Goal: Task Accomplishment & Management: Manage account settings

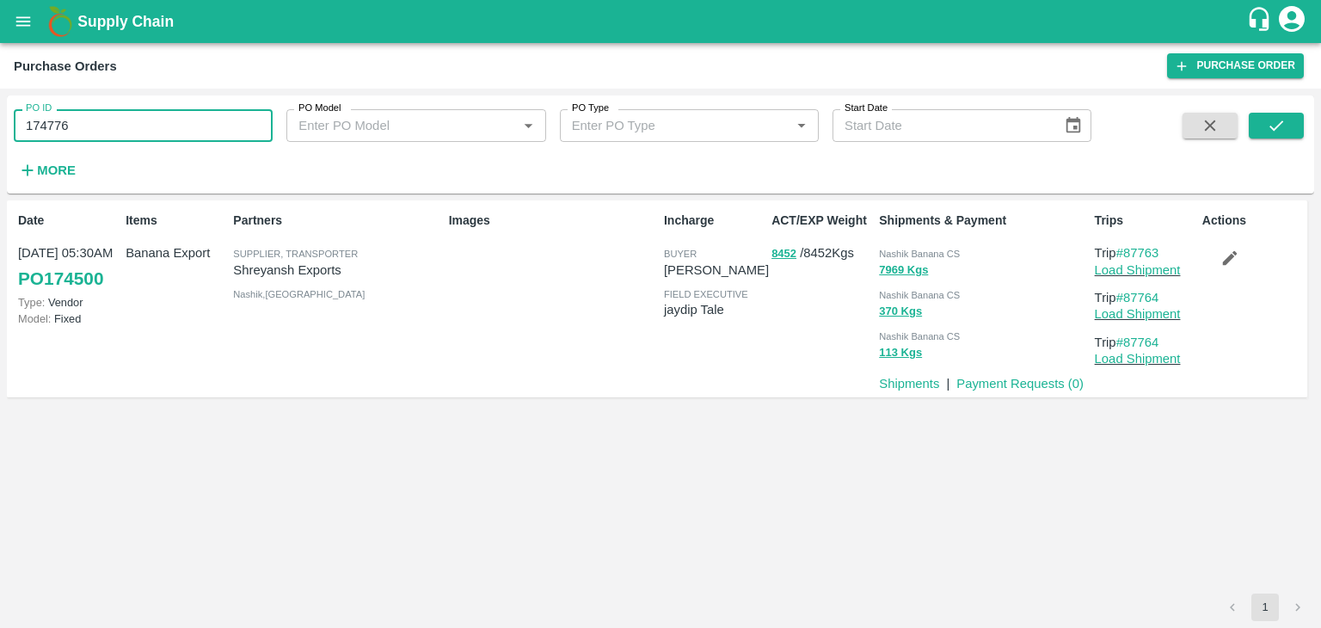
type input "174776"
click at [1305, 129] on div "PO ID 174776 PO ID PO Model PO Model   * PO Type PO Type   * Start Date Start D…" at bounding box center [660, 144] width 1307 height 84
click at [1279, 124] on icon "submit" at bounding box center [1276, 125] width 14 height 10
click at [120, 122] on input "174776" at bounding box center [143, 125] width 259 height 33
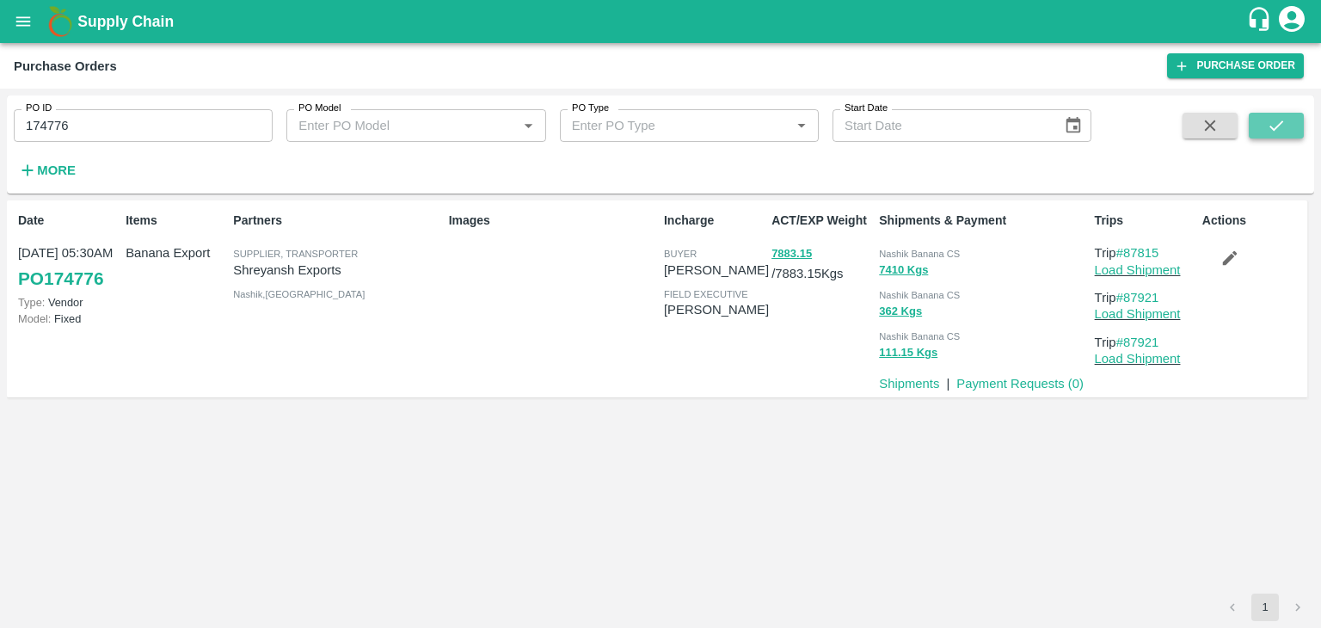
click at [1292, 124] on button "submit" at bounding box center [1276, 126] width 55 height 26
click at [157, 121] on input "174776" at bounding box center [143, 125] width 259 height 33
click at [1302, 129] on button "submit" at bounding box center [1276, 126] width 55 height 26
click at [1273, 134] on icon "submit" at bounding box center [1276, 125] width 19 height 19
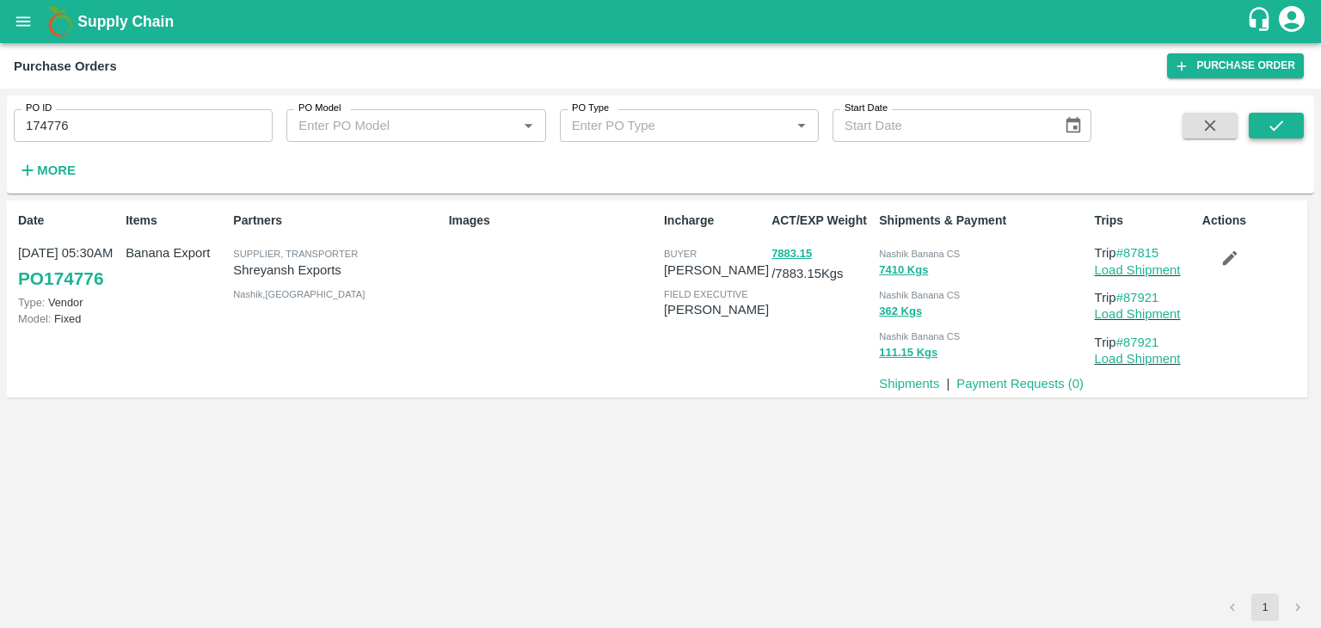
click at [1262, 131] on button "submit" at bounding box center [1276, 126] width 55 height 26
click at [1170, 269] on link "Load Shipment" at bounding box center [1138, 270] width 86 height 14
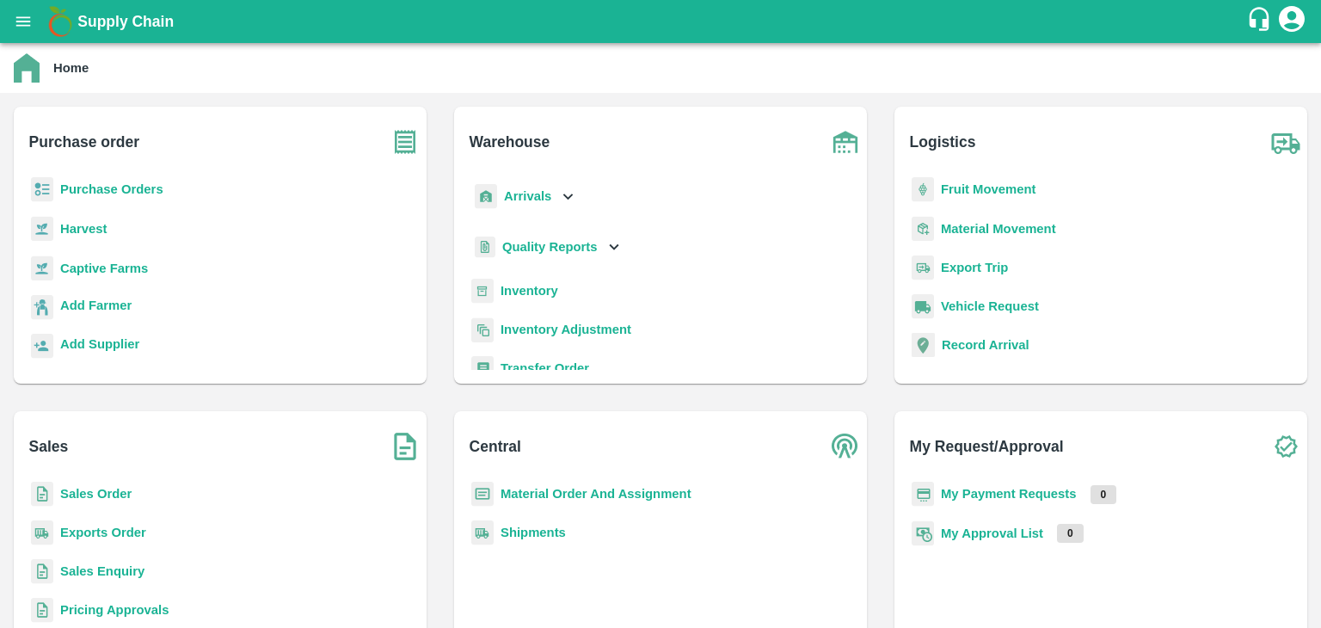
click at [992, 500] on b "My Payment Requests" at bounding box center [1009, 494] width 136 height 14
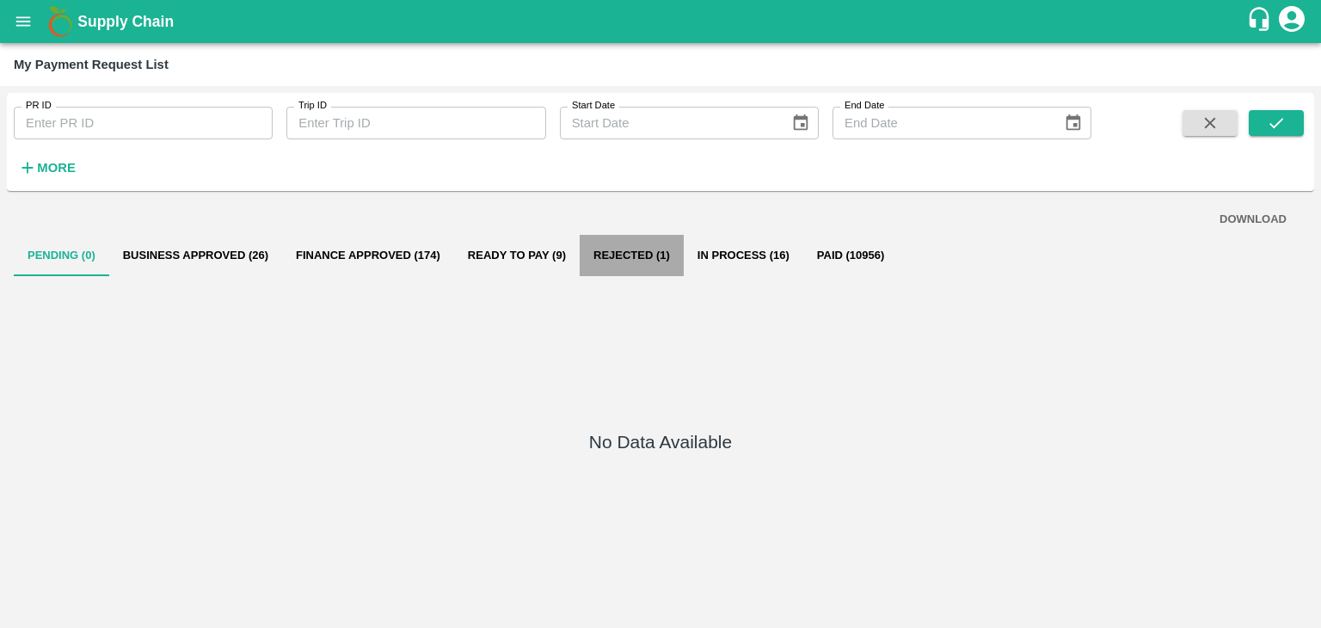
click at [612, 271] on button "Rejected (1)" at bounding box center [632, 255] width 104 height 41
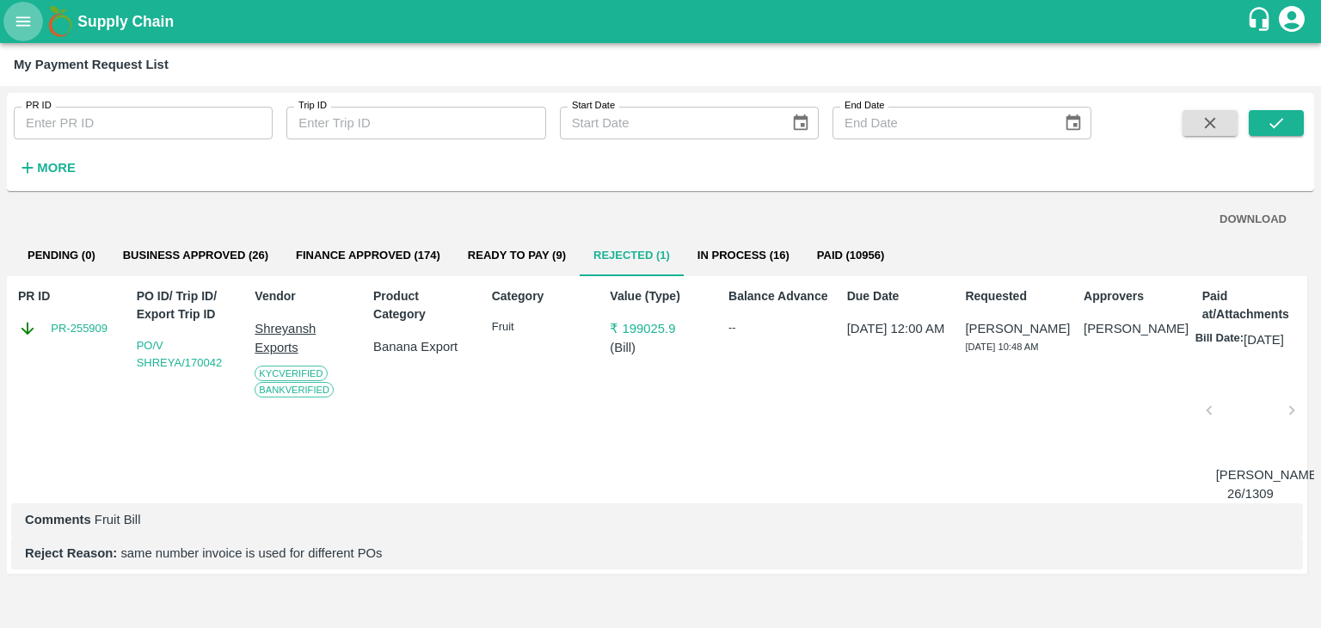
click at [7, 20] on button "open drawer" at bounding box center [23, 22] width 40 height 40
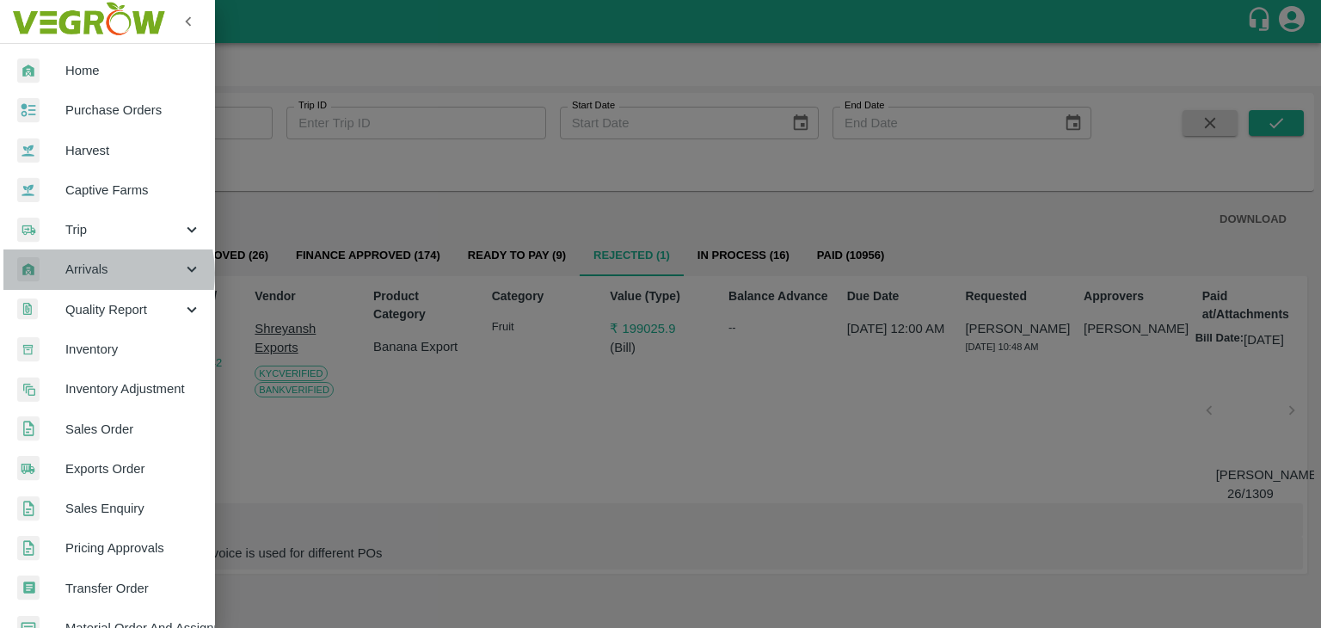
click at [95, 273] on span "Arrivals" at bounding box center [123, 269] width 117 height 19
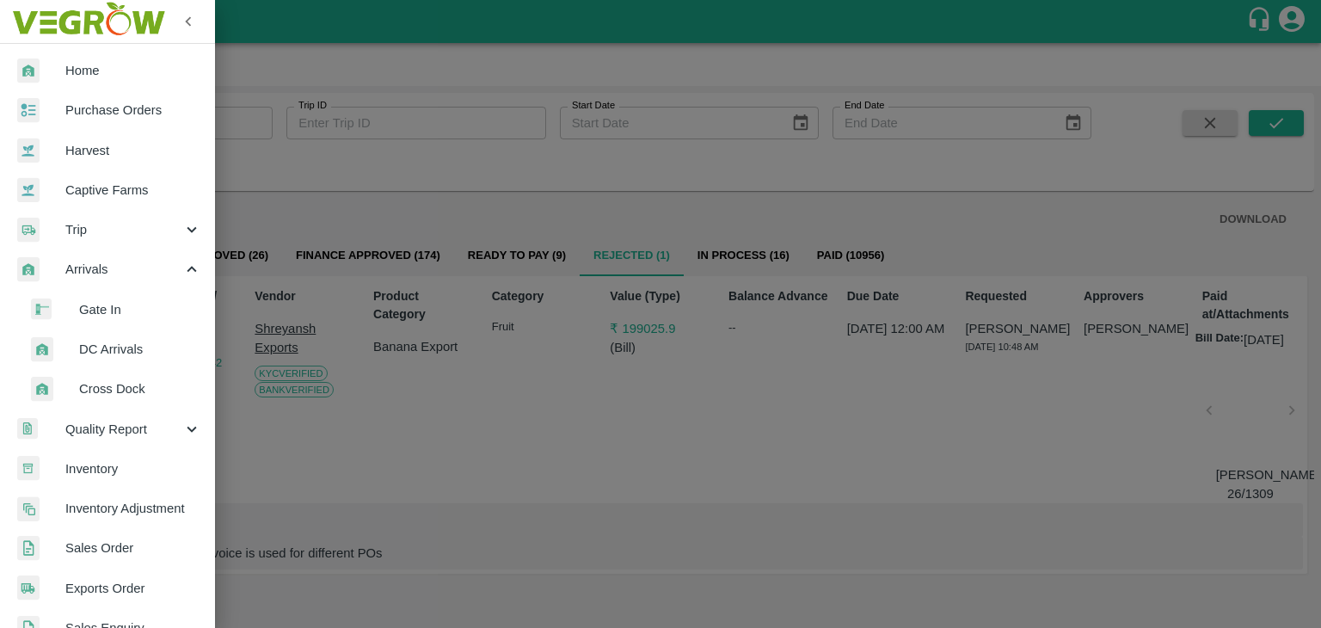
click at [127, 362] on li "DC Arrivals" at bounding box center [114, 349] width 201 height 40
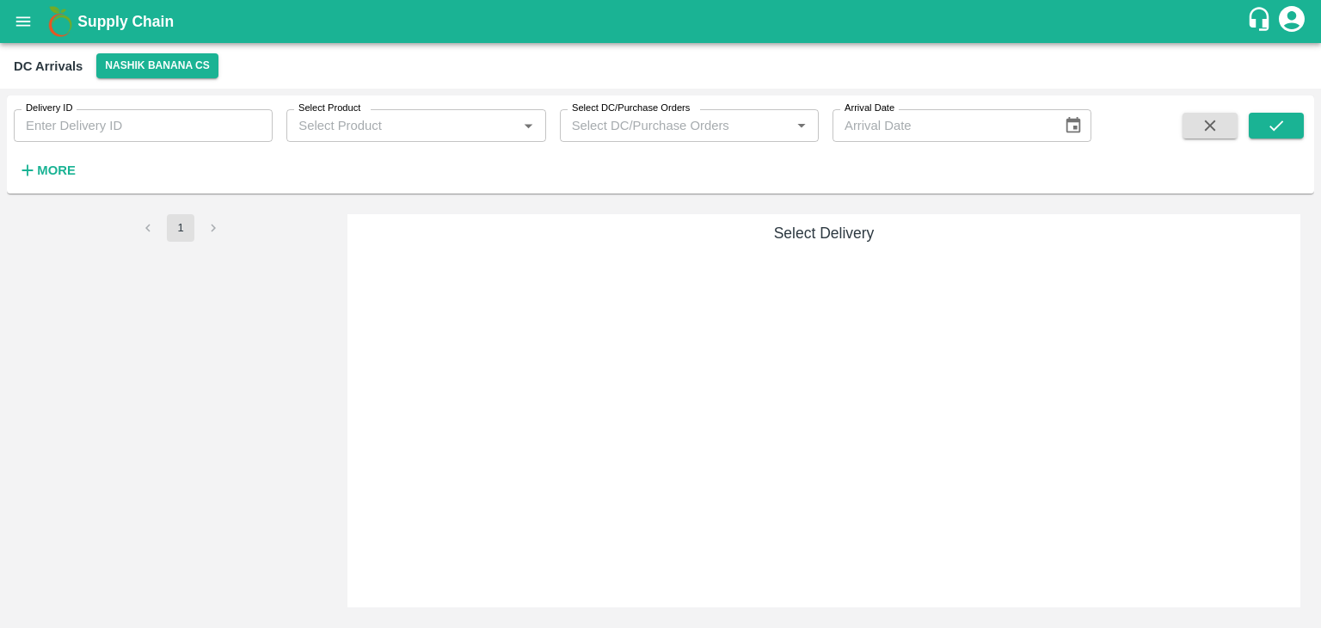
click at [47, 168] on strong "More" at bounding box center [56, 170] width 39 height 14
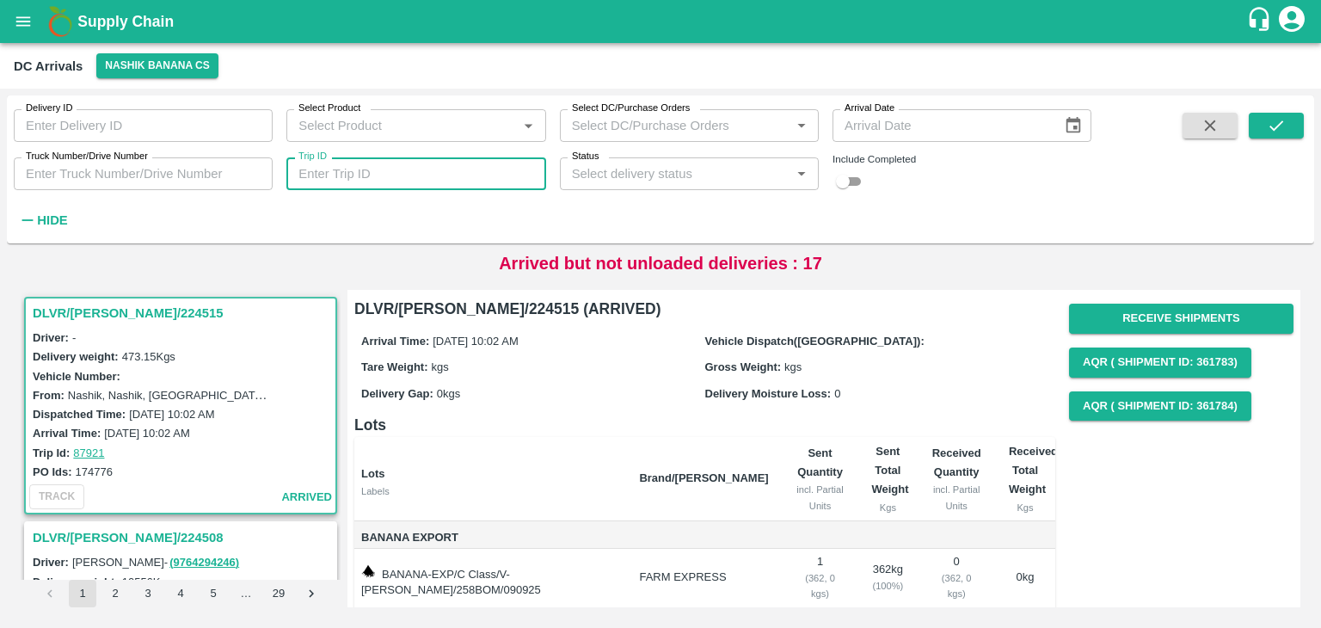
click at [382, 174] on input "Trip ID" at bounding box center [415, 173] width 259 height 33
type input "87921"
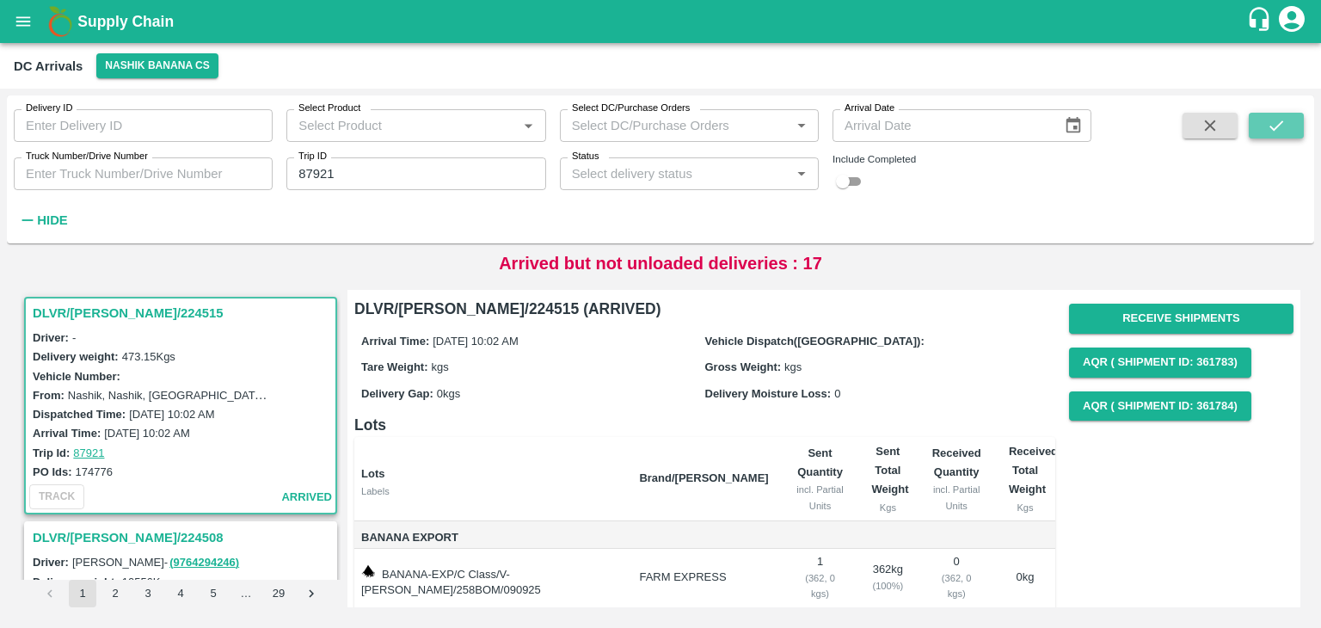
click at [1291, 122] on button "submit" at bounding box center [1276, 126] width 55 height 26
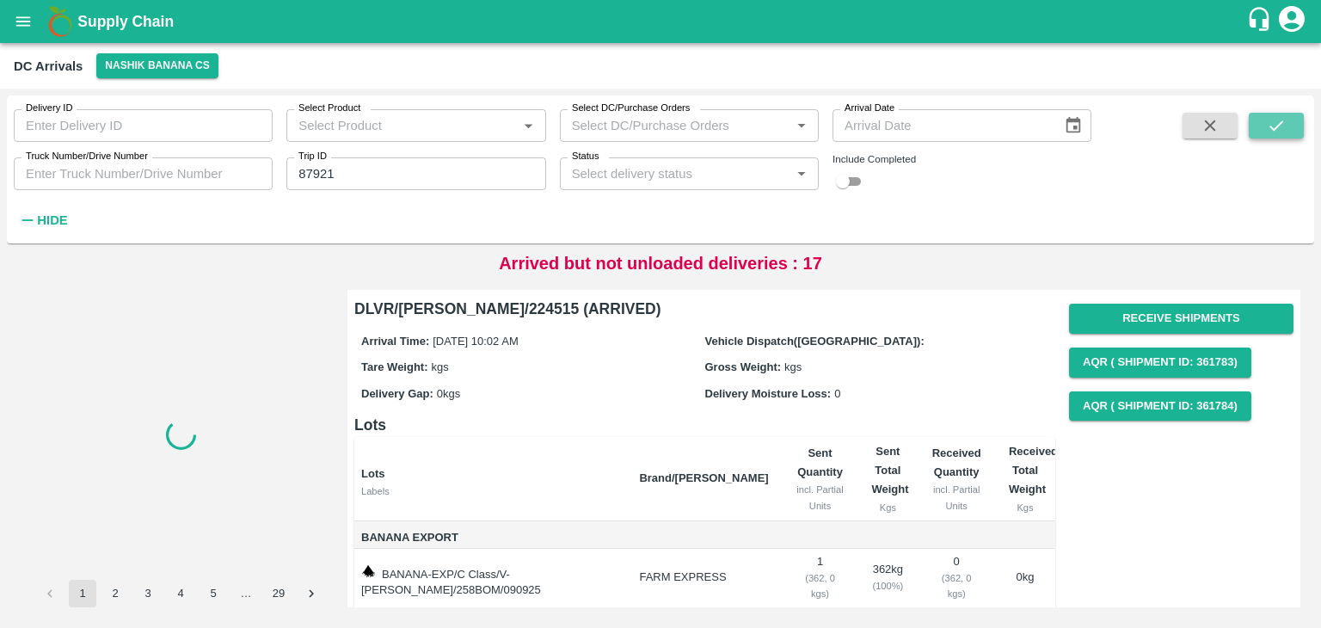
click at [1291, 122] on button "submit" at bounding box center [1276, 126] width 55 height 26
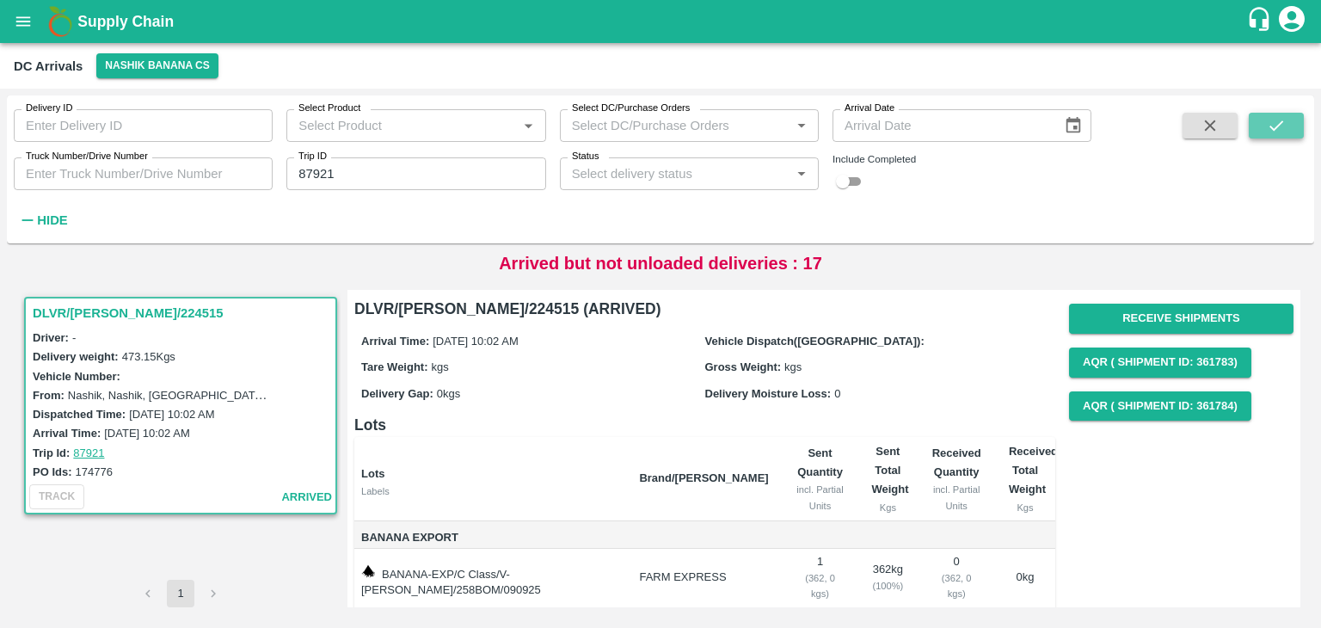
click at [1291, 122] on button "submit" at bounding box center [1276, 126] width 55 height 26
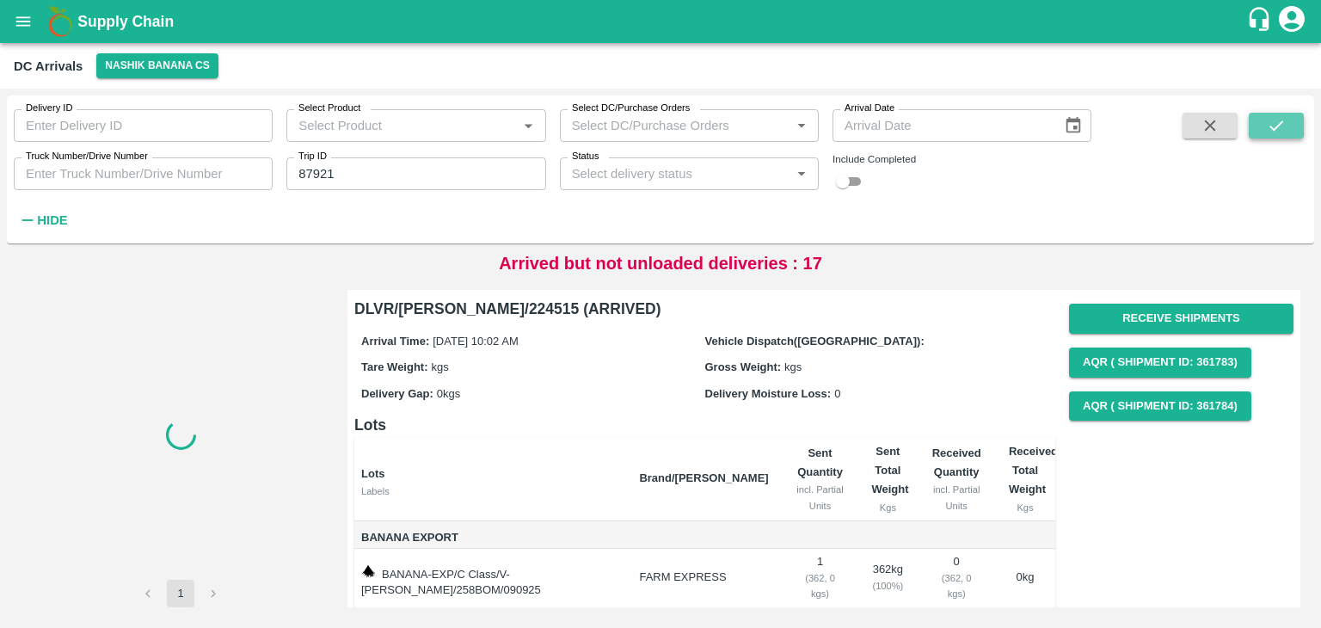
click at [1291, 122] on button "submit" at bounding box center [1276, 126] width 55 height 26
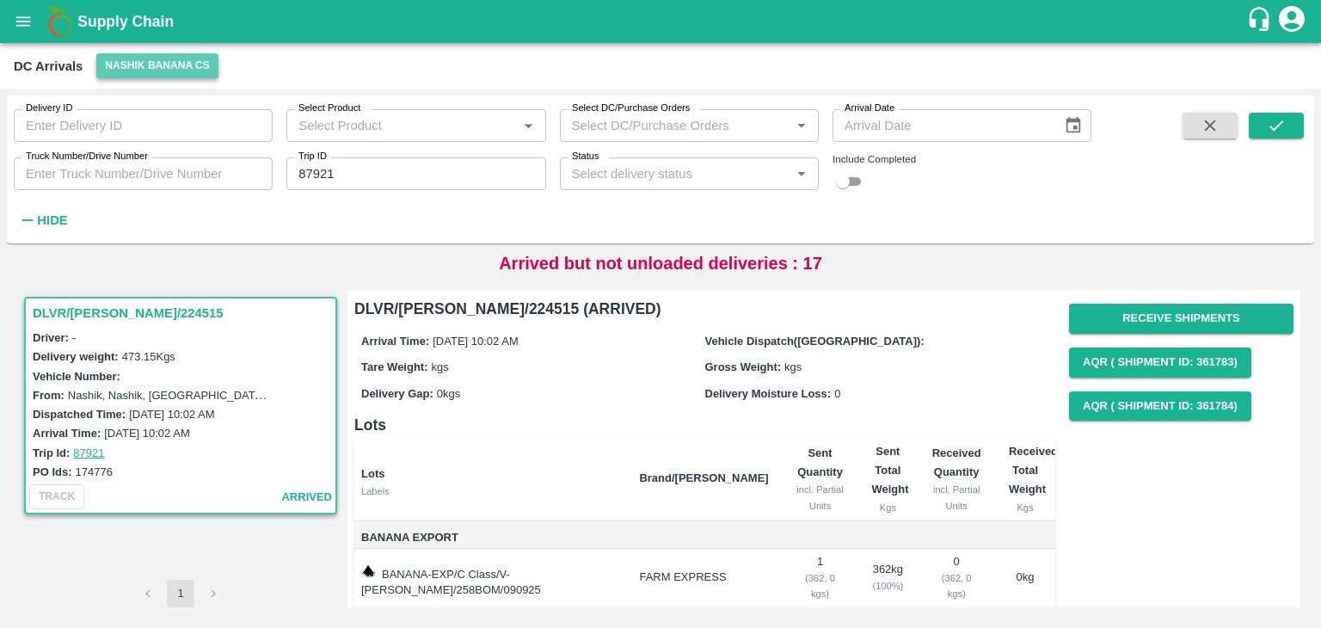
click at [175, 64] on button "Nashik Banana CS" at bounding box center [157, 65] width 122 height 25
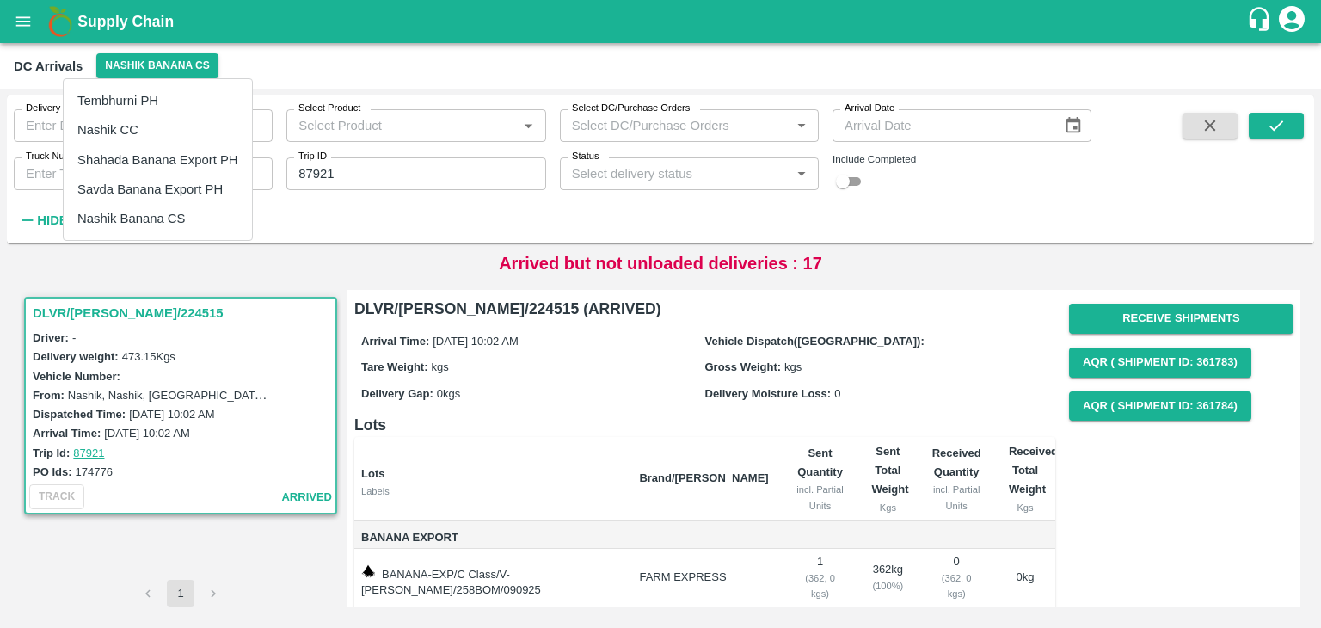
click at [1148, 517] on div at bounding box center [660, 314] width 1321 height 628
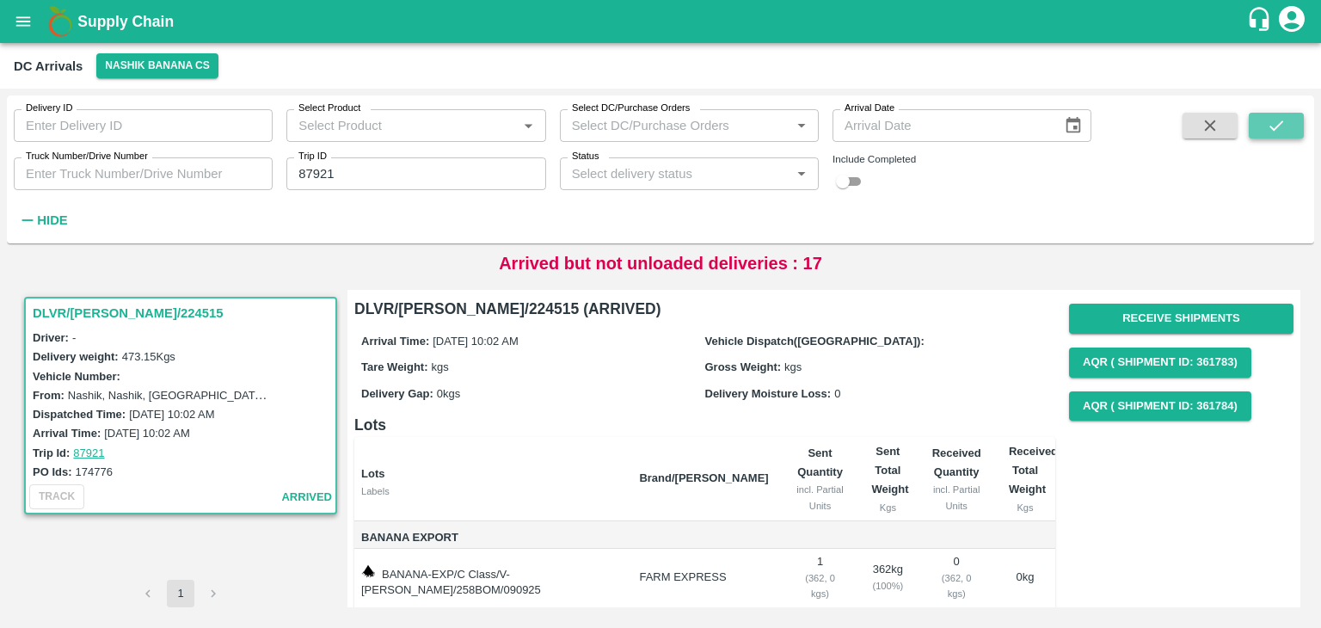
click at [1277, 118] on icon "submit" at bounding box center [1276, 125] width 19 height 19
click at [2, 25] on div "Supply Chain" at bounding box center [660, 21] width 1321 height 43
click at [15, 25] on icon "open drawer" at bounding box center [23, 21] width 19 height 19
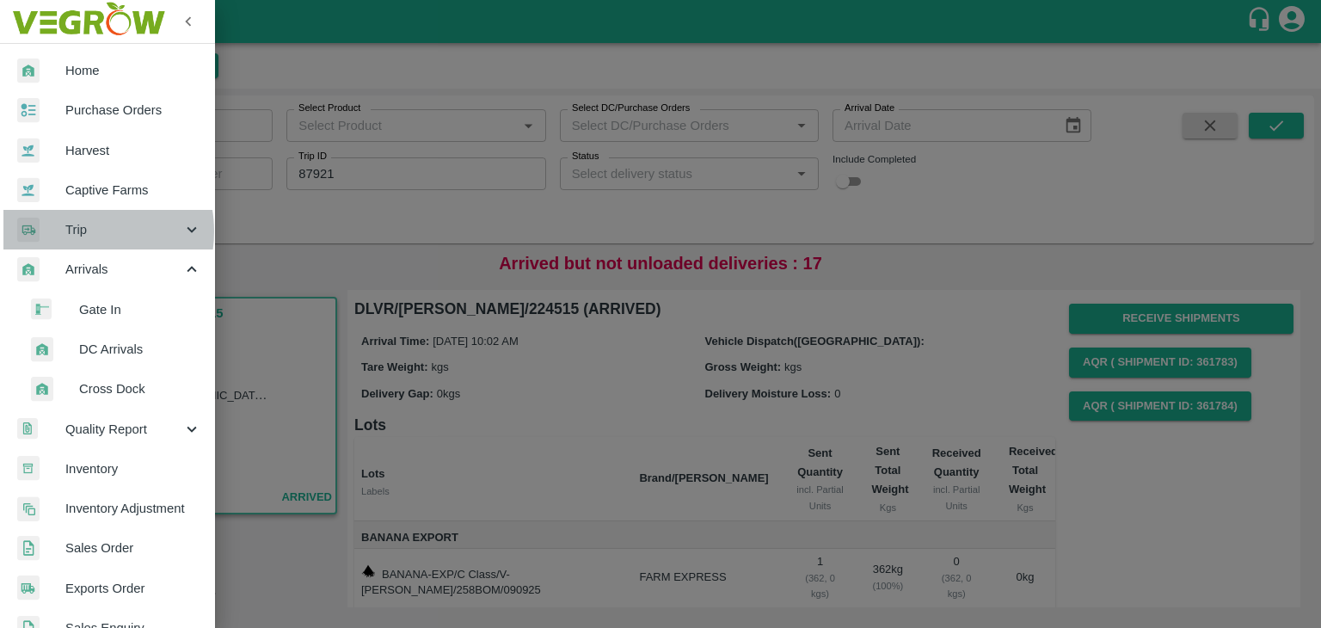
click at [80, 231] on span "Trip" at bounding box center [123, 229] width 117 height 19
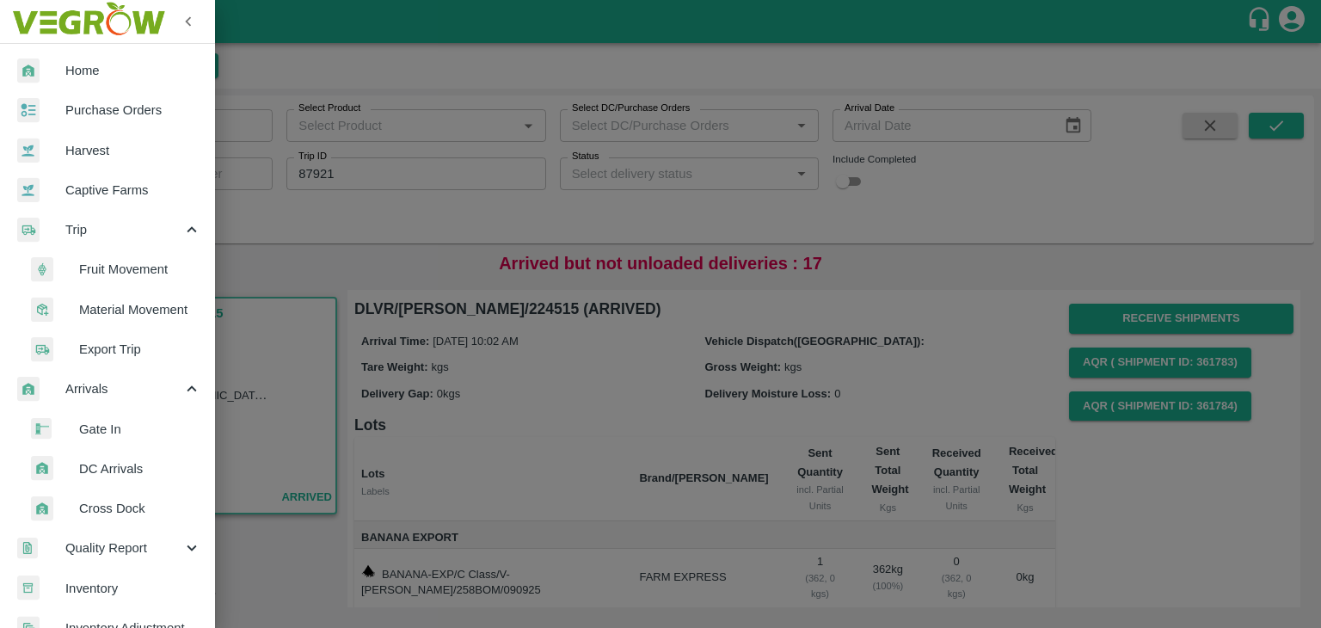
click at [110, 269] on span "Fruit Movement" at bounding box center [140, 269] width 122 height 19
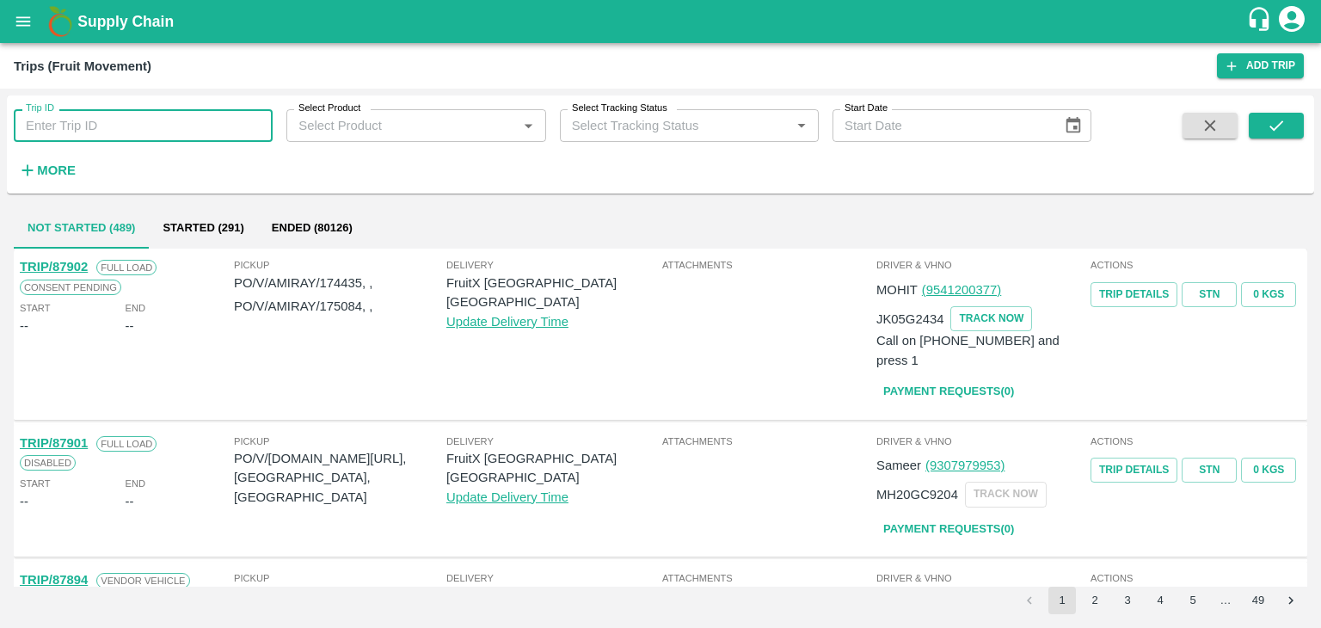
click at [163, 119] on input "Trip ID" at bounding box center [143, 125] width 259 height 33
type input "87921"
click at [1277, 124] on icon "submit" at bounding box center [1276, 125] width 19 height 19
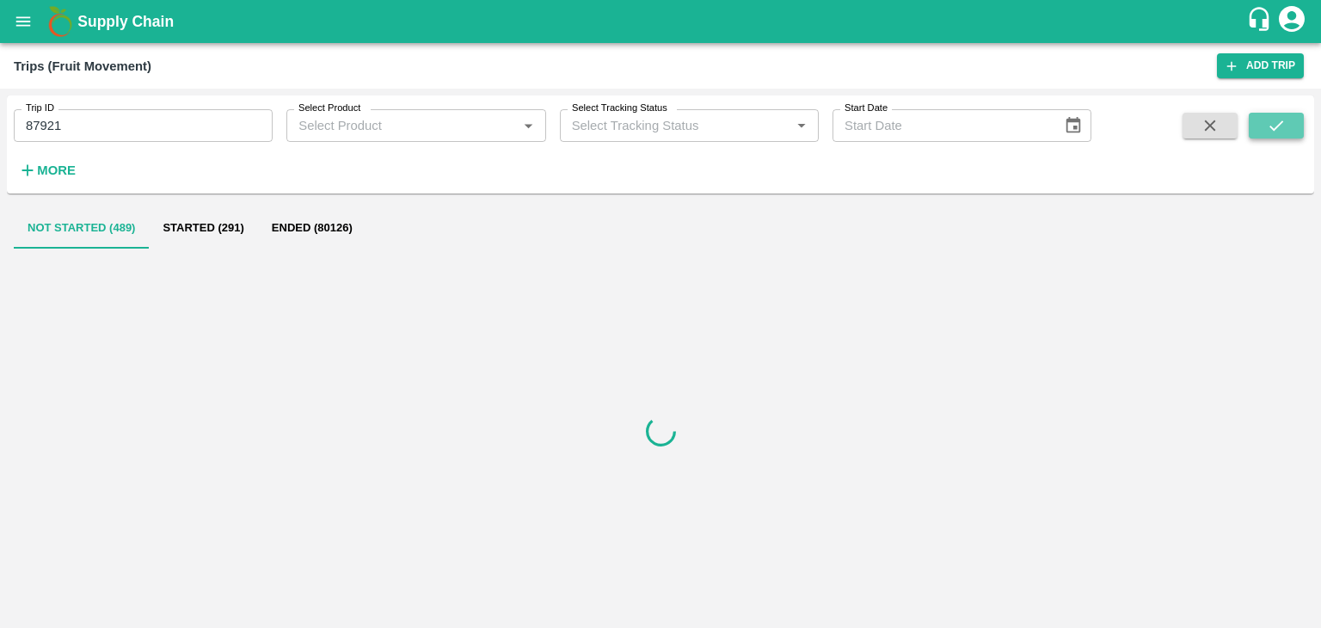
click at [1277, 124] on icon "submit" at bounding box center [1276, 125] width 19 height 19
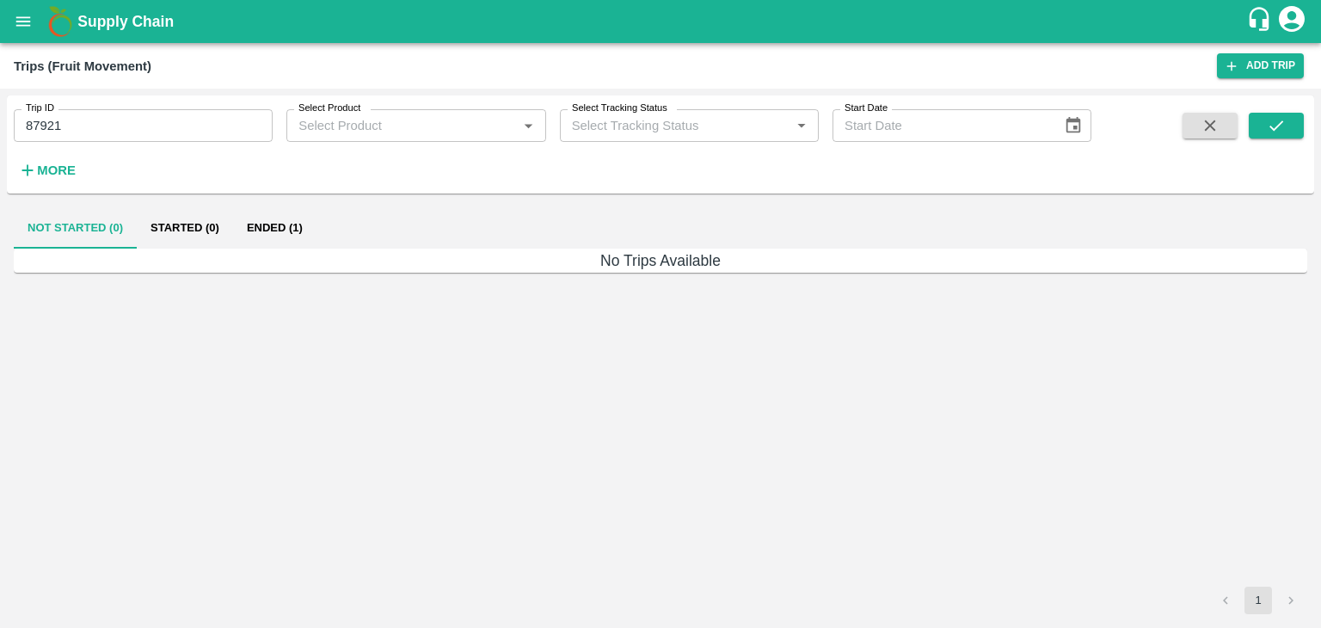
click at [285, 226] on button "Ended (1)" at bounding box center [274, 227] width 83 height 41
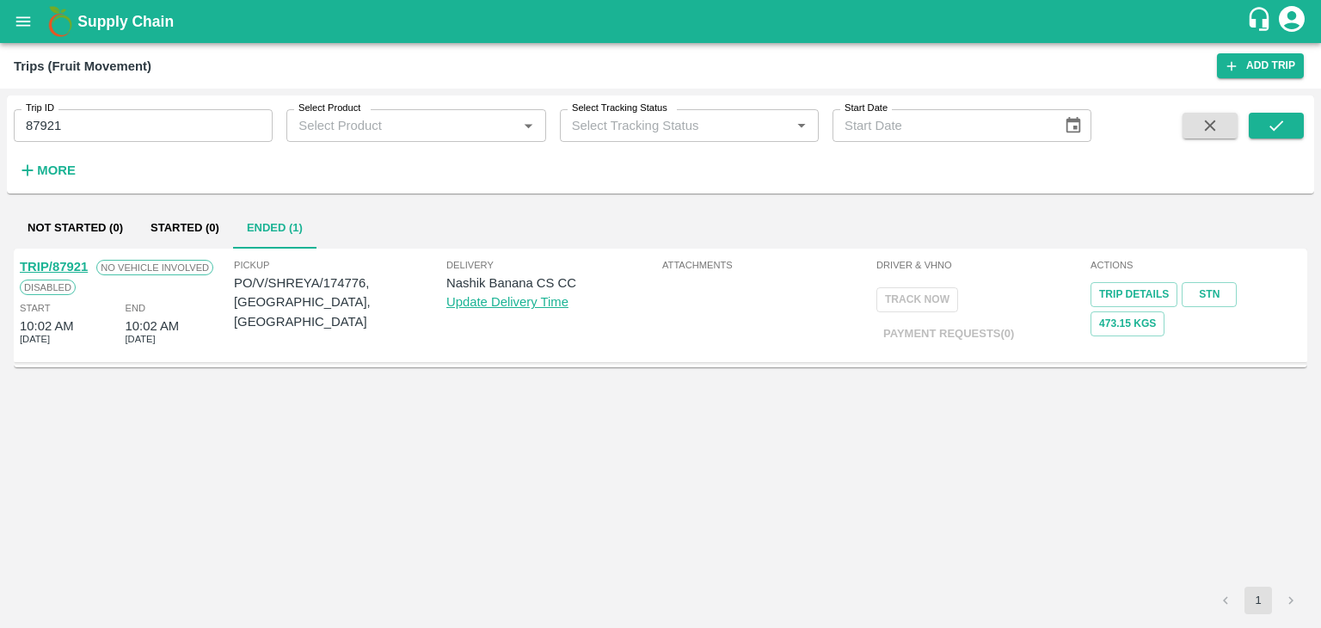
click at [71, 264] on link "TRIP/87921" at bounding box center [54, 267] width 68 height 14
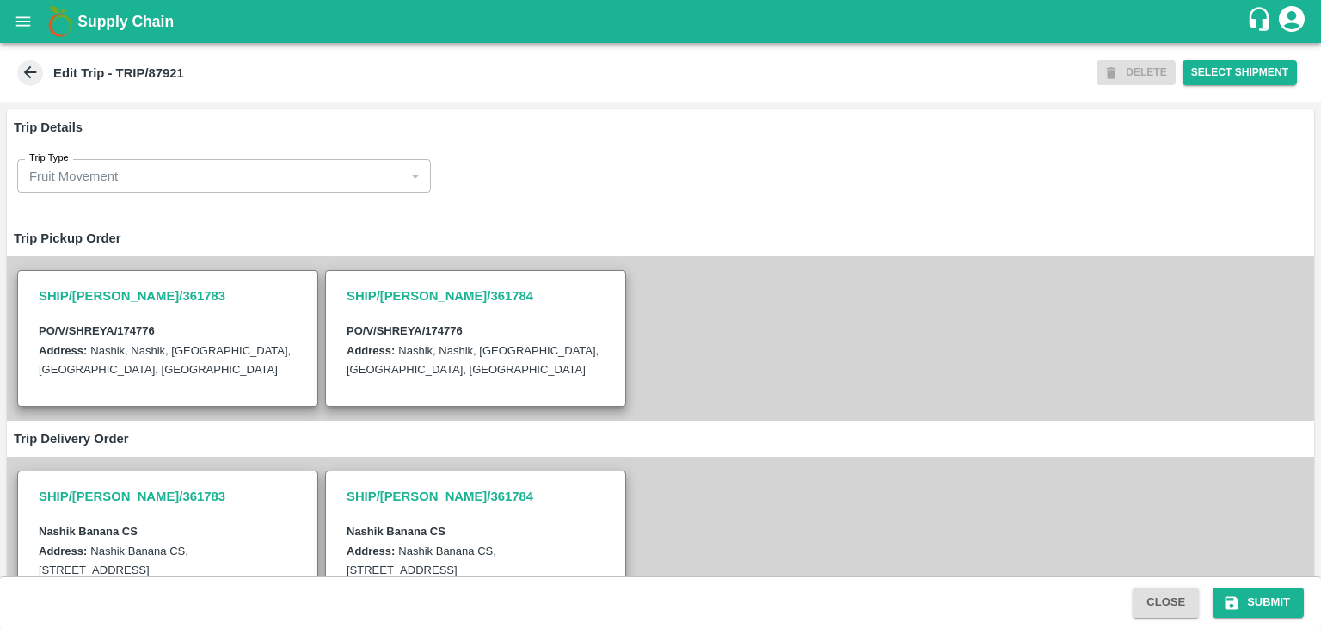
scroll to position [385, 0]
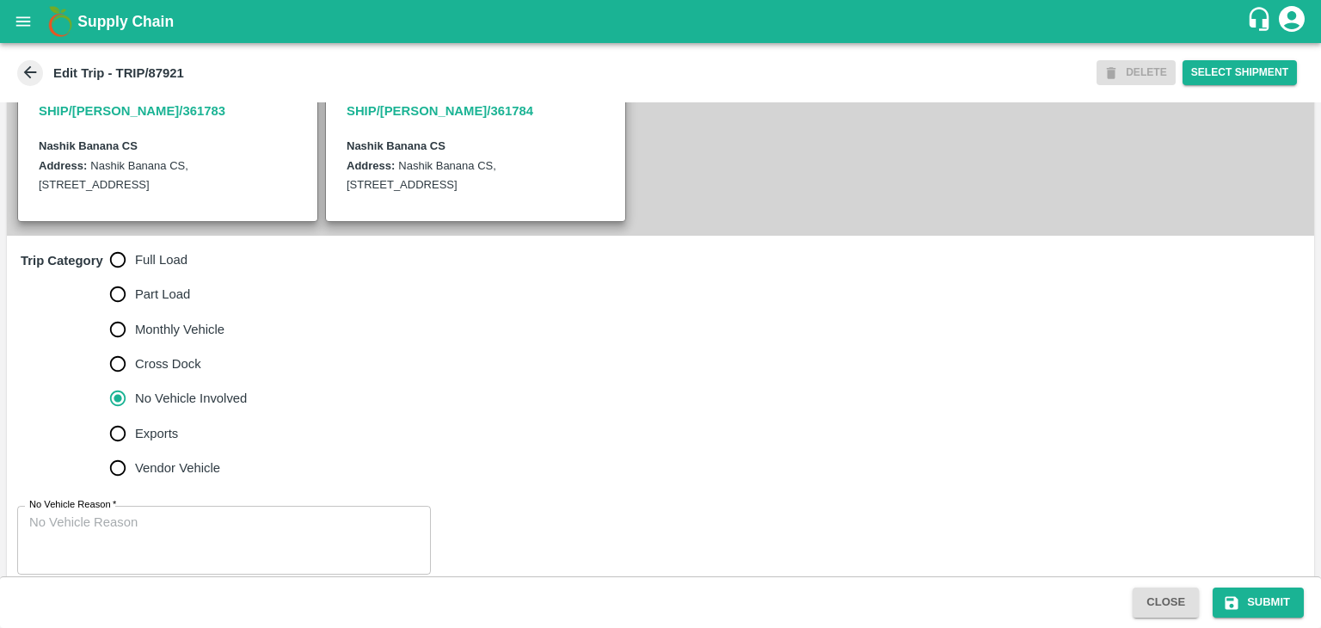
click at [136, 267] on label "Full Load" at bounding box center [174, 259] width 147 height 34
click at [135, 267] on input "Full Load" at bounding box center [118, 259] width 34 height 34
radio input "true"
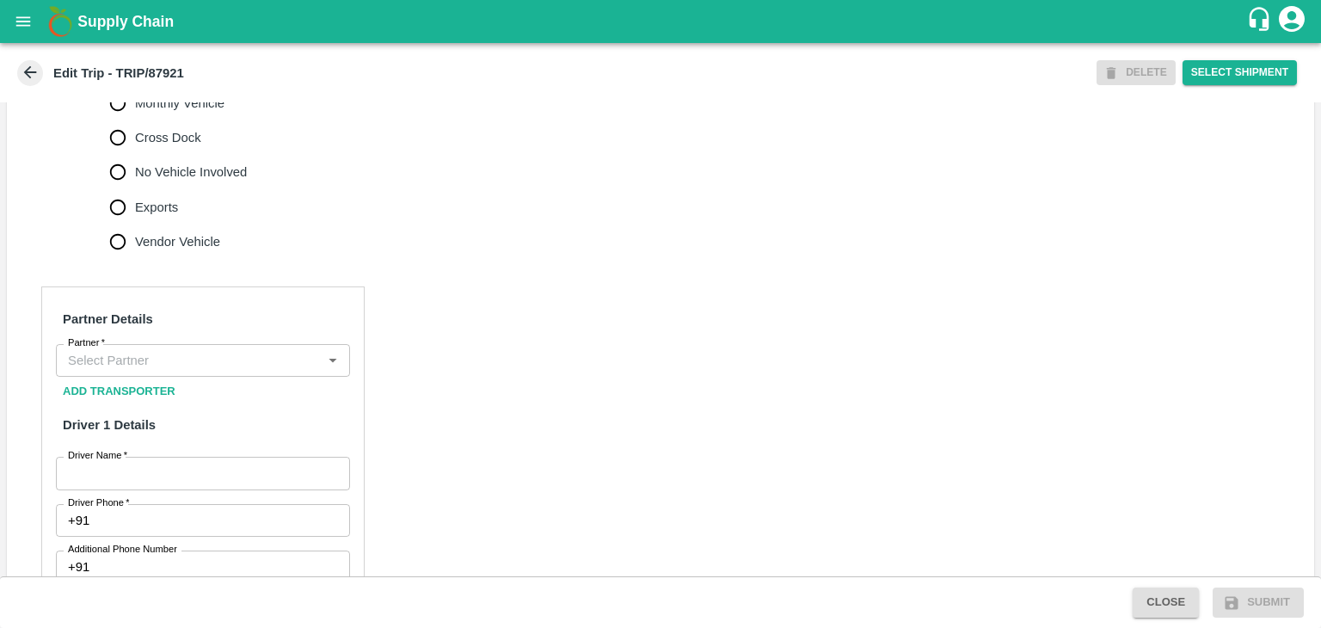
scroll to position [612, 0]
click at [152, 371] on input "Partner   *" at bounding box center [188, 359] width 255 height 22
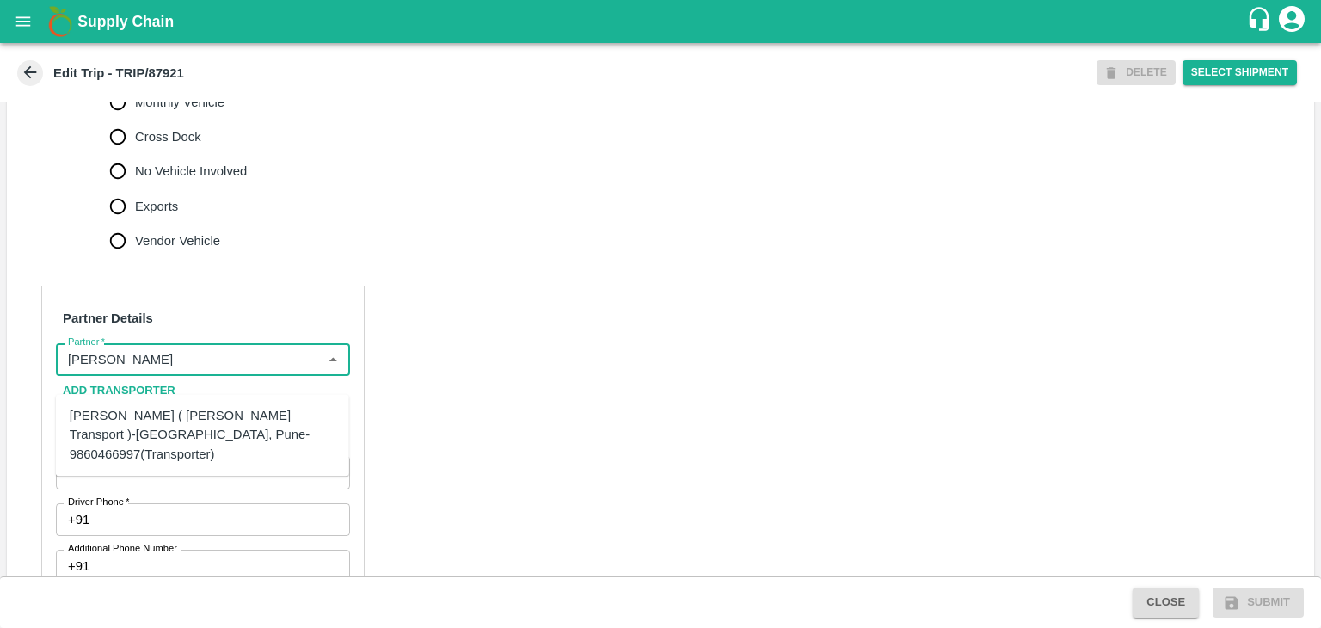
click at [165, 434] on div "Nitin Rasal ( Bhairavnath Transport )-Deulgaon, Pune-9860466997(Transporter)" at bounding box center [203, 435] width 266 height 58
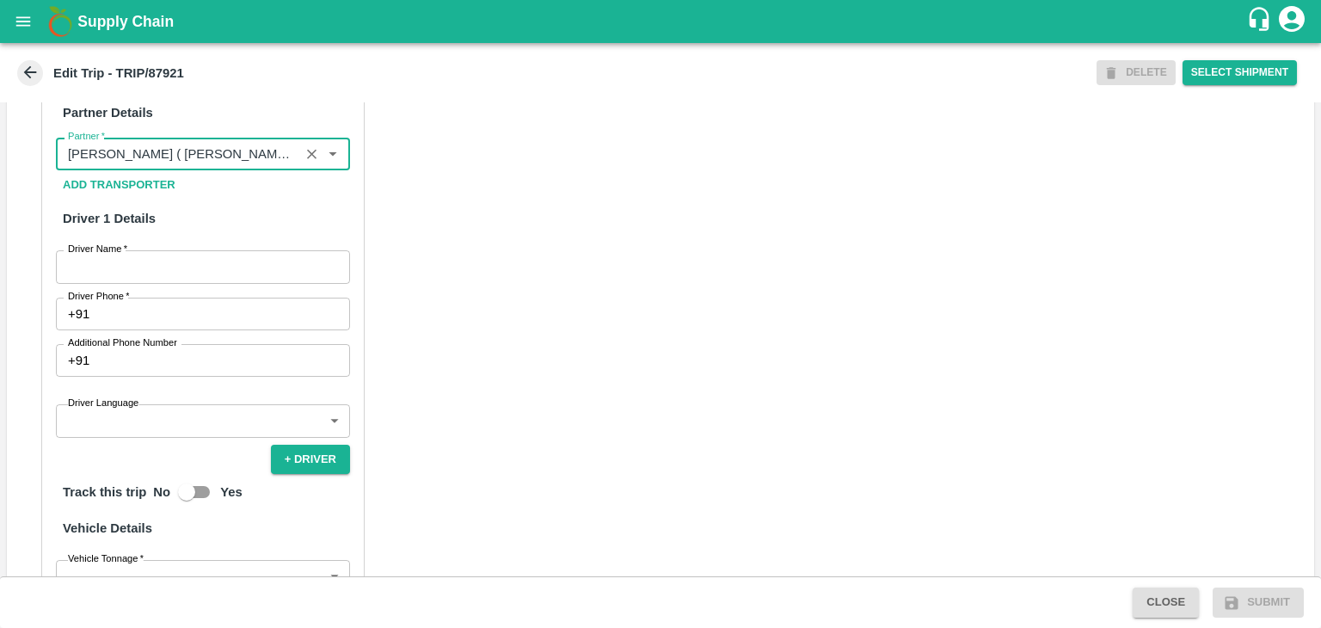
type input "Nitin Rasal ( Bhairavnath Transport )-Deulgaon, Pune-9860466997(Transporter)"
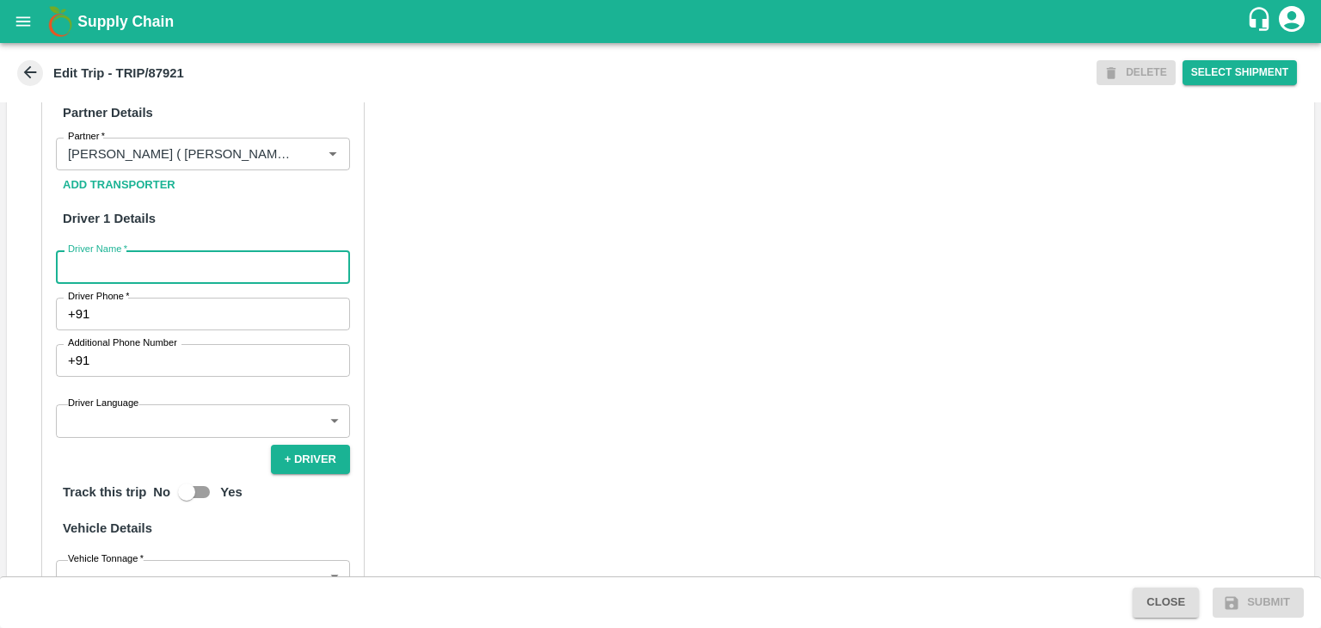
drag, startPoint x: 150, startPoint y: 291, endPoint x: 164, endPoint y: 328, distance: 39.0
click at [164, 328] on div "Partner Details Partner   * Partner Add Transporter Driver 1 Details Driver Nam…" at bounding box center [202, 470] width 323 height 781
type input "Godase"
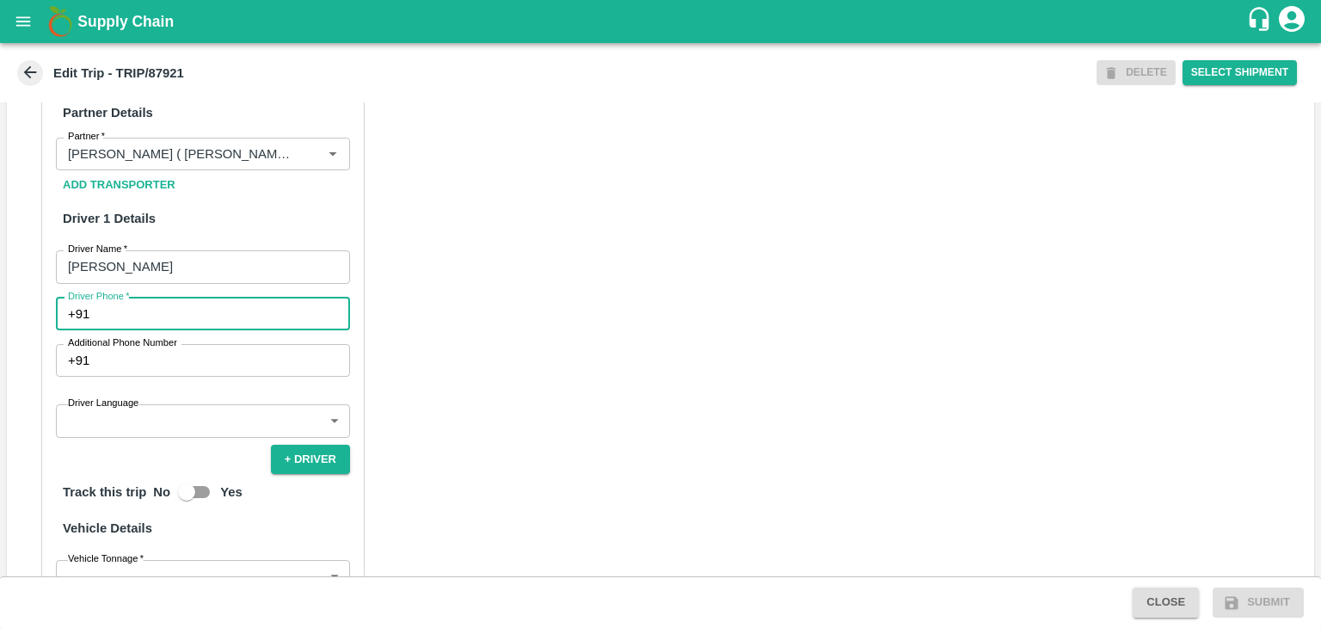
click at [169, 330] on input "Driver Phone   *" at bounding box center [223, 314] width 254 height 33
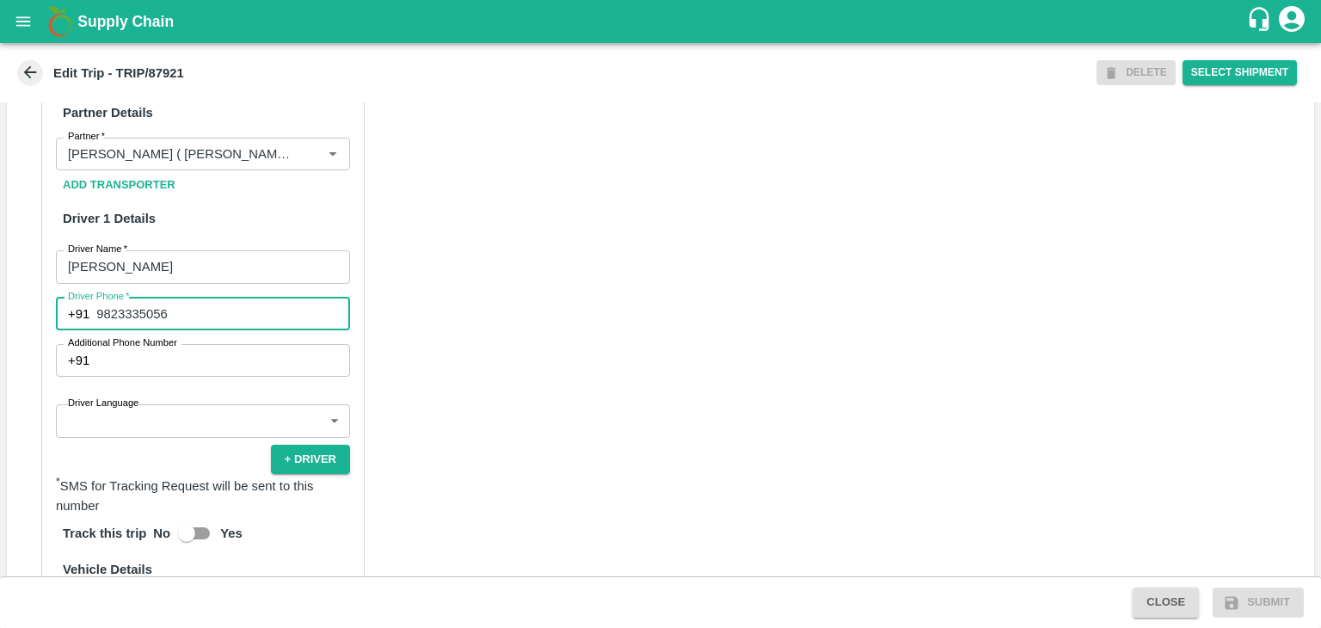
type input "9823335056"
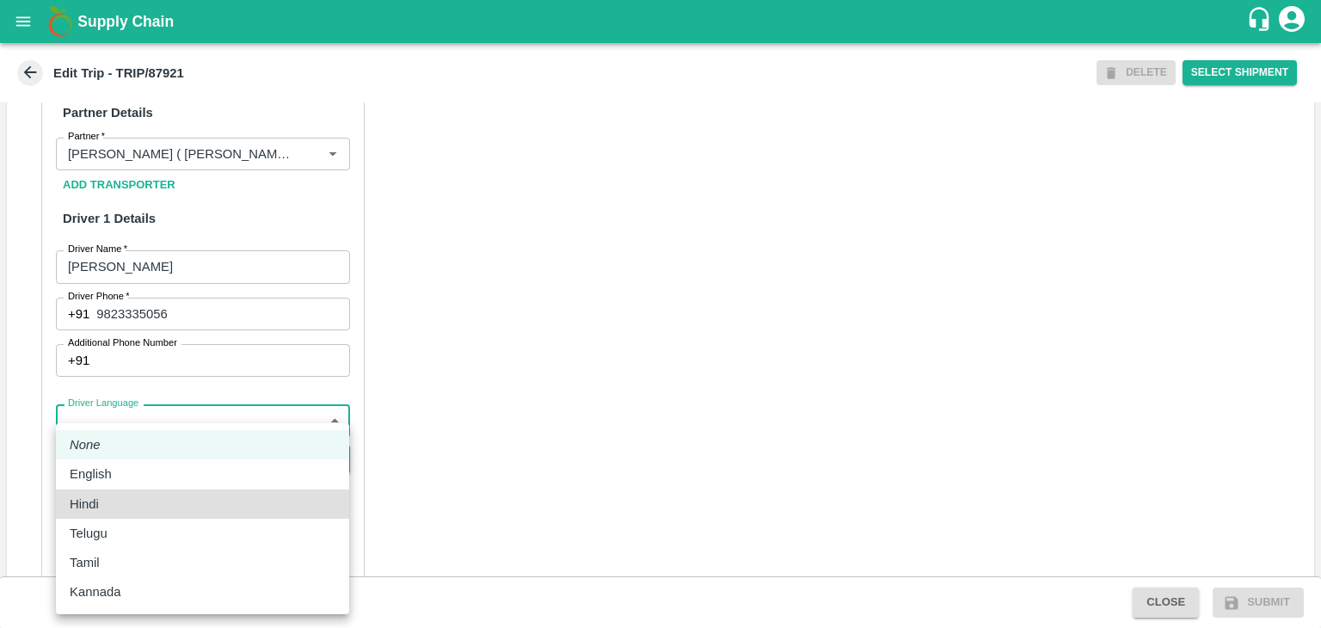
type input "hi"
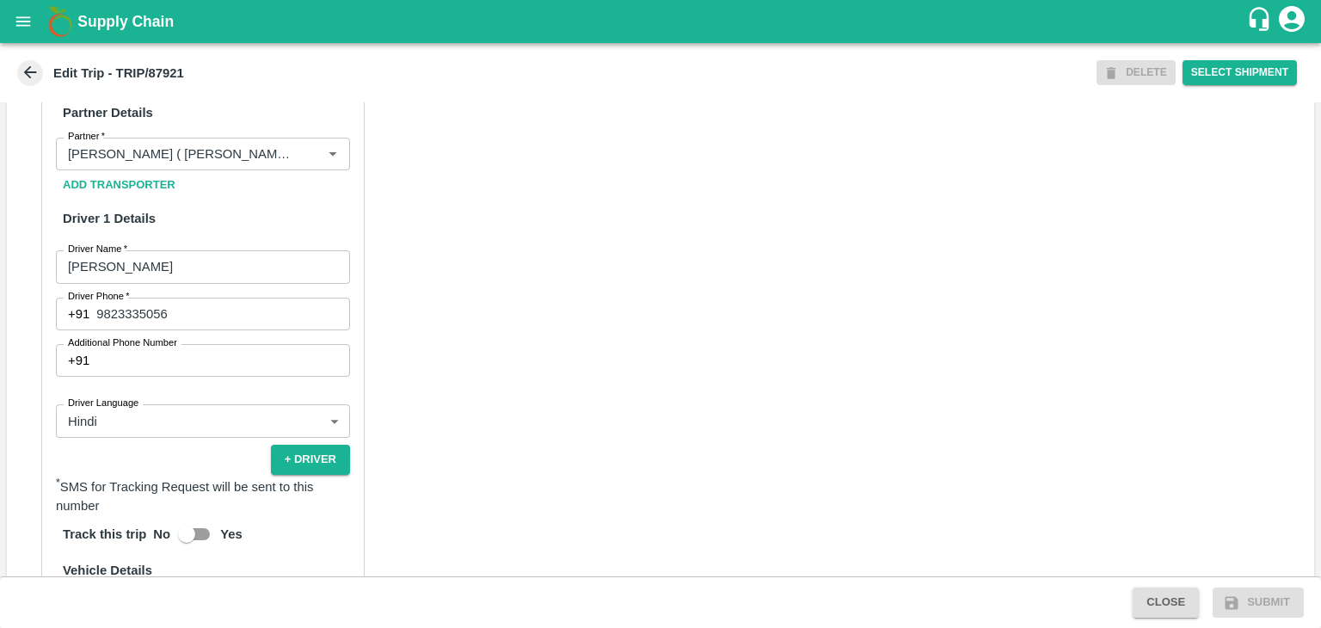
scroll to position [1114, 0]
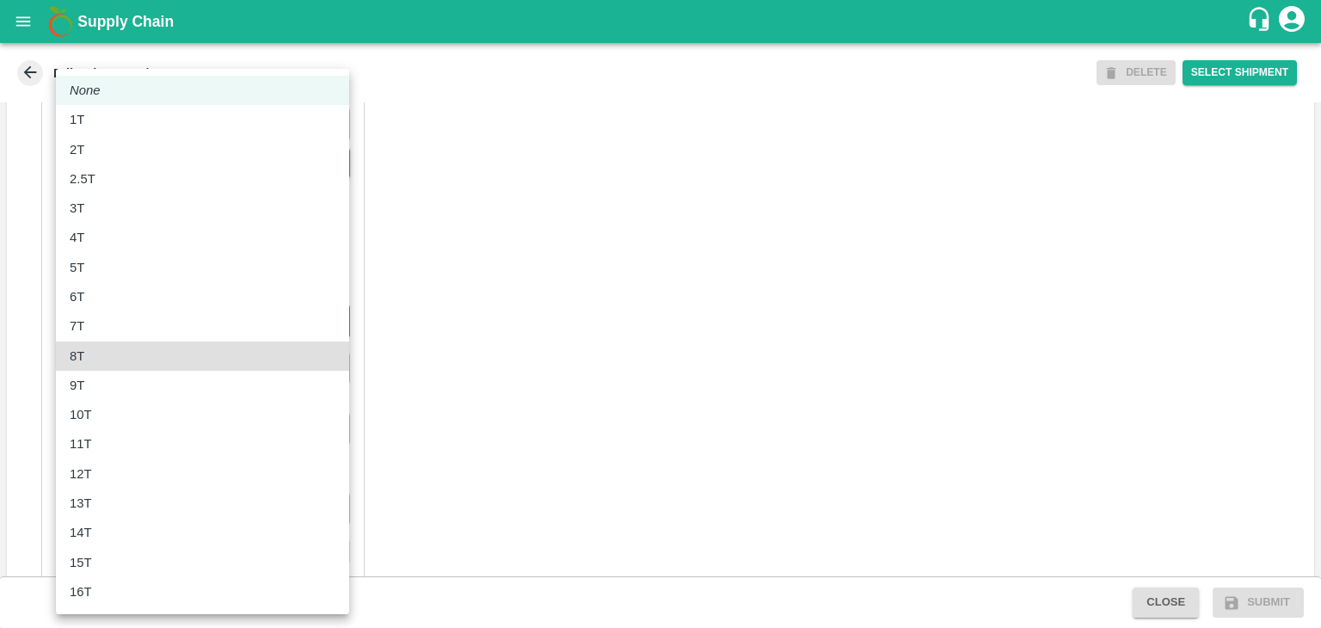
type input "8000"
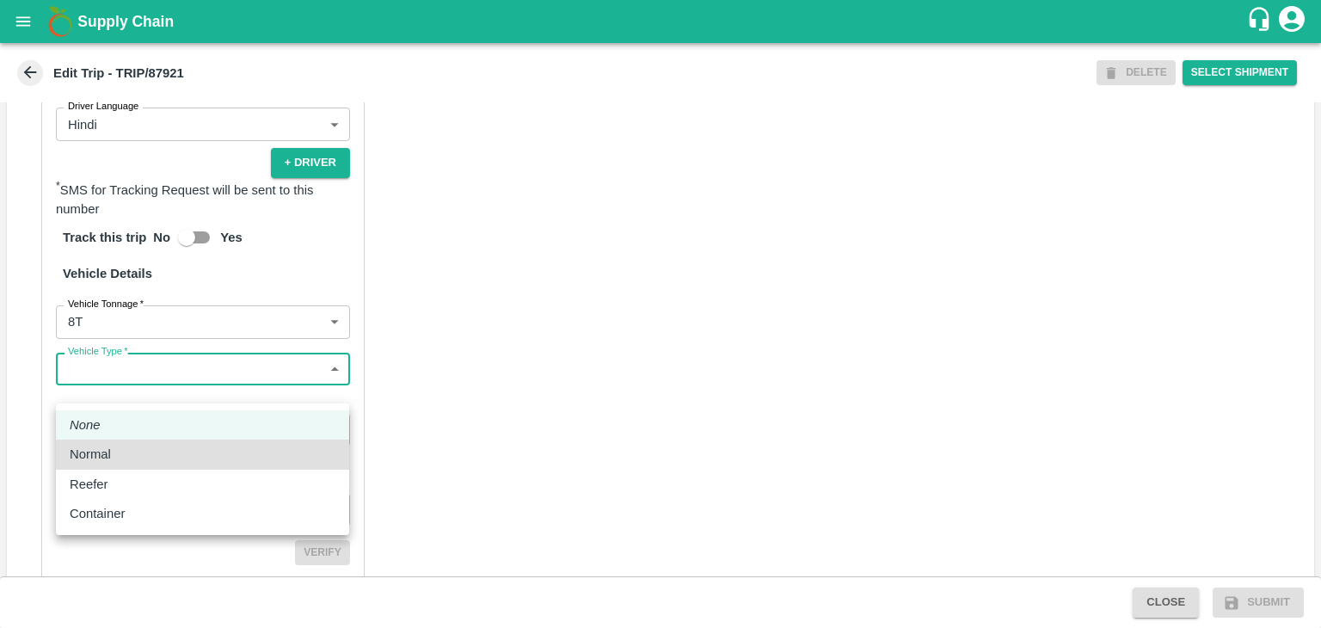
type input "Normal"
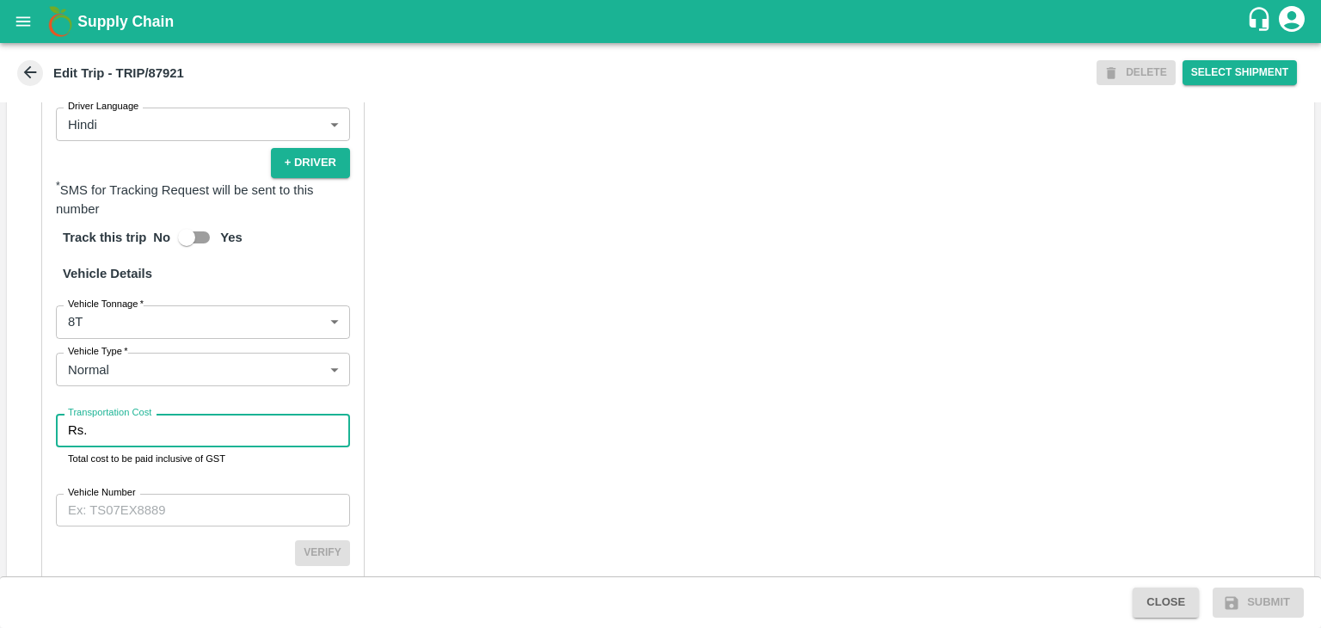
click at [201, 439] on input "Transportation Cost" at bounding box center [222, 430] width 256 height 33
type input "10000"
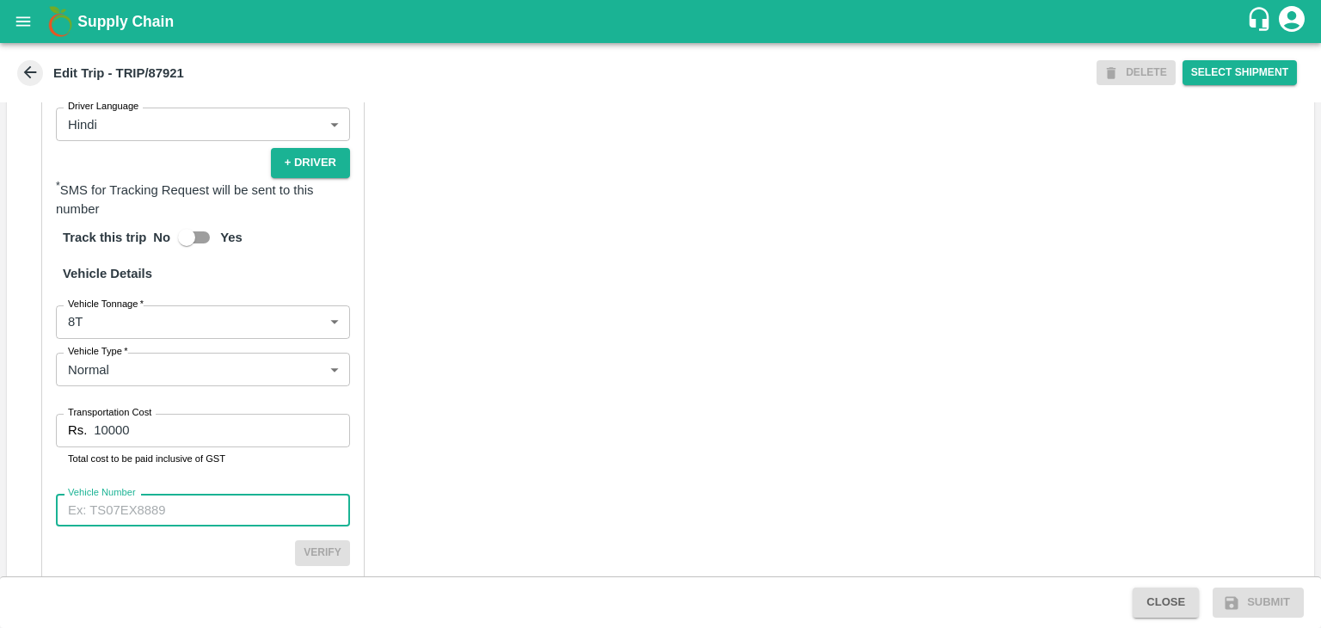
paste input "MH28BB7868"
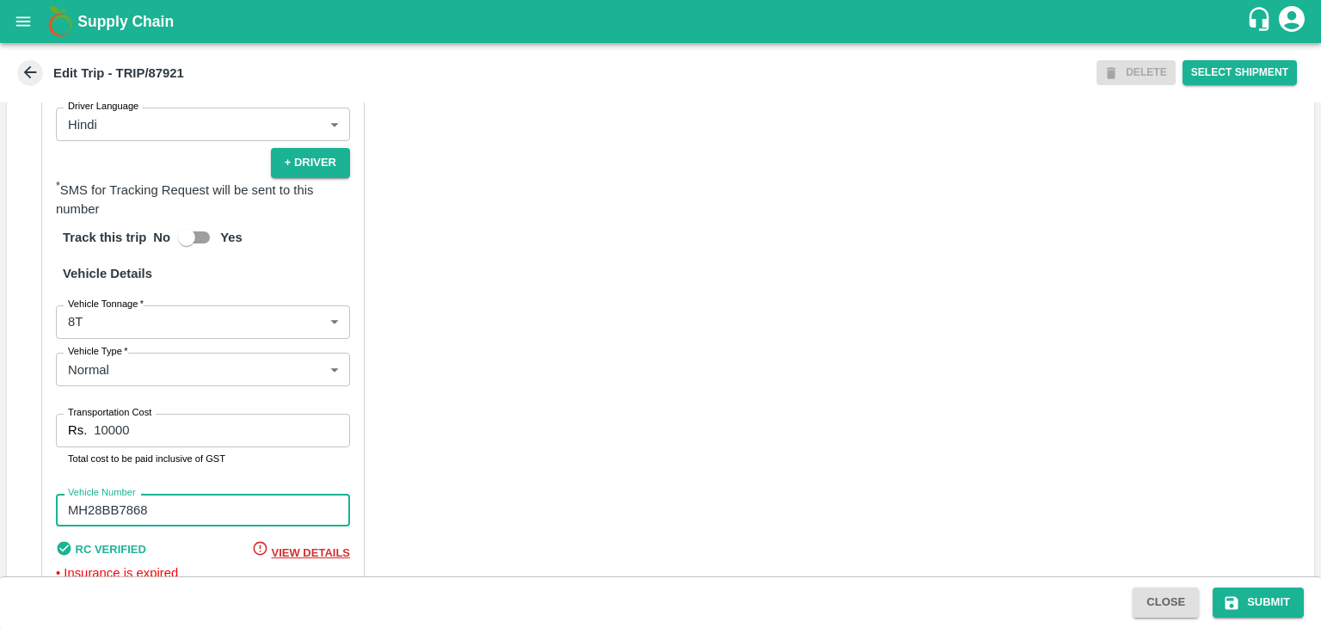
scroll to position [1226, 0]
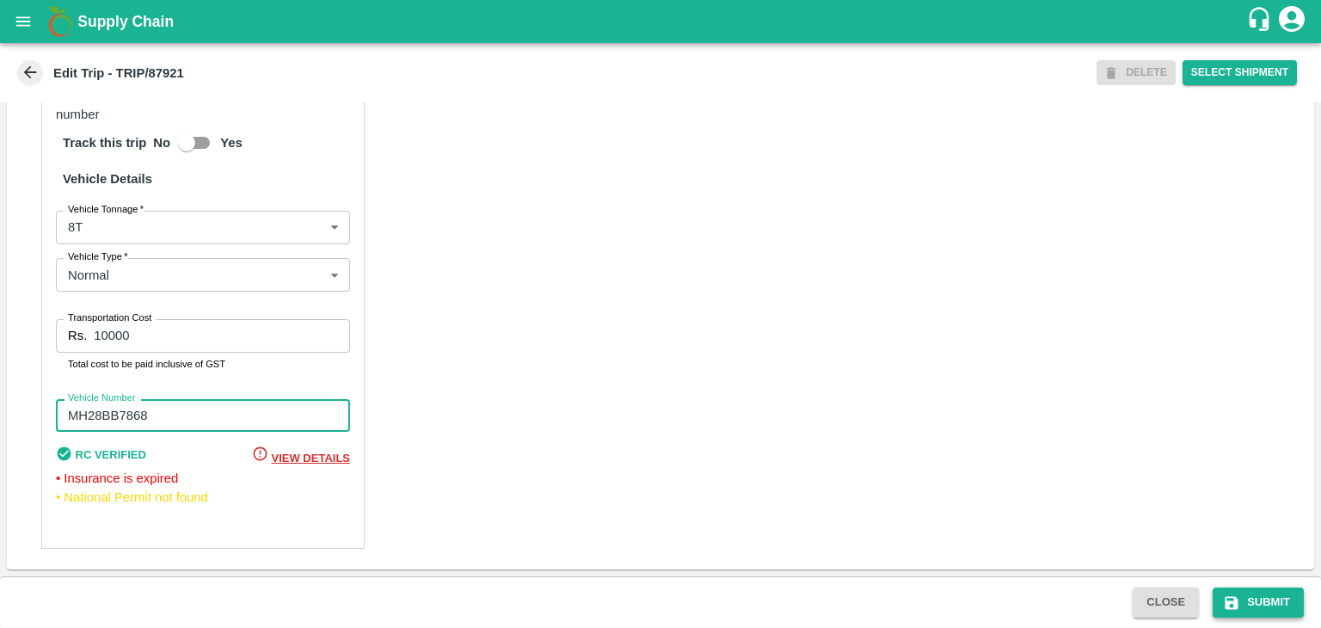
type input "MH28BB7868"
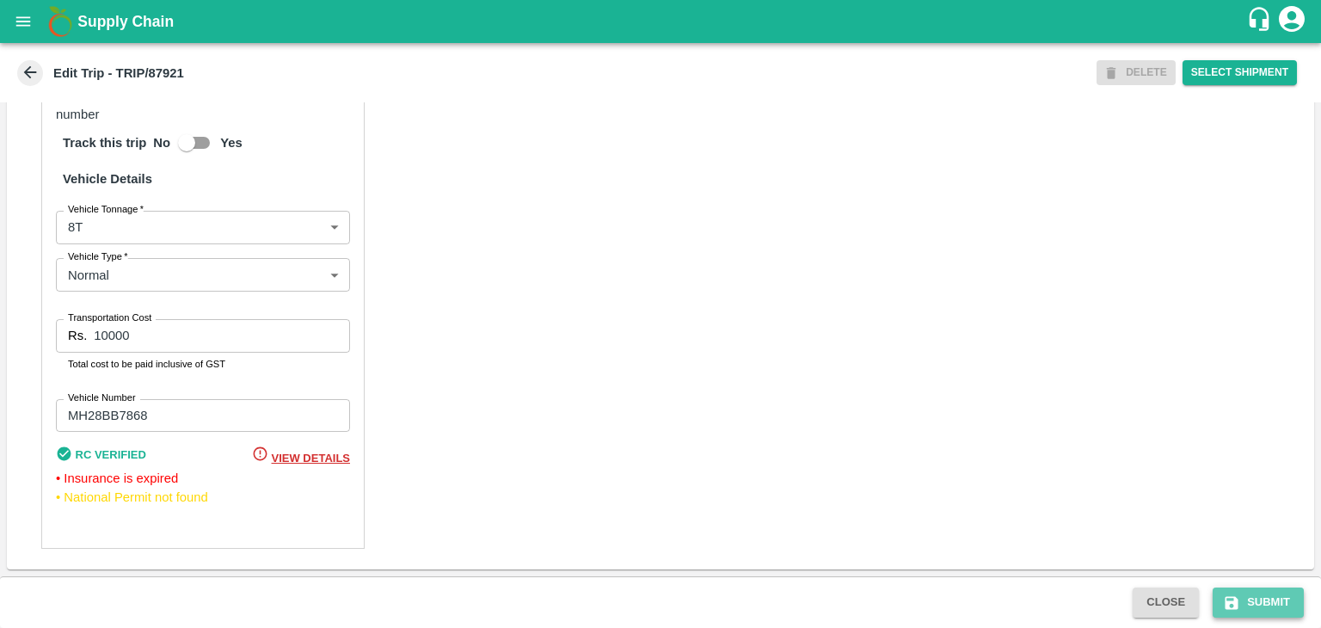
click at [1249, 600] on button "Submit" at bounding box center [1257, 602] width 91 height 30
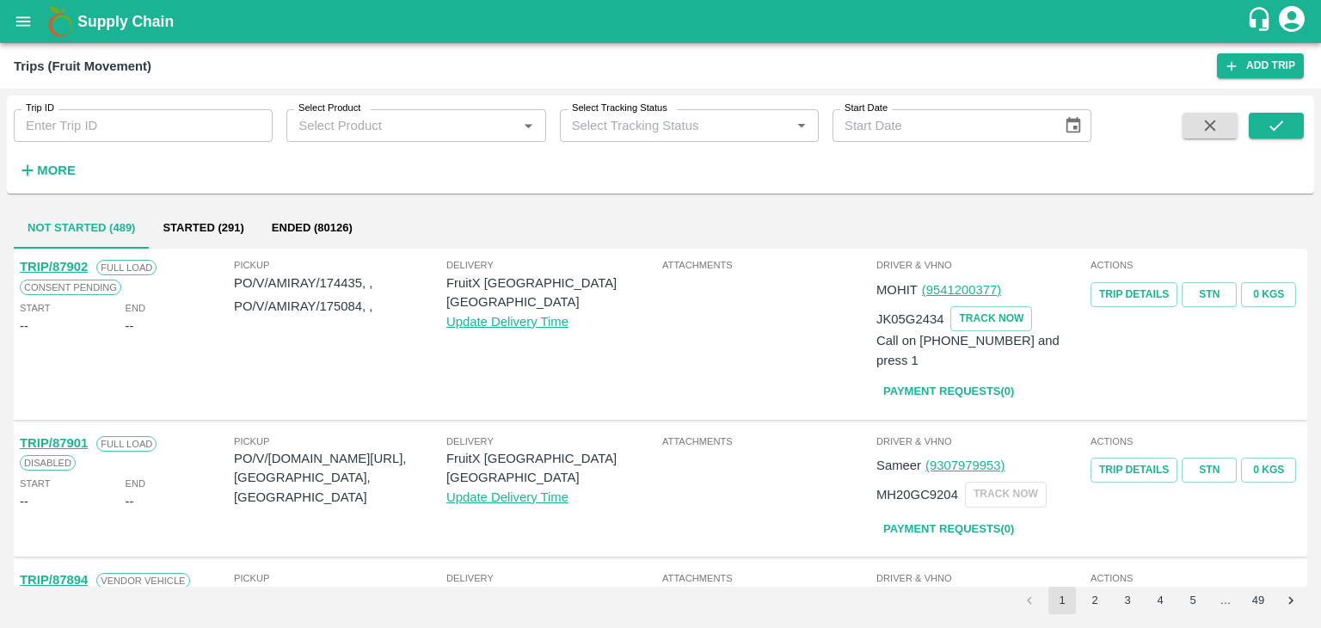
click at [19, 15] on icon "open drawer" at bounding box center [23, 21] width 19 height 19
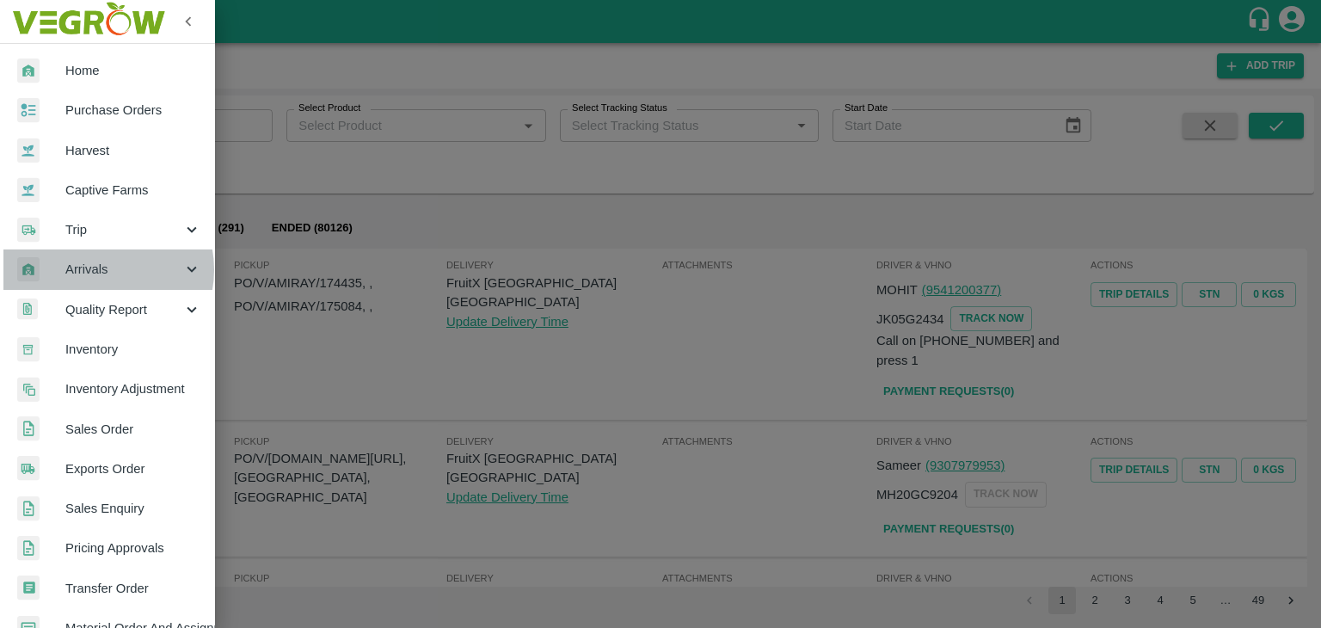
click at [103, 269] on span "Arrivals" at bounding box center [123, 269] width 117 height 19
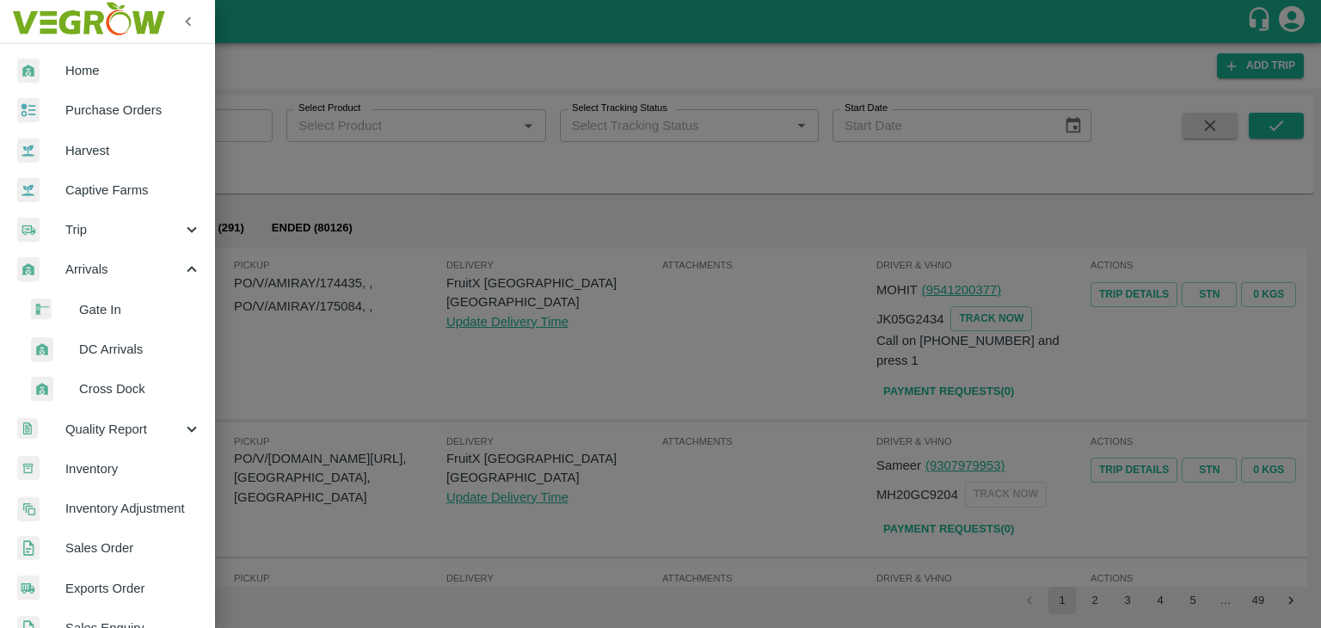
click at [127, 345] on span "DC Arrivals" at bounding box center [140, 349] width 122 height 19
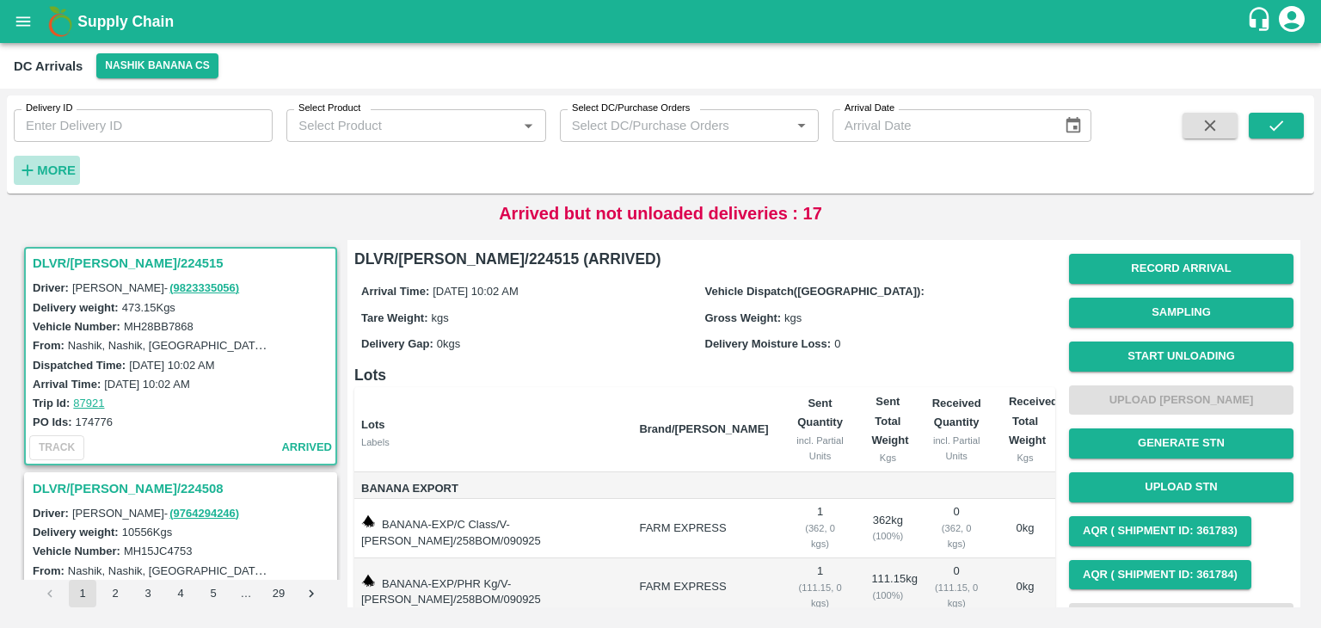
click at [40, 167] on strong "More" at bounding box center [56, 170] width 39 height 14
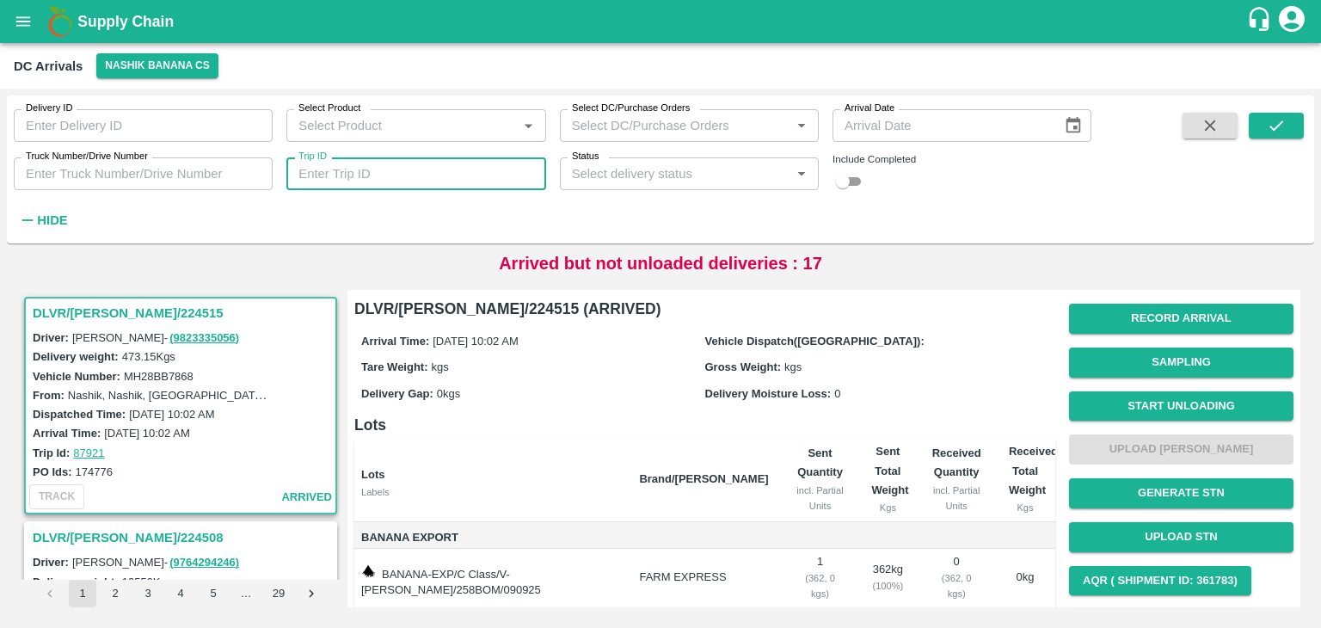
click at [483, 180] on input "Trip ID" at bounding box center [415, 173] width 259 height 33
type input "87921"
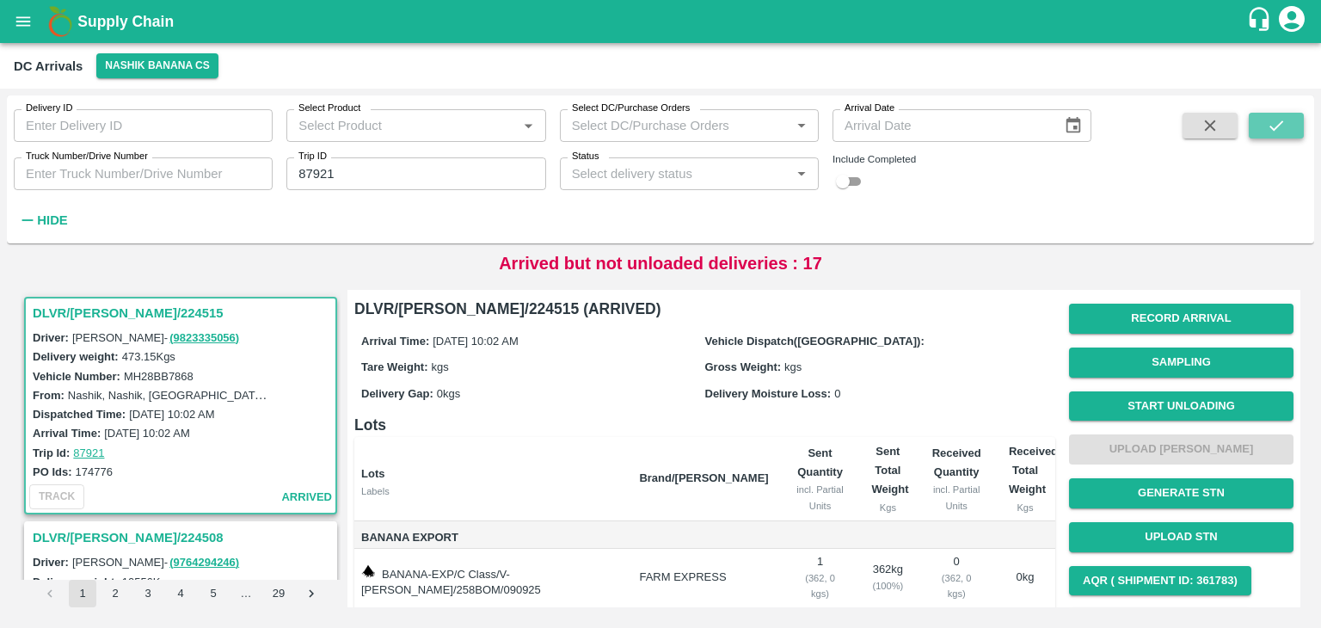
click at [1296, 129] on button "submit" at bounding box center [1276, 126] width 55 height 26
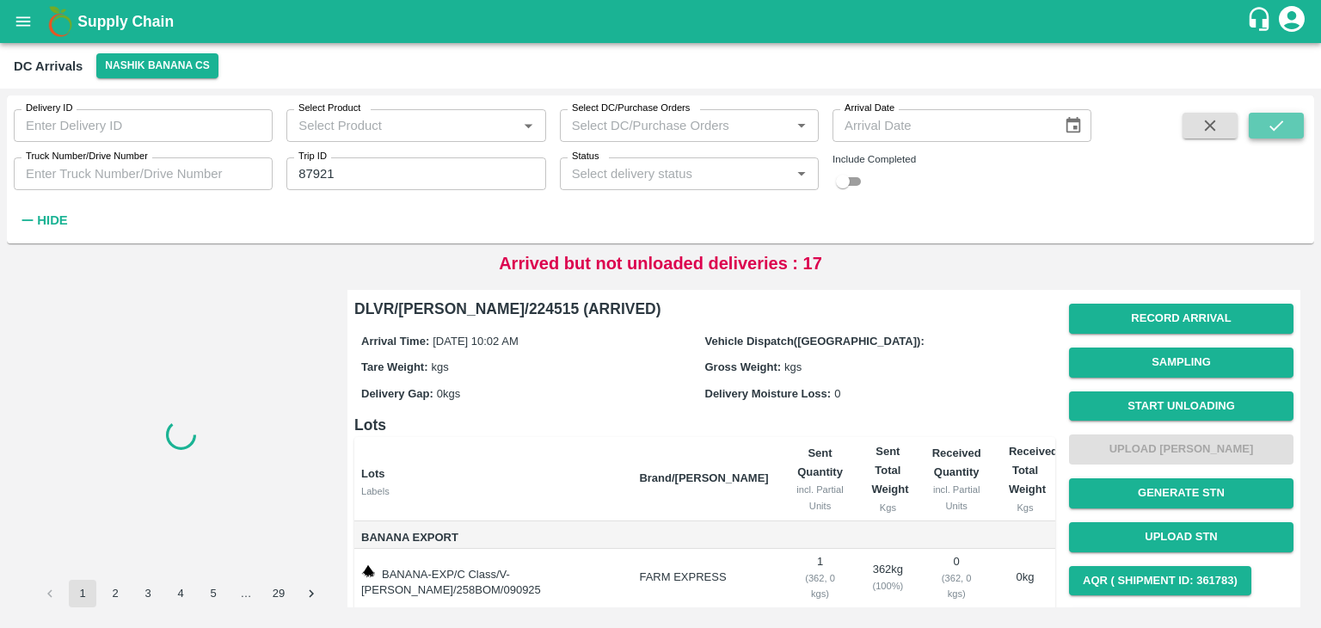
click at [1296, 129] on button "submit" at bounding box center [1276, 126] width 55 height 26
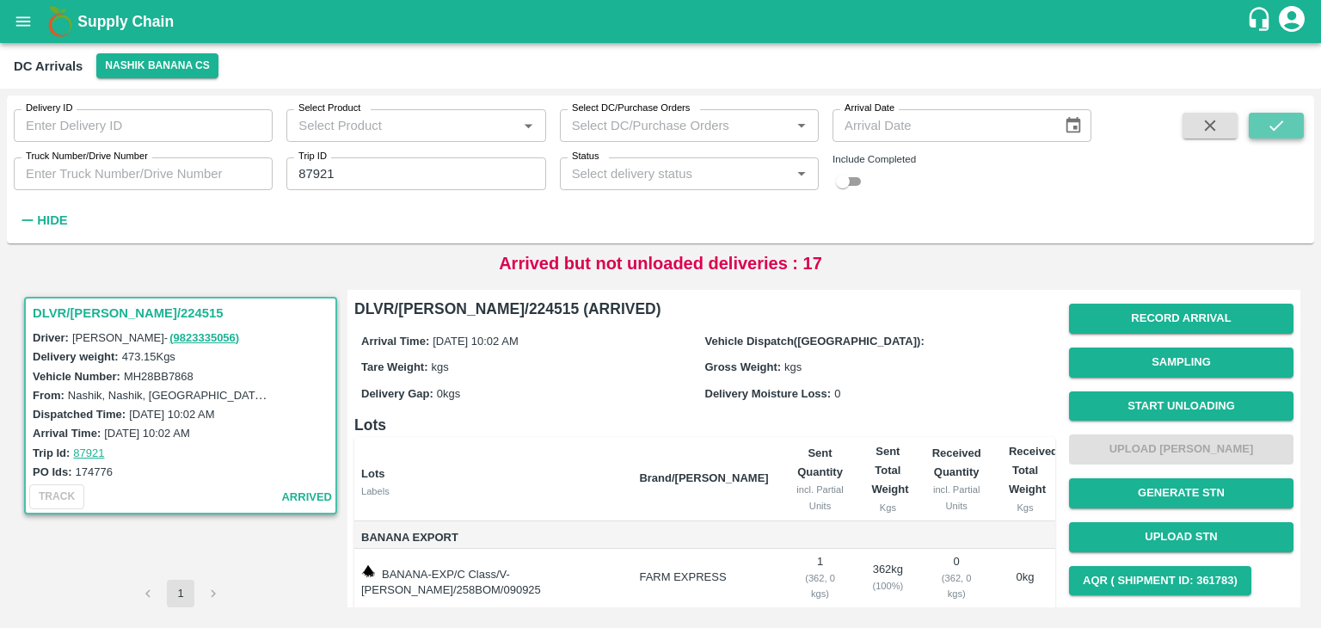
click at [1296, 129] on button "submit" at bounding box center [1276, 126] width 55 height 26
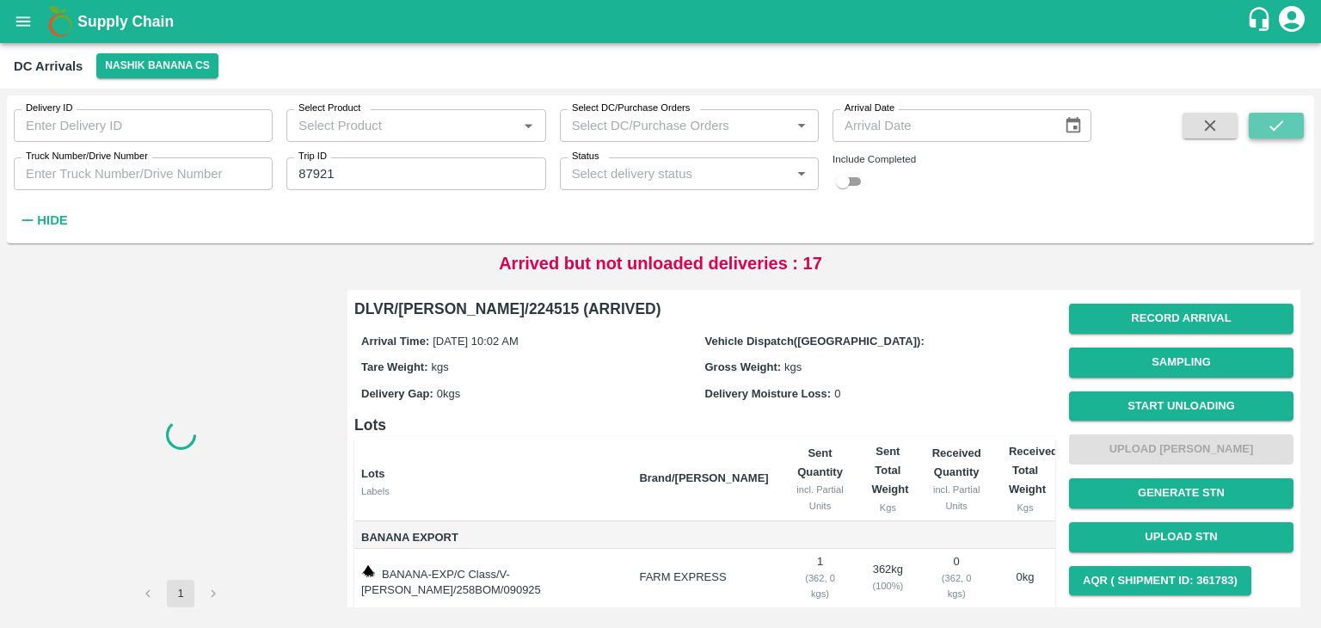
click at [1296, 129] on button "submit" at bounding box center [1276, 126] width 55 height 26
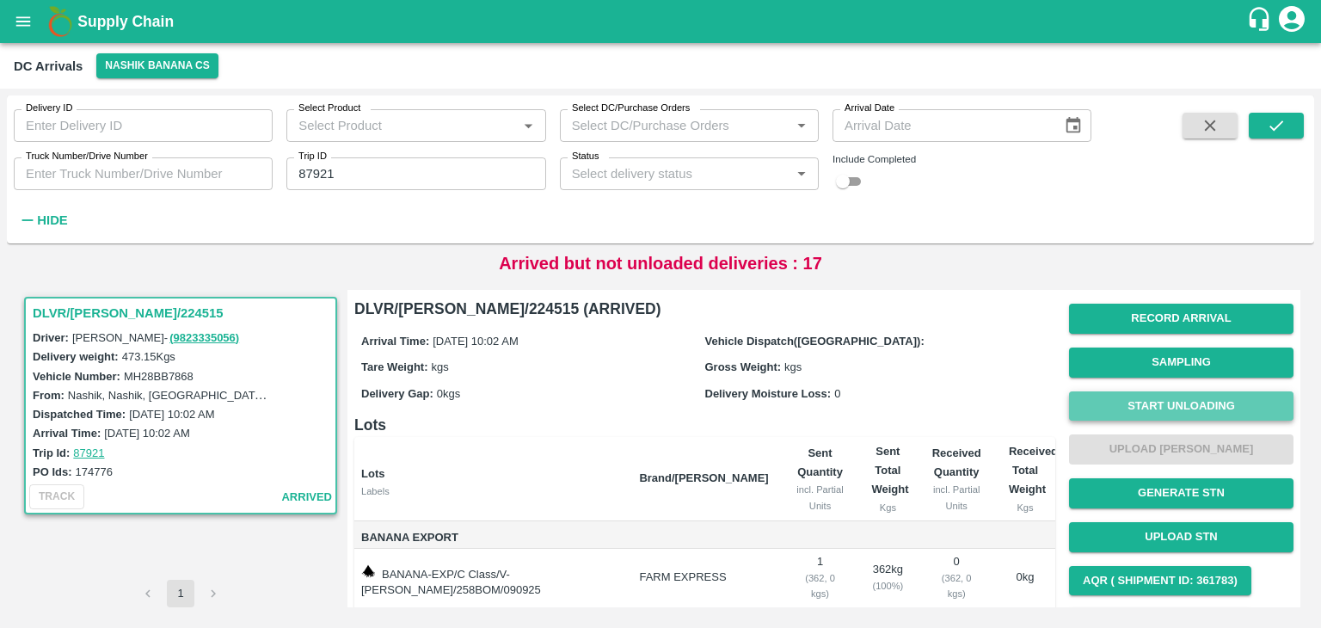
click at [1200, 400] on button "Start Unloading" at bounding box center [1181, 406] width 224 height 30
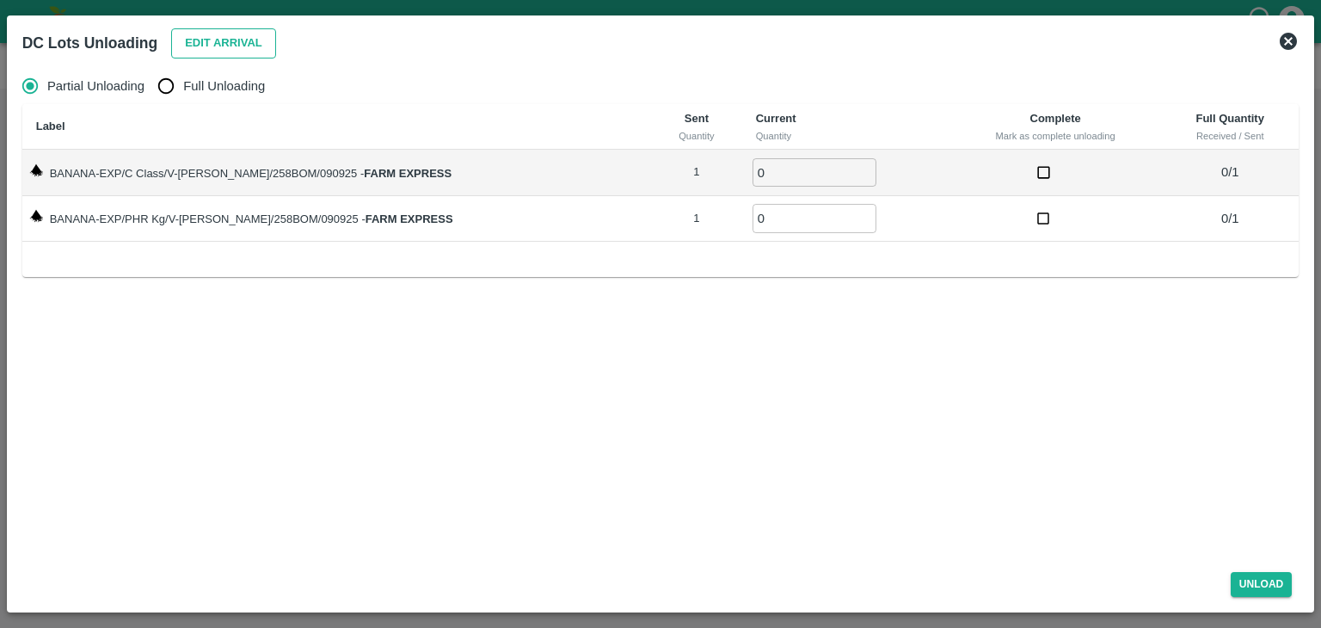
click at [225, 46] on button "Edit Arrival" at bounding box center [223, 43] width 105 height 30
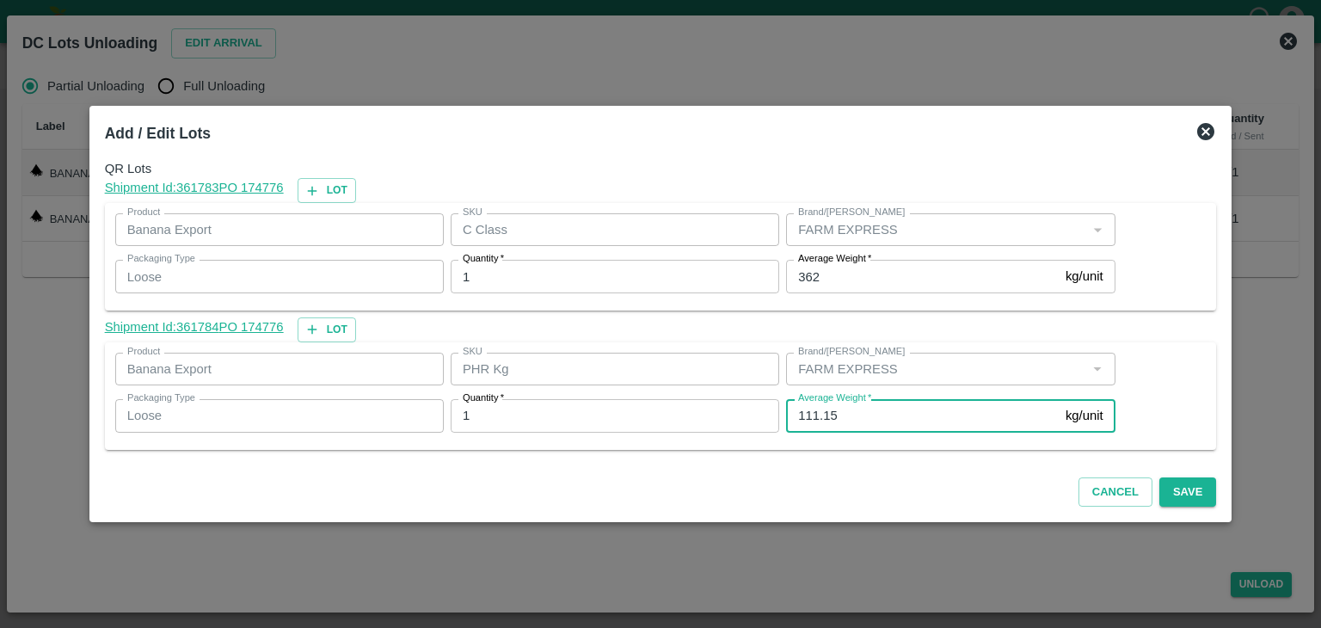
click at [865, 414] on input "111.15" at bounding box center [922, 415] width 273 height 33
type input "111"
click at [1177, 496] on button "Save" at bounding box center [1187, 492] width 57 height 30
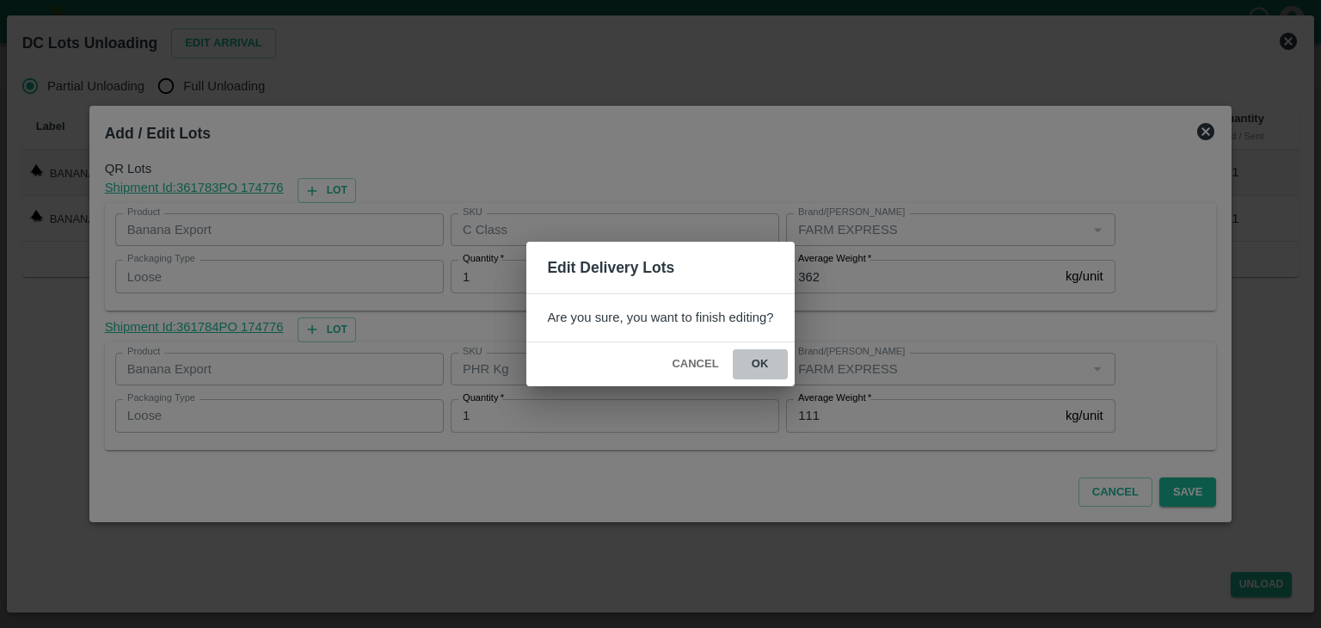
click at [774, 362] on button "ok" at bounding box center [760, 364] width 55 height 30
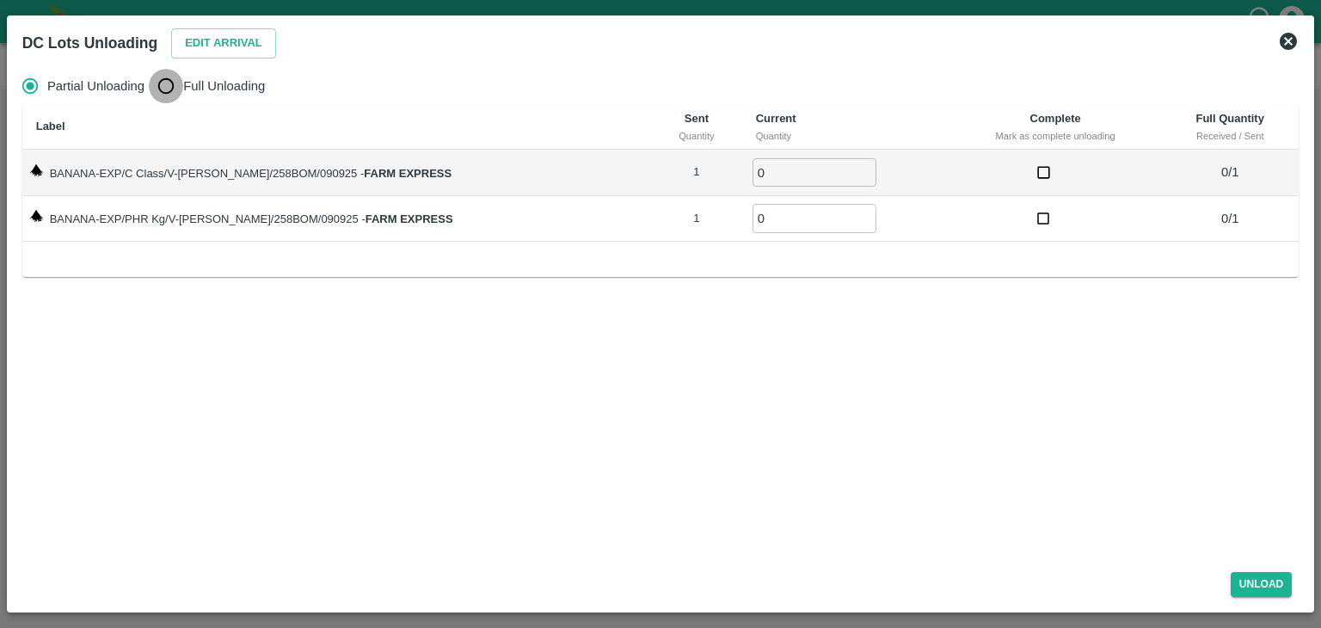
click at [182, 74] on input "Full Unloading" at bounding box center [166, 86] width 34 height 34
radio input "true"
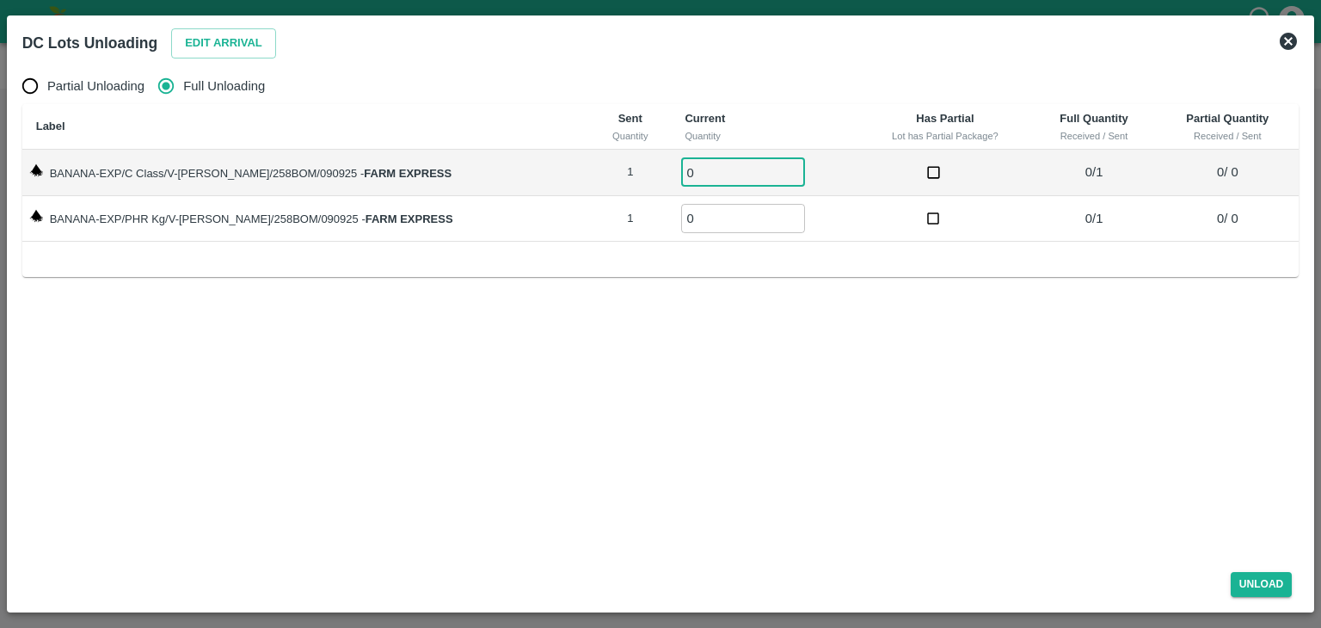
click at [700, 173] on input "0" at bounding box center [743, 172] width 124 height 28
type input "01"
click at [699, 216] on input "0" at bounding box center [743, 218] width 124 height 28
type input "01"
click at [1279, 586] on button "Unload" at bounding box center [1261, 584] width 62 height 25
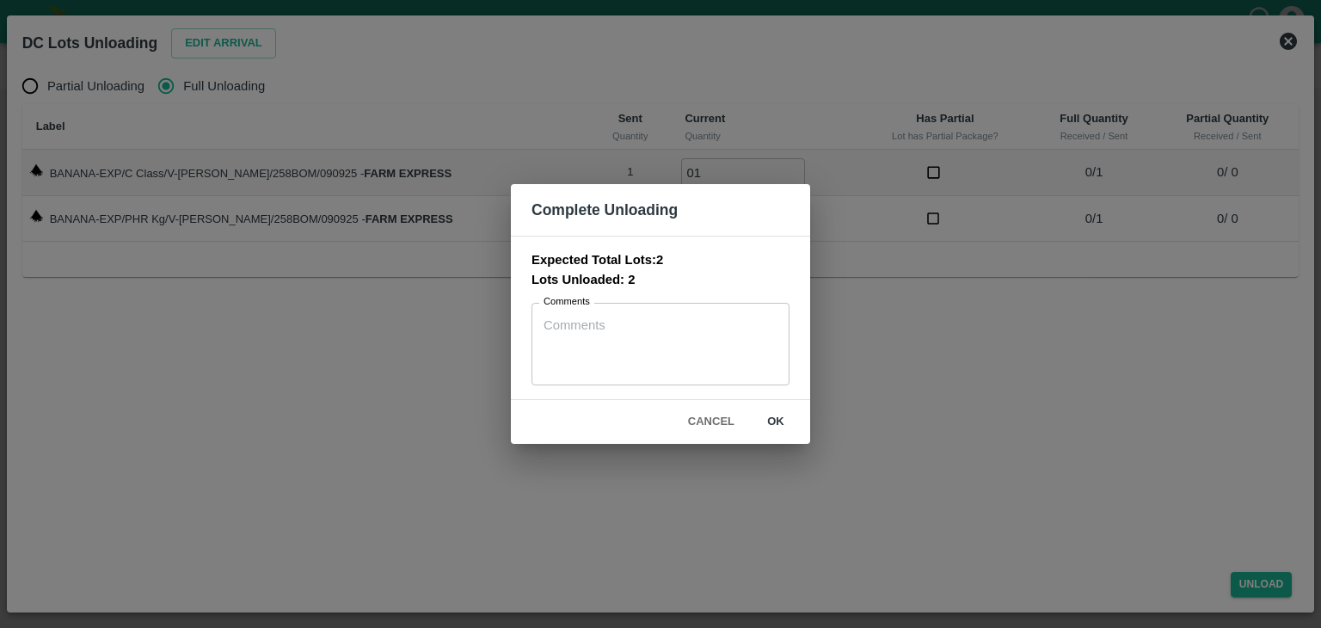
click at [830, 455] on div "Complete Unloading Expected Total Lots: 2 Lots Unloaded: 2 Comments x Comments …" at bounding box center [660, 314] width 1321 height 628
click at [782, 424] on button "ok" at bounding box center [775, 422] width 55 height 30
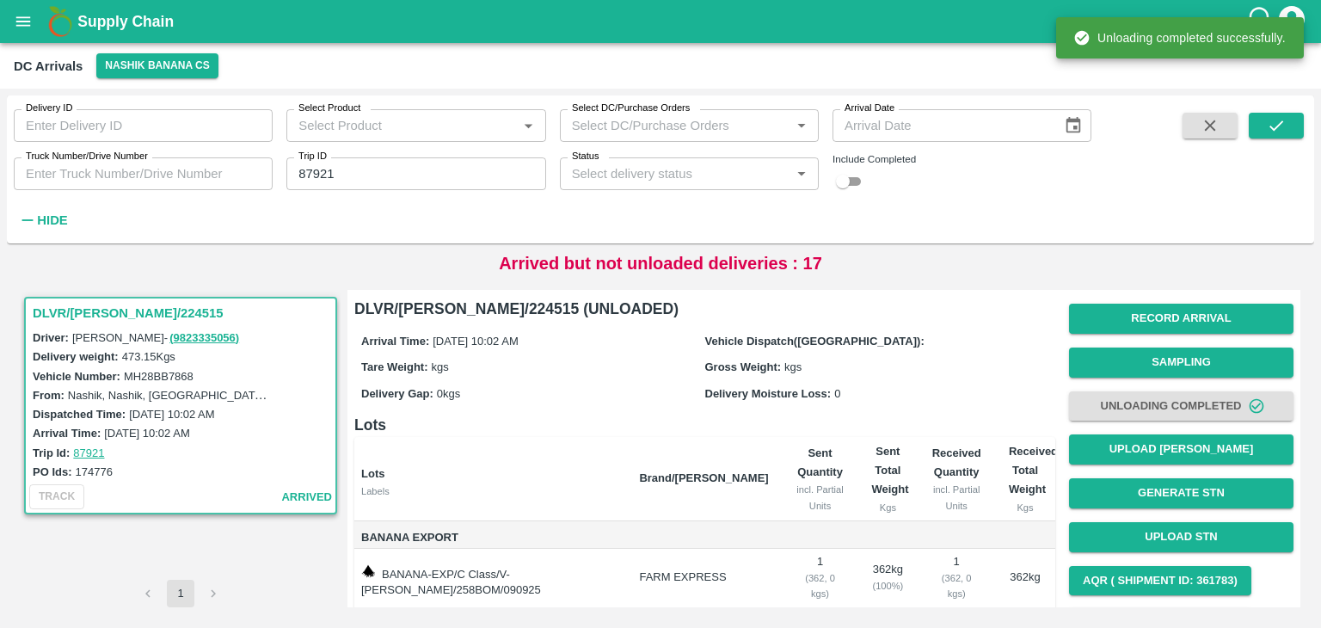
scroll to position [107, 0]
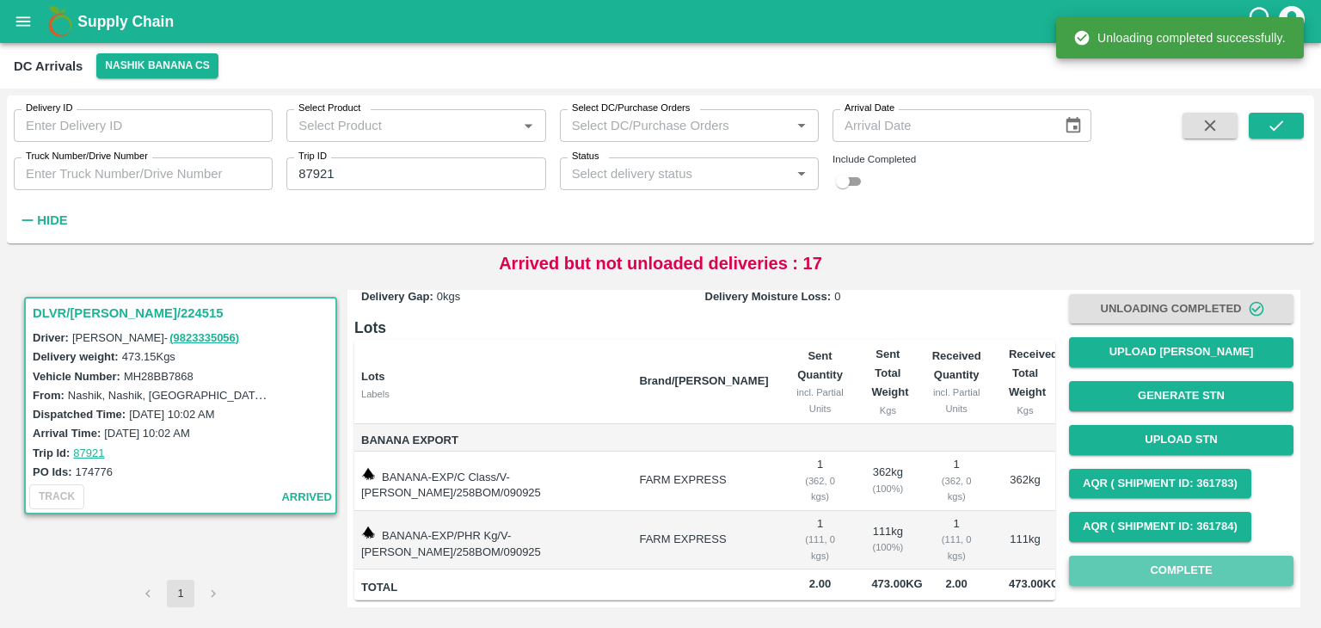
click at [1147, 566] on button "Complete" at bounding box center [1181, 570] width 224 height 30
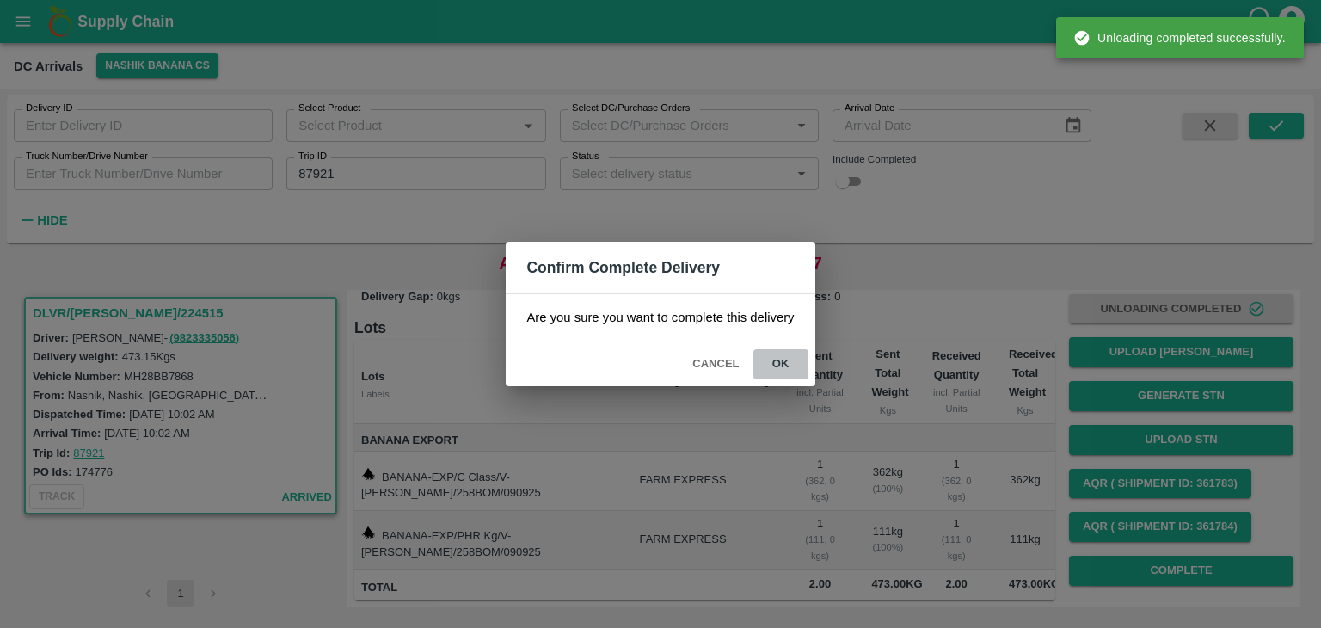
click at [774, 370] on button "ok" at bounding box center [780, 364] width 55 height 30
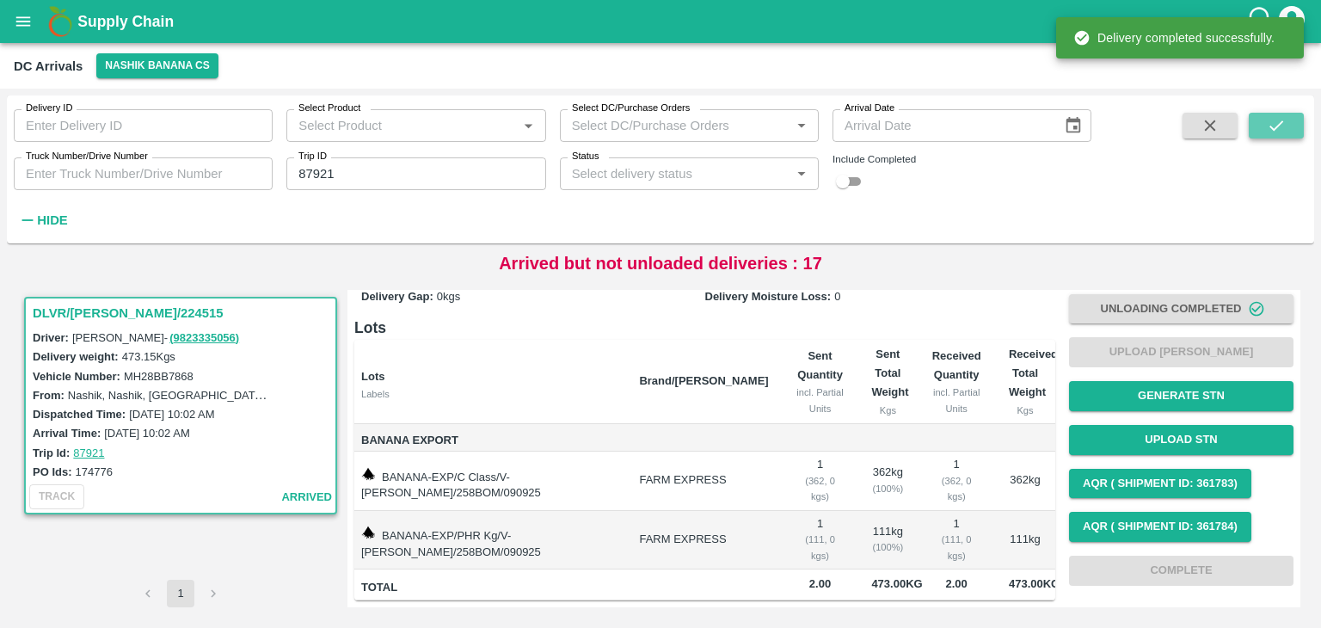
click at [1286, 136] on button "submit" at bounding box center [1276, 126] width 55 height 26
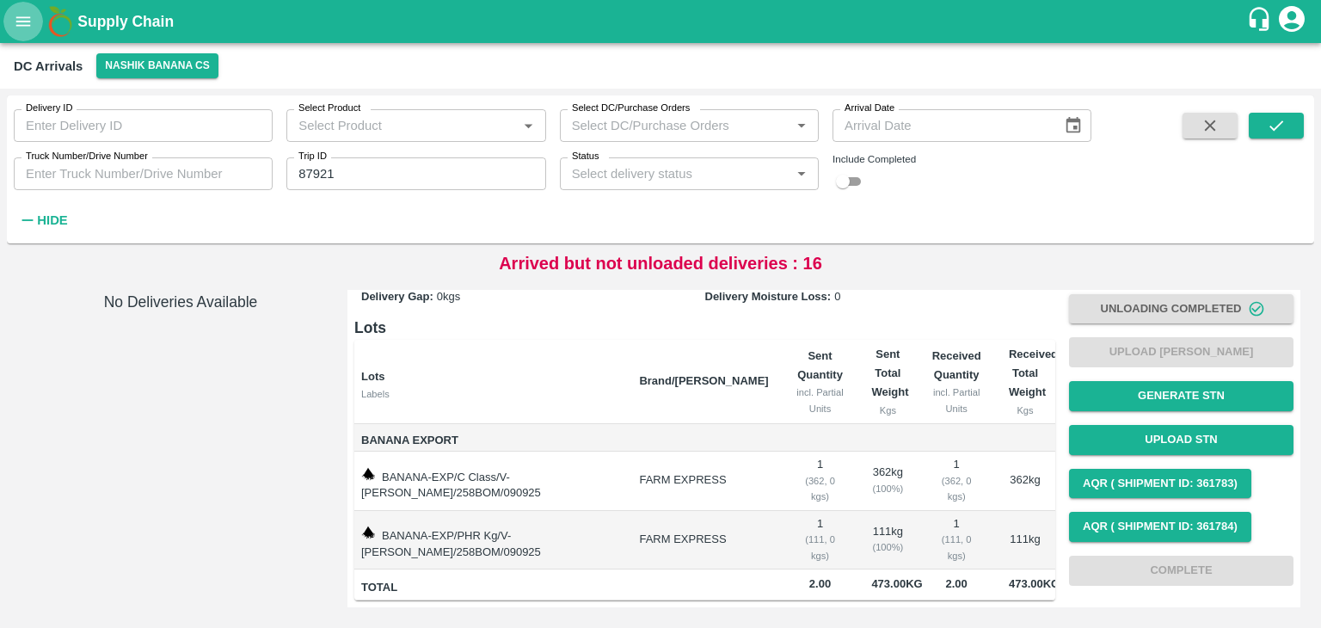
click at [16, 19] on icon "open drawer" at bounding box center [23, 21] width 19 height 19
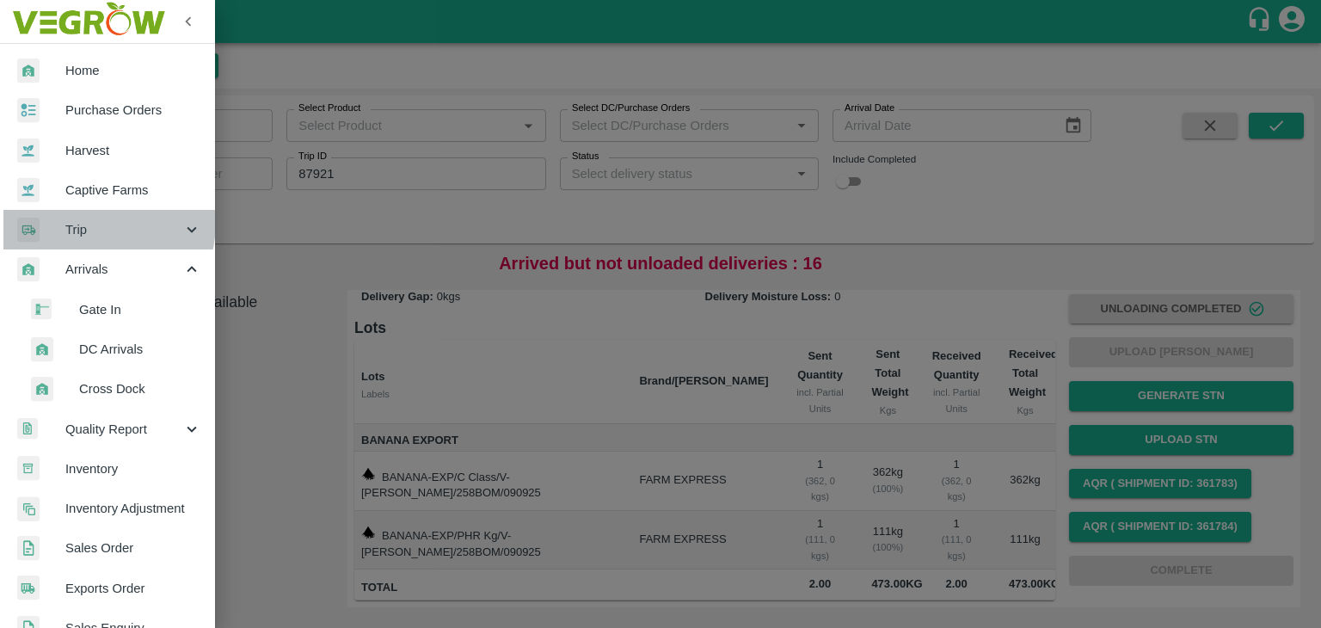
click at [87, 222] on span "Trip" at bounding box center [123, 229] width 117 height 19
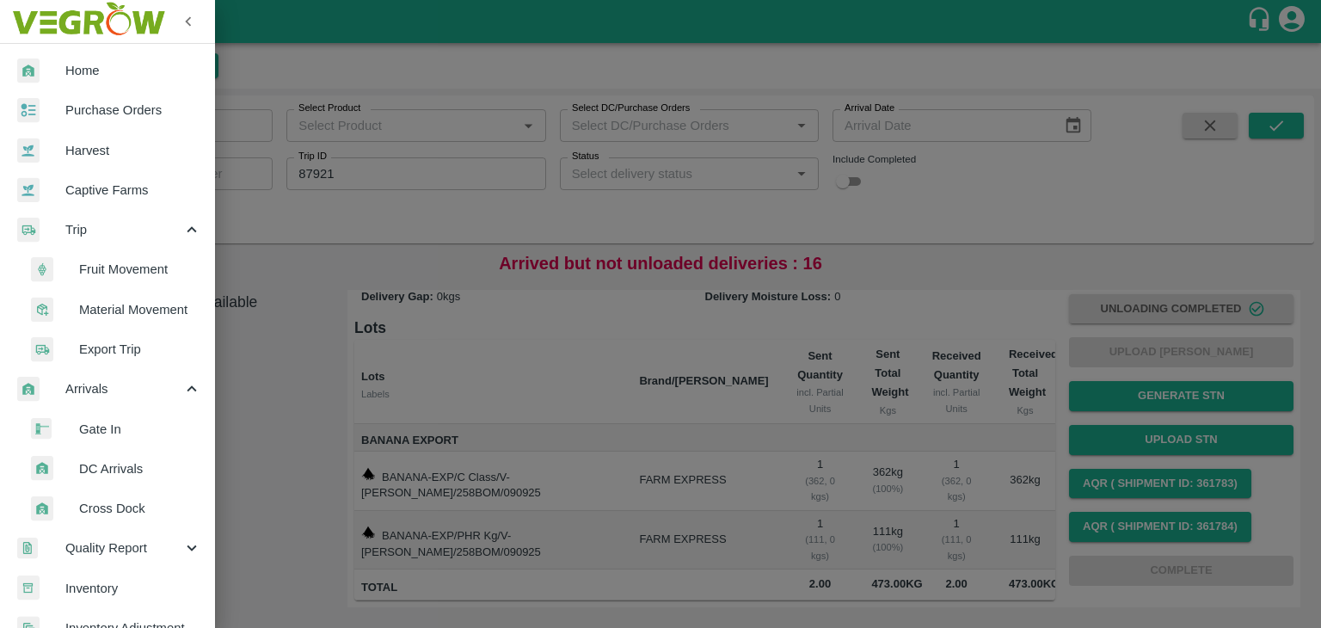
click at [119, 273] on span "Fruit Movement" at bounding box center [140, 269] width 122 height 19
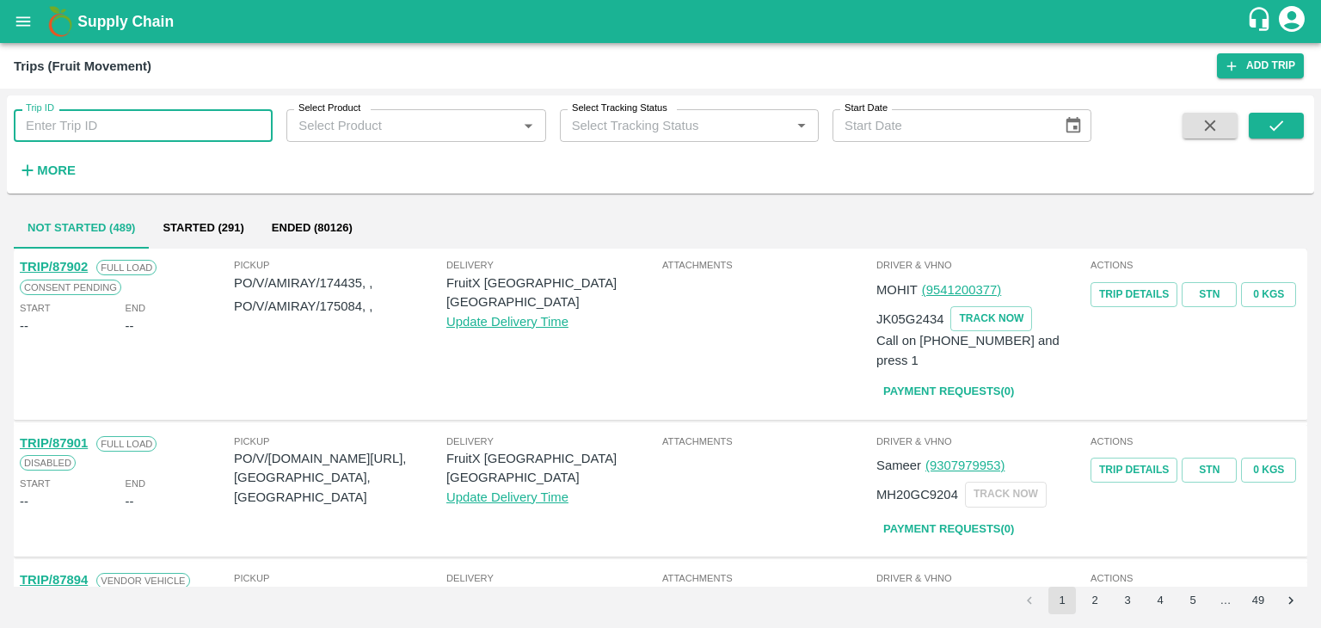
click at [172, 128] on input "Trip ID" at bounding box center [143, 125] width 259 height 33
type input "87921"
click at [1276, 134] on icon "submit" at bounding box center [1276, 125] width 19 height 19
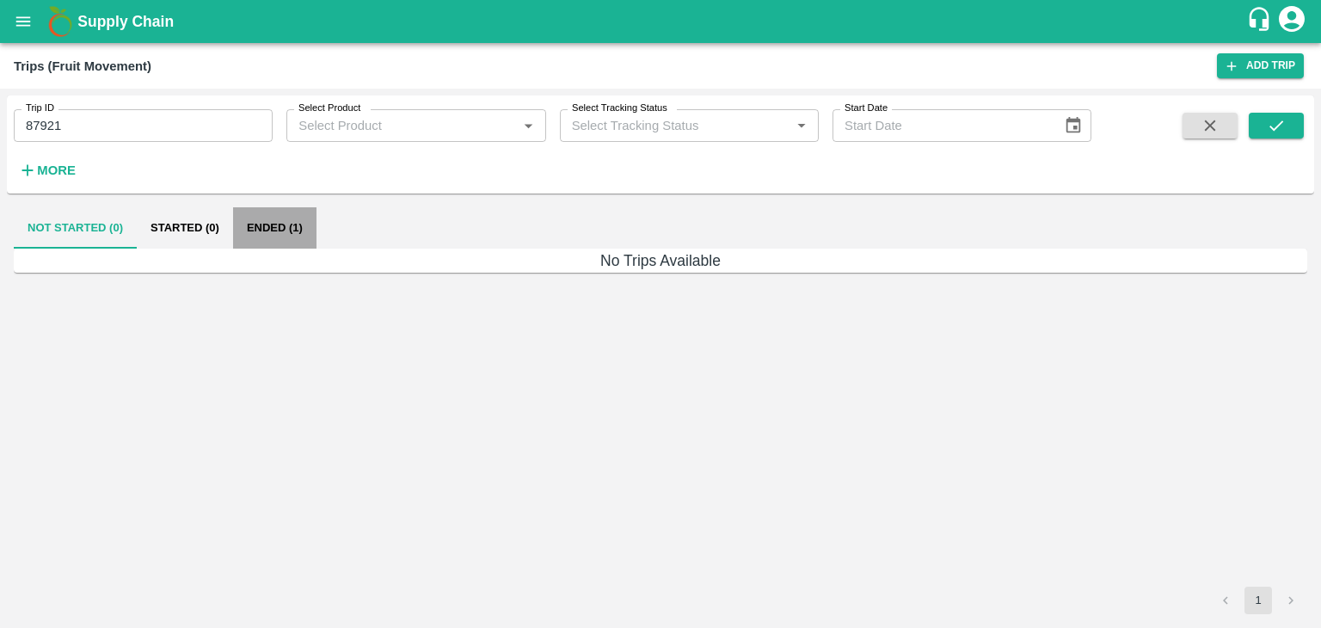
click at [278, 224] on button "Ended (1)" at bounding box center [274, 227] width 83 height 41
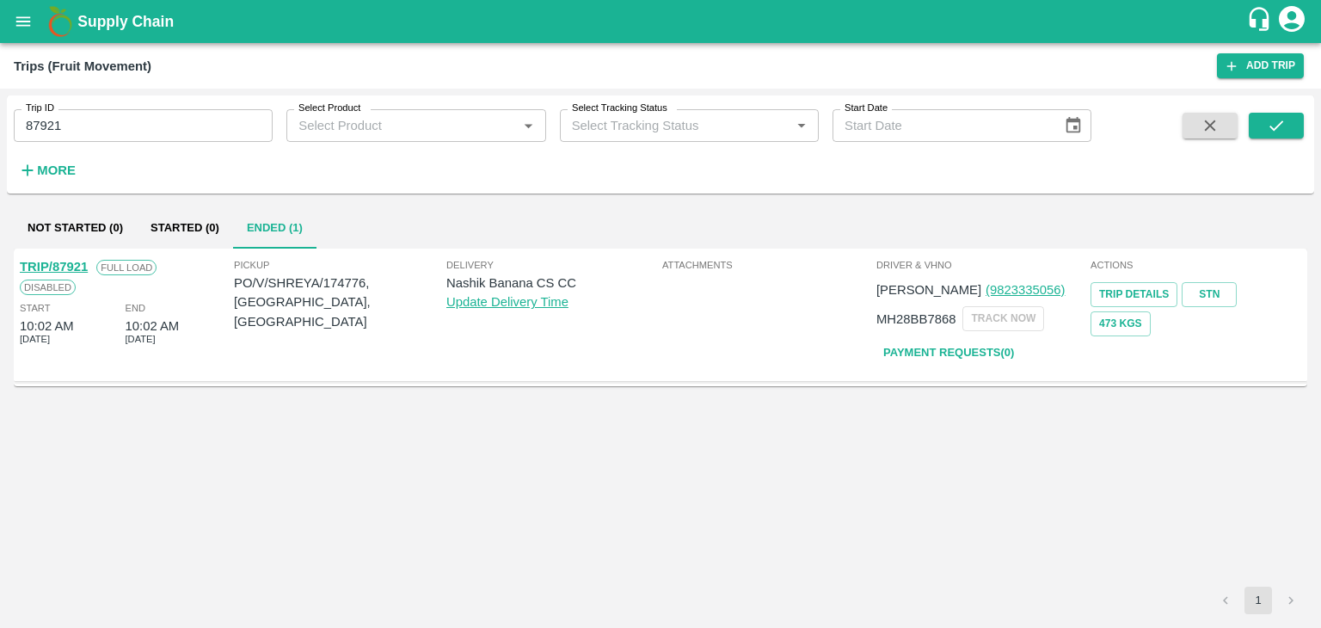
click at [58, 260] on link "TRIP/87921" at bounding box center [54, 267] width 68 height 14
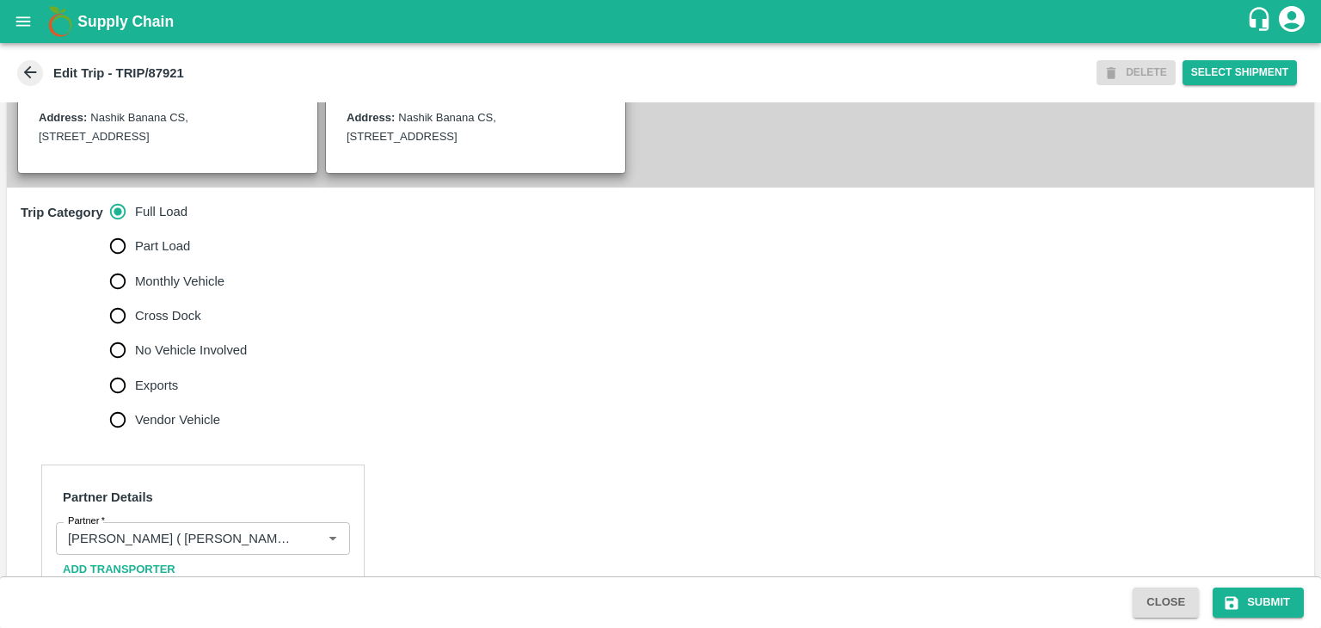
scroll to position [540, 0]
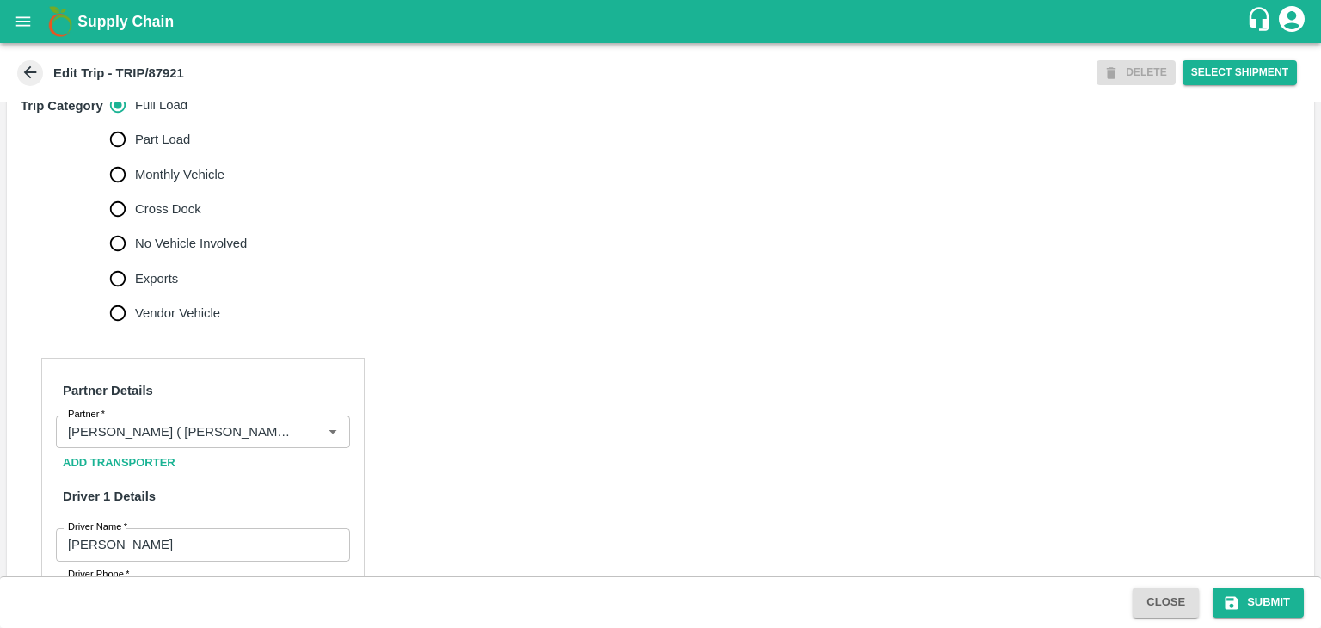
click at [175, 253] on span "No Vehicle Involved" at bounding box center [191, 243] width 112 height 19
click at [135, 261] on input "No Vehicle Involved" at bounding box center [118, 243] width 34 height 34
radio input "true"
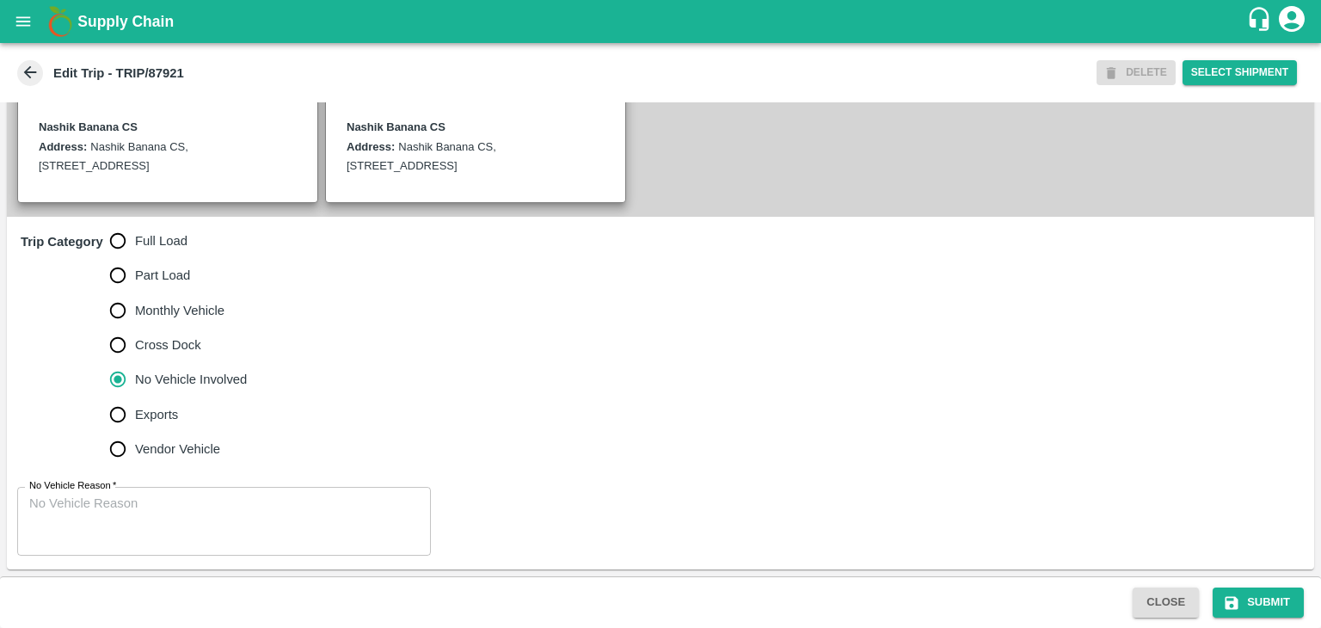
scroll to position [422, 0]
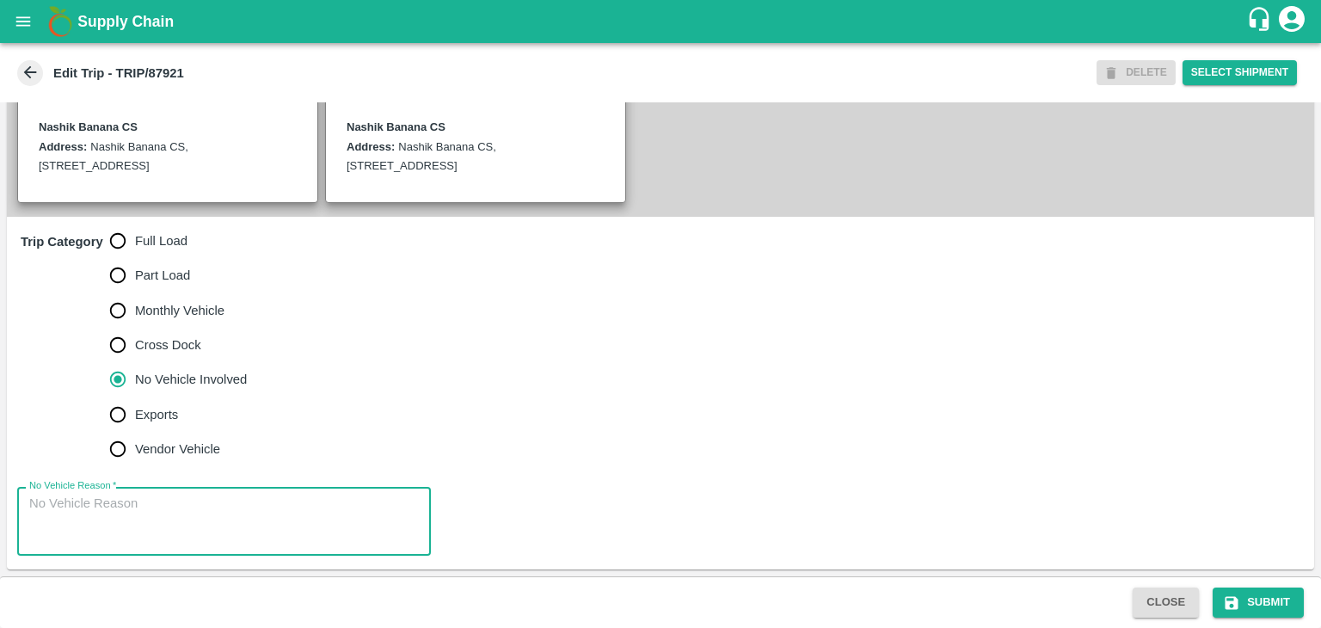
click at [191, 506] on textarea "No Vehicle Reason   *" at bounding box center [224, 521] width 390 height 54
type textarea "Field Dump"
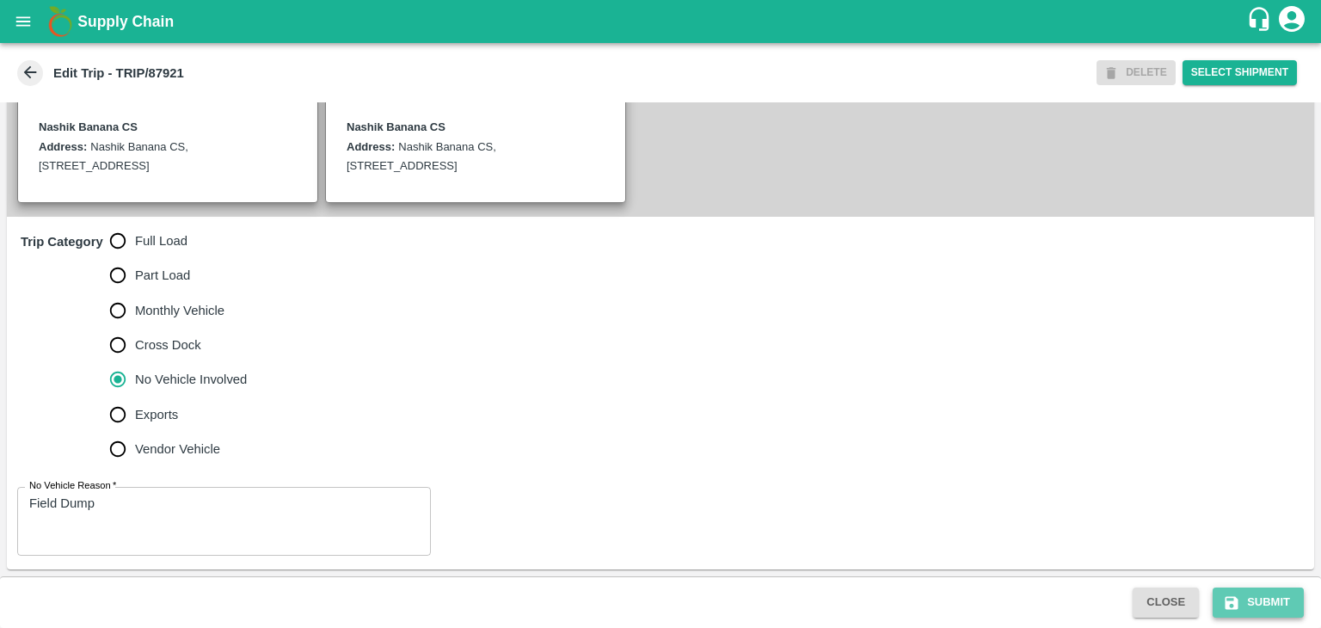
click at [1268, 598] on button "Submit" at bounding box center [1257, 602] width 91 height 30
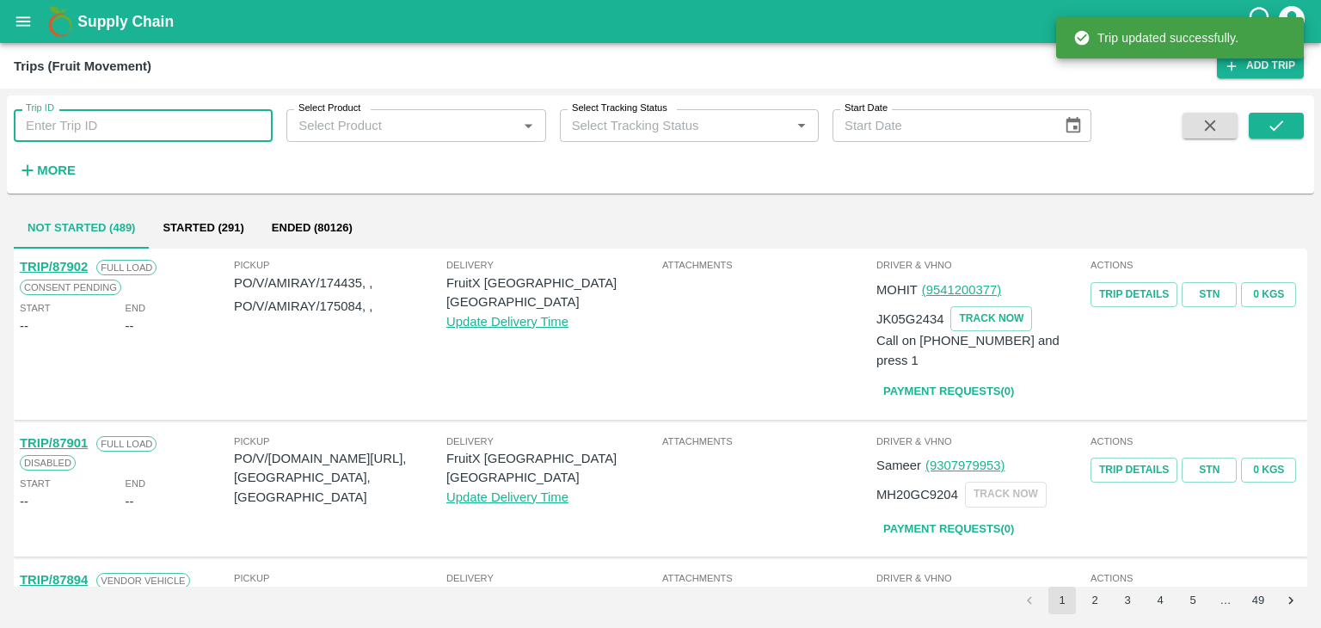
click at [186, 122] on input "Trip ID" at bounding box center [143, 125] width 259 height 33
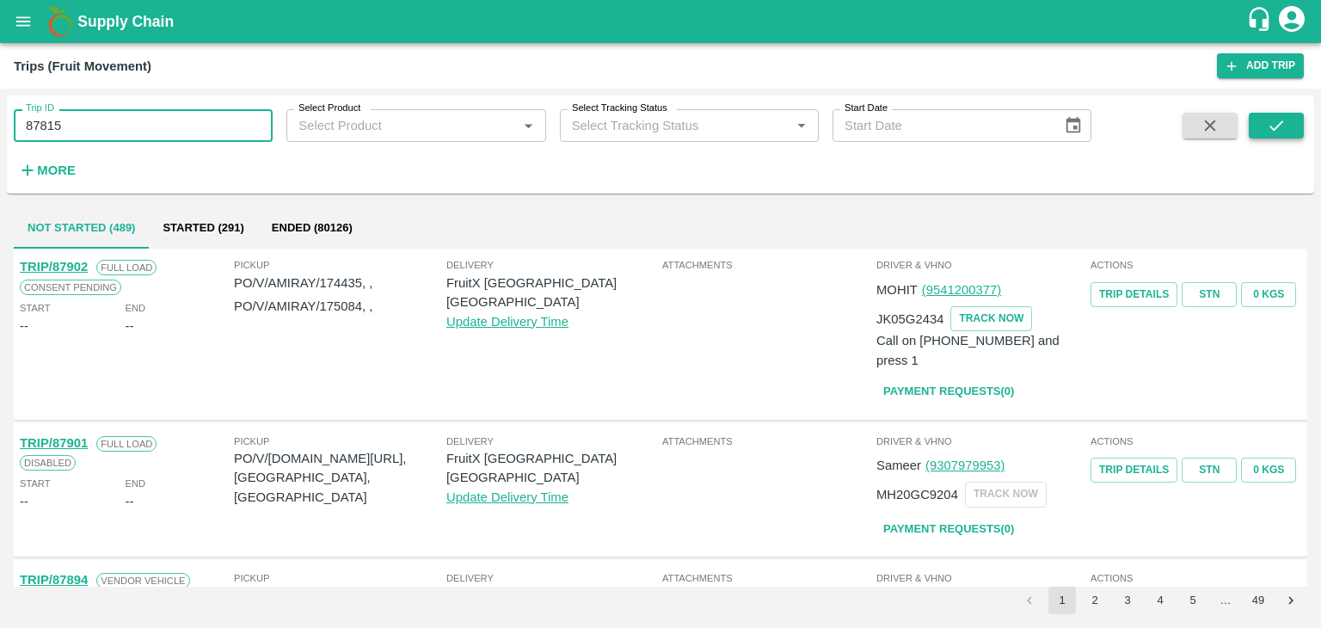
type input "87815"
click at [1271, 129] on icon "submit" at bounding box center [1276, 125] width 19 height 19
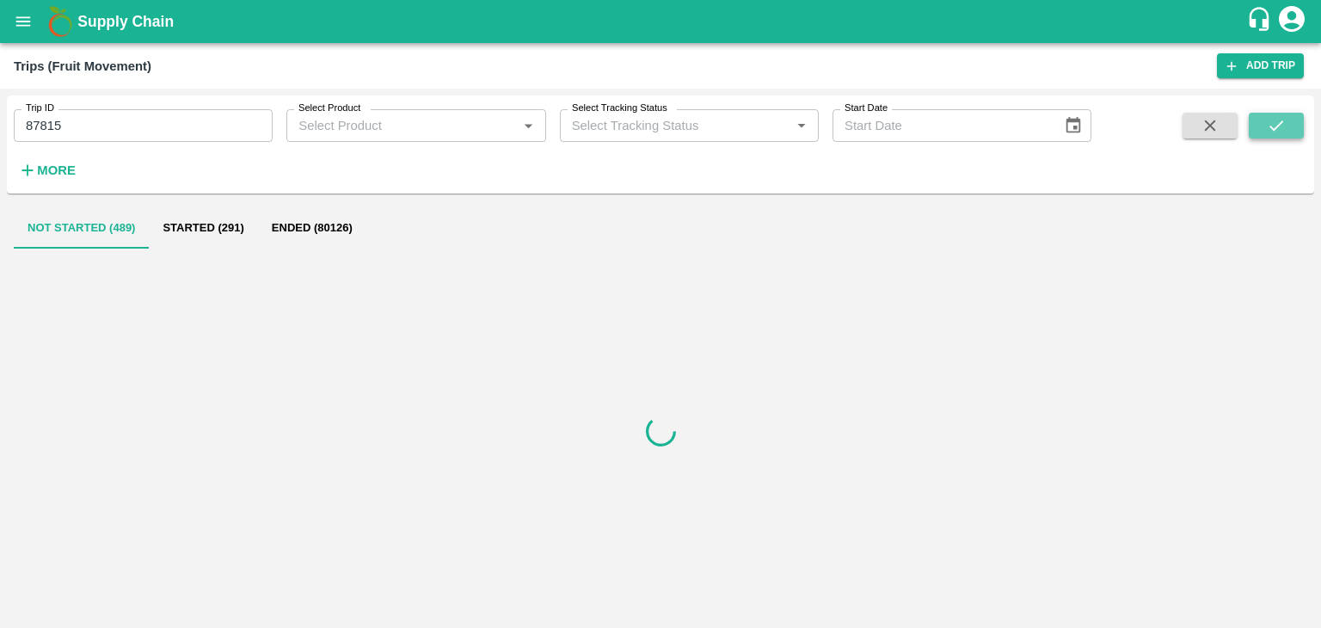
click at [1271, 129] on icon "submit" at bounding box center [1276, 125] width 19 height 19
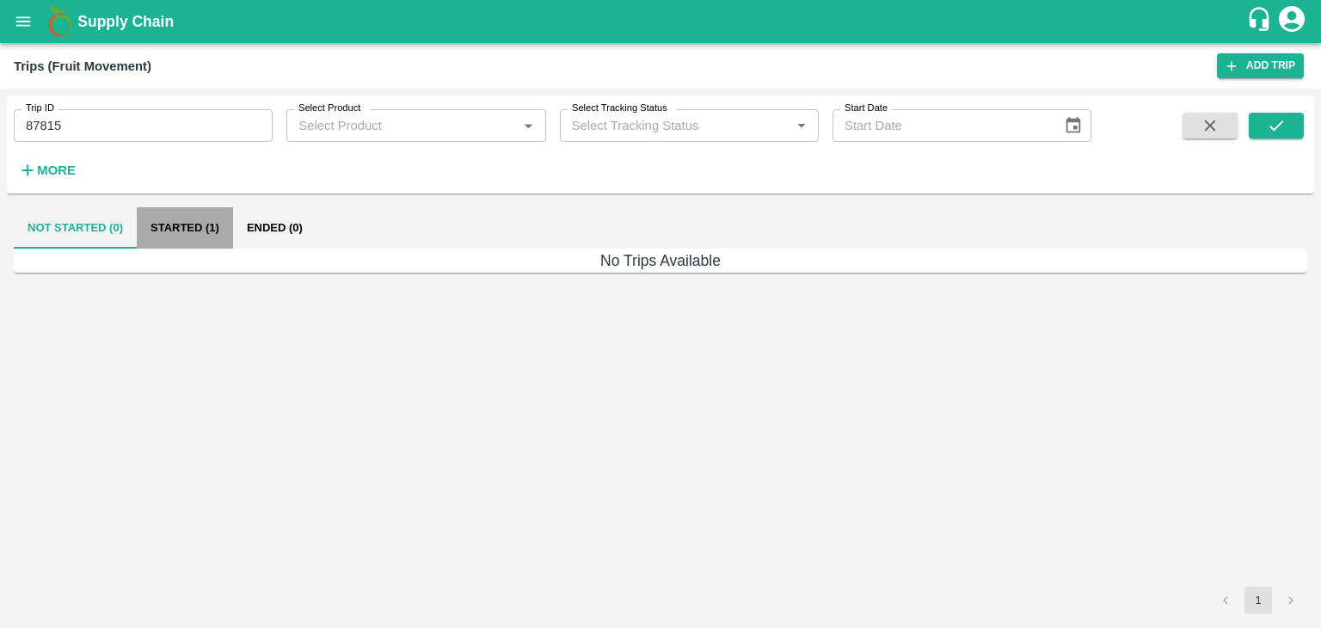
click at [213, 221] on button "Started (1)" at bounding box center [185, 227] width 96 height 41
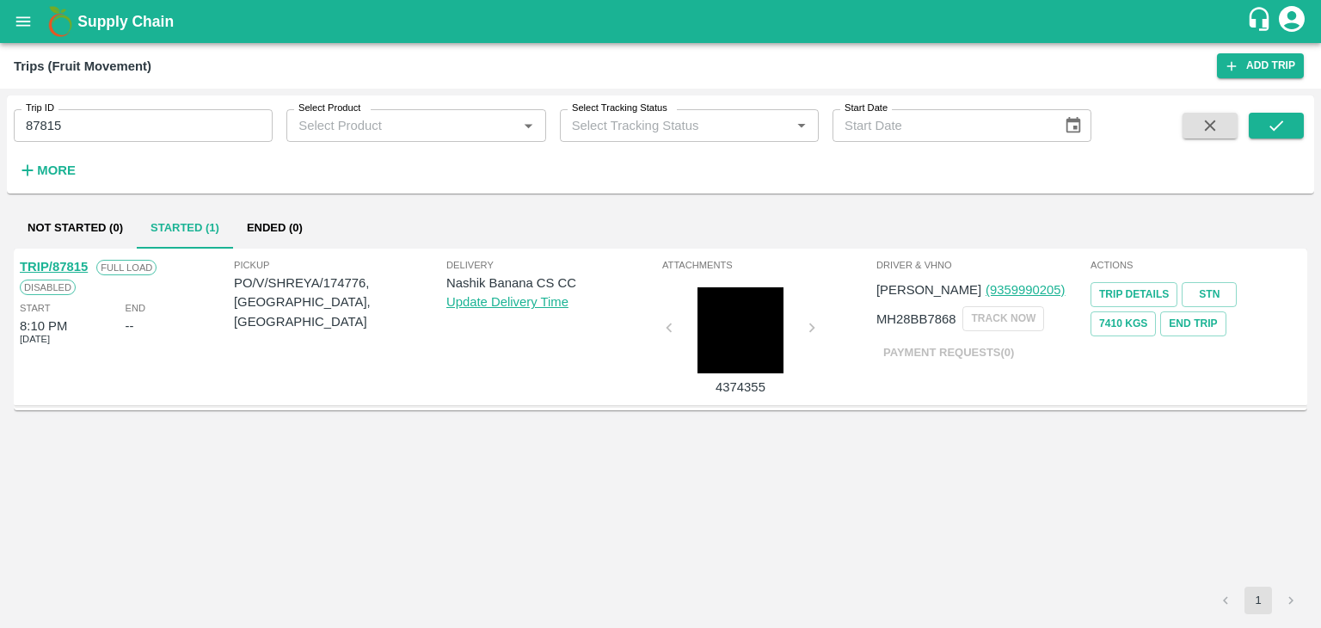
click at [47, 263] on link "TRIP/87815" at bounding box center [54, 267] width 68 height 14
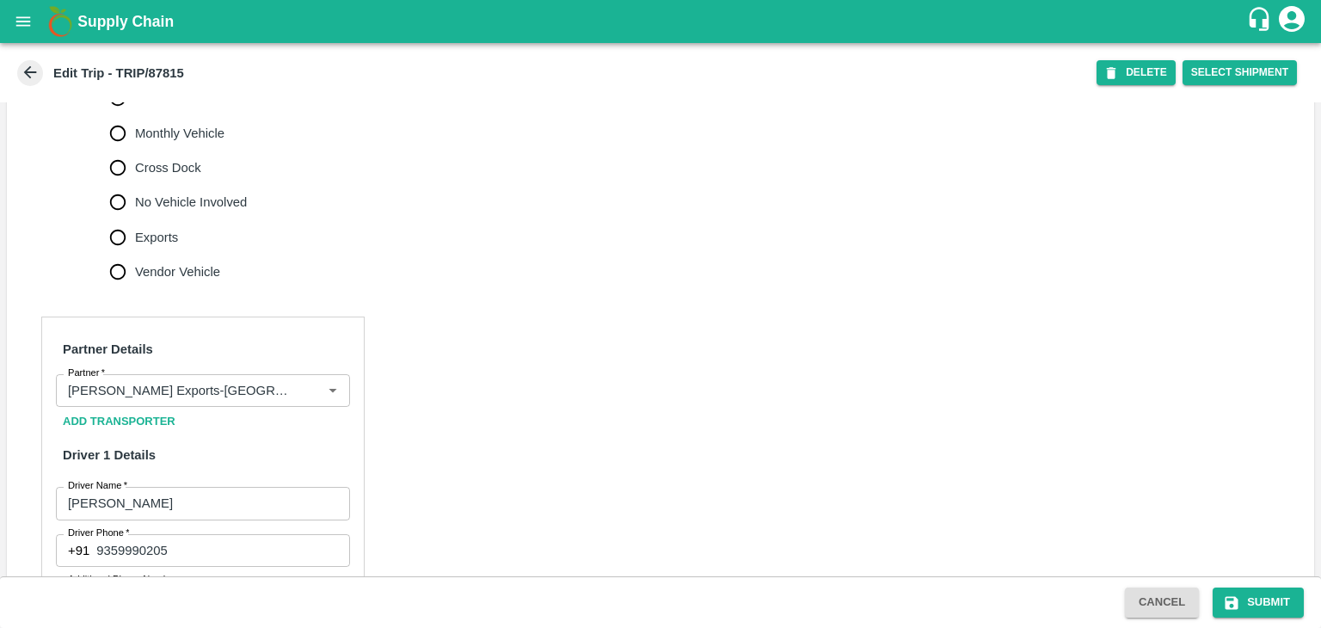
scroll to position [604, 0]
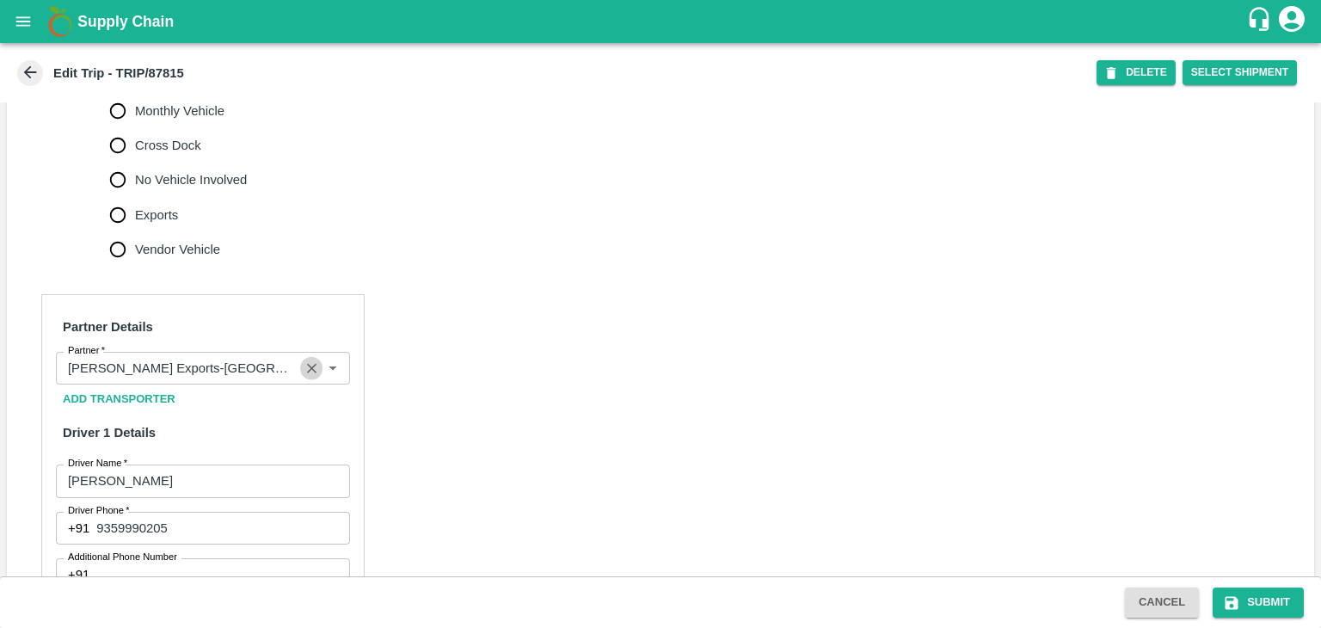
click at [304, 377] on icon "Clear" at bounding box center [312, 368] width 16 height 16
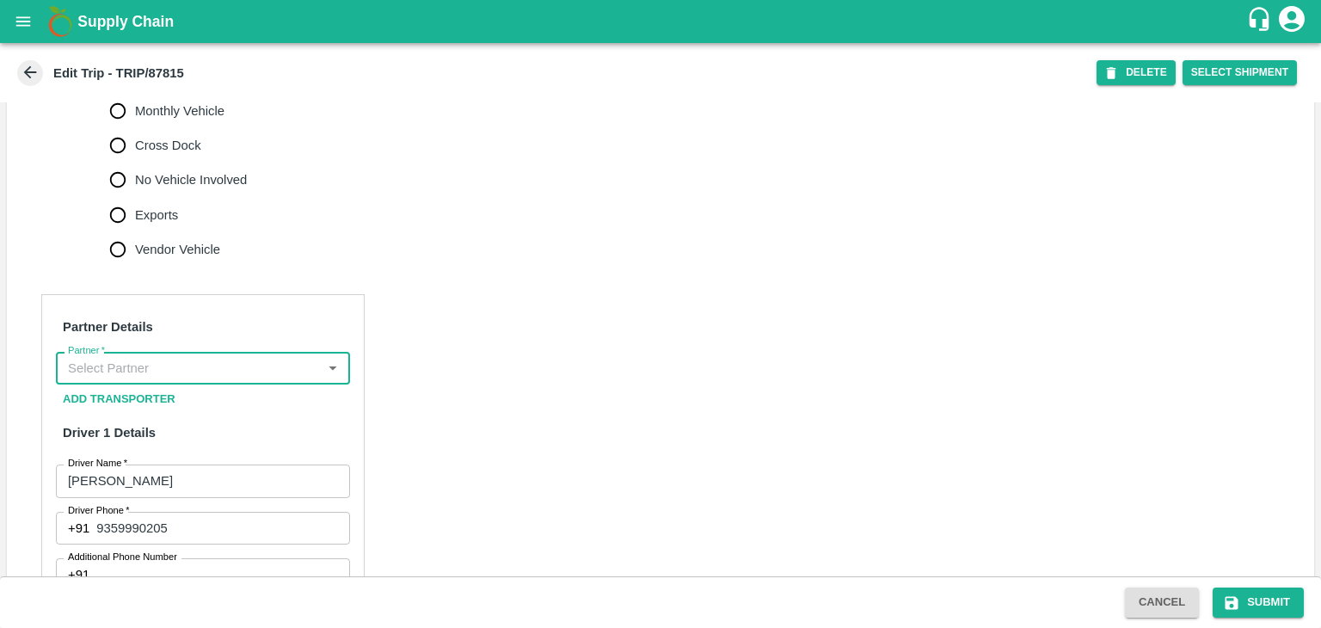
scroll to position [0, 0]
click at [282, 379] on input "Partner   *" at bounding box center [188, 368] width 255 height 22
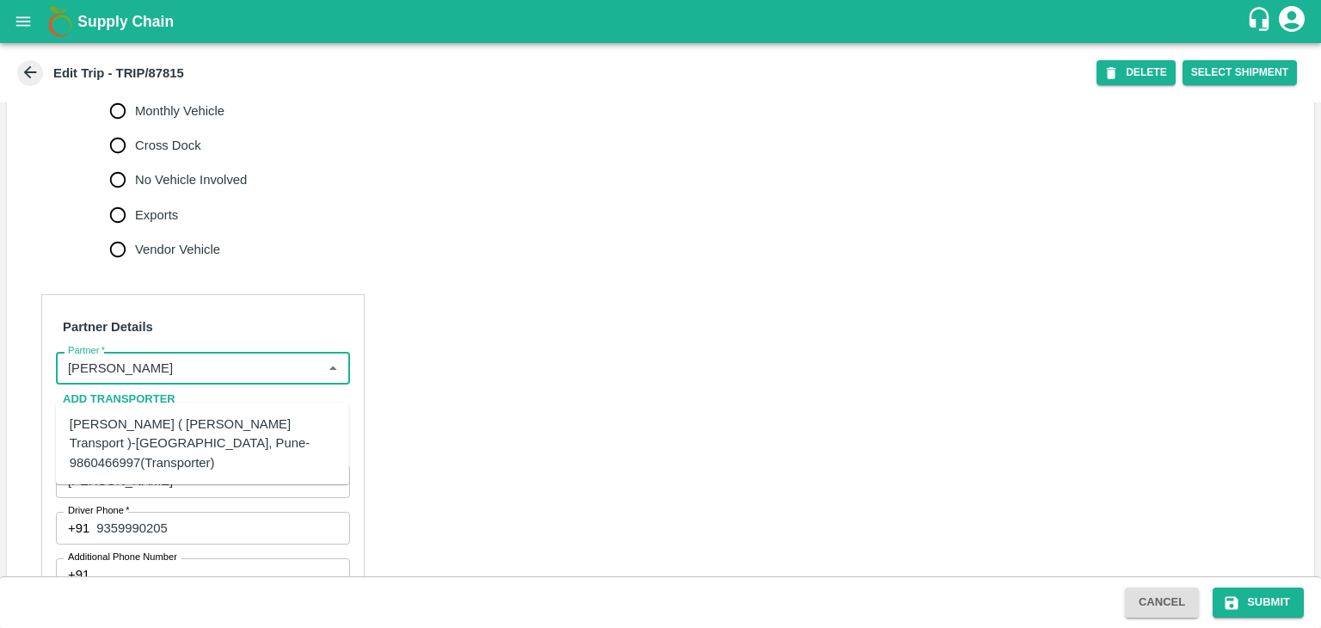
click at [165, 437] on div "[PERSON_NAME] ( [PERSON_NAME] Transport )-[GEOGRAPHIC_DATA], Pune-9860466997(Tr…" at bounding box center [203, 443] width 266 height 58
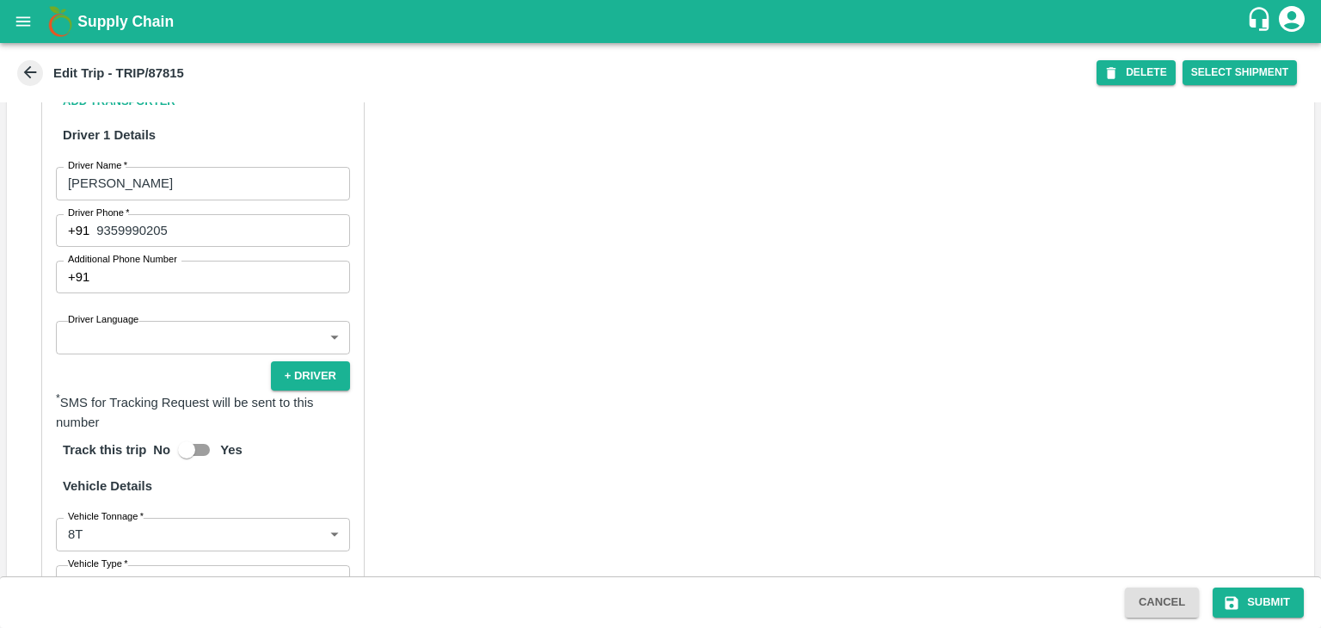
scroll to position [903, 0]
type input "[PERSON_NAME] ( [PERSON_NAME] Transport )-[GEOGRAPHIC_DATA], Pune-9860466997(Tr…"
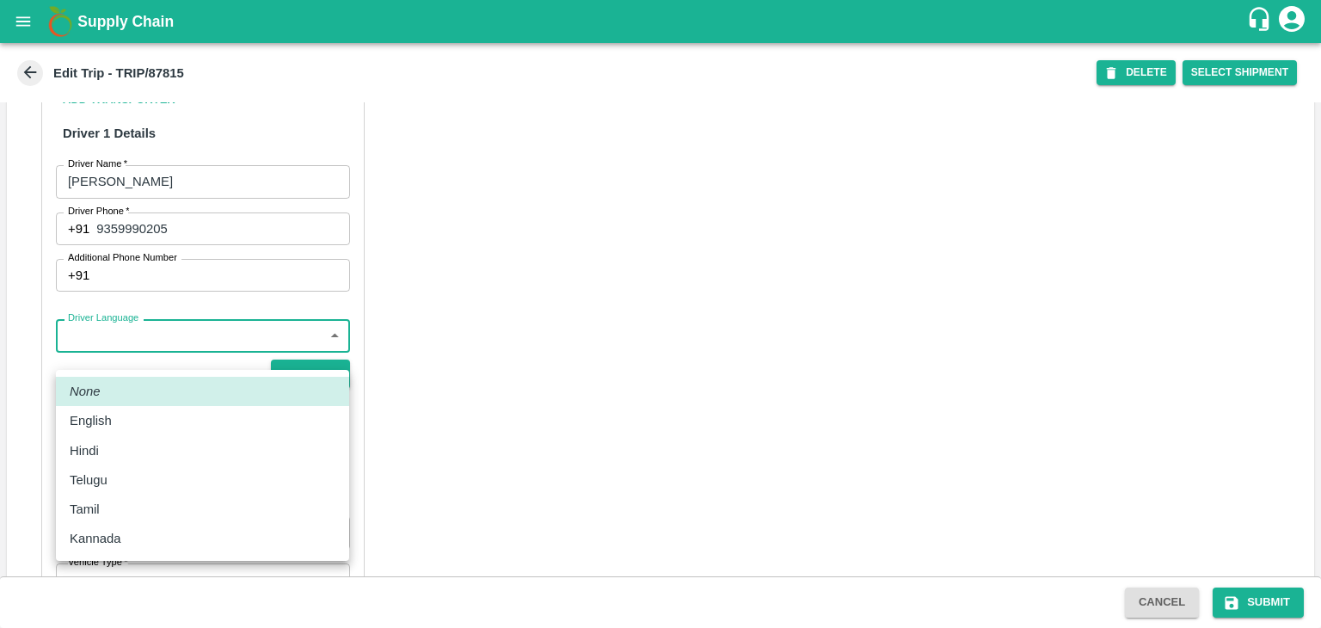
click at [113, 363] on body "Supply Chain Edit Trip - TRIP/87815 DELETE Select Shipment Trip Details Trip Ty…" at bounding box center [660, 314] width 1321 height 628
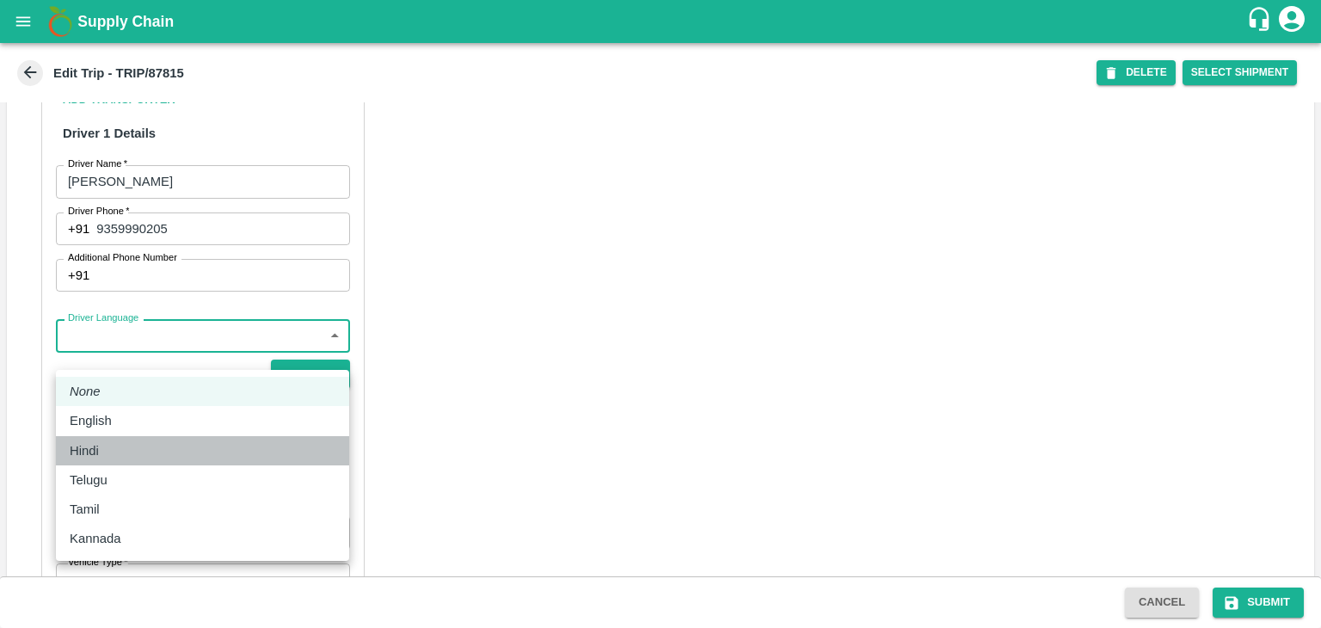
click at [120, 444] on div "Hindi" at bounding box center [203, 450] width 266 height 19
type input "hi"
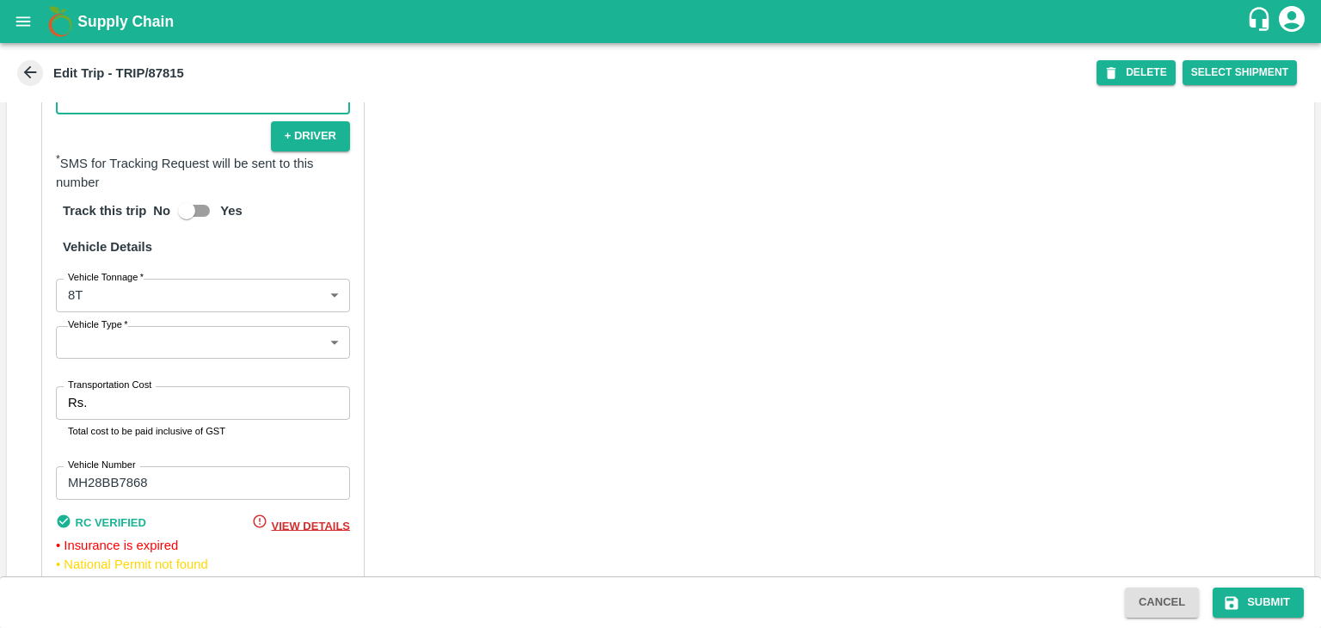
scroll to position [1144, 0]
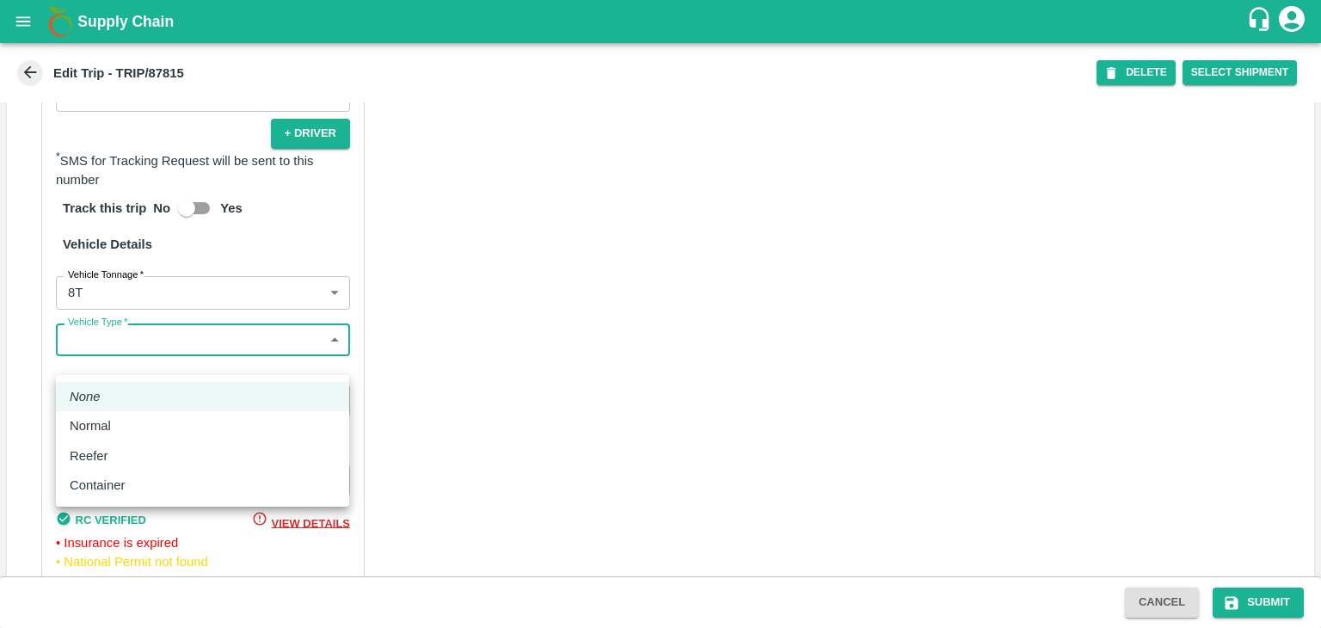
click at [120, 363] on body "Supply Chain Edit Trip - TRIP/87815 DELETE Select Shipment Trip Details Trip Ty…" at bounding box center [660, 314] width 1321 height 628
click at [120, 437] on li "Normal" at bounding box center [202, 425] width 293 height 29
type input "Normal"
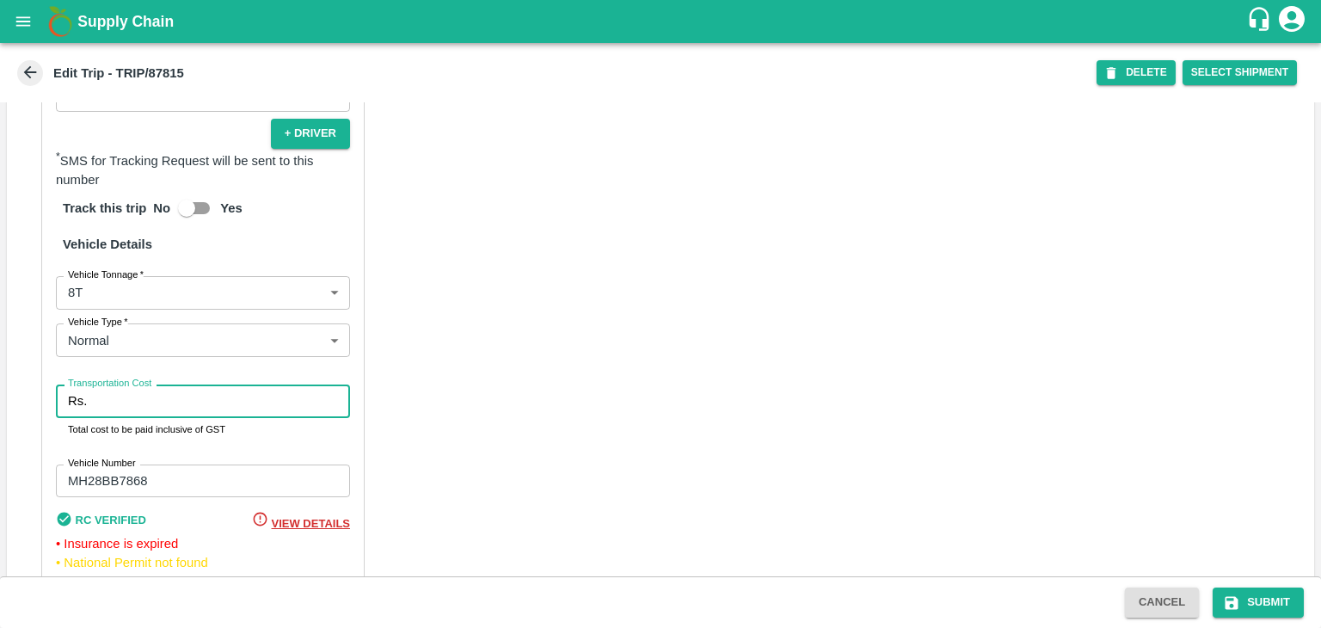
click at [150, 417] on input "Transportation Cost" at bounding box center [222, 400] width 256 height 33
type input "10000"
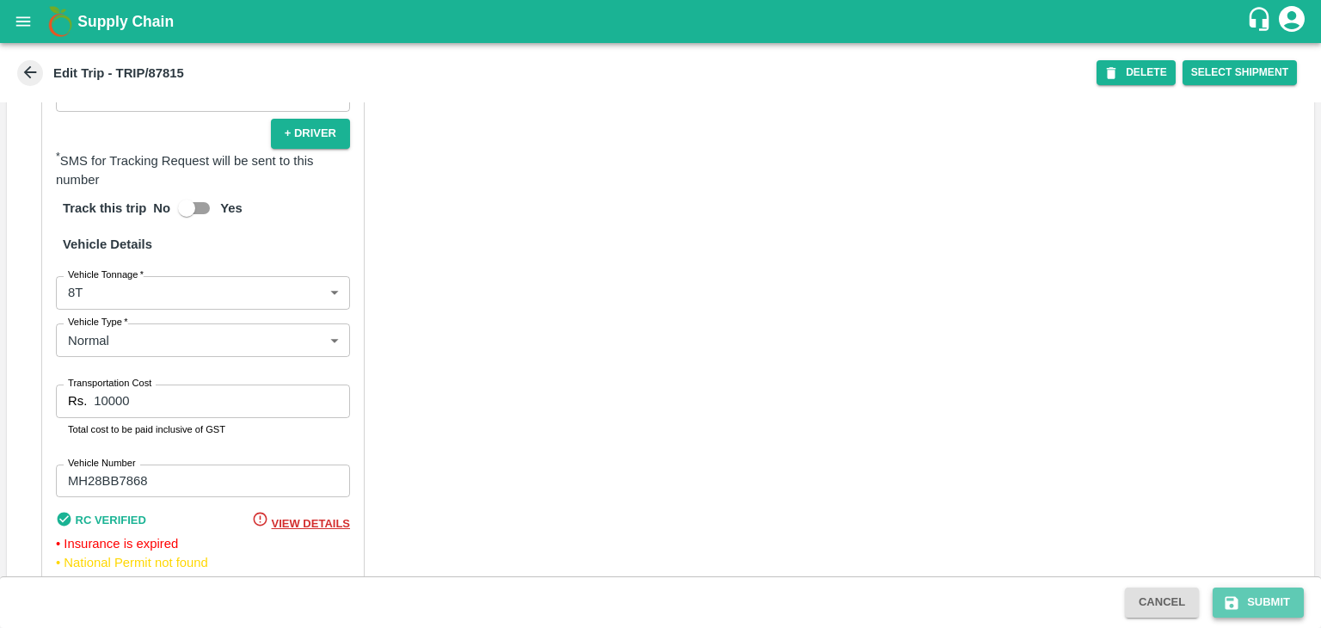
click at [1274, 592] on button "Submit" at bounding box center [1257, 602] width 91 height 30
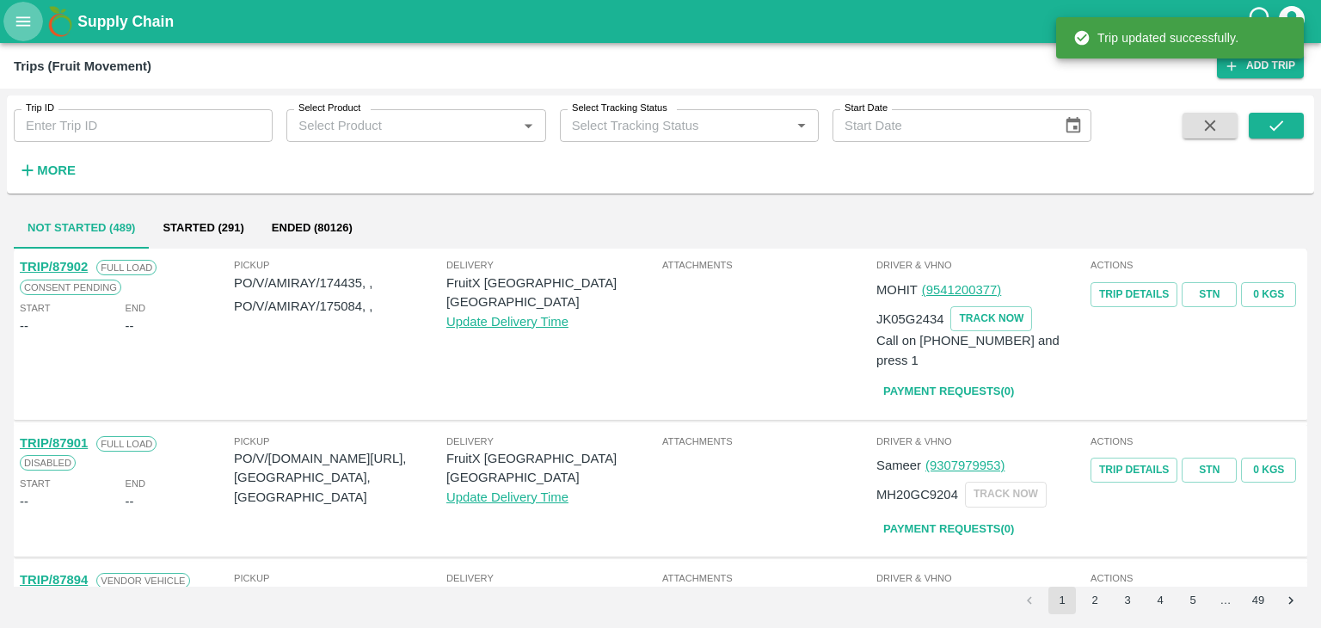
click at [5, 25] on button "open drawer" at bounding box center [23, 22] width 40 height 40
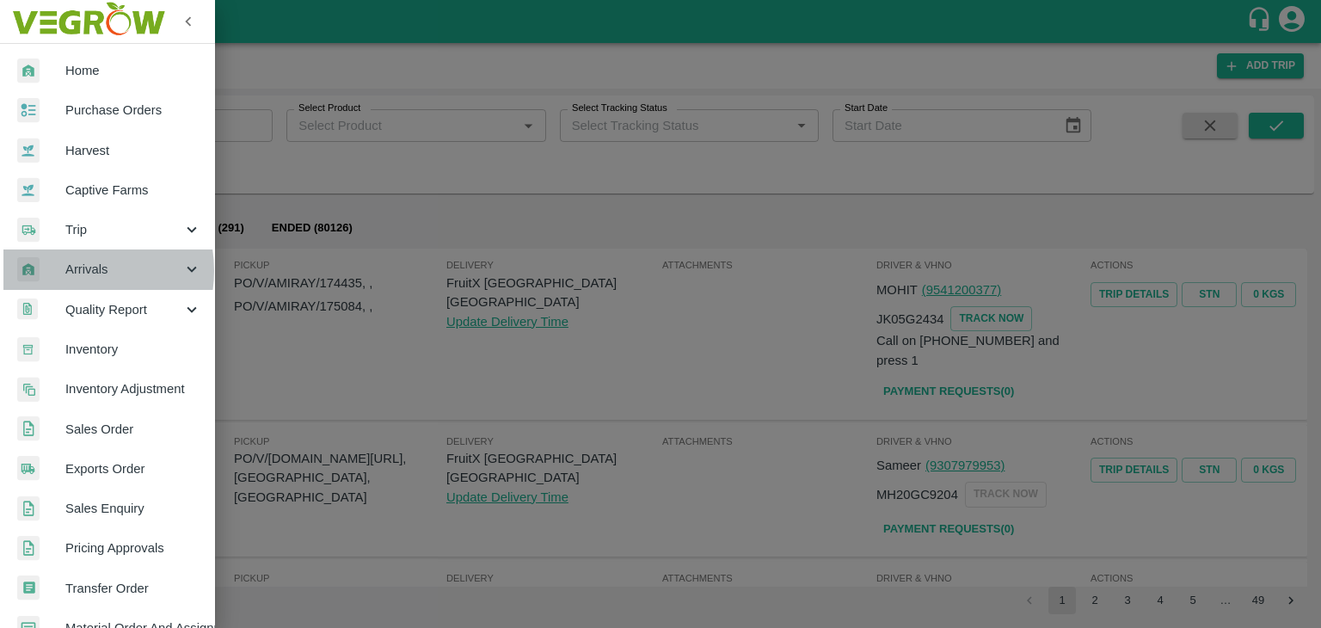
click at [72, 270] on span "Arrivals" at bounding box center [123, 269] width 117 height 19
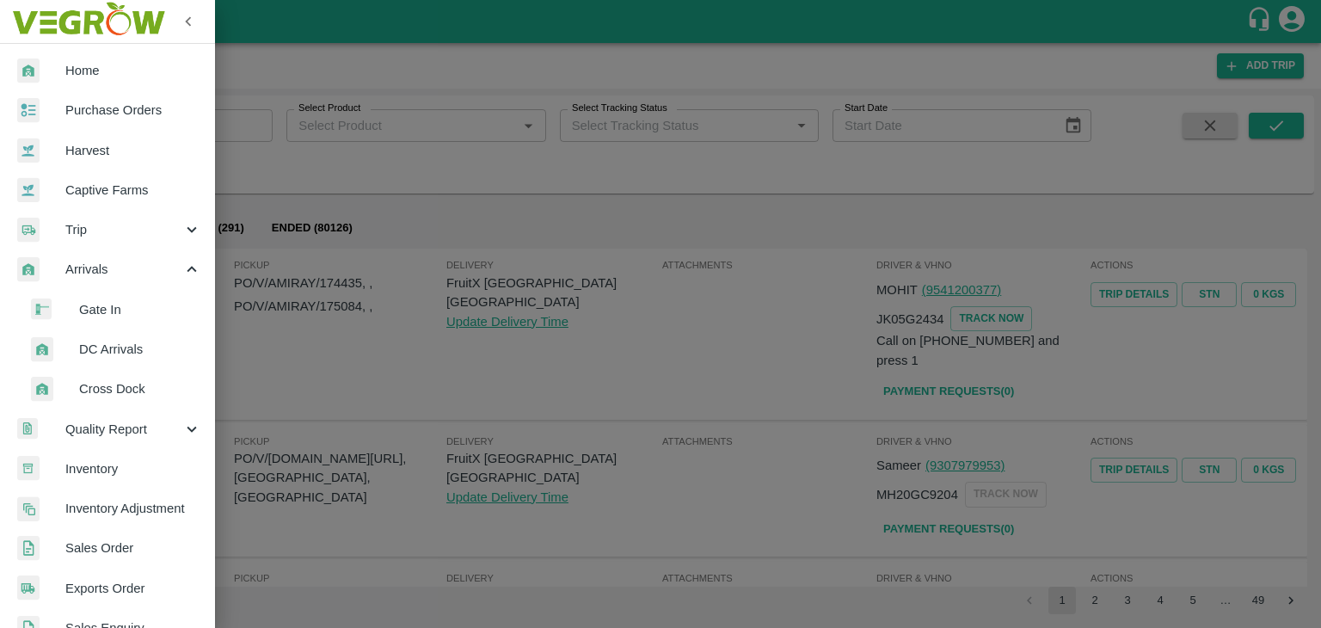
click at [115, 348] on span "DC Arrivals" at bounding box center [140, 349] width 122 height 19
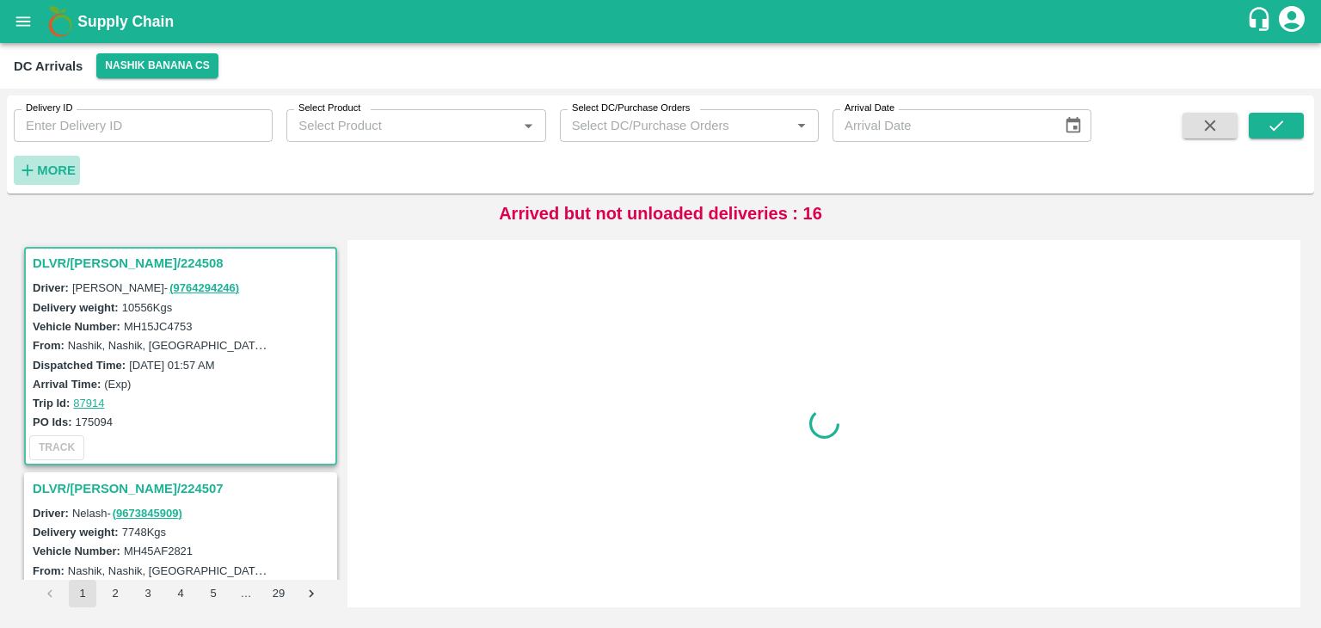
click at [46, 177] on h6 "More" at bounding box center [56, 170] width 39 height 22
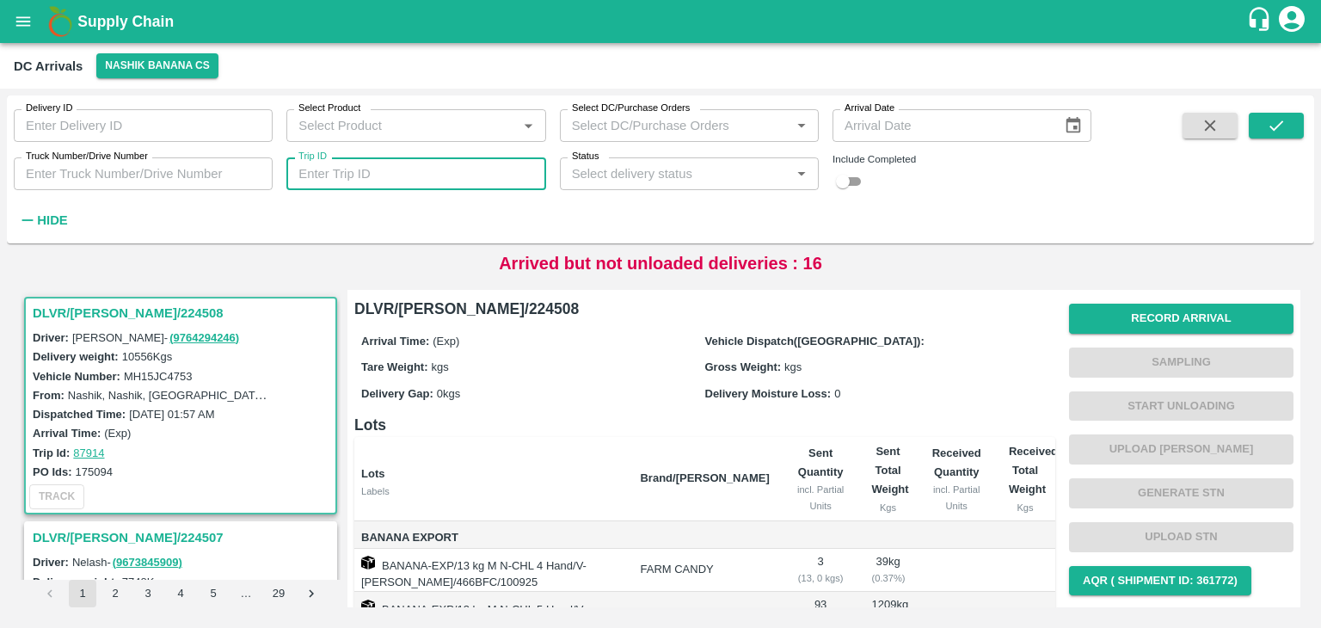
click at [472, 177] on input "Trip ID" at bounding box center [415, 173] width 259 height 33
type input "7"
type input "87828"
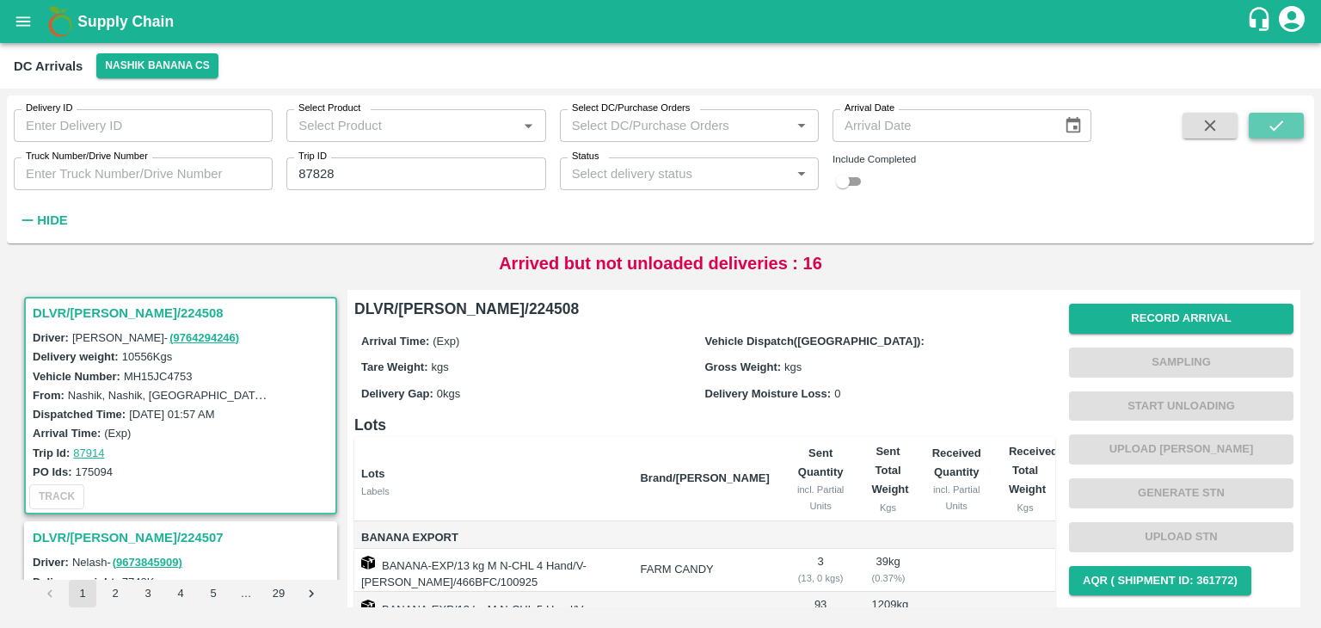
click at [1283, 122] on icon "submit" at bounding box center [1276, 125] width 19 height 19
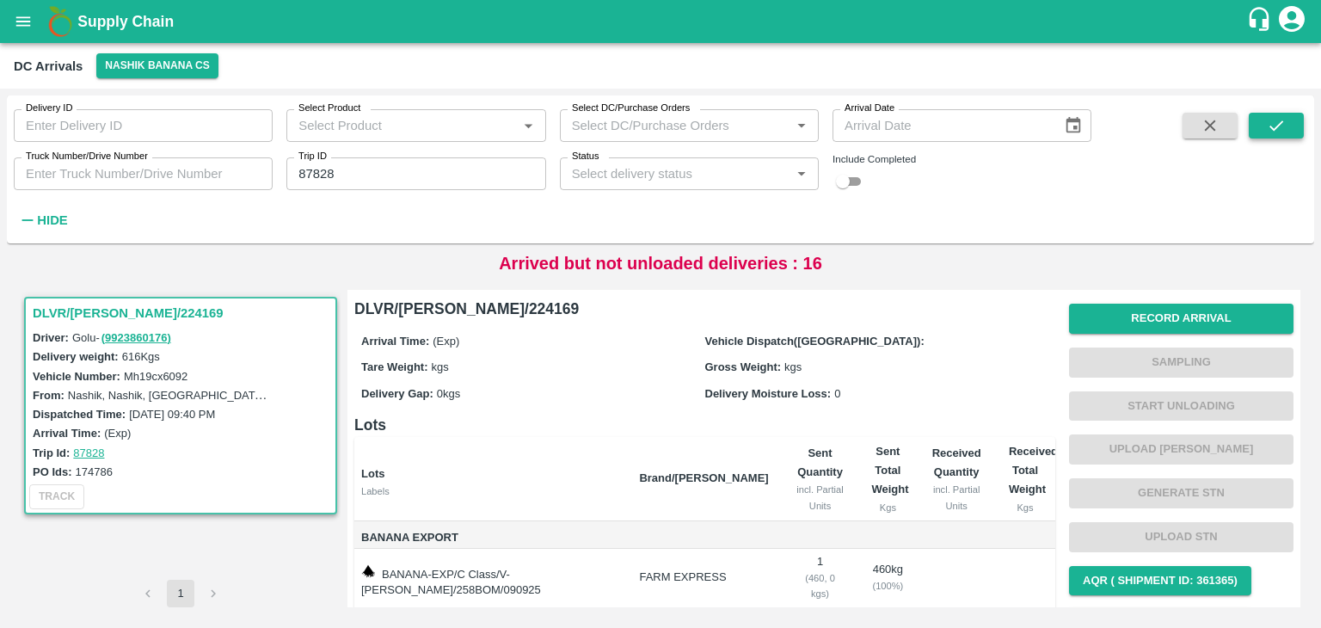
click at [1283, 122] on icon "submit" at bounding box center [1276, 125] width 19 height 19
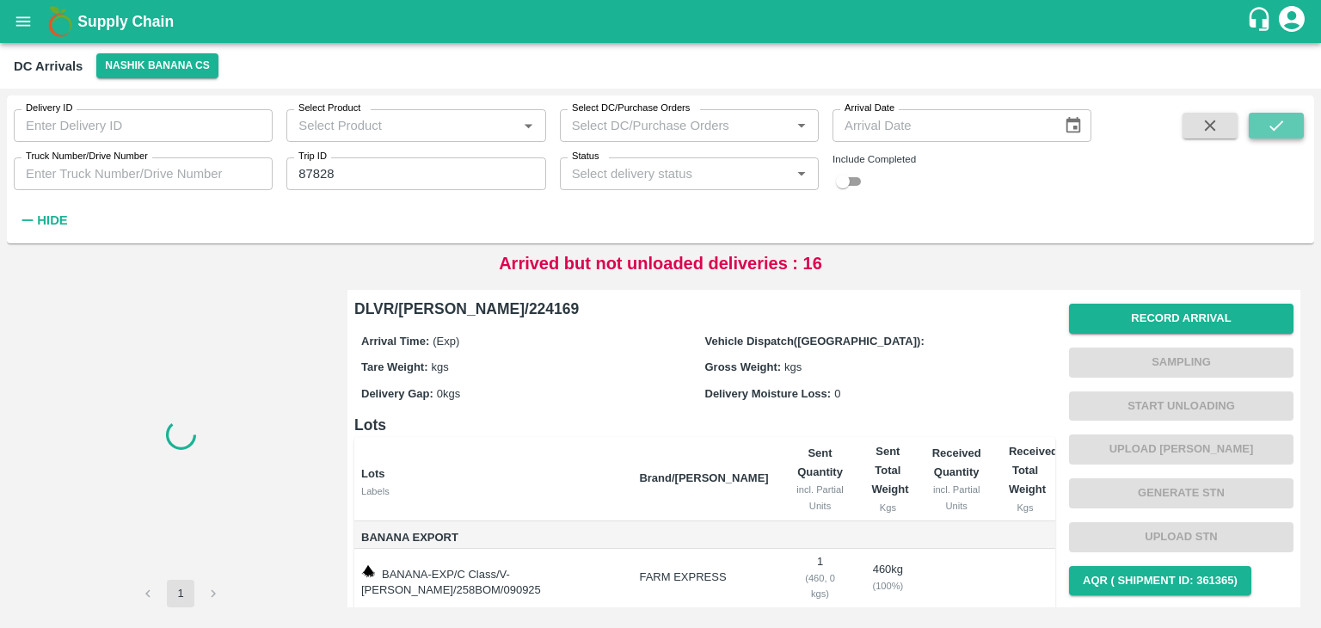
click at [1283, 122] on icon "submit" at bounding box center [1276, 125] width 19 height 19
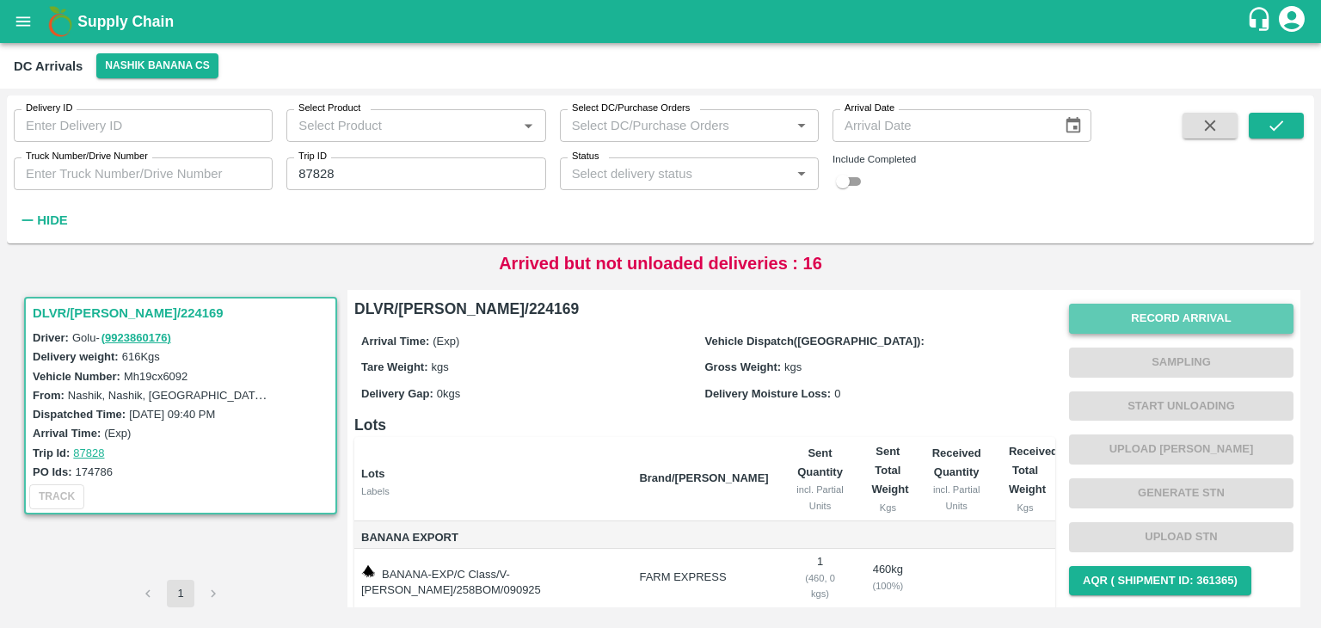
click at [1204, 309] on button "Record Arrival" at bounding box center [1181, 319] width 224 height 30
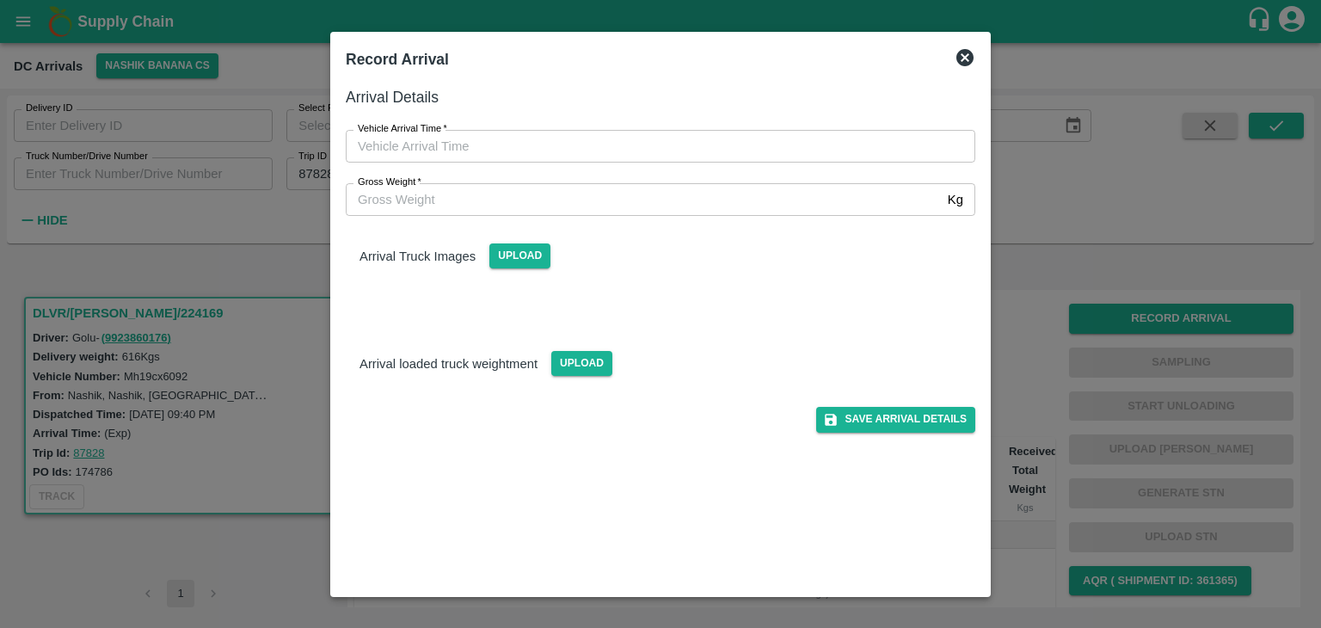
type input "DD/MM/YYYY hh:mm aa"
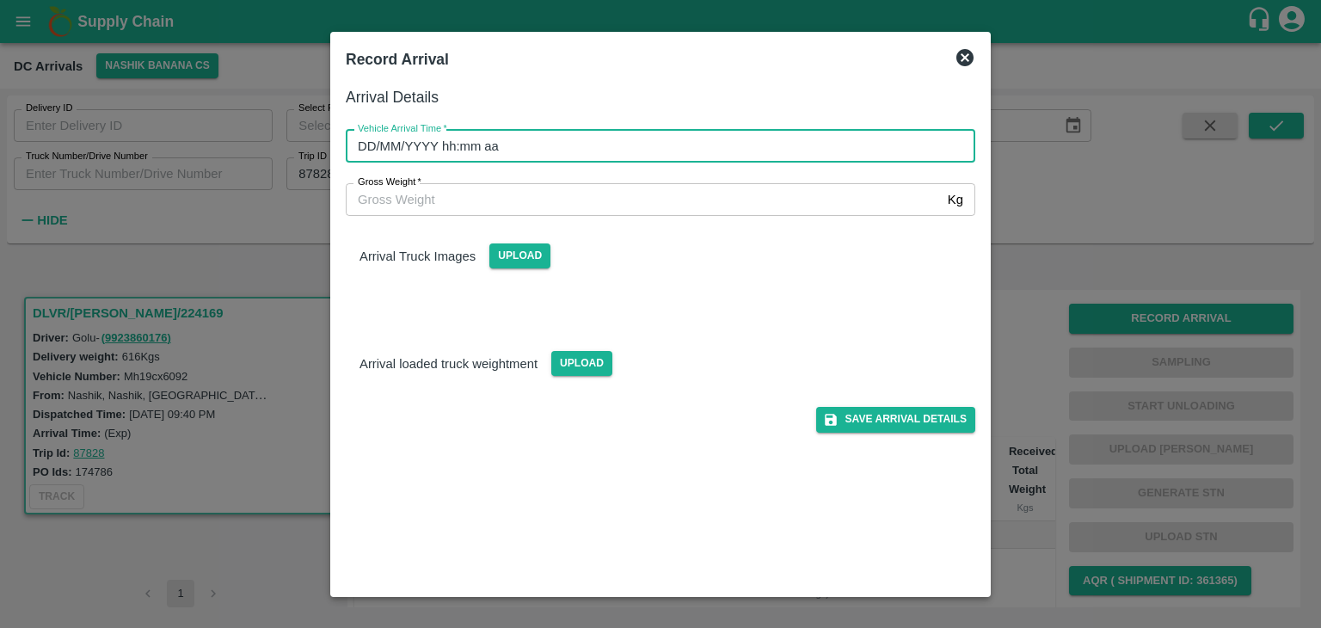
click at [767, 151] on input "DD/MM/YYYY hh:mm aa" at bounding box center [654, 146] width 617 height 33
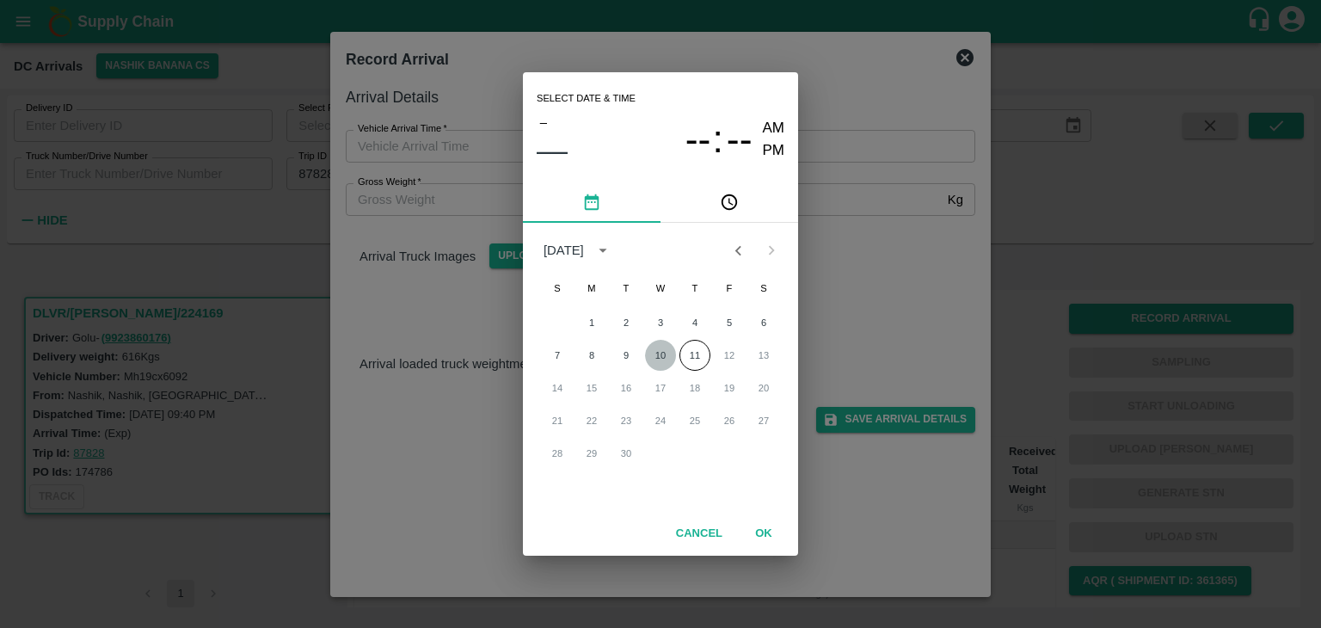
click at [654, 353] on button "10" at bounding box center [660, 355] width 31 height 31
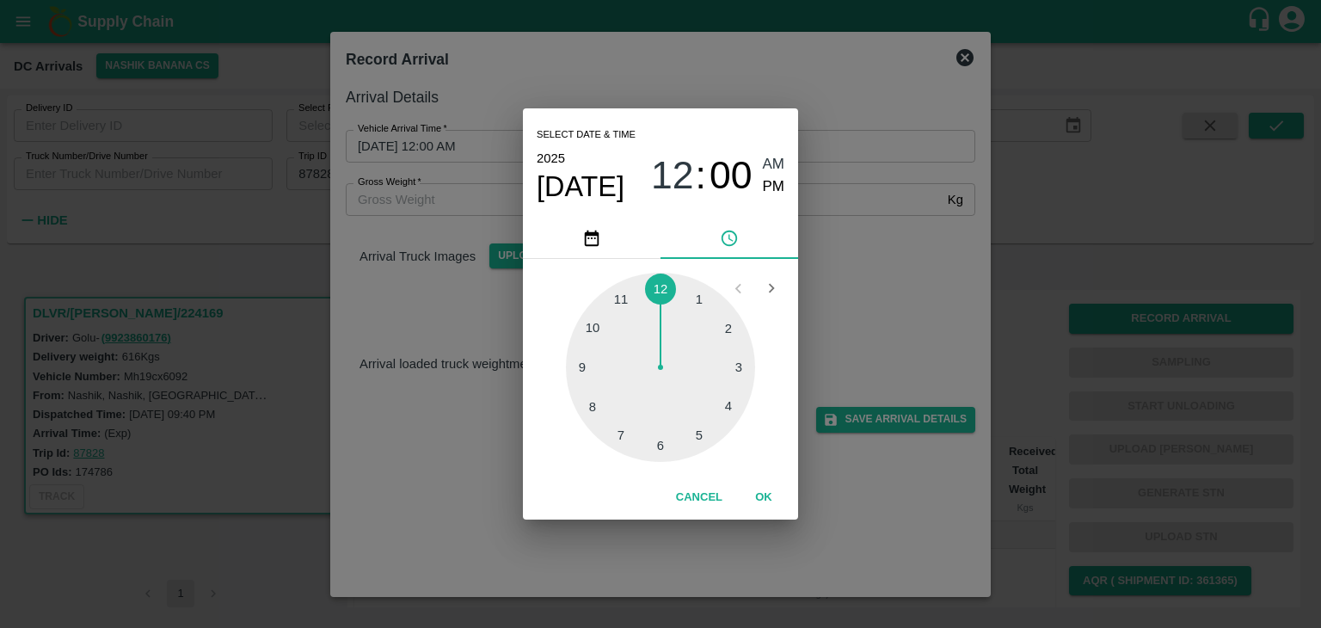
click at [572, 386] on div at bounding box center [660, 367] width 189 height 189
type input "10/09/2025 09:43 AM"
click at [761, 495] on button "OK" at bounding box center [763, 497] width 55 height 30
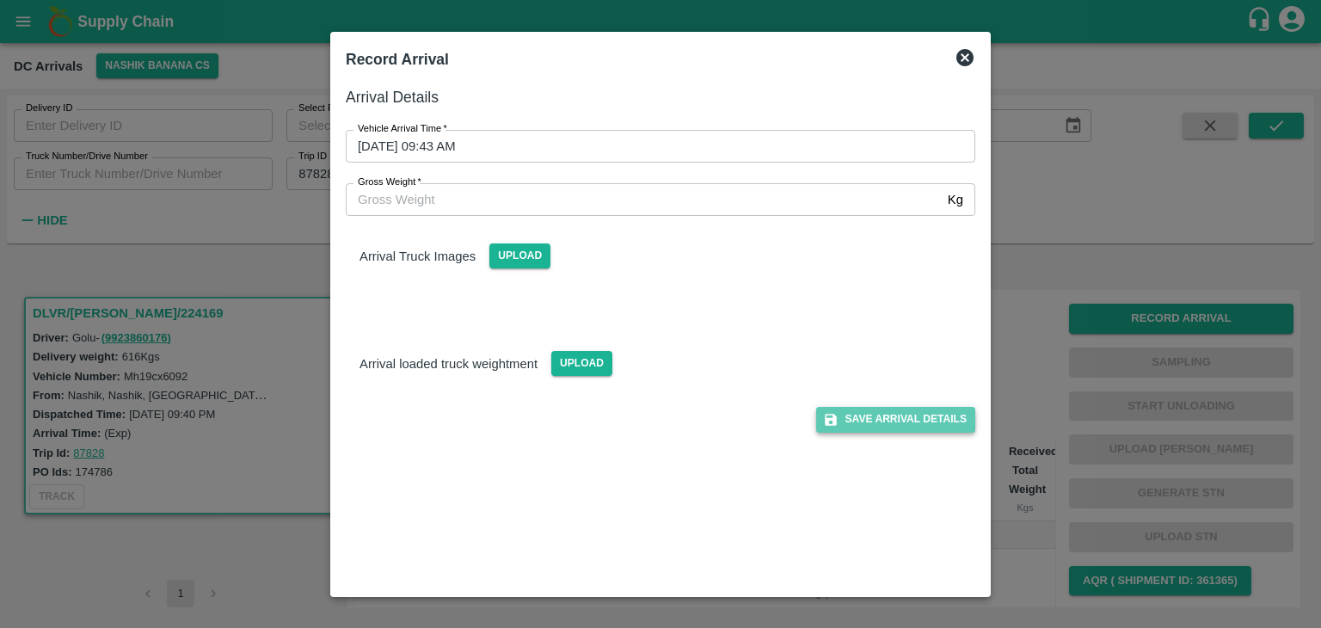
click at [921, 426] on button "Save Arrival Details" at bounding box center [895, 419] width 159 height 25
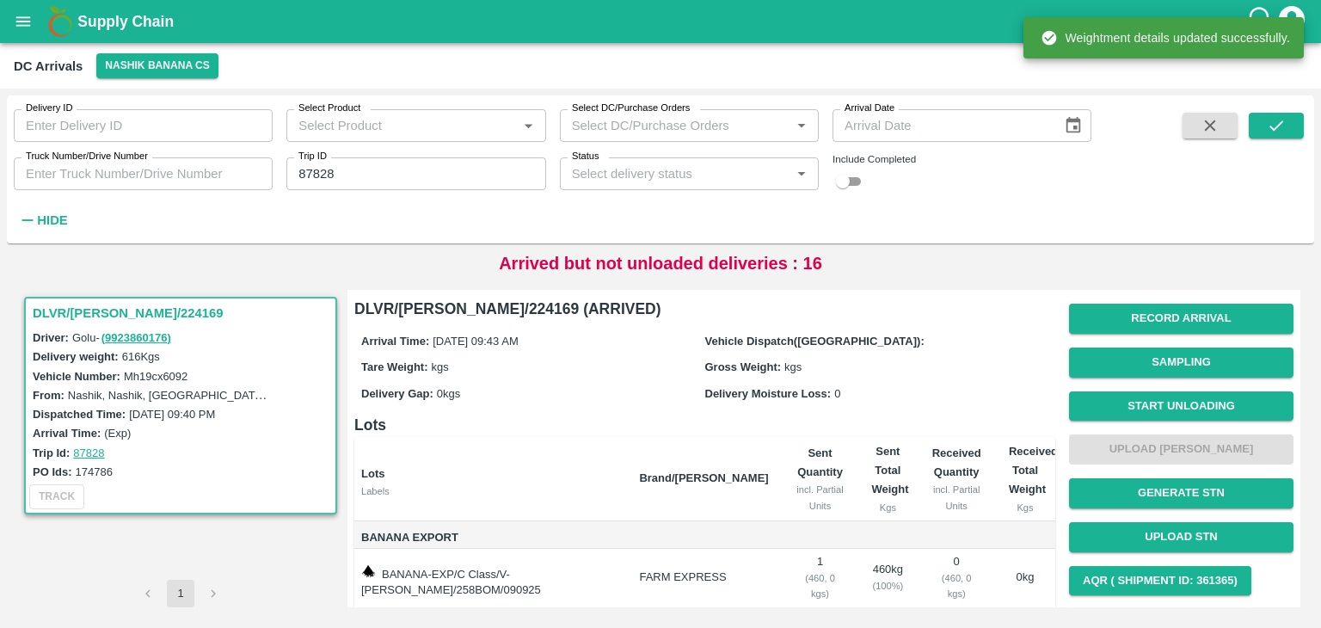
scroll to position [123, 0]
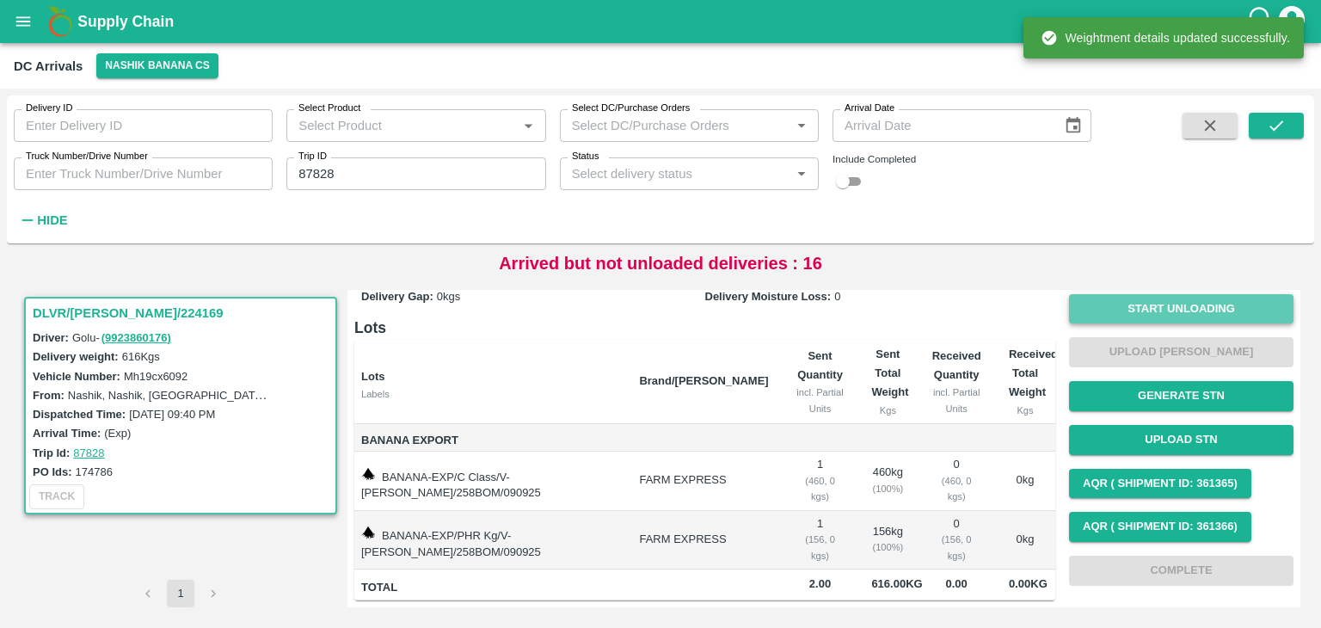
click at [1177, 294] on button "Start Unloading" at bounding box center [1181, 309] width 224 height 30
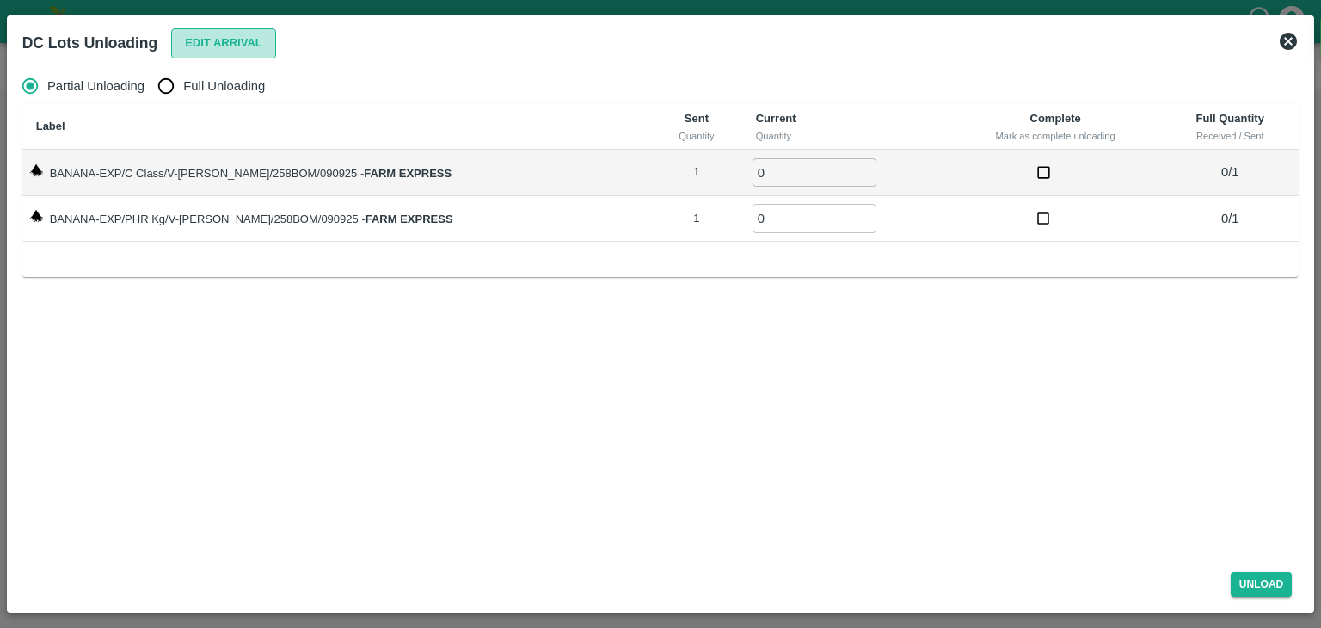
click at [219, 40] on button "Edit Arrival" at bounding box center [223, 43] width 105 height 30
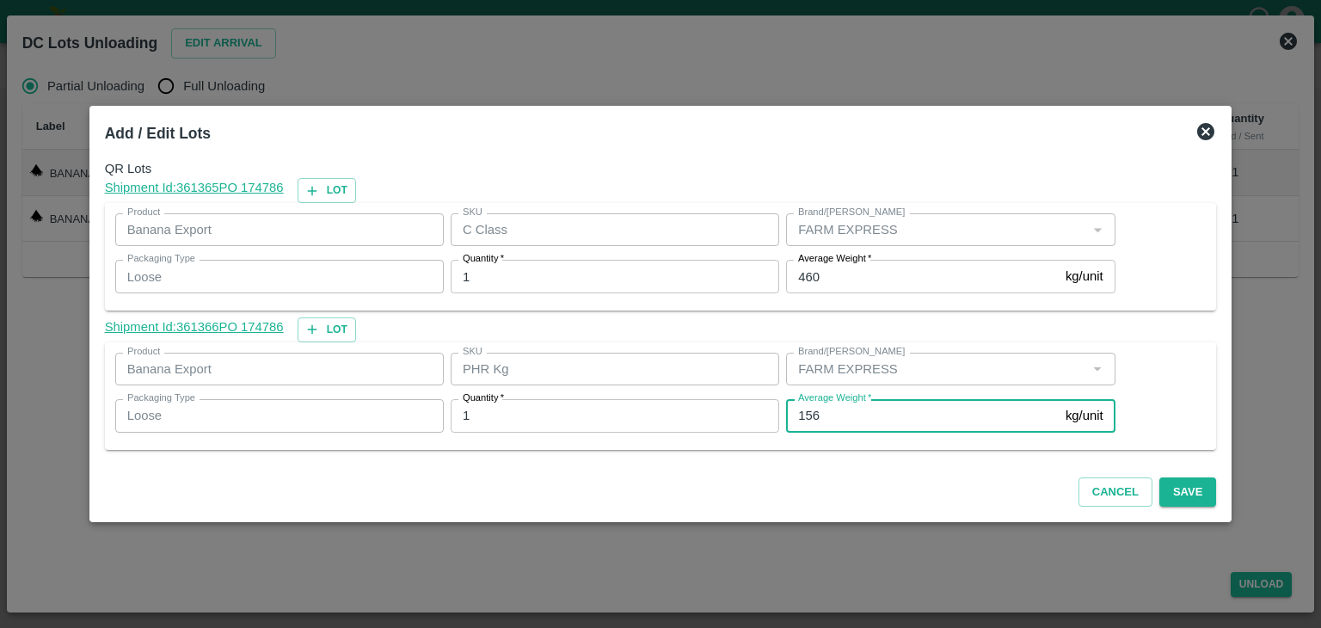
click at [832, 417] on input "156" at bounding box center [922, 415] width 273 height 33
type input "1"
type input "32"
click at [1180, 502] on button "Save" at bounding box center [1187, 492] width 57 height 30
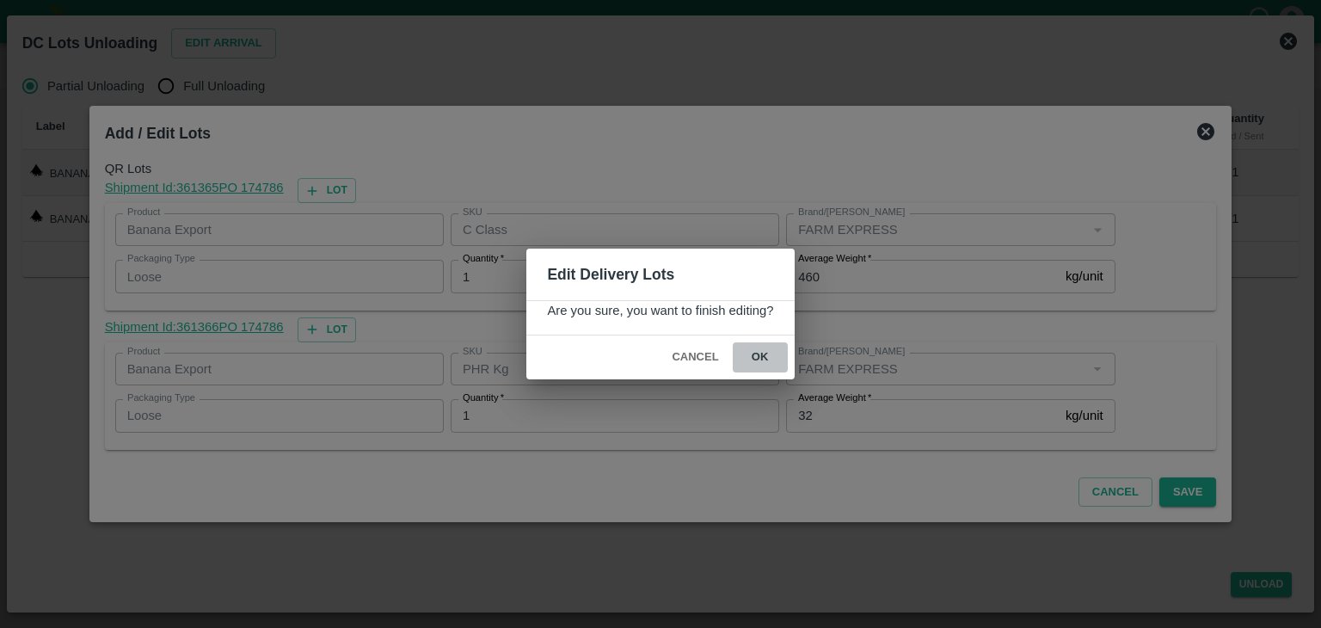
click at [749, 352] on button "ok" at bounding box center [760, 357] width 55 height 30
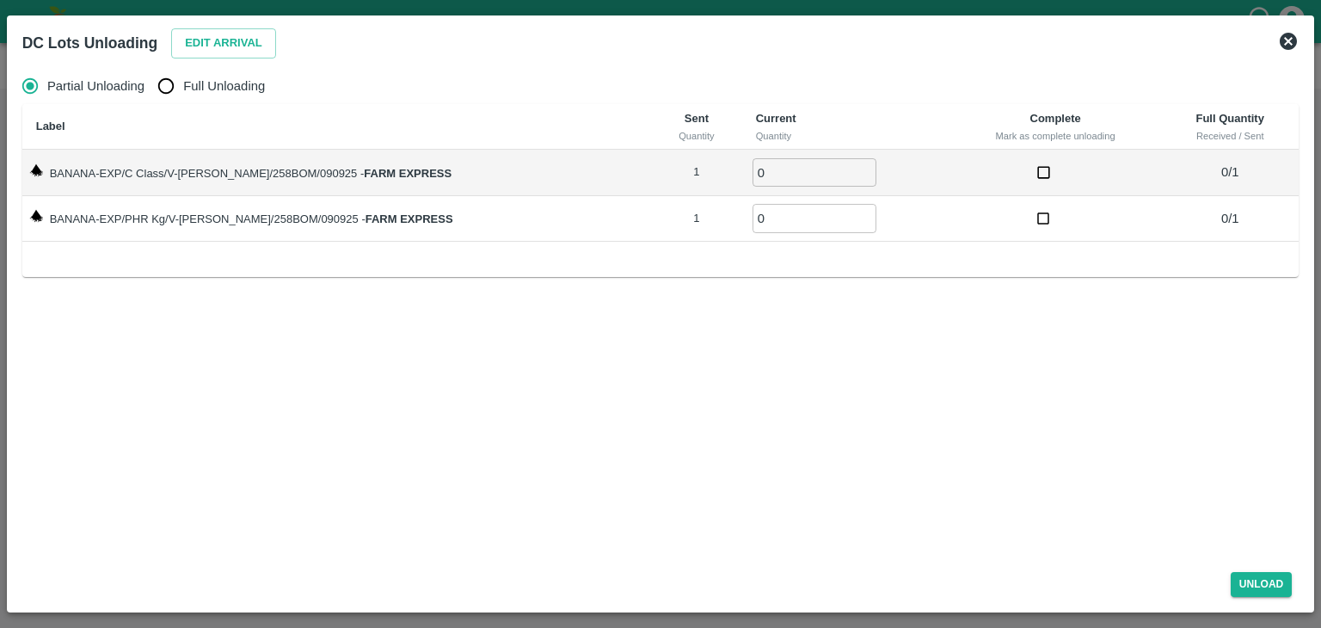
click at [218, 87] on span "Full Unloading" at bounding box center [224, 86] width 82 height 19
click at [183, 87] on input "Full Unloading" at bounding box center [166, 86] width 34 height 34
radio input "true"
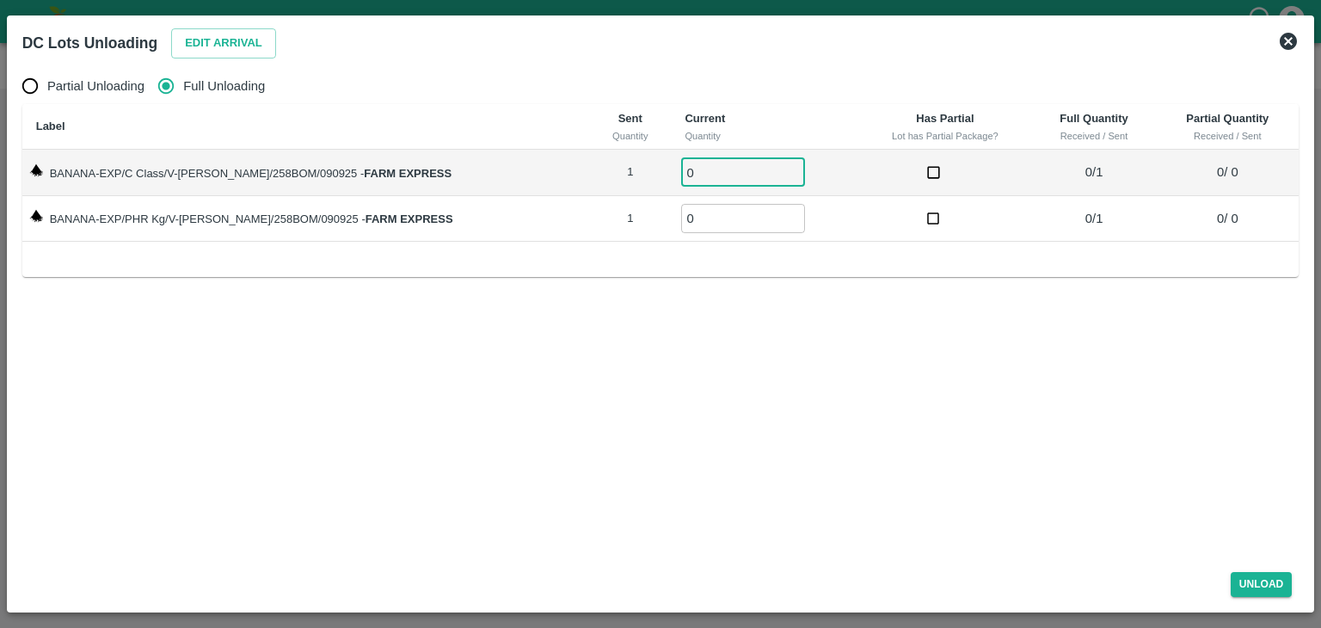
click at [710, 180] on input "0" at bounding box center [743, 172] width 124 height 28
type input "01"
click at [712, 210] on input "0" at bounding box center [743, 218] width 124 height 28
type input "01"
click at [1256, 575] on button "Unload" at bounding box center [1261, 584] width 62 height 25
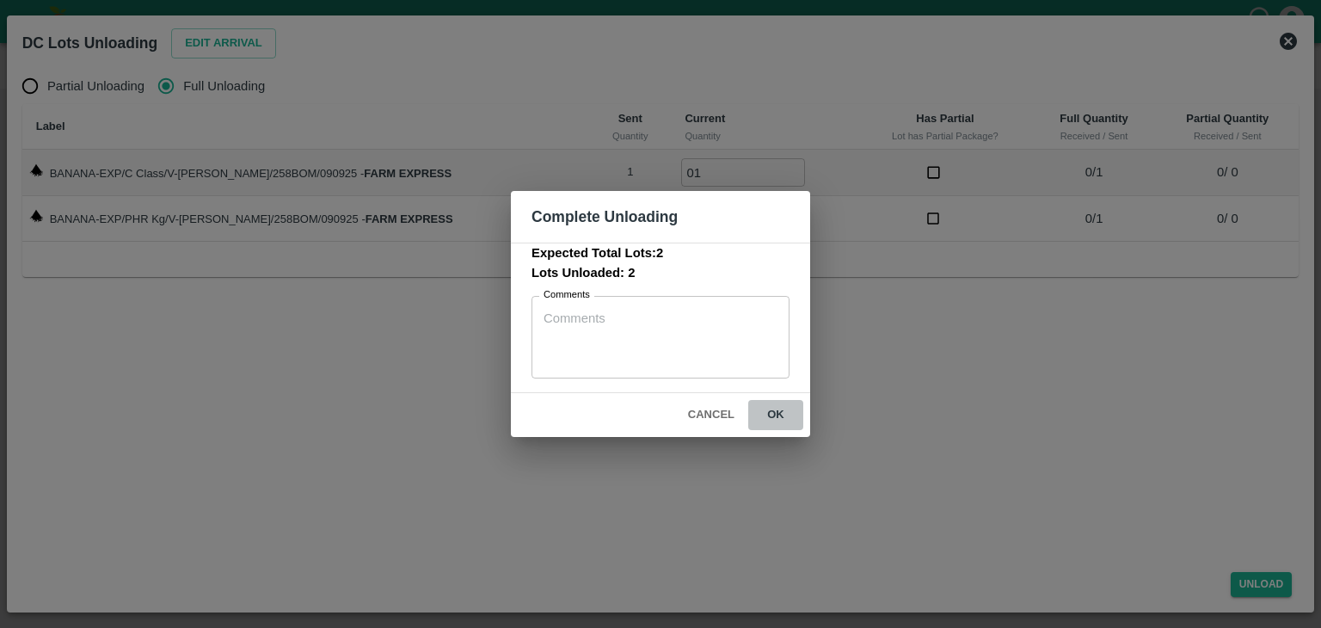
click at [774, 424] on button "ok" at bounding box center [775, 415] width 55 height 30
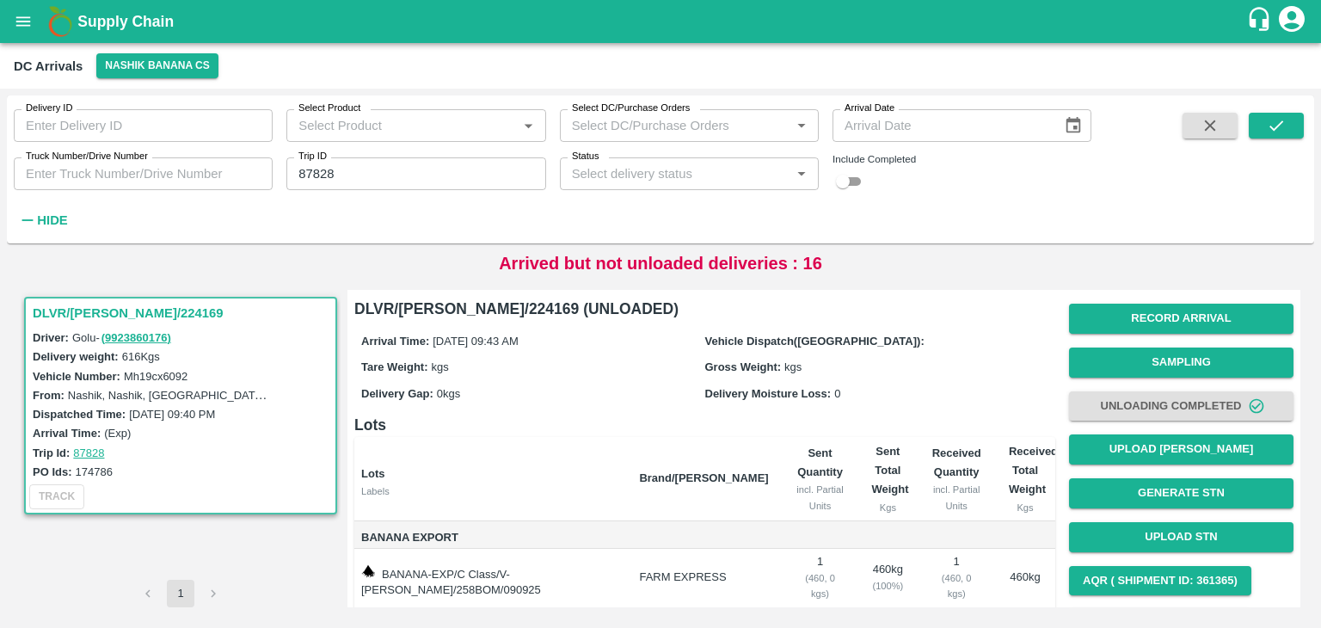
scroll to position [107, 0]
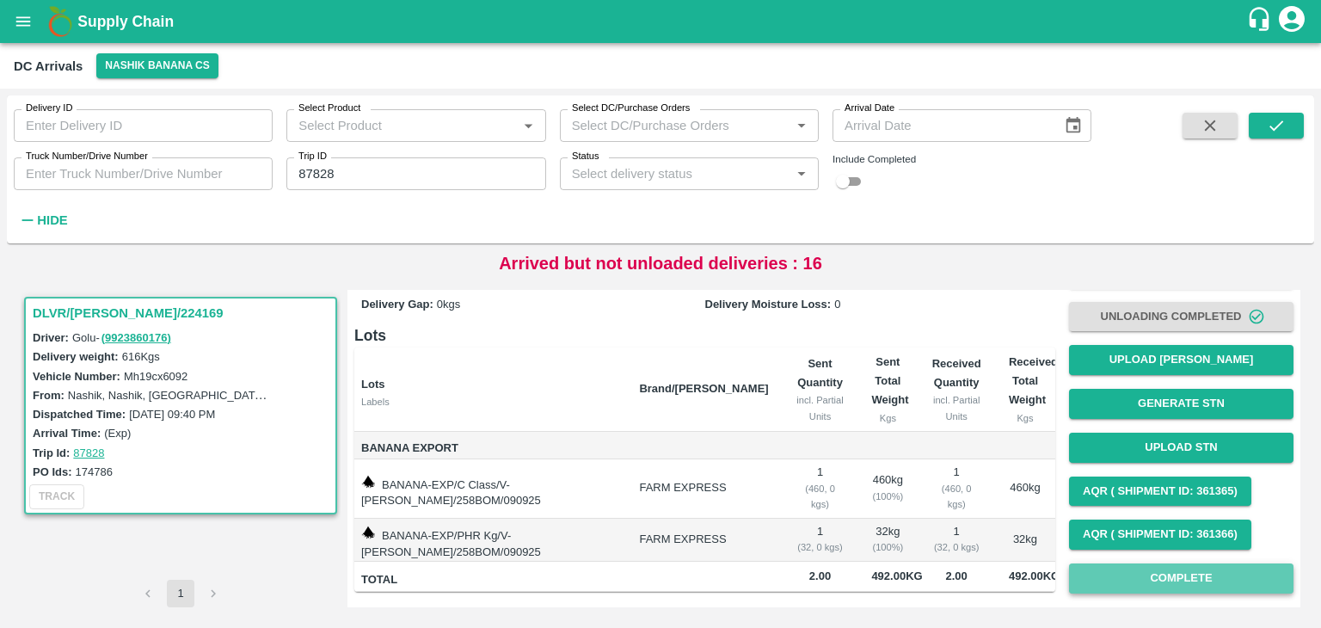
click at [1138, 563] on button "Complete" at bounding box center [1181, 578] width 224 height 30
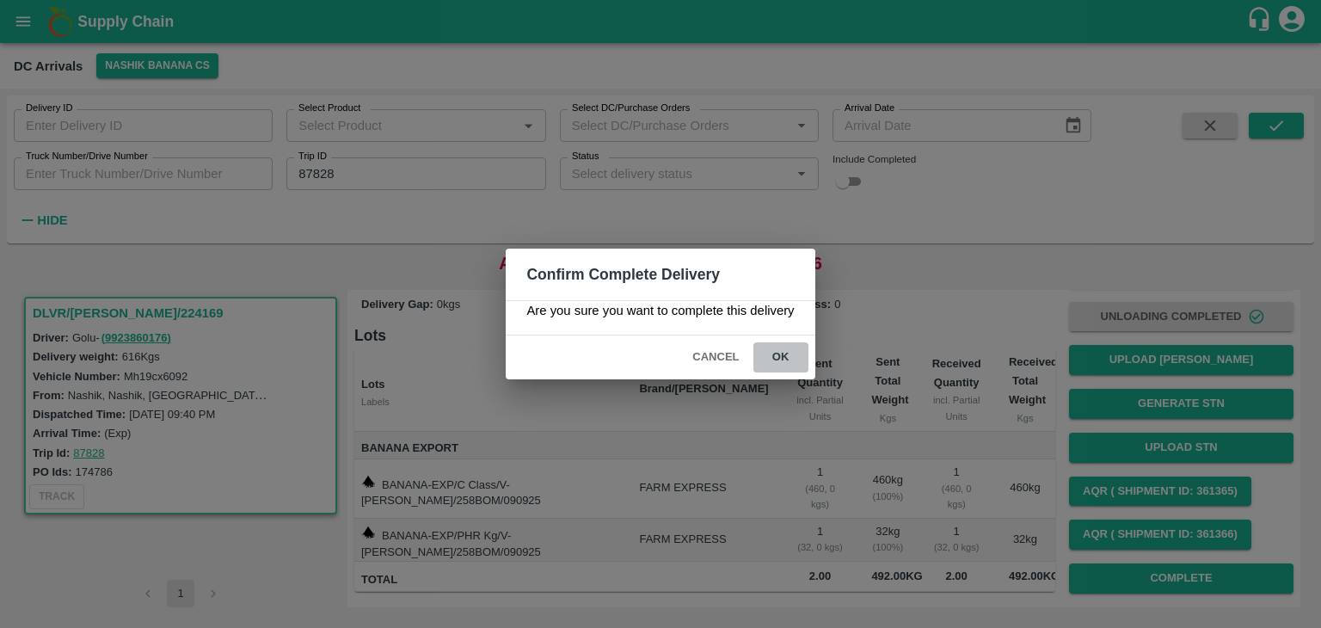
click at [774, 368] on button "ok" at bounding box center [780, 357] width 55 height 30
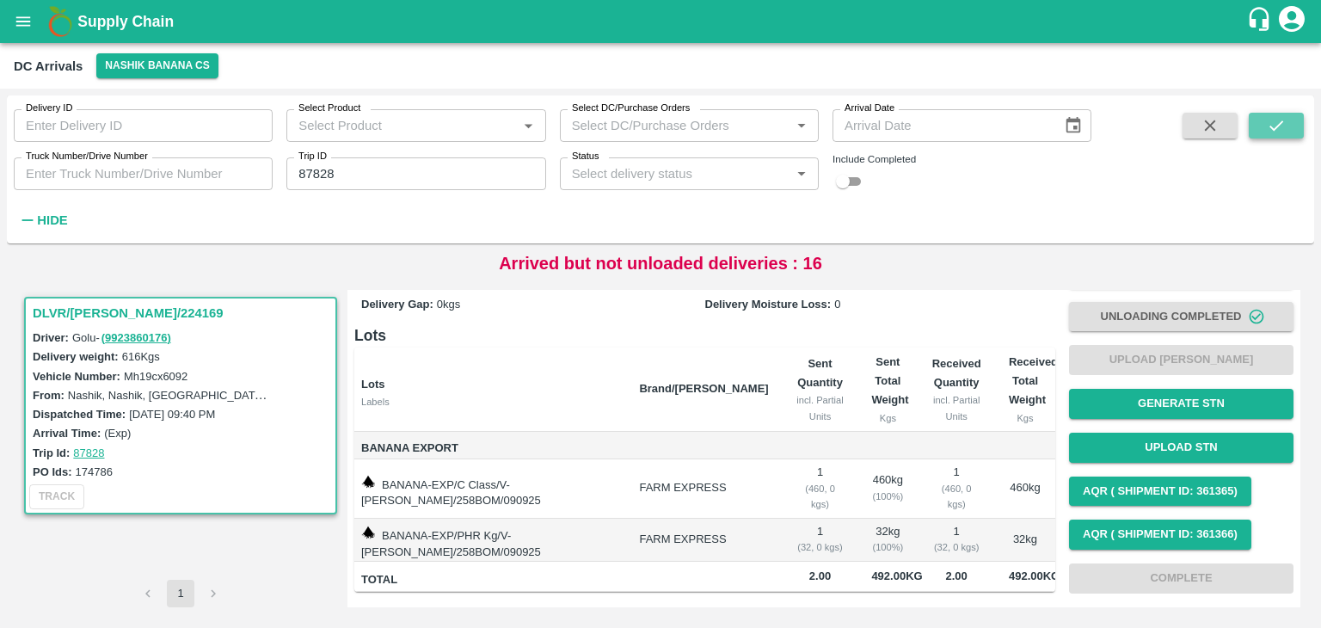
click at [1298, 123] on button "submit" at bounding box center [1276, 126] width 55 height 26
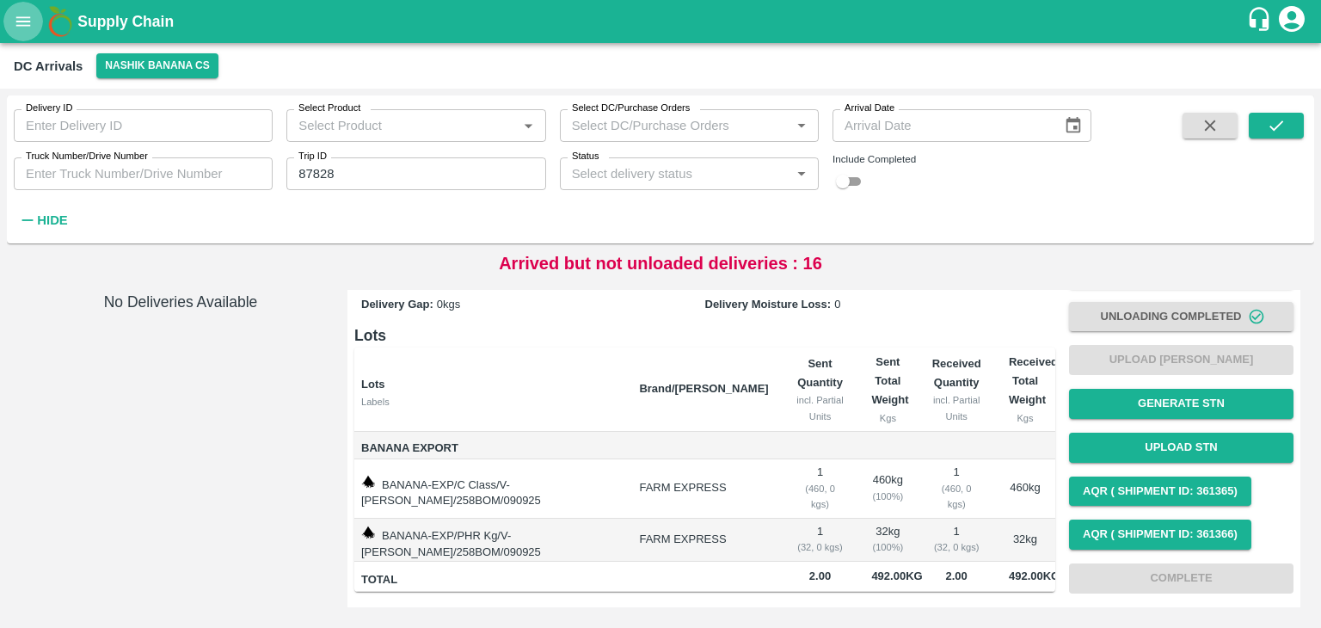
click at [12, 7] on button "open drawer" at bounding box center [23, 22] width 40 height 40
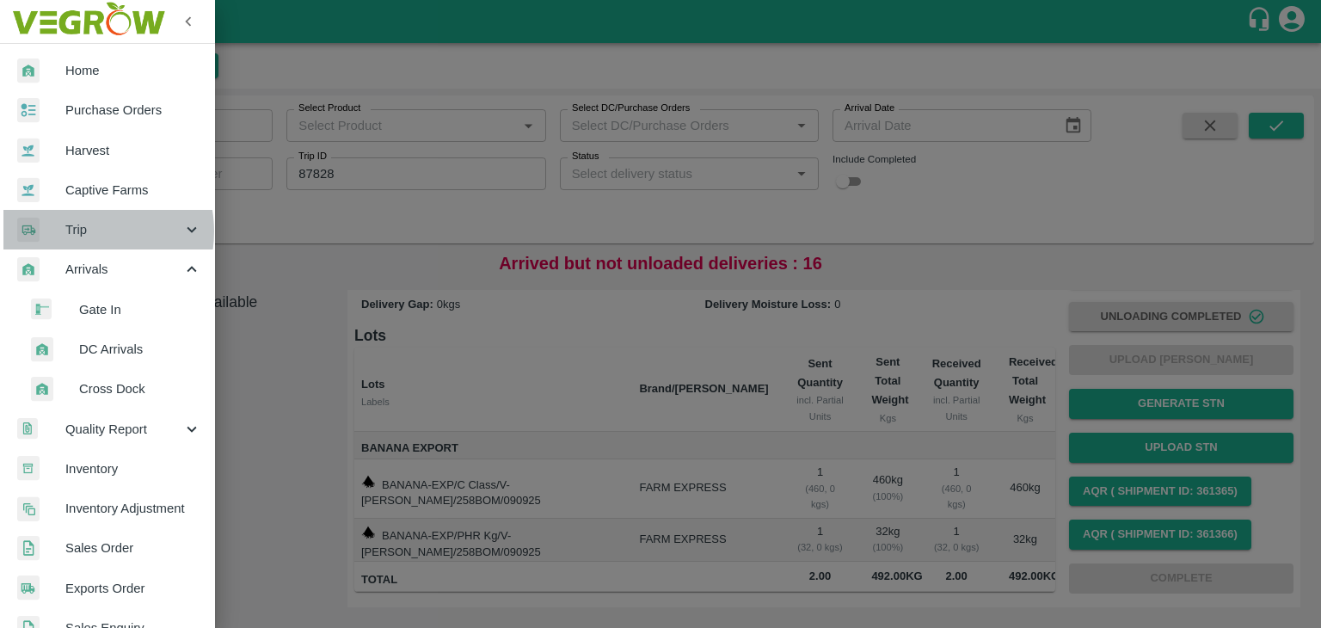
click at [84, 231] on span "Trip" at bounding box center [123, 229] width 117 height 19
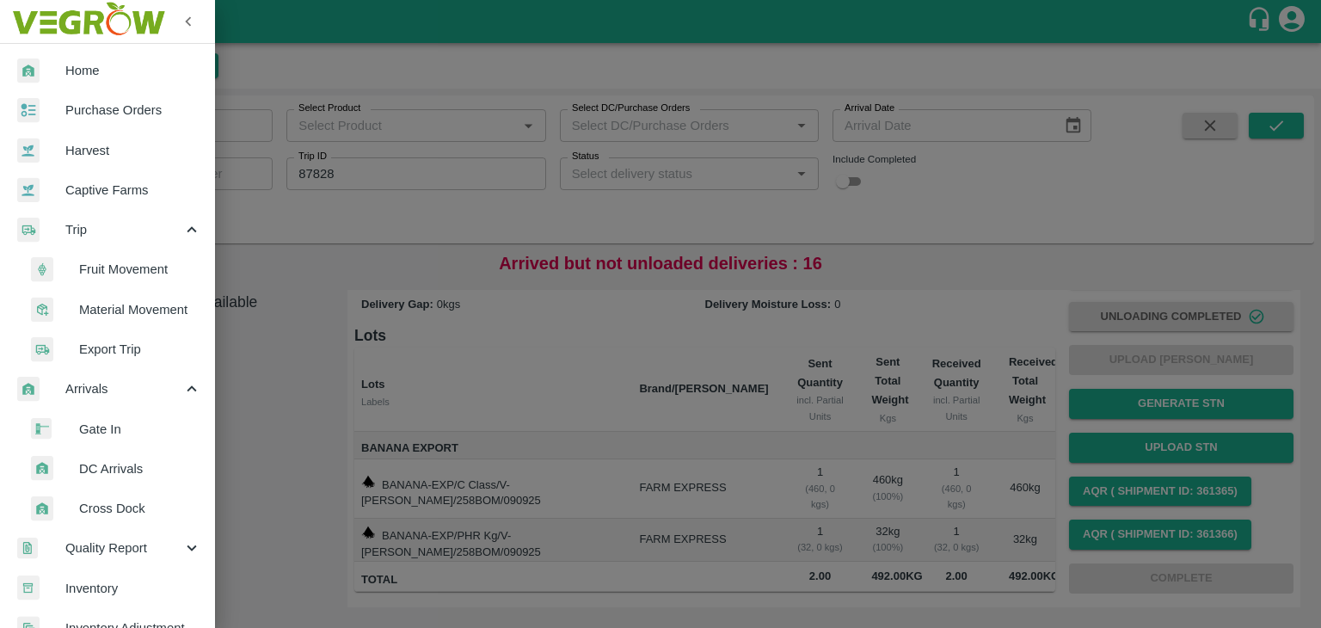
click at [139, 273] on span "Fruit Movement" at bounding box center [140, 269] width 122 height 19
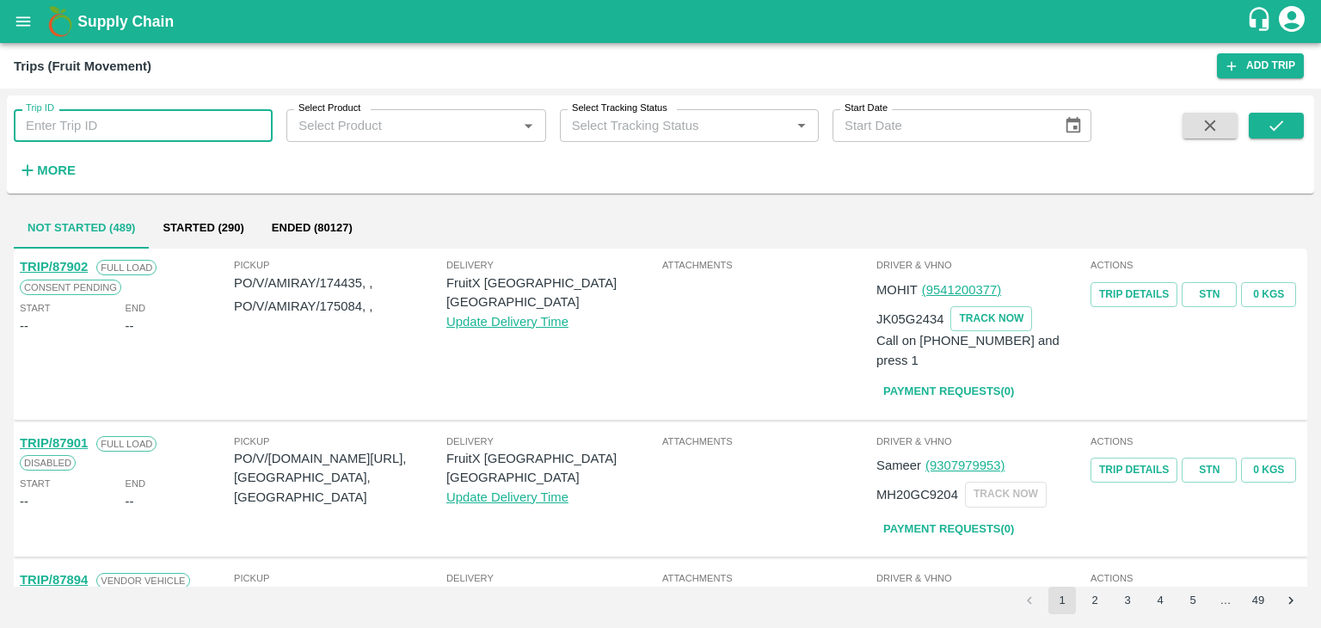
click at [158, 111] on input "Trip ID" at bounding box center [143, 125] width 259 height 33
type input "87828"
click at [1286, 126] on button "submit" at bounding box center [1276, 126] width 55 height 26
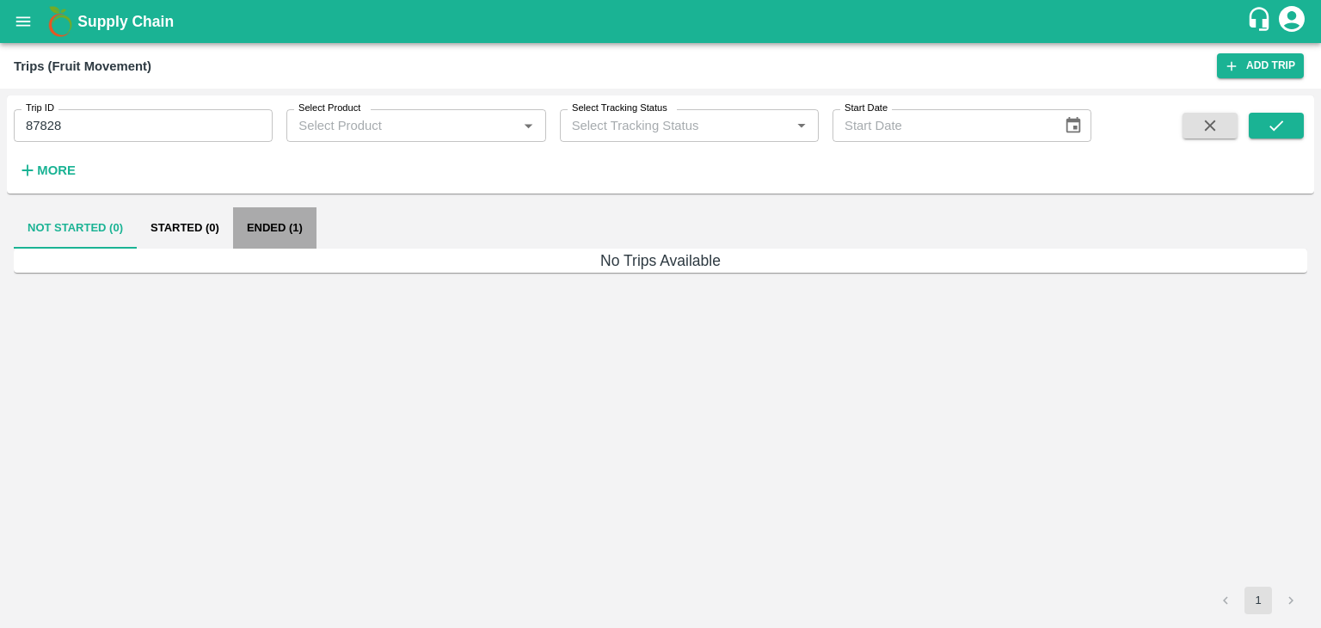
click at [282, 218] on button "Ended (1)" at bounding box center [274, 227] width 83 height 41
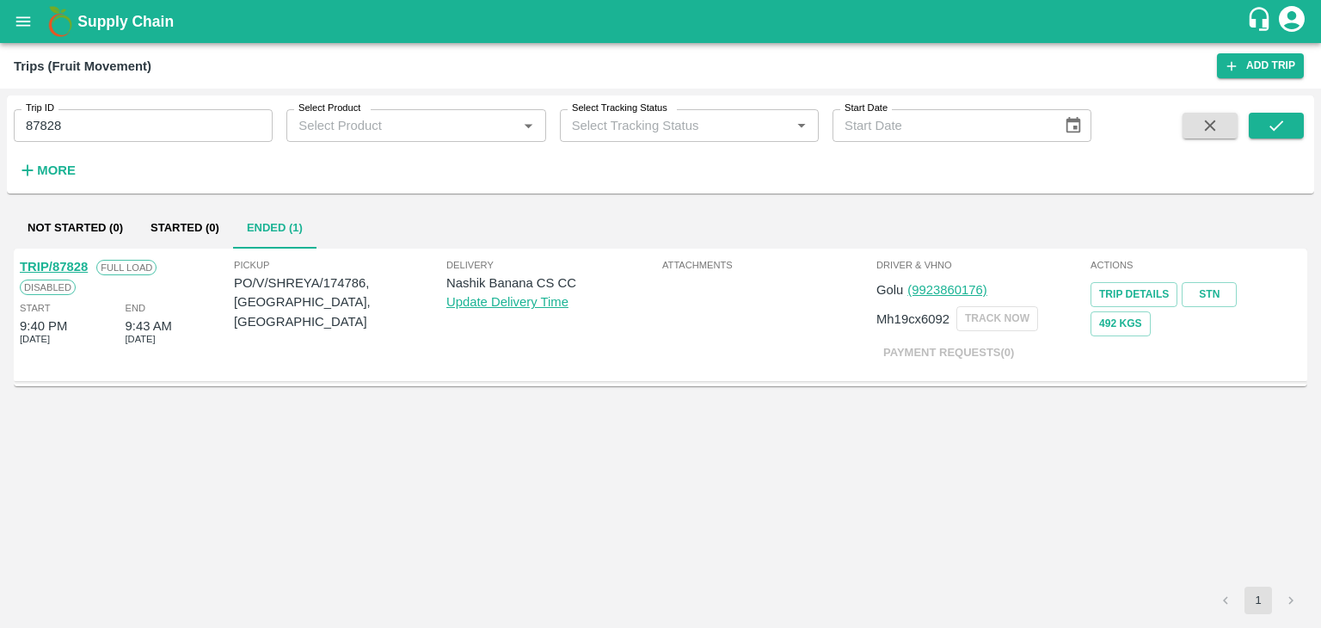
click at [65, 261] on link "TRIP/87828" at bounding box center [54, 267] width 68 height 14
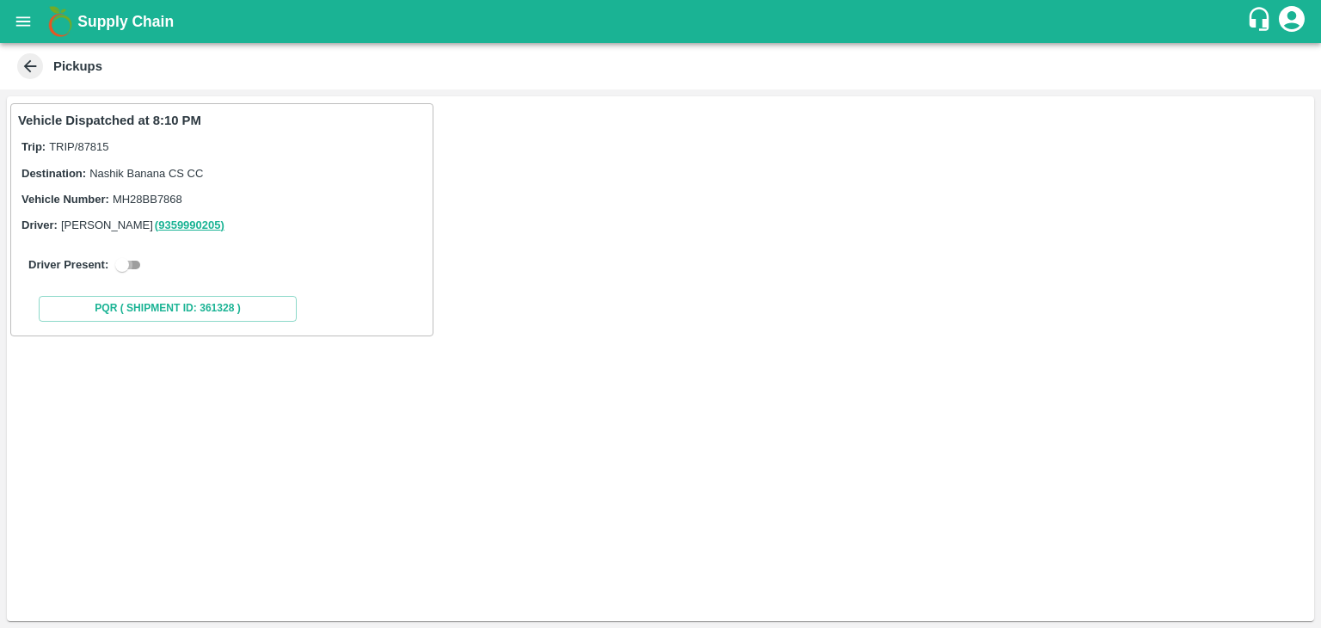
click at [134, 259] on input "checkbox" at bounding box center [122, 265] width 62 height 21
checkbox input "true"
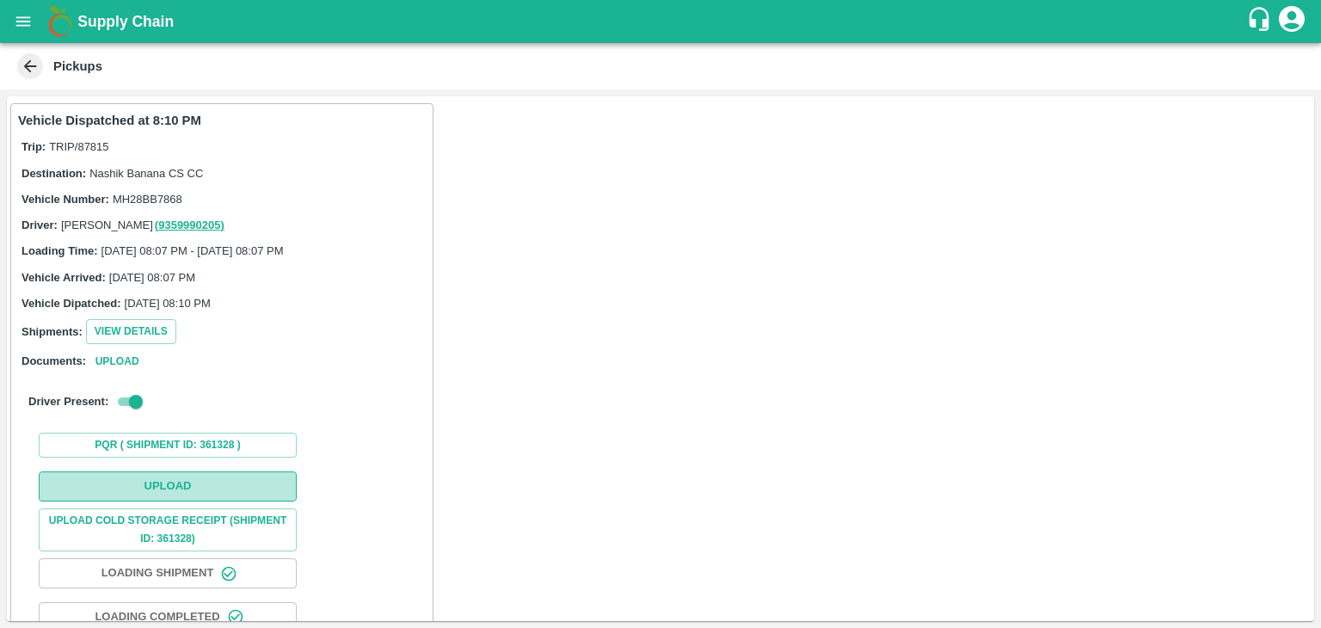
click at [178, 485] on button "Upload" at bounding box center [168, 486] width 258 height 30
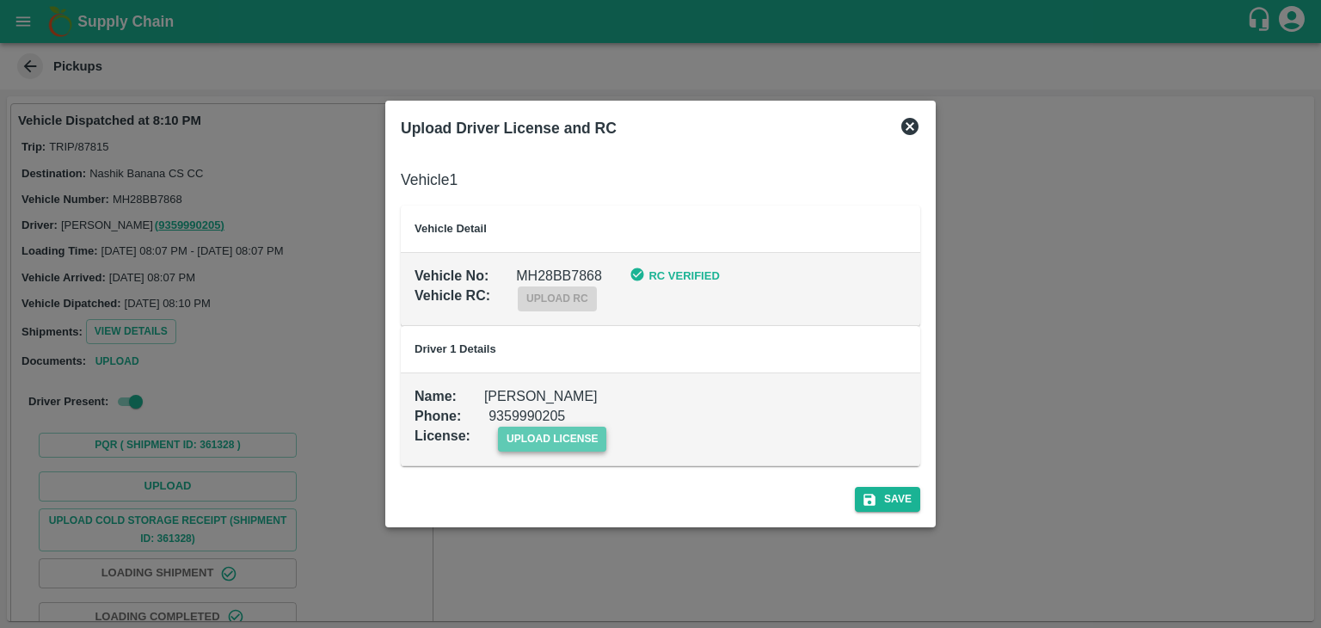
click at [561, 438] on span "upload license" at bounding box center [552, 438] width 109 height 25
click at [0, 0] on input "upload license" at bounding box center [0, 0] width 0 height 0
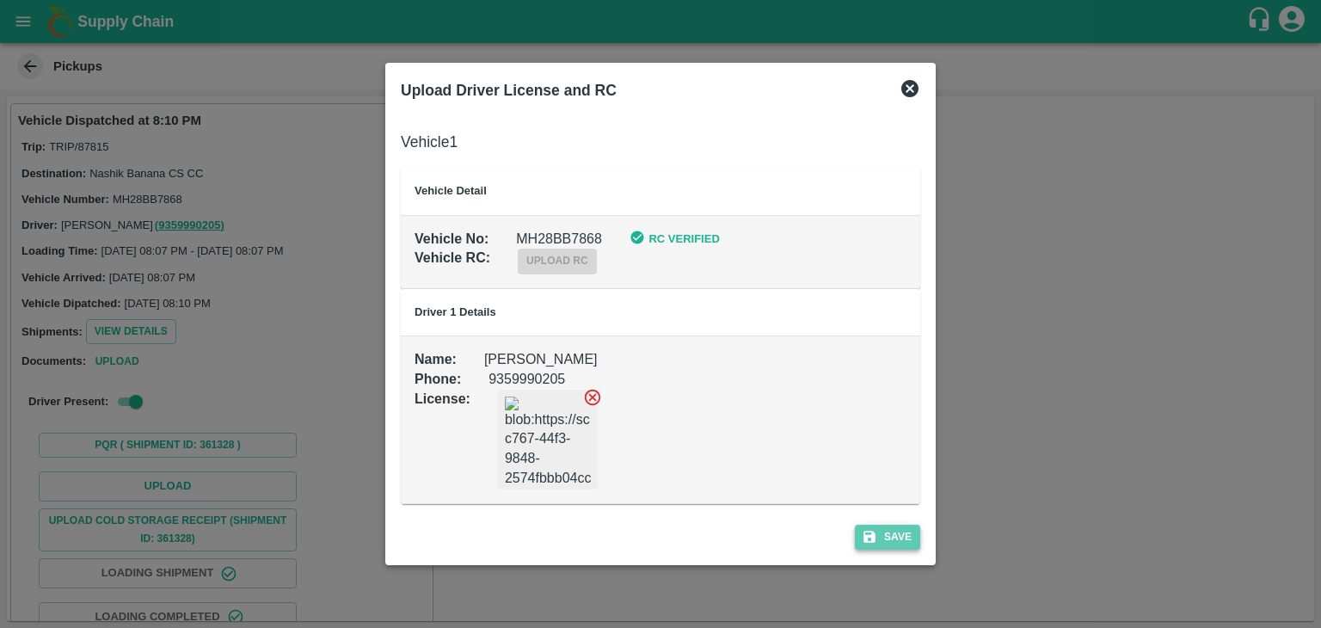
click at [910, 534] on button "Save" at bounding box center [887, 537] width 65 height 25
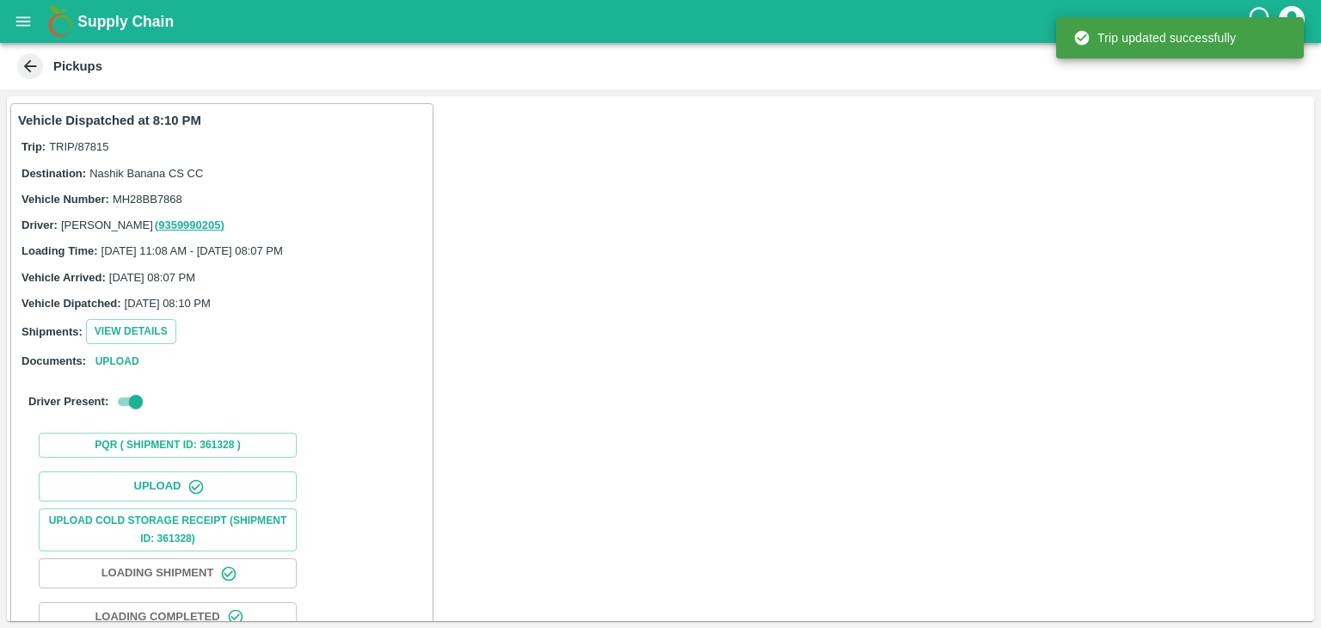
scroll to position [180, 0]
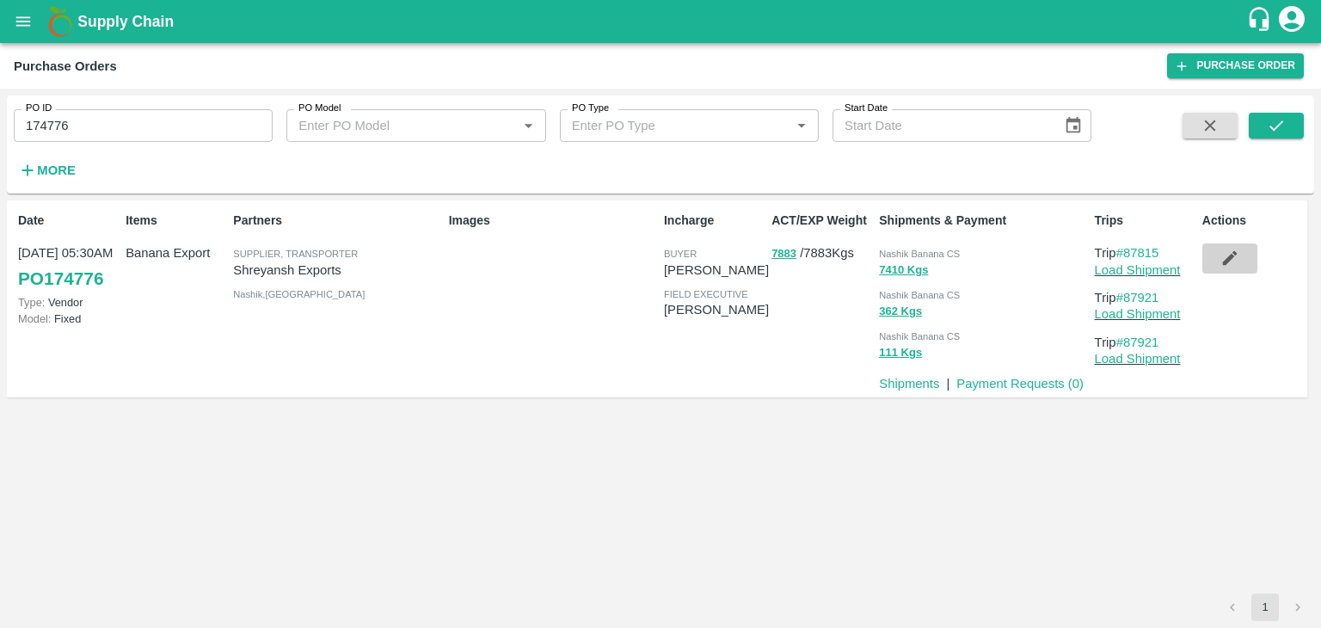
click at [1235, 255] on icon "button" at bounding box center [1229, 258] width 19 height 19
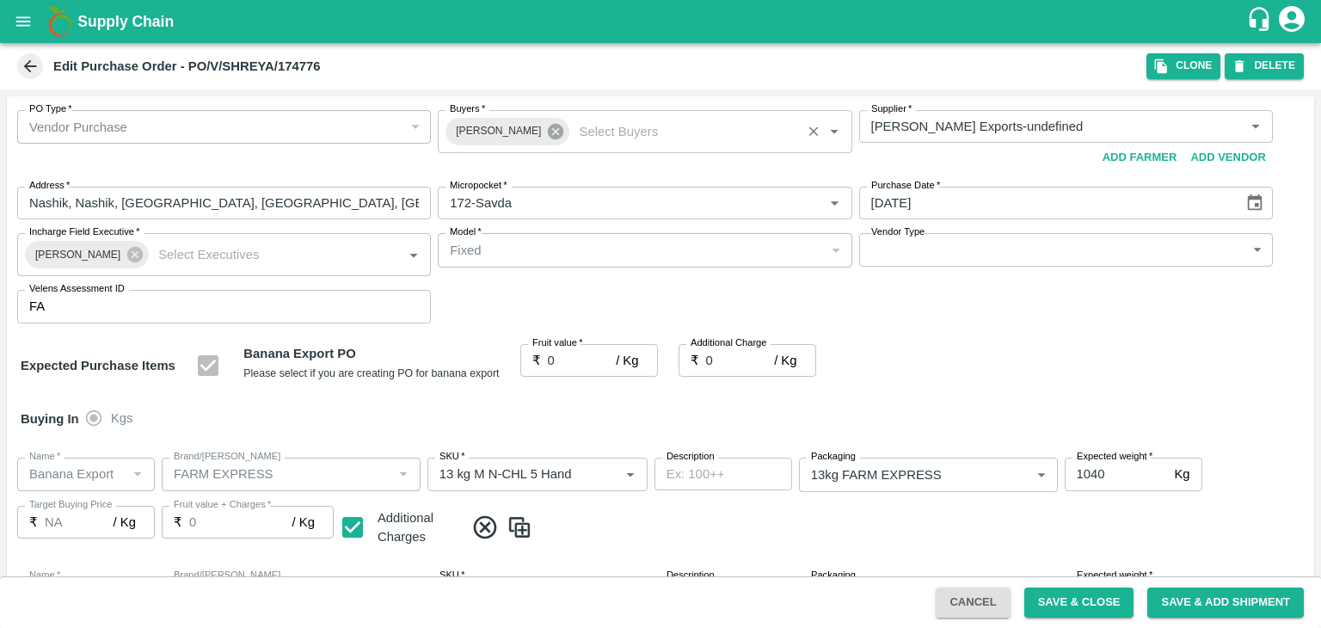
click at [548, 134] on icon at bounding box center [555, 131] width 15 height 15
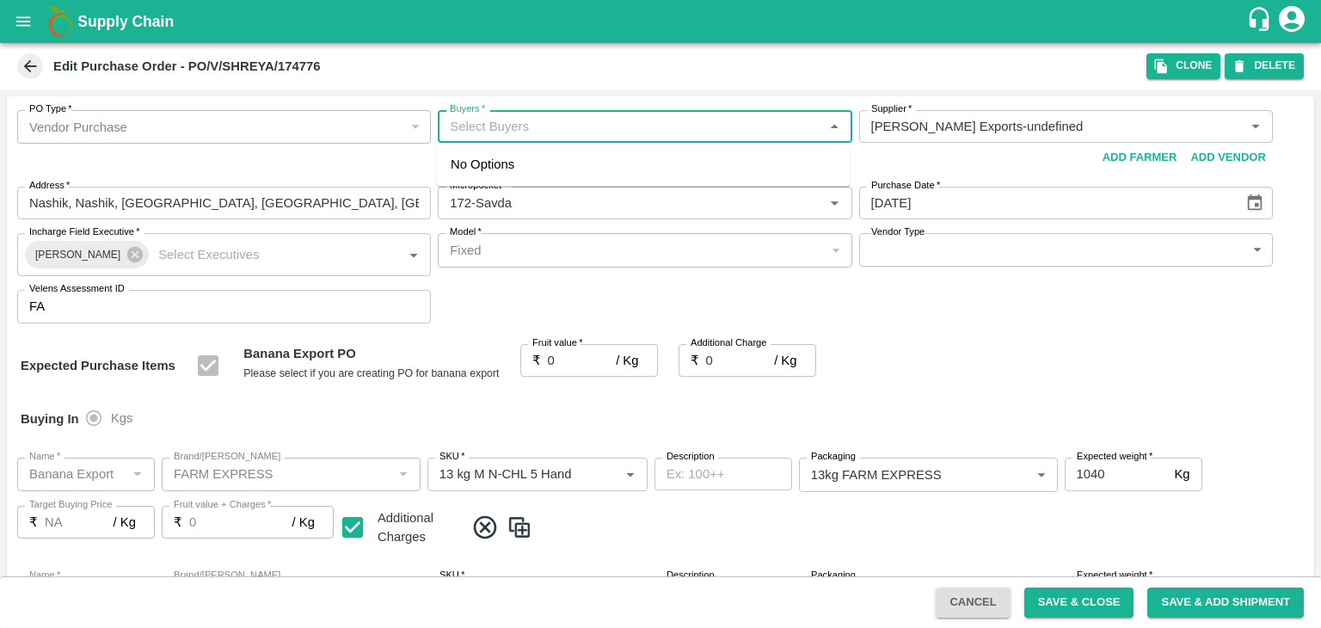
click at [533, 127] on input "Buyers   *" at bounding box center [630, 126] width 375 height 22
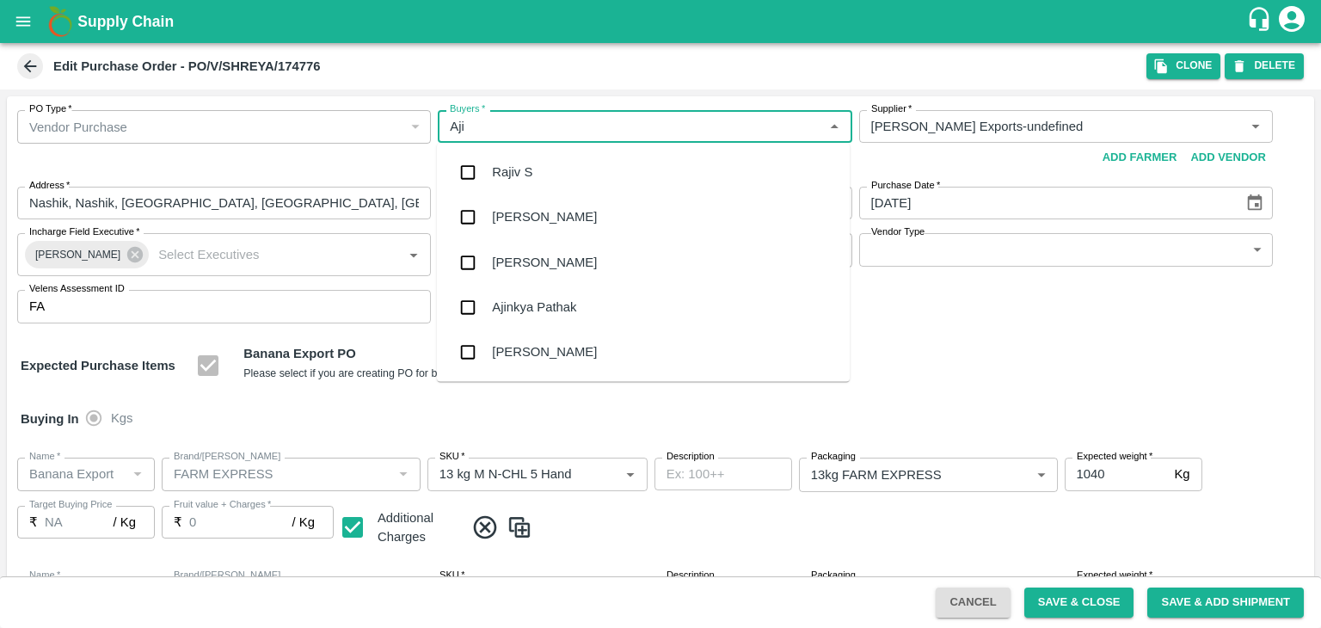
type input "Ajit"
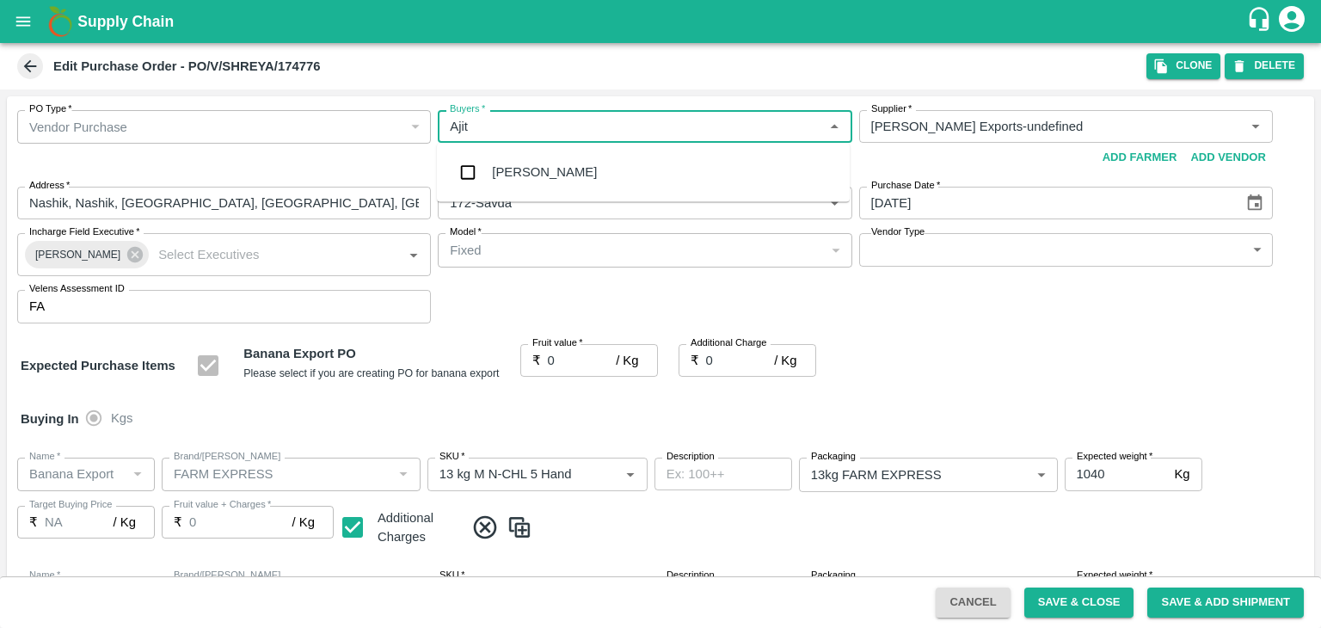
click at [540, 172] on div "[PERSON_NAME]" at bounding box center [544, 172] width 105 height 19
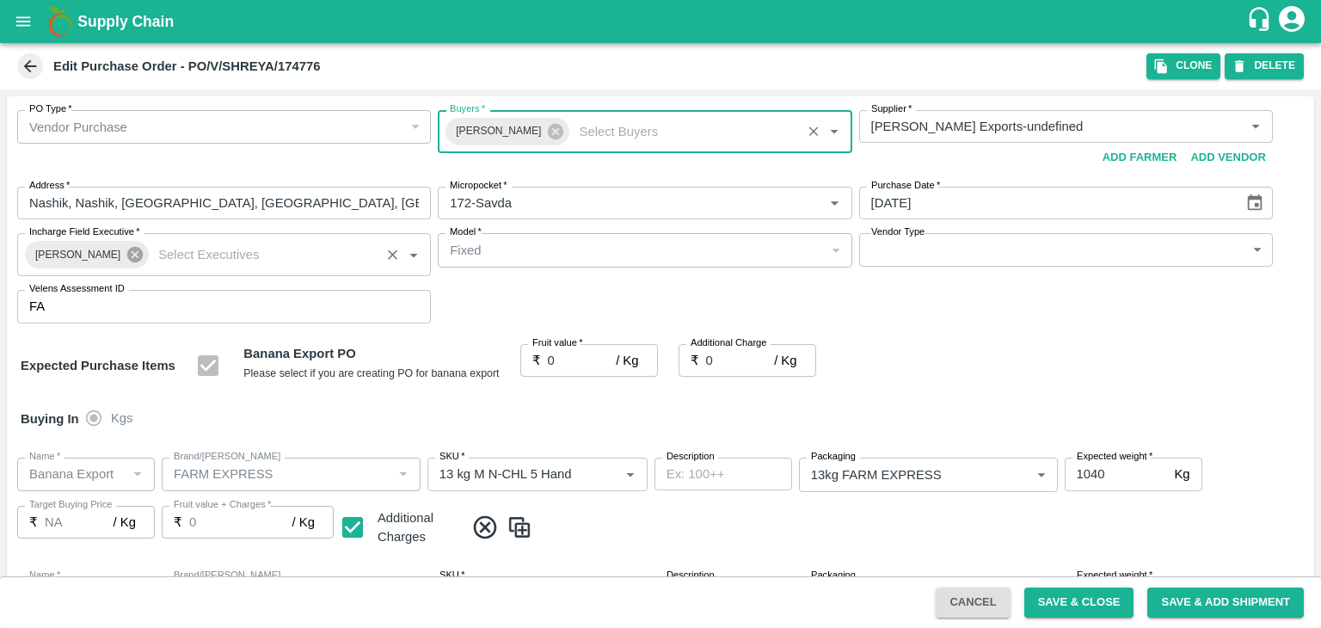
click at [126, 247] on icon at bounding box center [135, 254] width 19 height 19
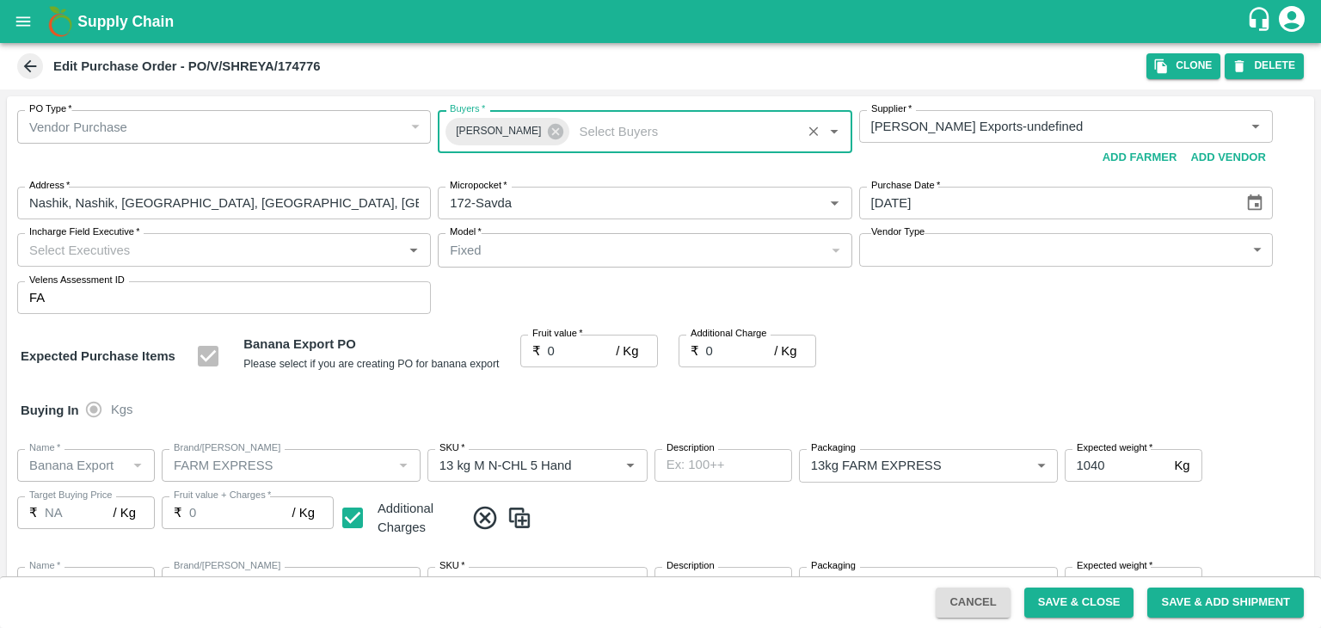
click at [158, 244] on input "Incharge Field Executive   *" at bounding box center [209, 249] width 375 height 22
type input "[PERSON_NAME]"
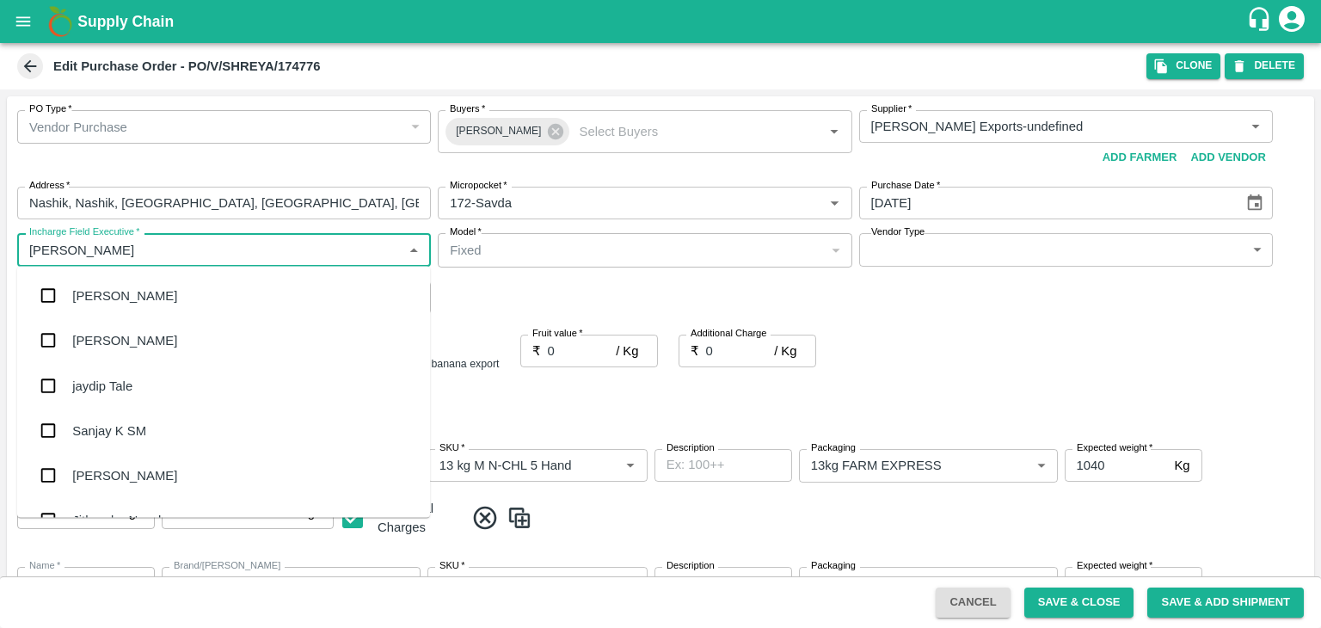
click at [105, 384] on div "jaydip Tale" at bounding box center [102, 385] width 60 height 19
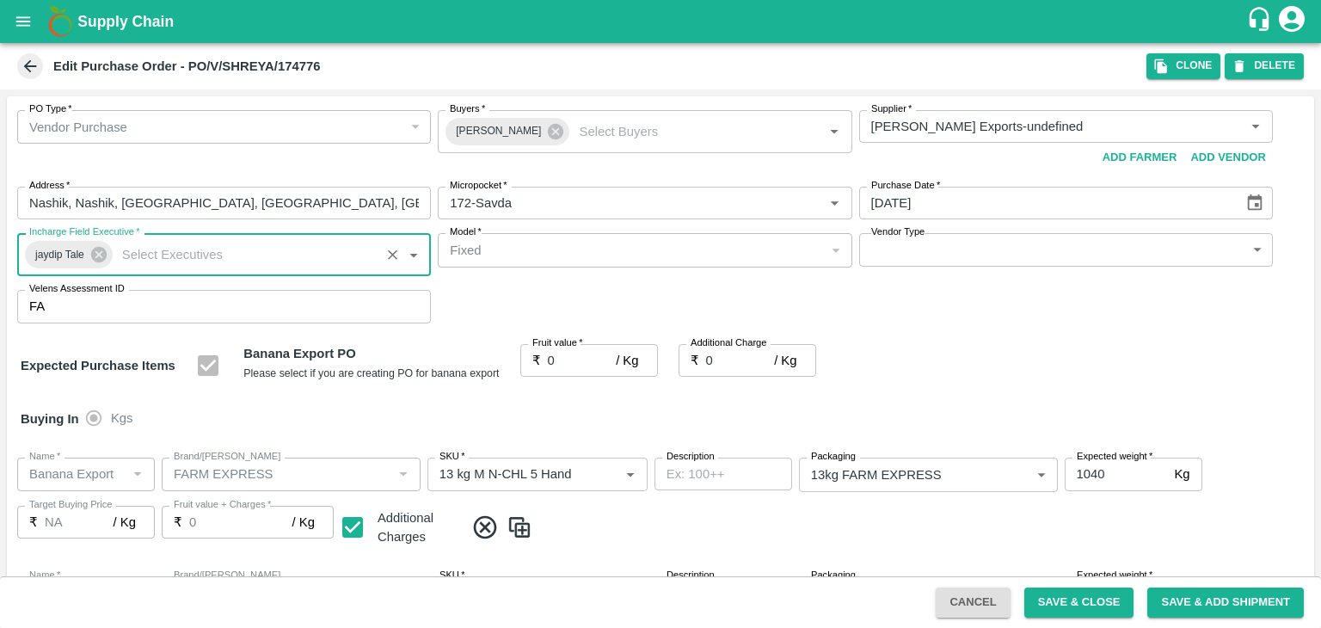
click at [911, 248] on body "Supply Chain Edit Purchase Order - PO/V/SHREYA/174776 Clone DELETE PO Type   * …" at bounding box center [660, 314] width 1321 height 628
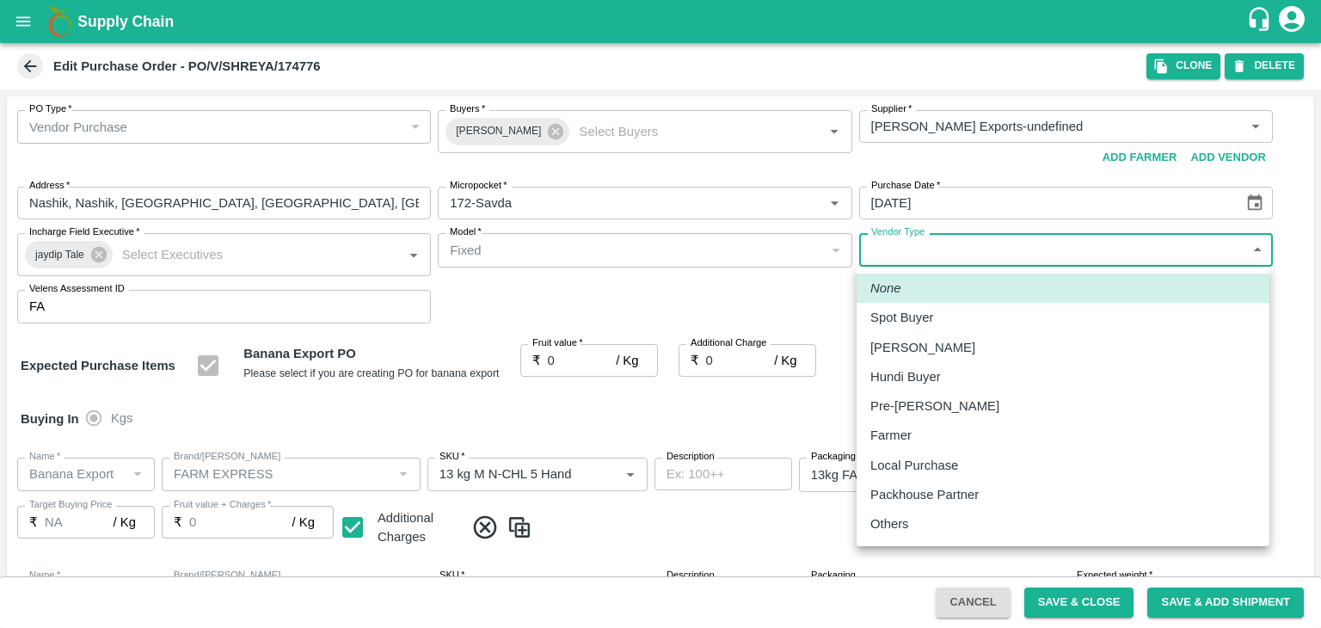
click at [902, 526] on p "Others" at bounding box center [889, 523] width 39 height 19
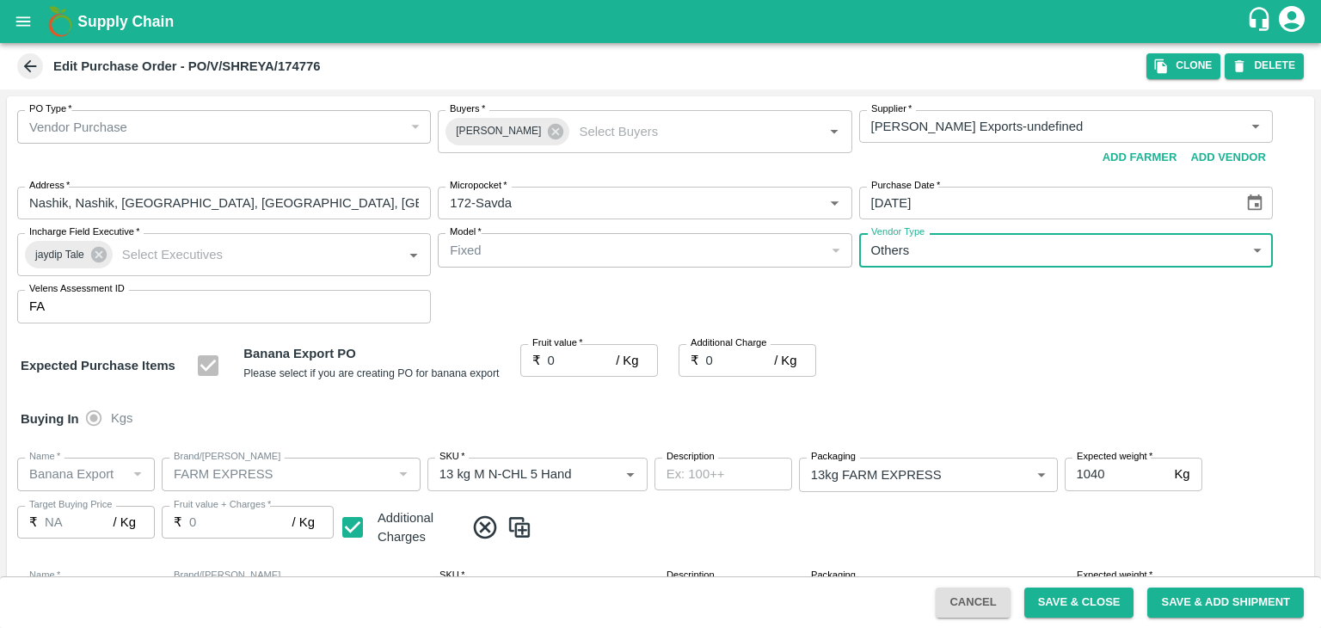
type input "OTHER"
click at [558, 351] on input "0" at bounding box center [582, 360] width 69 height 33
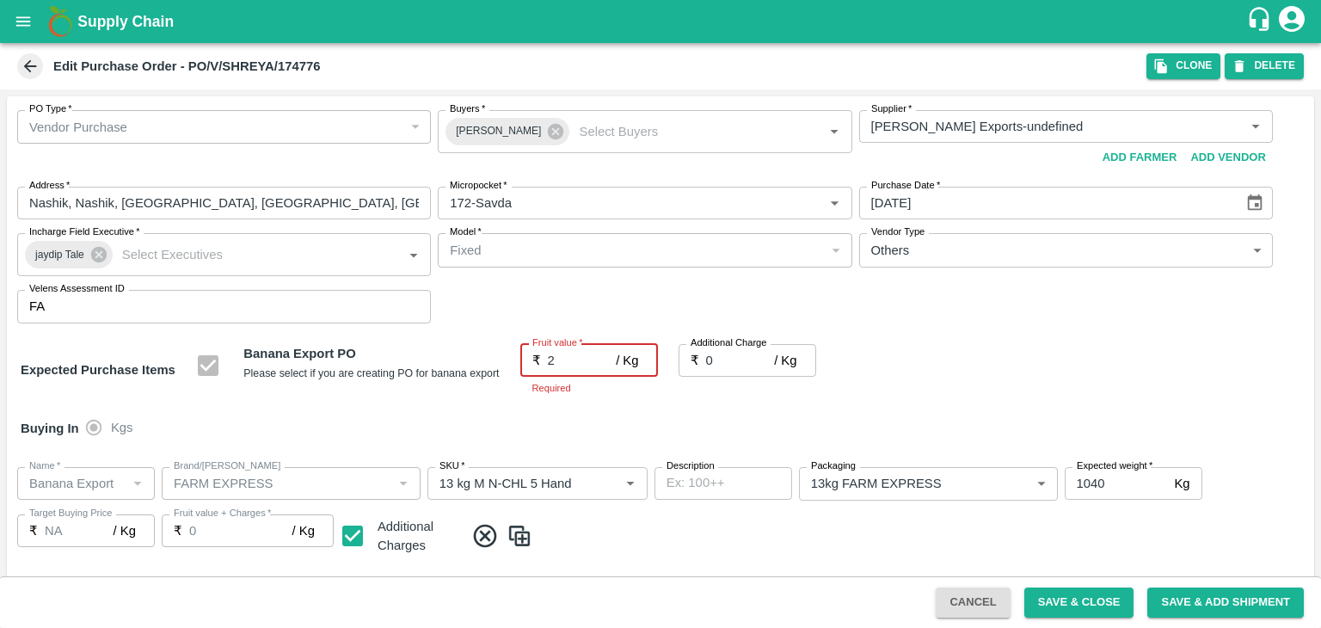
type input "20"
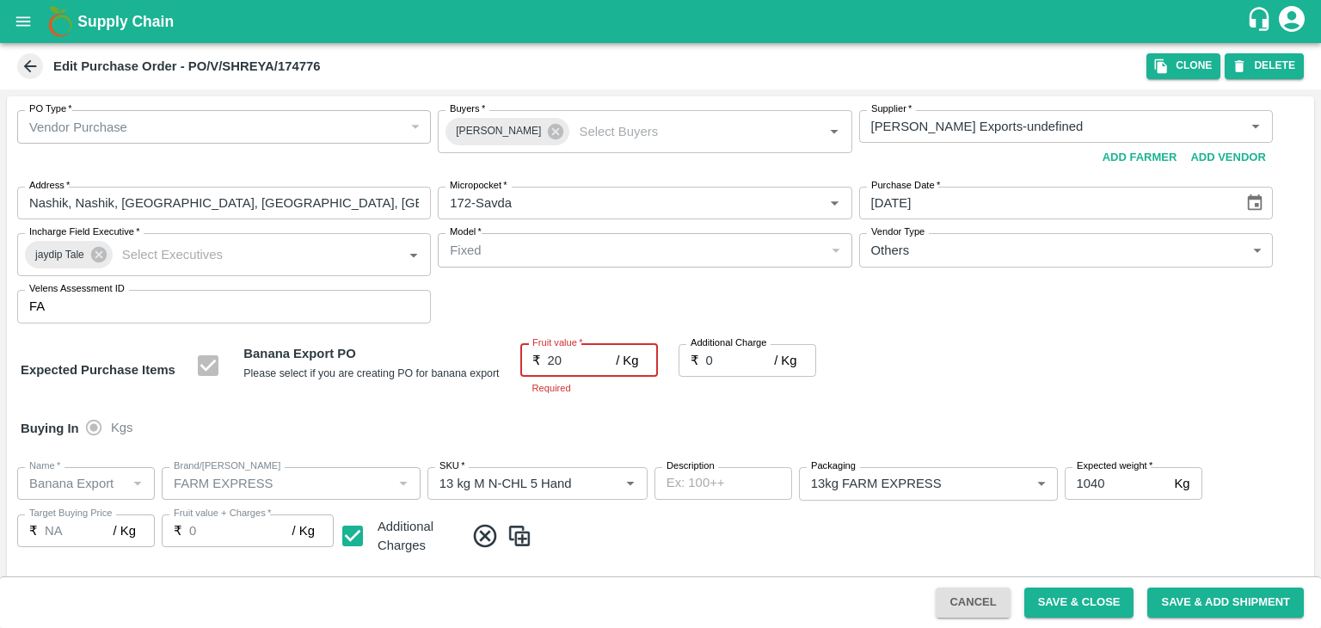
type input "20"
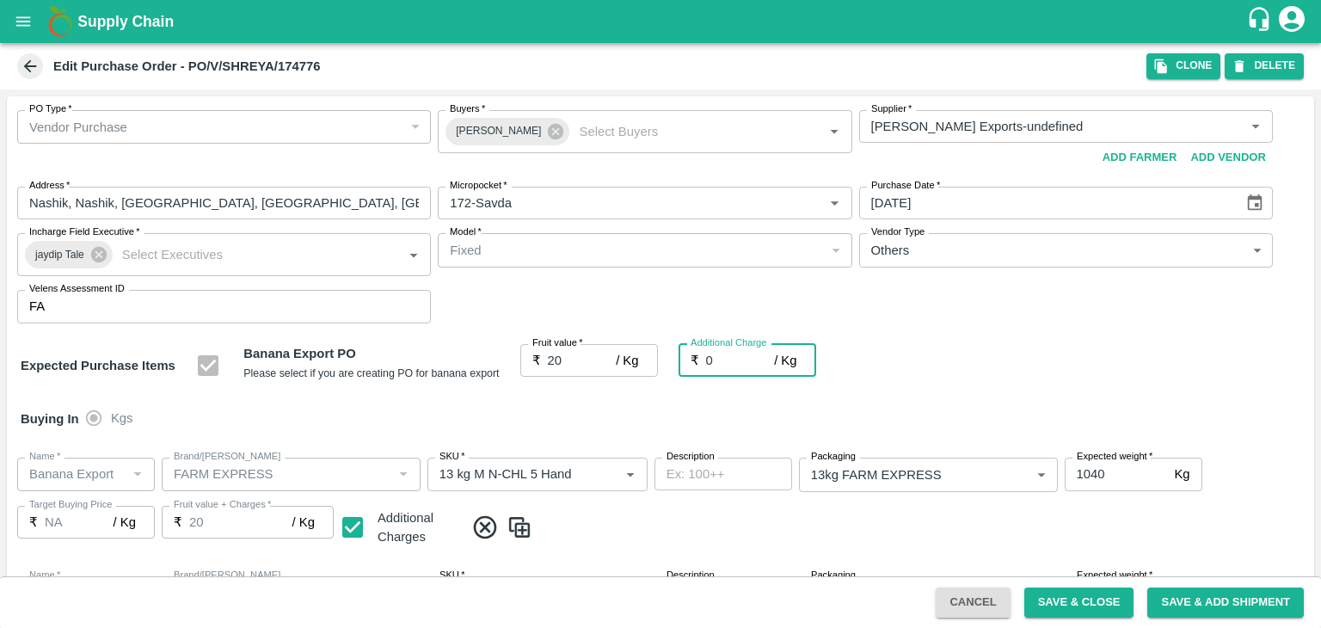
type input "2"
type input "22"
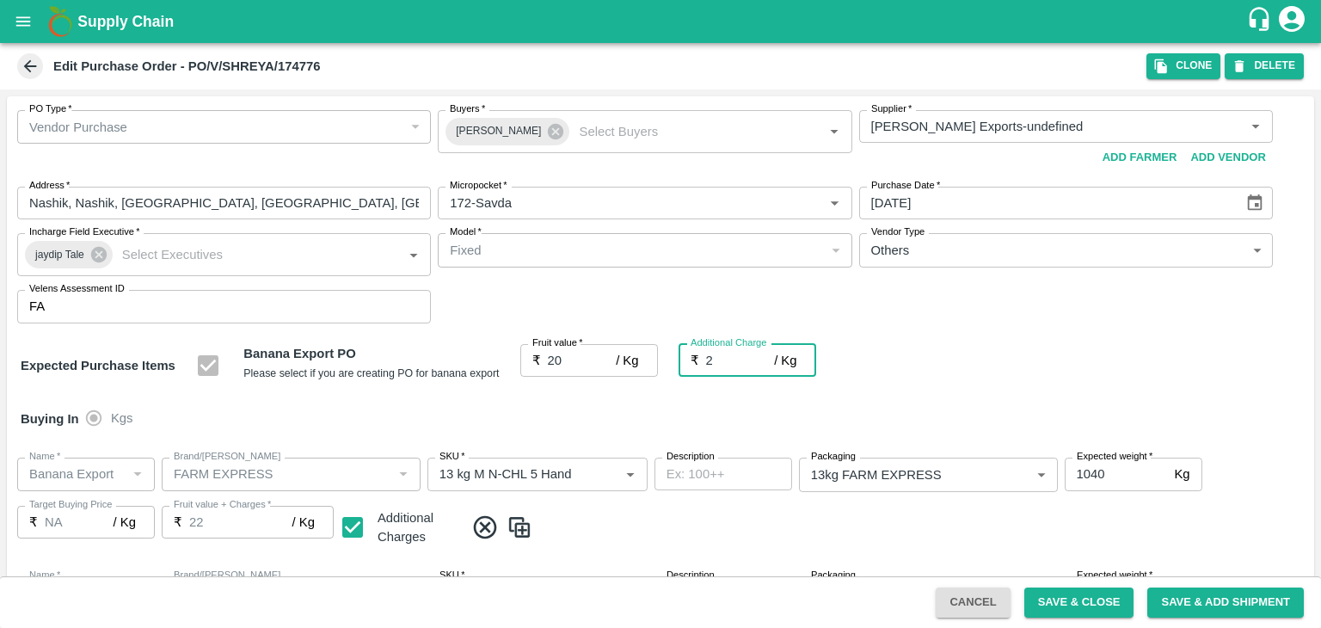
type input "2.7"
type input "22.7"
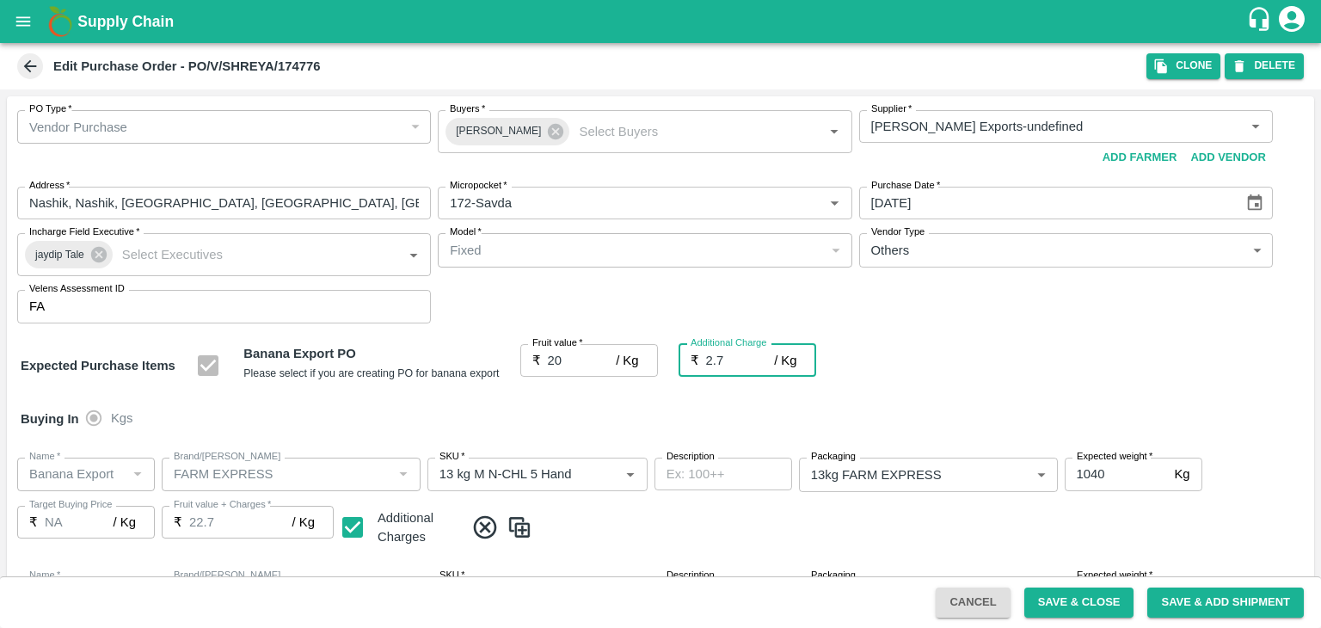
type input "2.75"
type input "22.75"
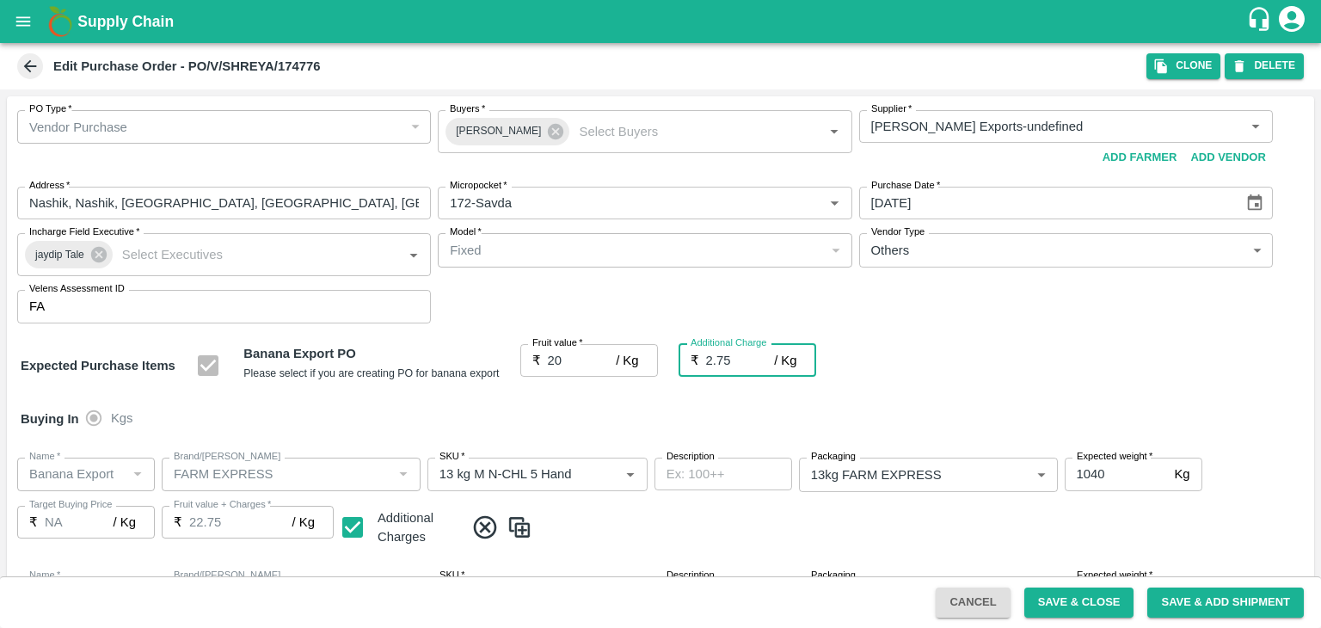
type input "2.75"
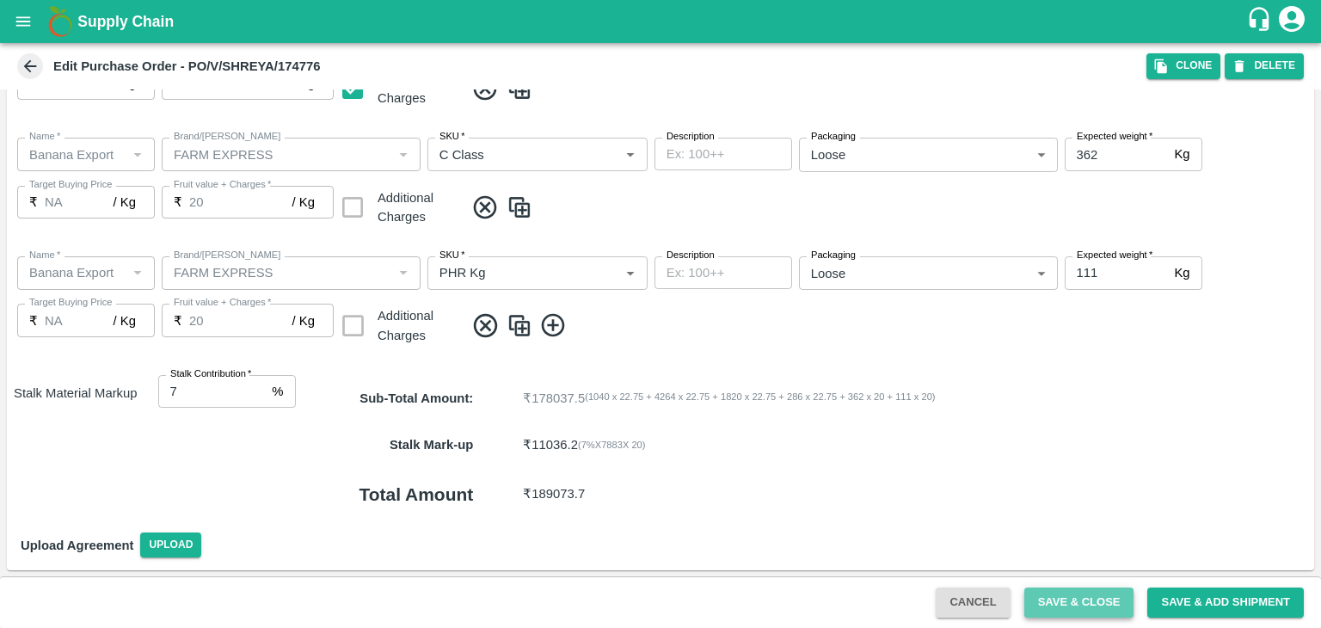
click at [1095, 599] on button "Save & Close" at bounding box center [1079, 602] width 110 height 30
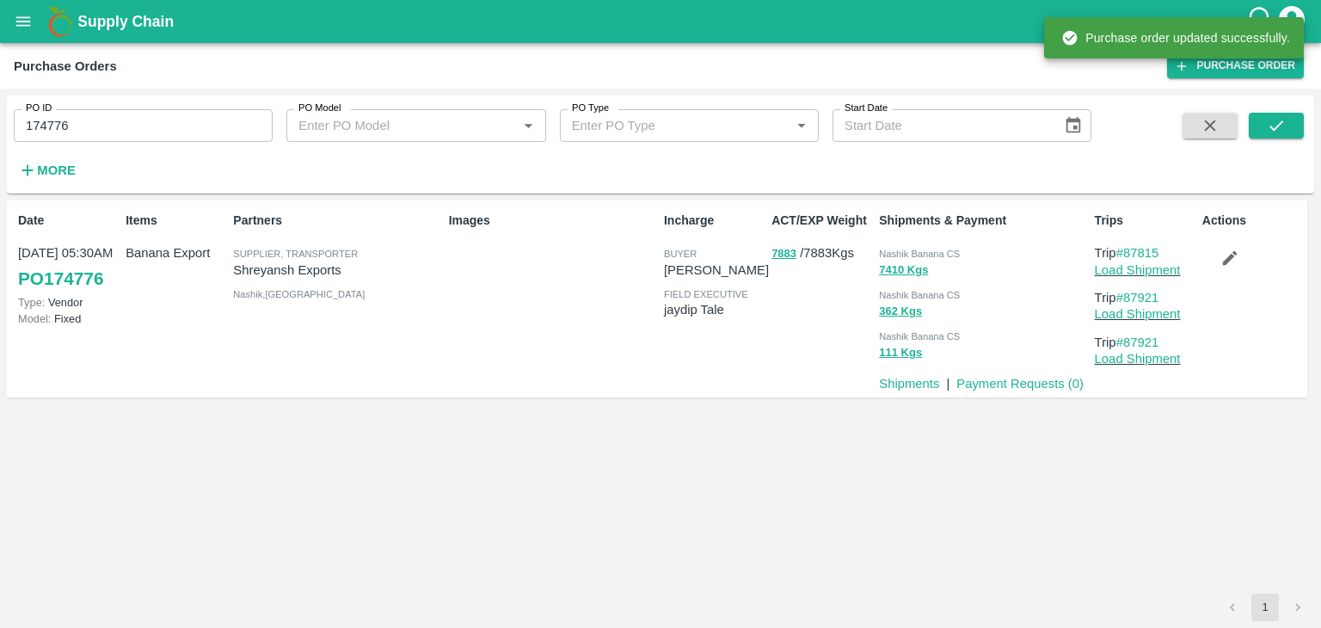
click at [151, 138] on input "174776" at bounding box center [143, 125] width 259 height 33
paste input "text"
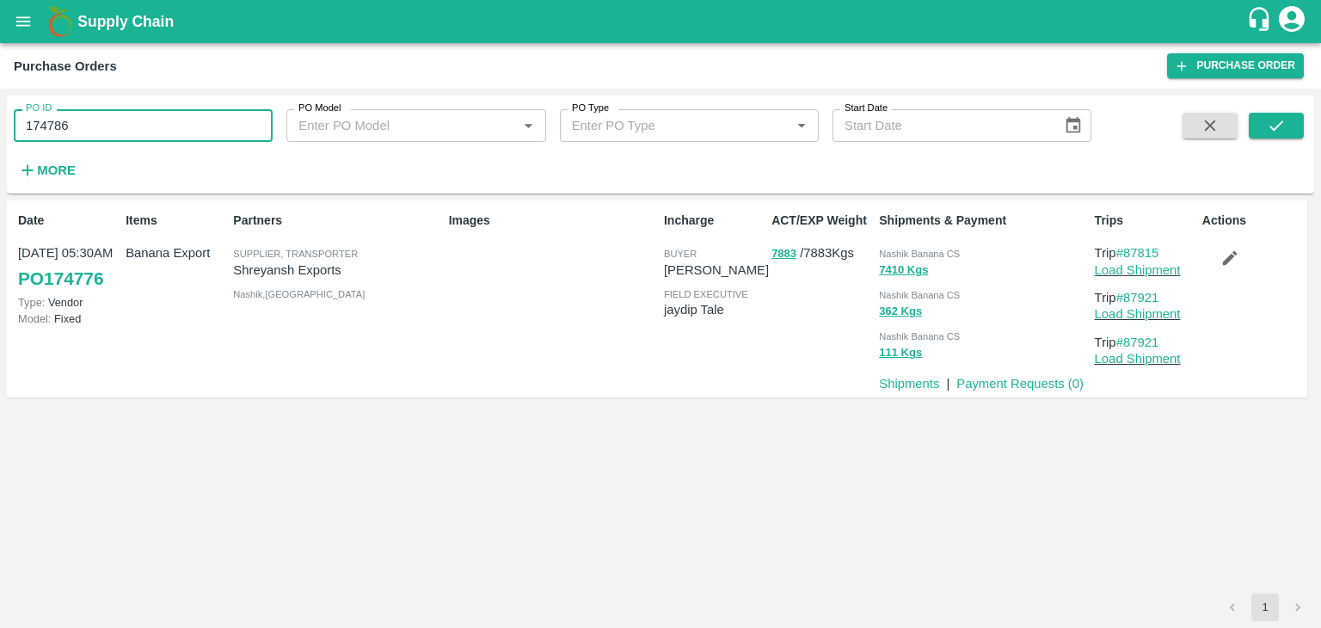
type input "174786"
drag, startPoint x: 1281, startPoint y: 109, endPoint x: 1290, endPoint y: 126, distance: 18.5
click at [1290, 126] on div "PO ID 174786 PO ID PO Model PO Model   * PO Type PO Type   * Start Date Start D…" at bounding box center [660, 144] width 1307 height 84
click at [1290, 126] on button "submit" at bounding box center [1276, 126] width 55 height 26
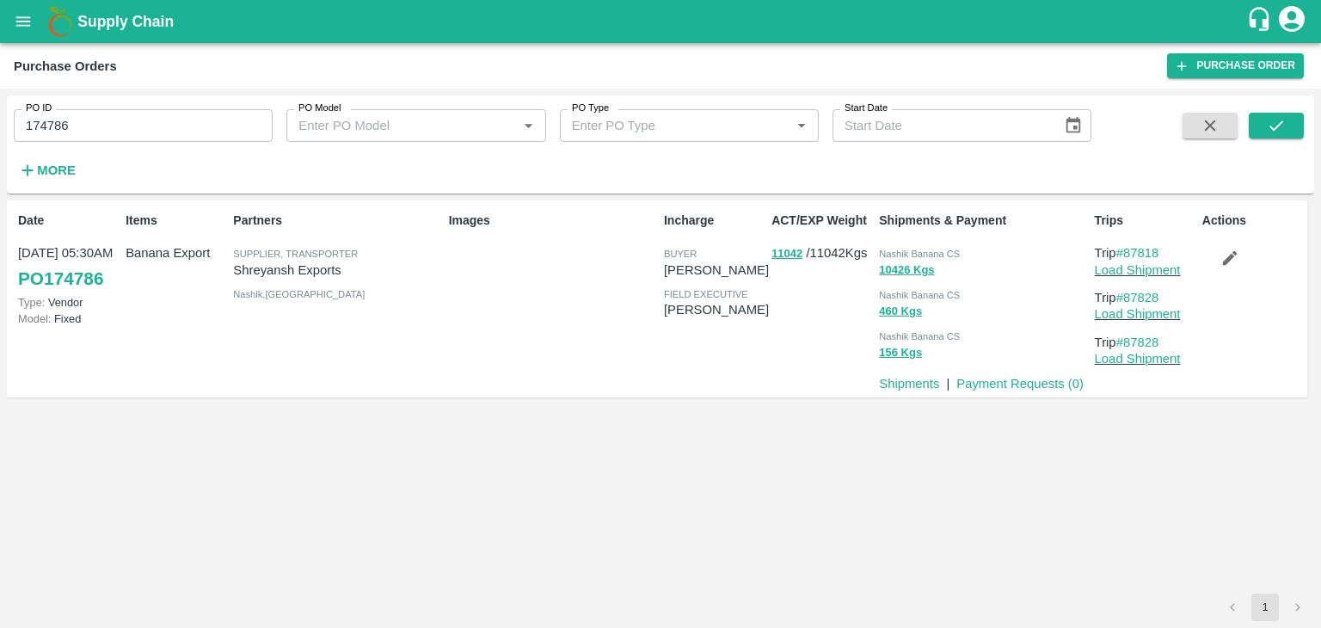
click at [1292, 138] on span at bounding box center [1276, 148] width 55 height 71
click at [1283, 124] on icon "submit" at bounding box center [1276, 125] width 19 height 19
click at [1130, 273] on link "Load Shipment" at bounding box center [1138, 270] width 86 height 14
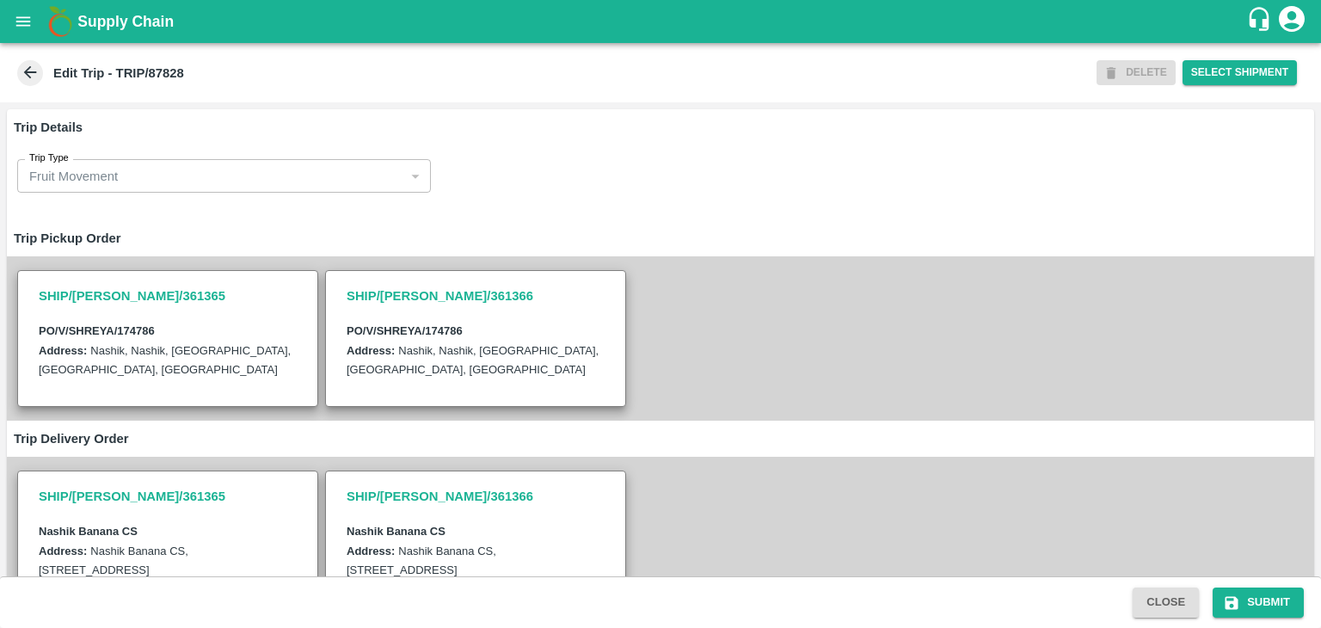
scroll to position [531, 0]
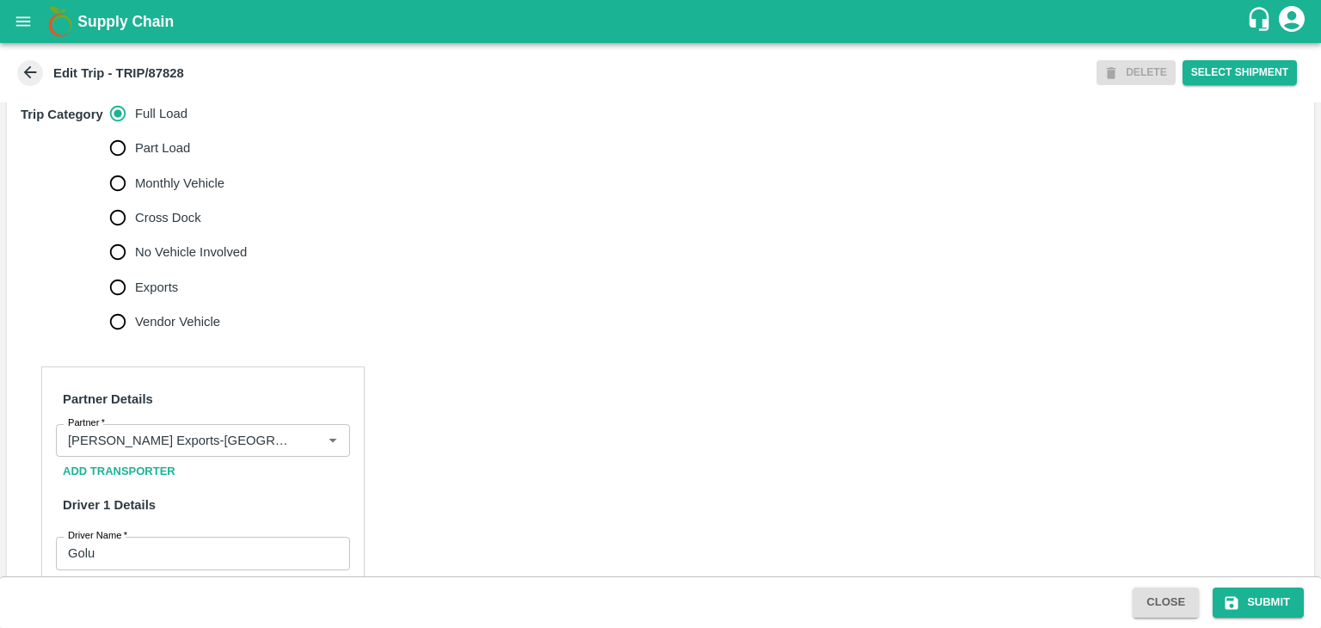
click at [185, 261] on span "No Vehicle Involved" at bounding box center [191, 251] width 112 height 19
click at [135, 269] on input "No Vehicle Involved" at bounding box center [118, 252] width 34 height 34
radio input "true"
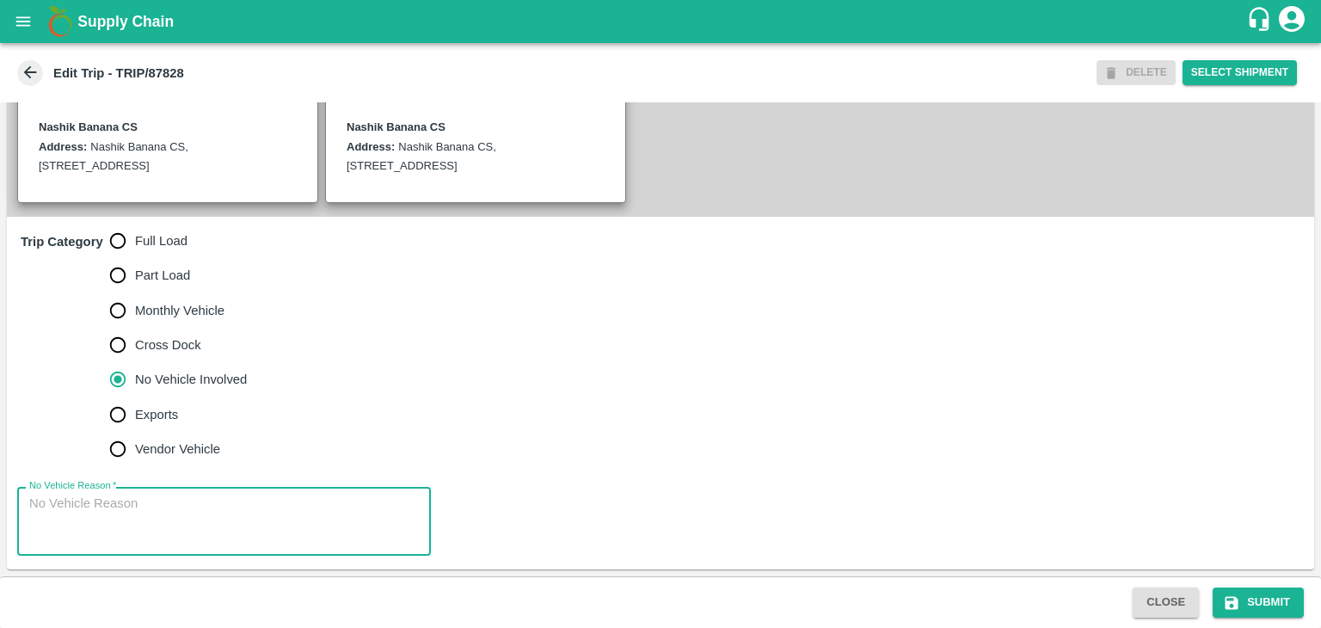
click at [206, 537] on textarea "No Vehicle Reason   *" at bounding box center [224, 521] width 390 height 54
type textarea "Field Dump"
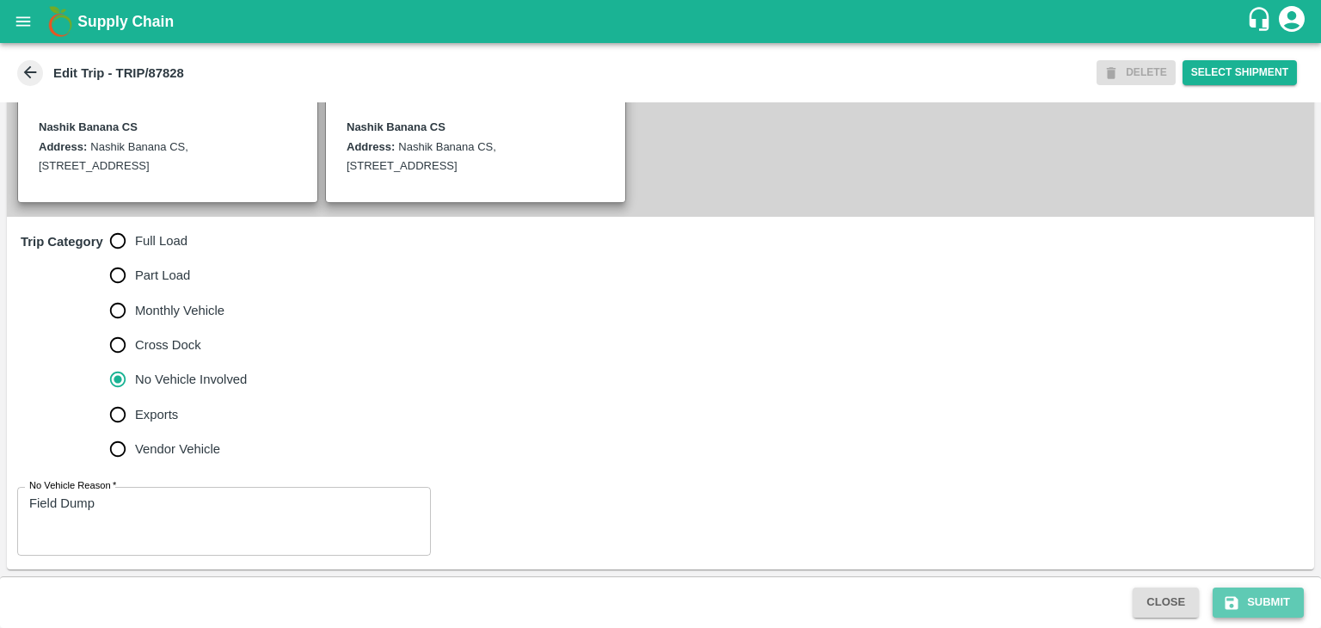
click at [1254, 591] on button "Submit" at bounding box center [1257, 602] width 91 height 30
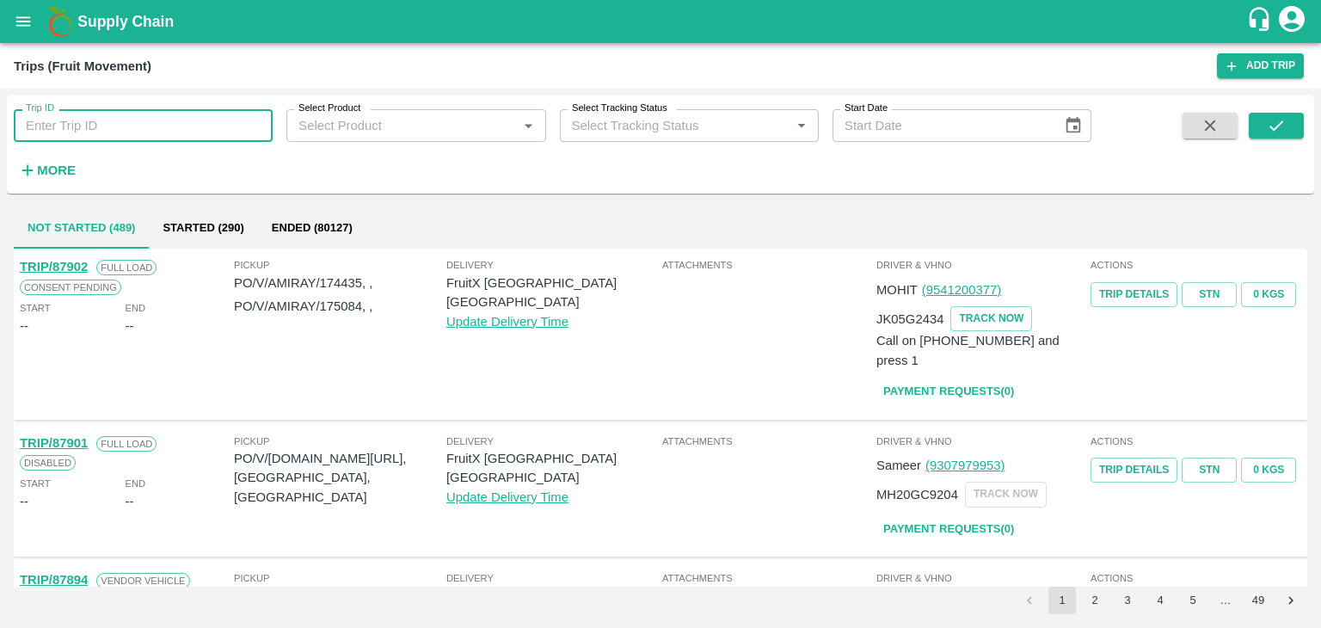
click at [189, 121] on input "Trip ID" at bounding box center [143, 125] width 259 height 33
type input "87818"
click at [1261, 114] on button "submit" at bounding box center [1276, 126] width 55 height 26
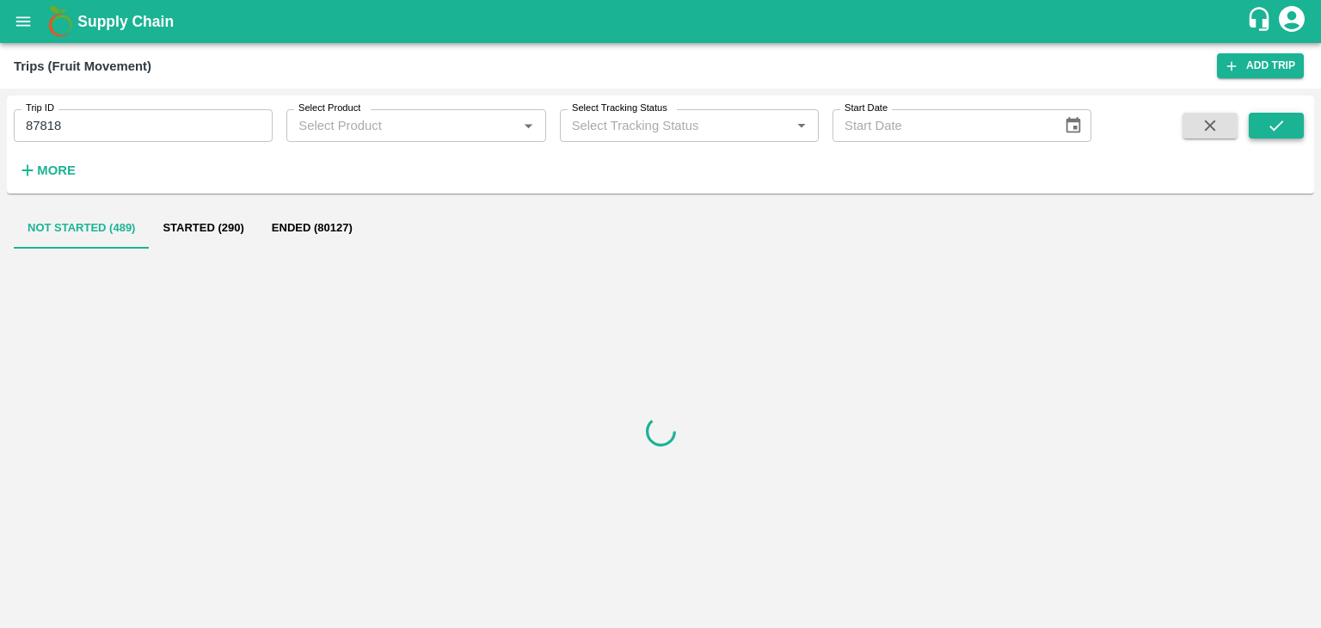
click at [1261, 114] on button "submit" at bounding box center [1276, 126] width 55 height 26
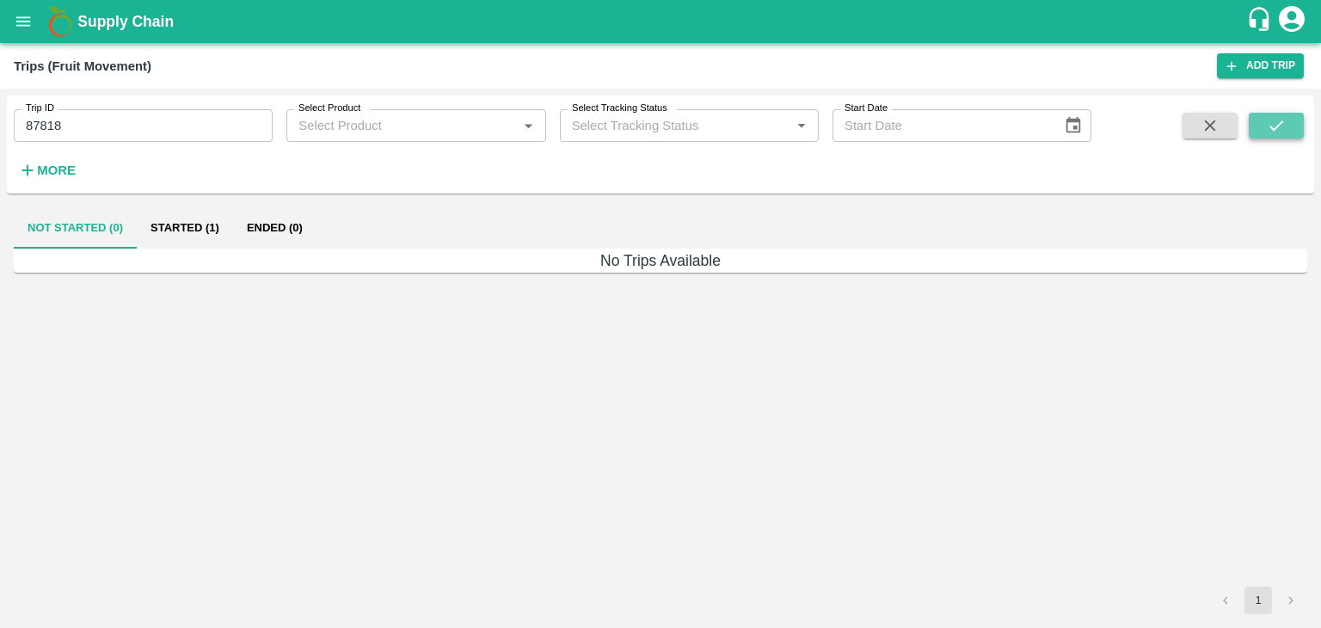
click at [1261, 114] on button "submit" at bounding box center [1276, 126] width 55 height 26
click at [175, 230] on button "Started (1)" at bounding box center [185, 227] width 96 height 41
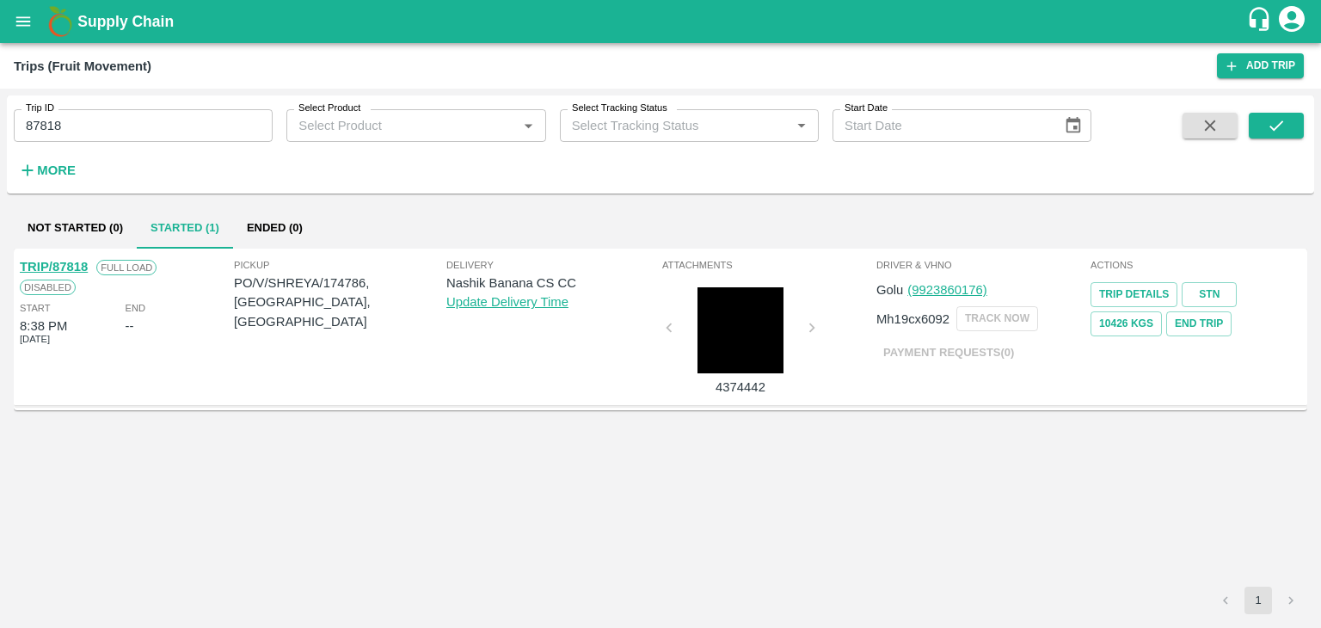
click at [64, 269] on link "TRIP/87818" at bounding box center [54, 267] width 68 height 14
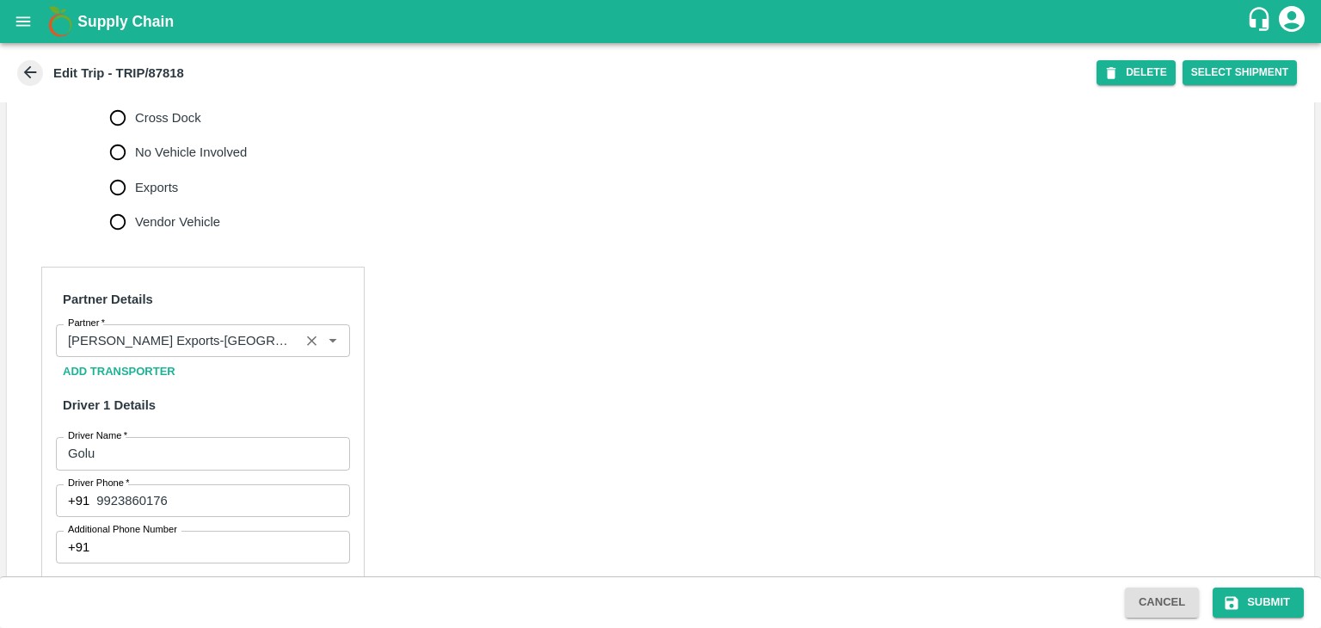
scroll to position [666, 0]
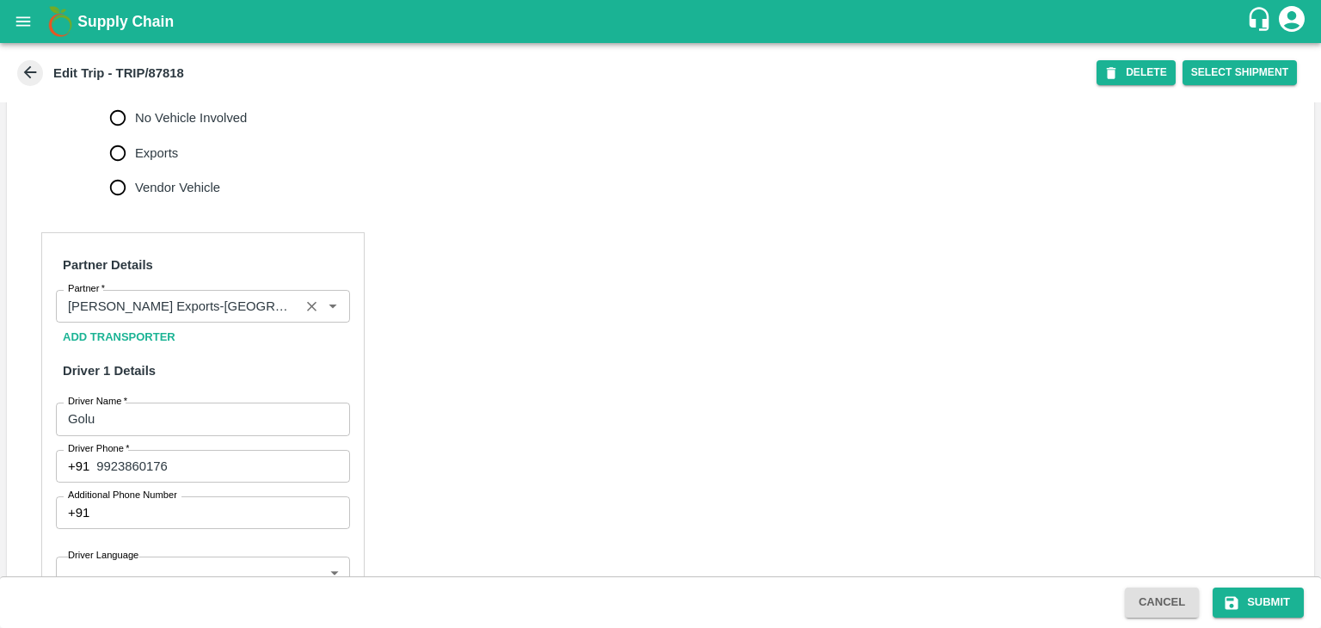
click at [310, 353] on div "Add Transporter" at bounding box center [203, 337] width 294 height 30
click at [304, 315] on icon "Clear" at bounding box center [312, 306] width 16 height 16
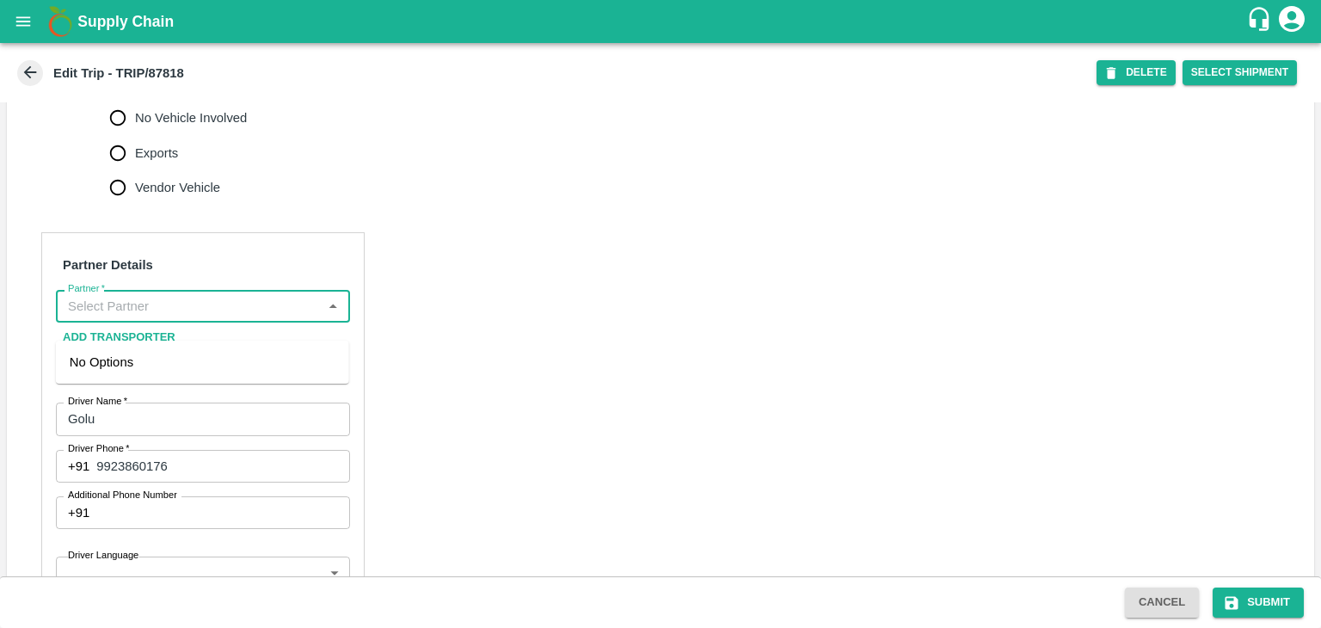
click at [290, 317] on input "Partner   *" at bounding box center [188, 306] width 255 height 22
click at [213, 379] on div "Nitin Rasal ( Bhairavnath Transport )-Deulgaon, Pune-9860466997(Transporter)" at bounding box center [203, 382] width 266 height 58
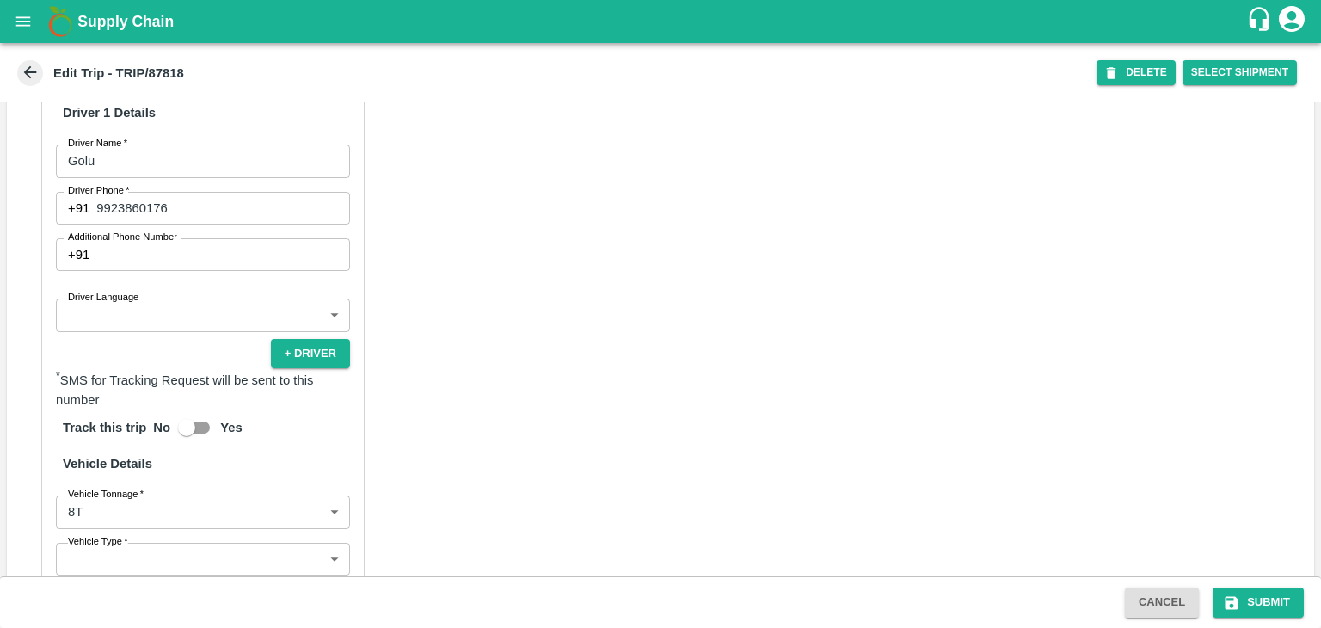
scroll to position [928, 0]
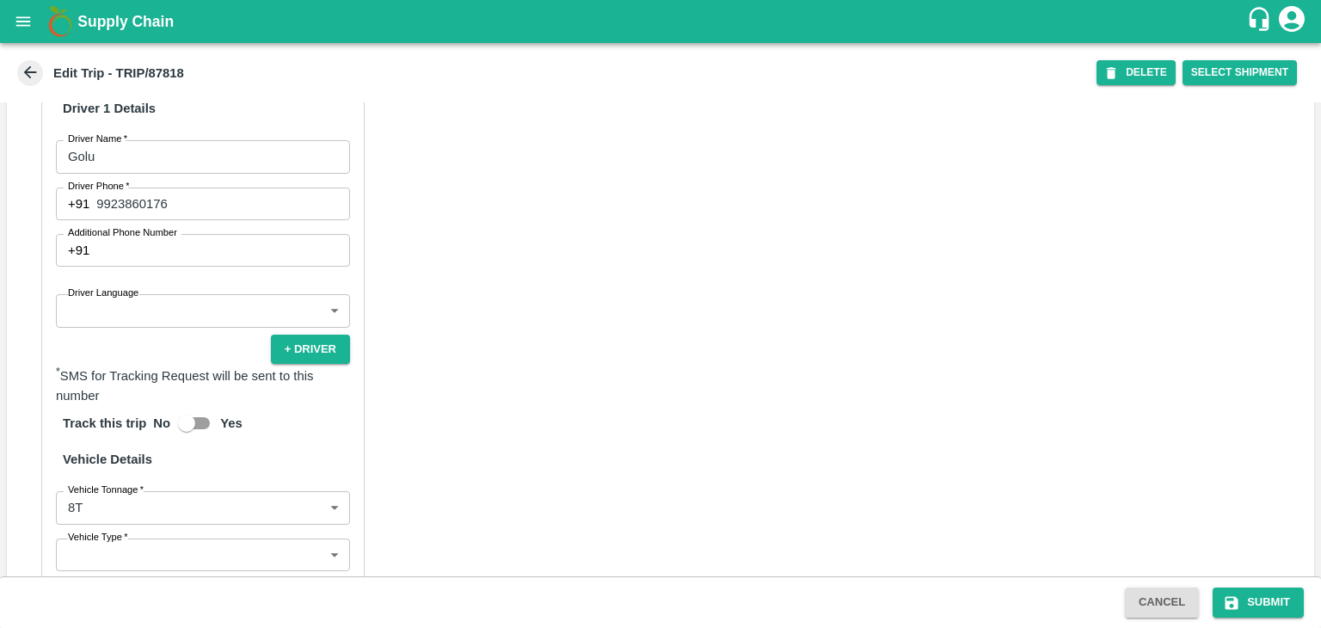
type input "Nitin Rasal ( Bhairavnath Transport )-Deulgaon, Pune-9860466997(Transporter)"
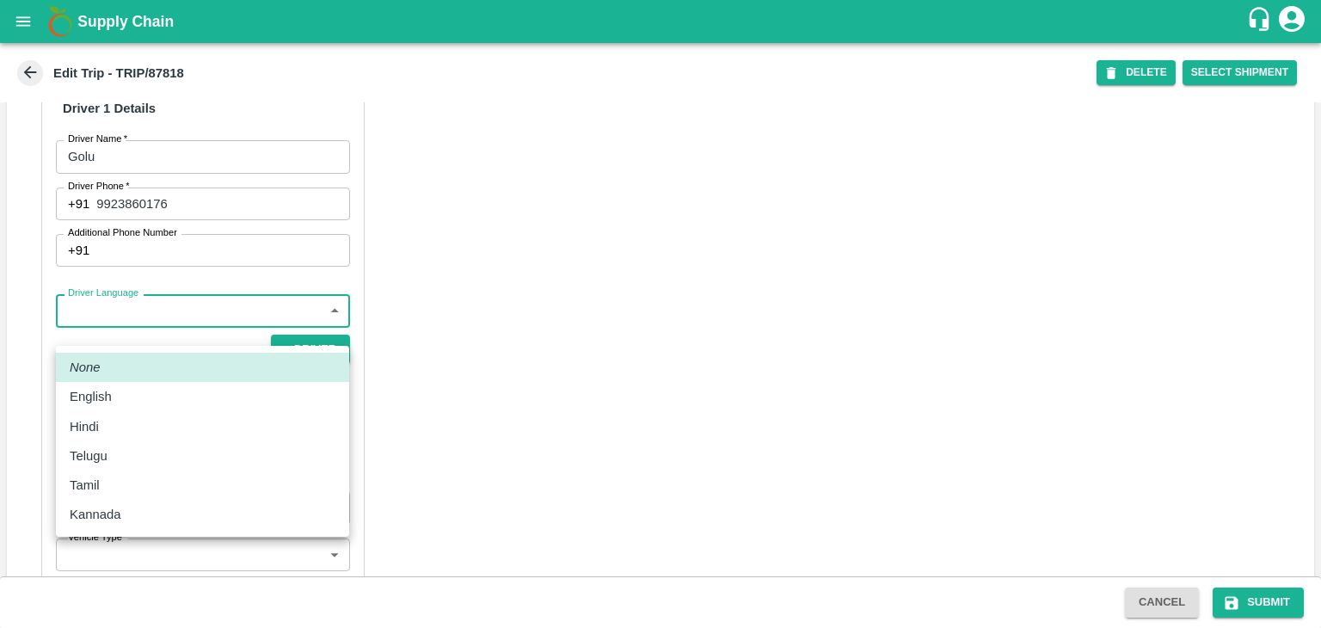
drag, startPoint x: 131, startPoint y: 338, endPoint x: 138, endPoint y: 414, distance: 76.0
click at [138, 414] on body "Supply Chain Edit Trip - TRIP/87818 DELETE Select Shipment Trip Details Trip Ty…" at bounding box center [660, 314] width 1321 height 628
click at [138, 414] on li "Hindi" at bounding box center [202, 426] width 293 height 29
type input "hi"
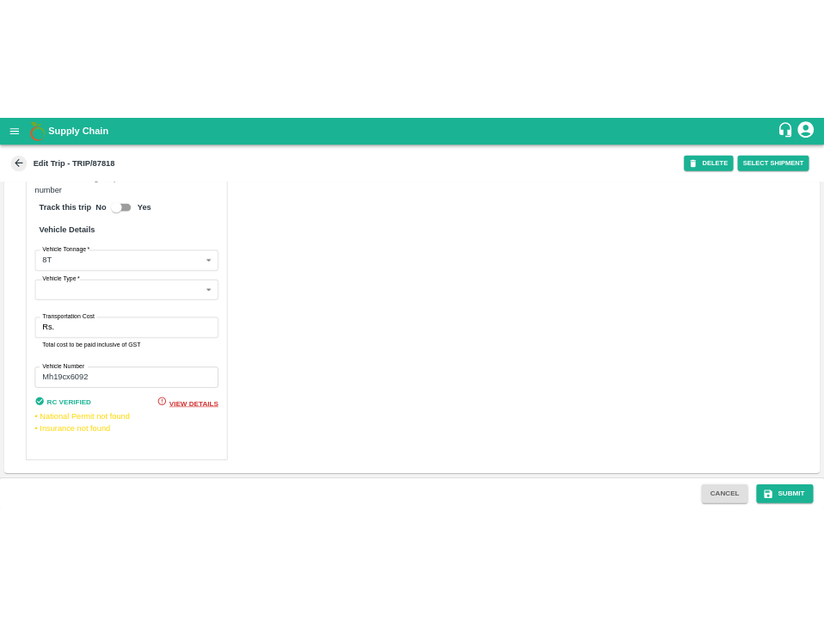
scroll to position [1221, 0]
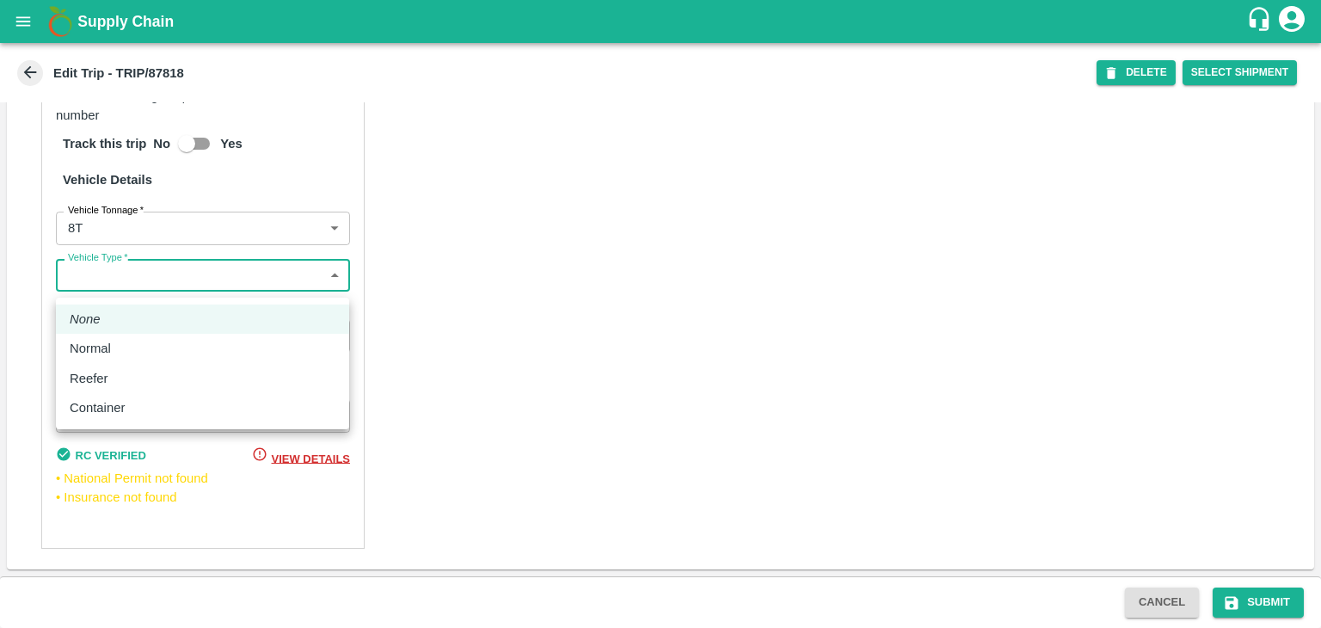
click at [119, 286] on body "Supply Chain Edit Trip - TRIP/87818 DELETE Select Shipment Trip Details Trip Ty…" at bounding box center [660, 314] width 1321 height 628
click at [126, 346] on div "Normal" at bounding box center [203, 348] width 266 height 19
type input "Normal"
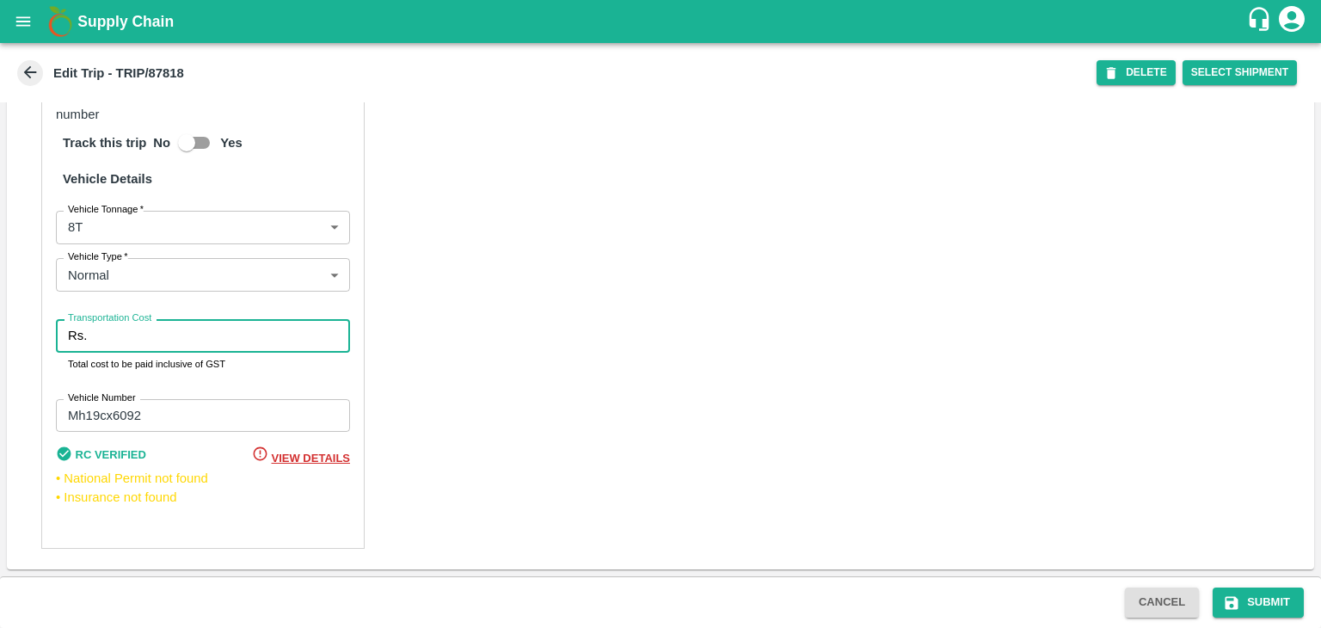
click at [170, 352] on input "Transportation Cost" at bounding box center [222, 335] width 256 height 33
type input "10000"
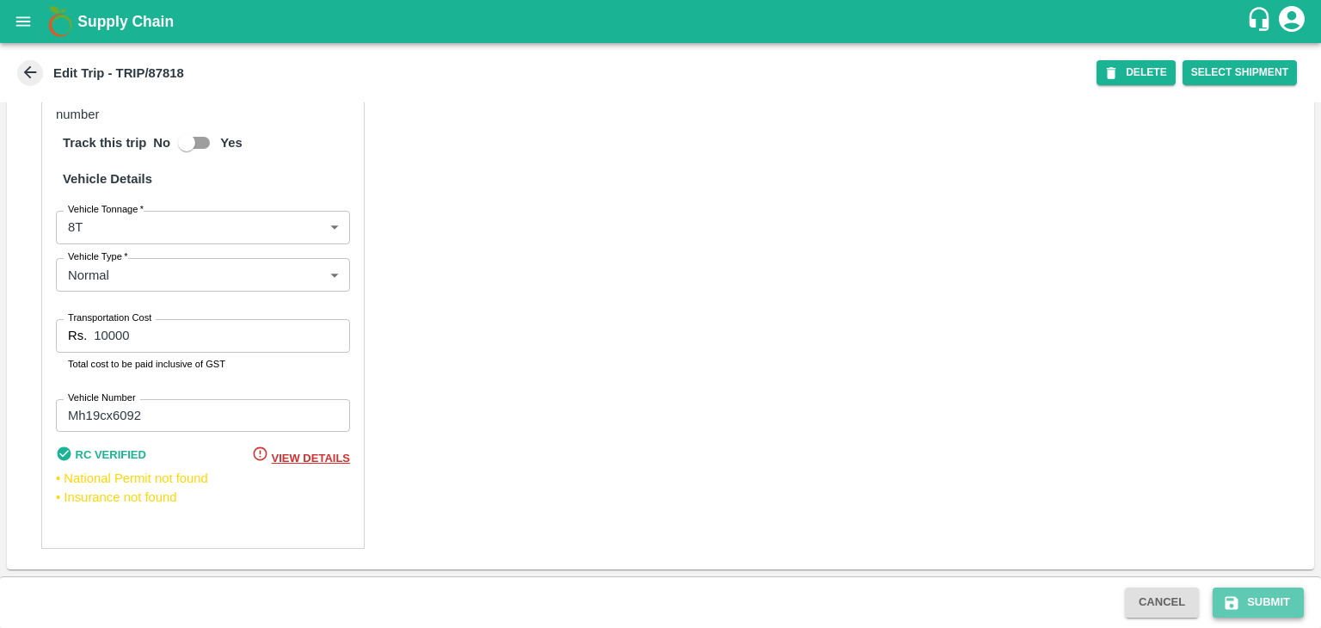
click at [1245, 597] on button "Submit" at bounding box center [1257, 602] width 91 height 30
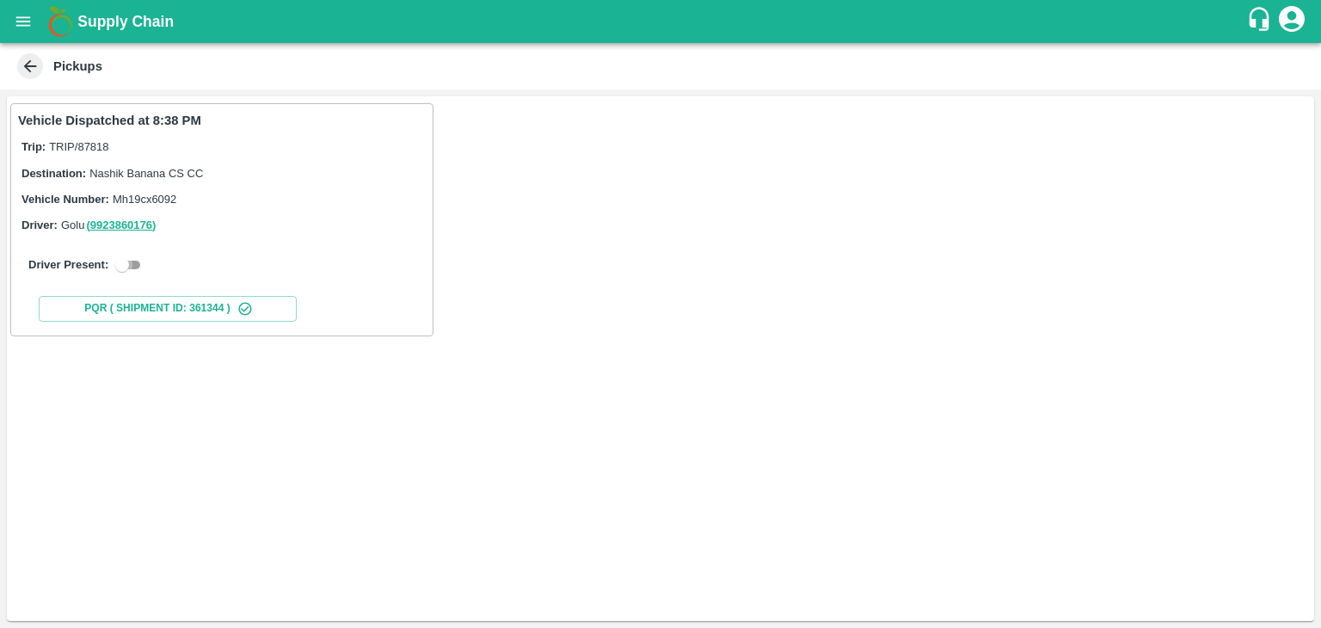
click at [135, 259] on input "checkbox" at bounding box center [122, 265] width 62 height 21
checkbox input "true"
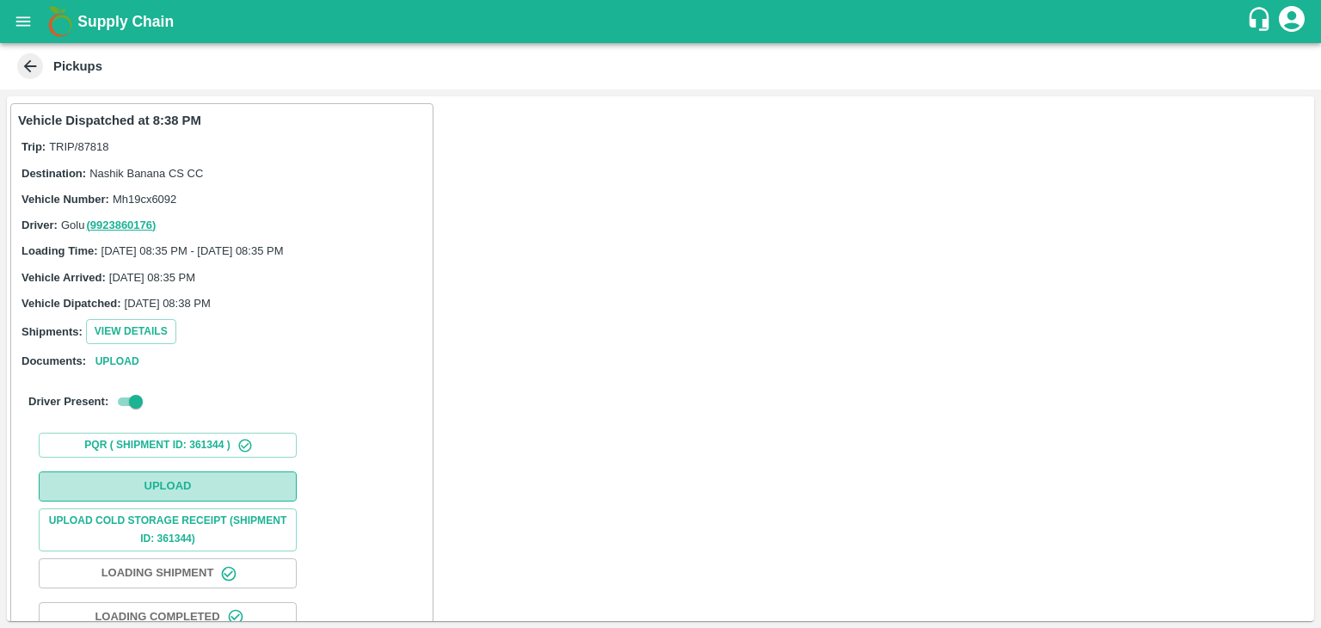
click at [249, 490] on button "Upload" at bounding box center [168, 486] width 258 height 30
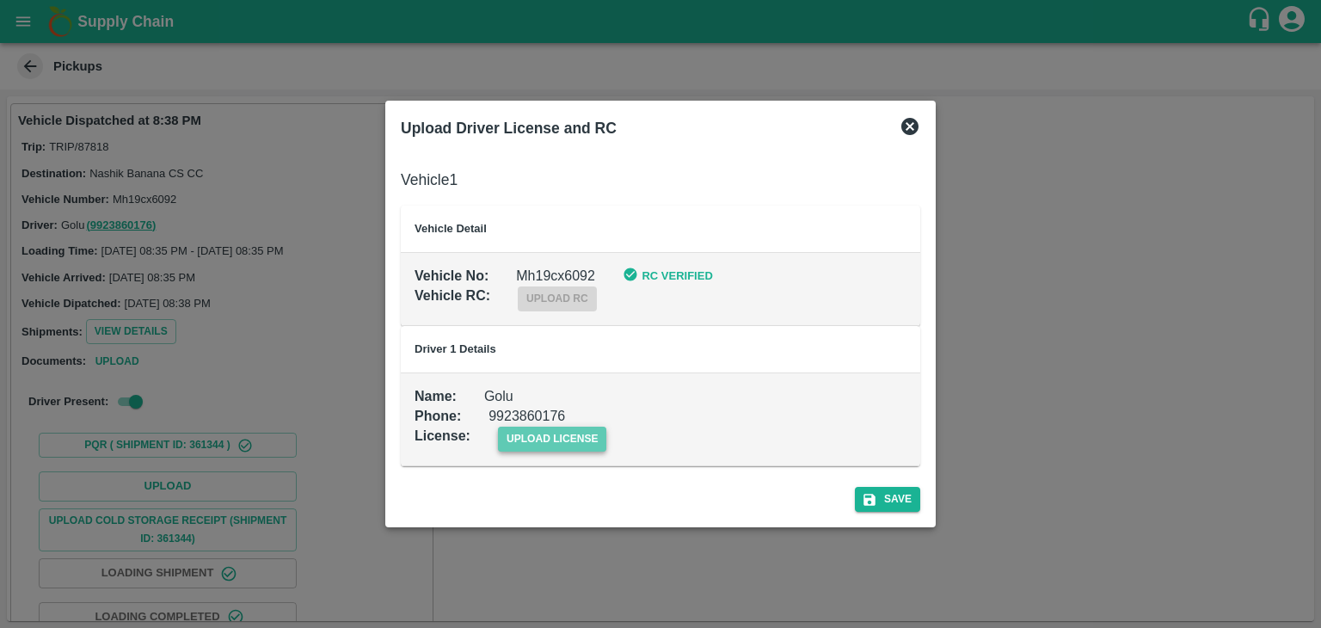
click at [577, 440] on span "upload license" at bounding box center [552, 438] width 109 height 25
click at [0, 0] on input "upload license" at bounding box center [0, 0] width 0 height 0
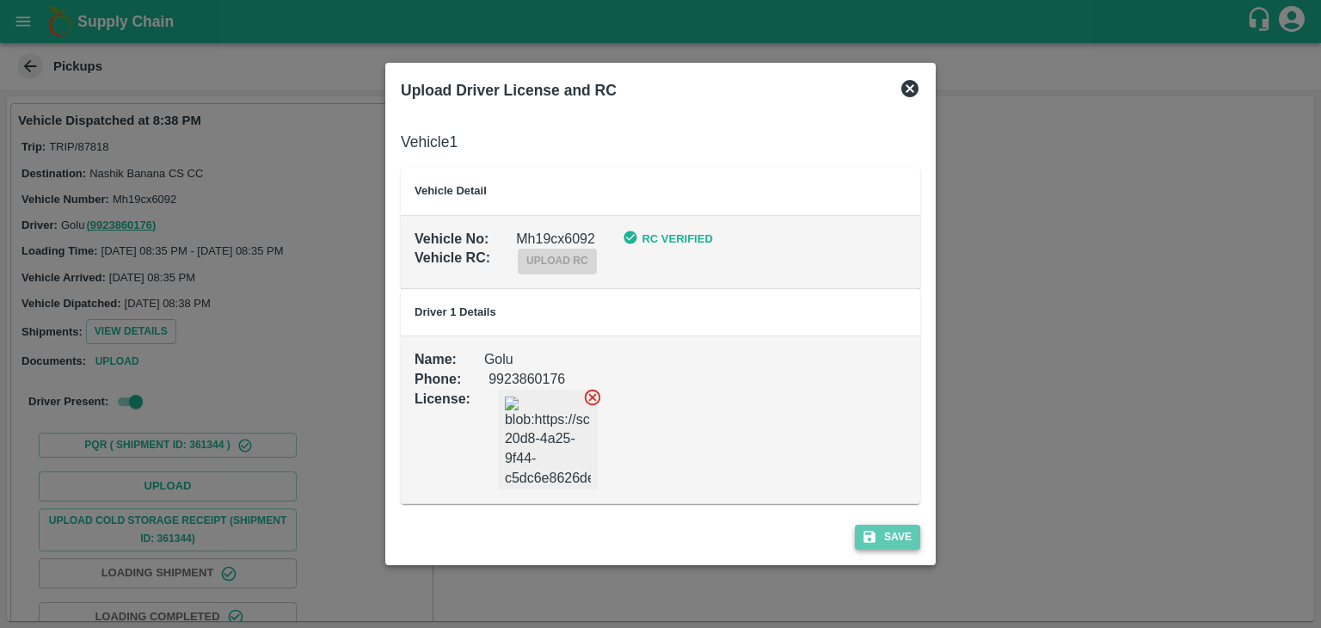
click at [888, 541] on button "Save" at bounding box center [887, 537] width 65 height 25
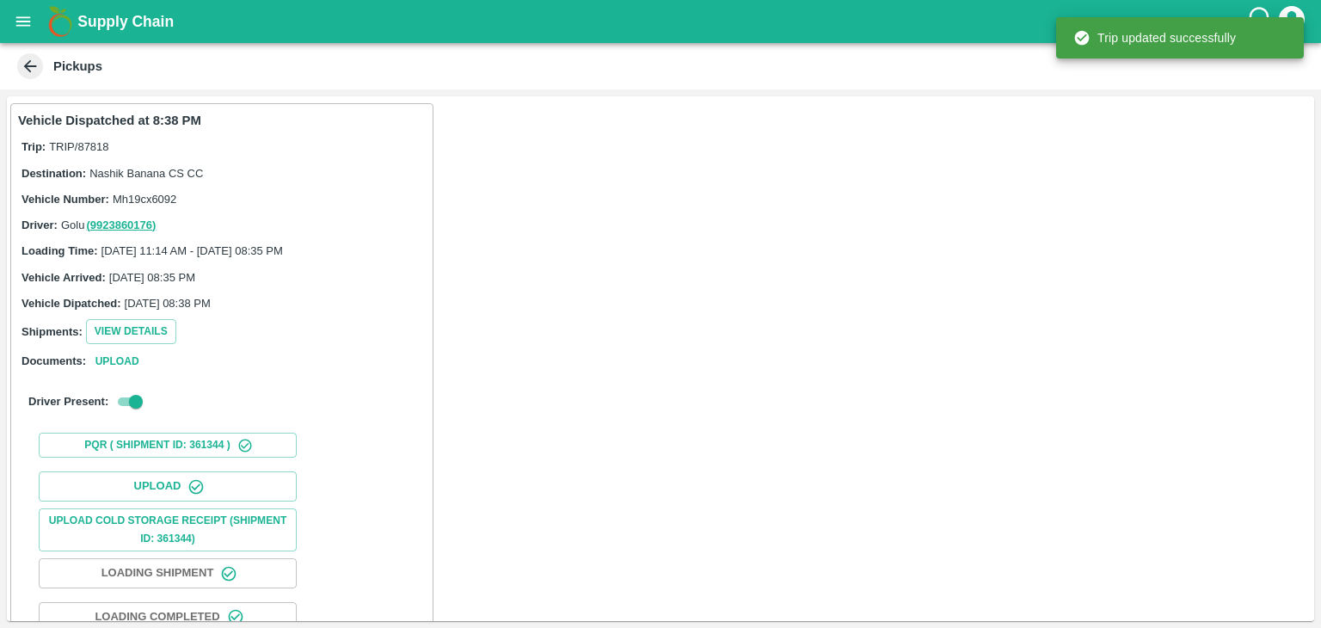
scroll to position [117, 0]
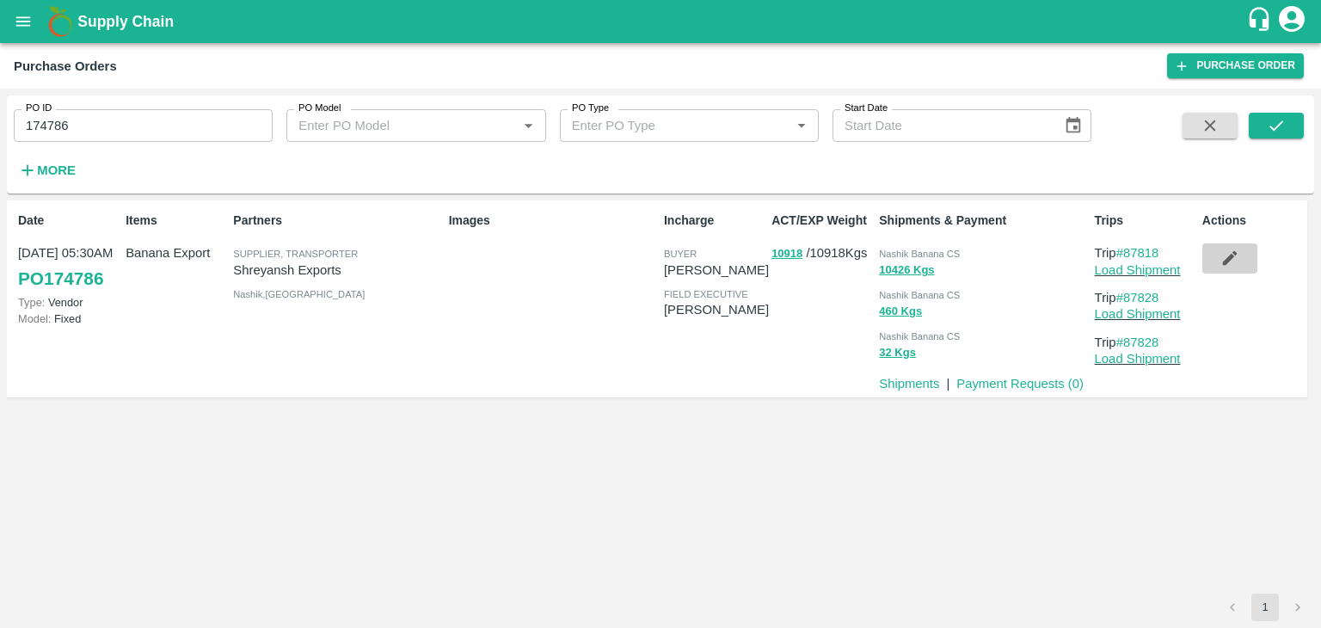
click at [1224, 261] on icon "button" at bounding box center [1229, 258] width 15 height 15
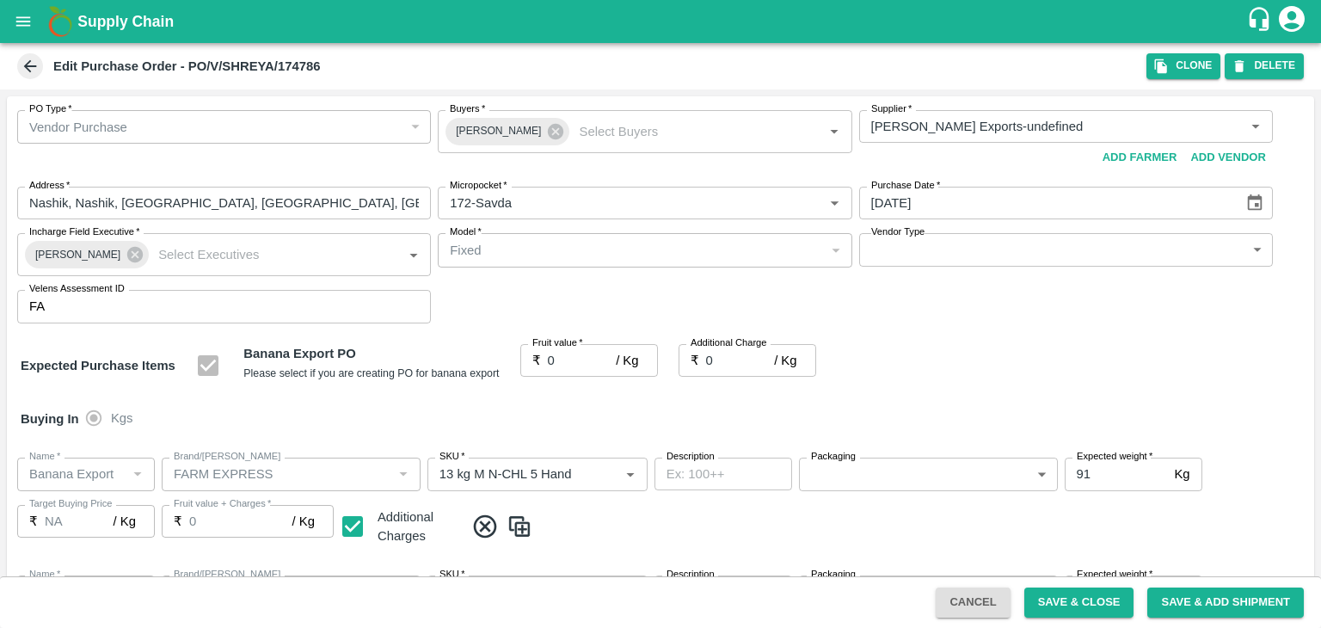
click at [548, 132] on icon at bounding box center [555, 131] width 15 height 15
click at [552, 125] on input "Buyers   *" at bounding box center [630, 126] width 375 height 22
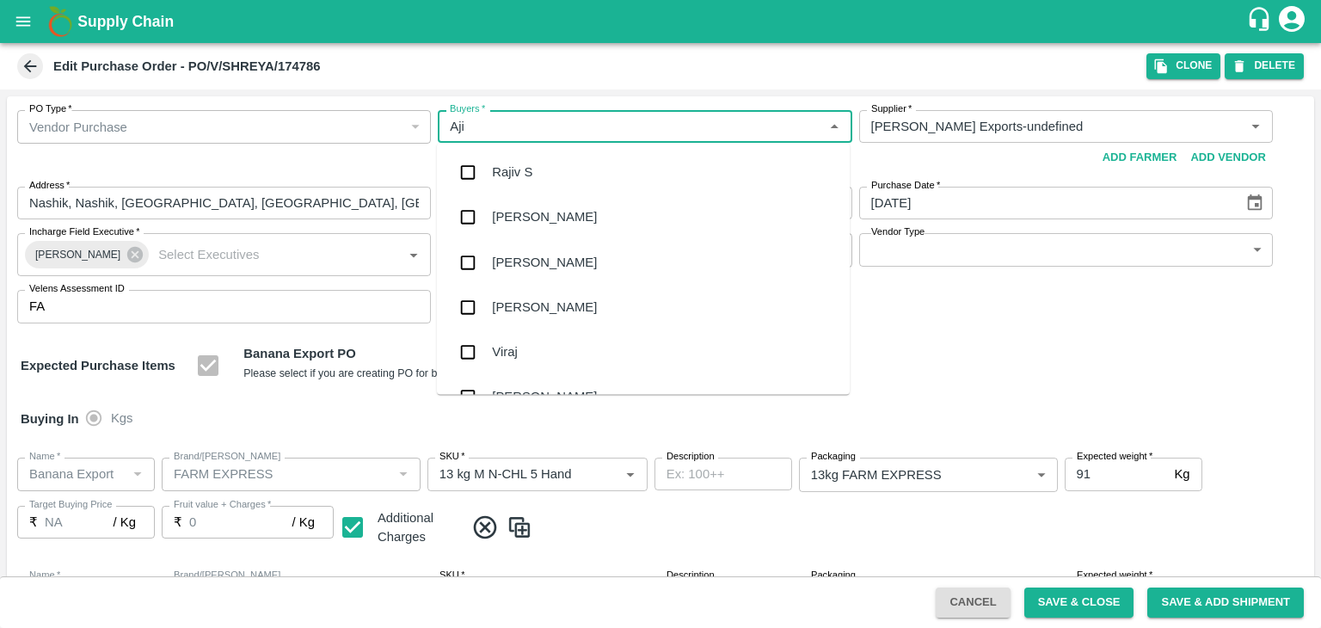
type input "Ajit"
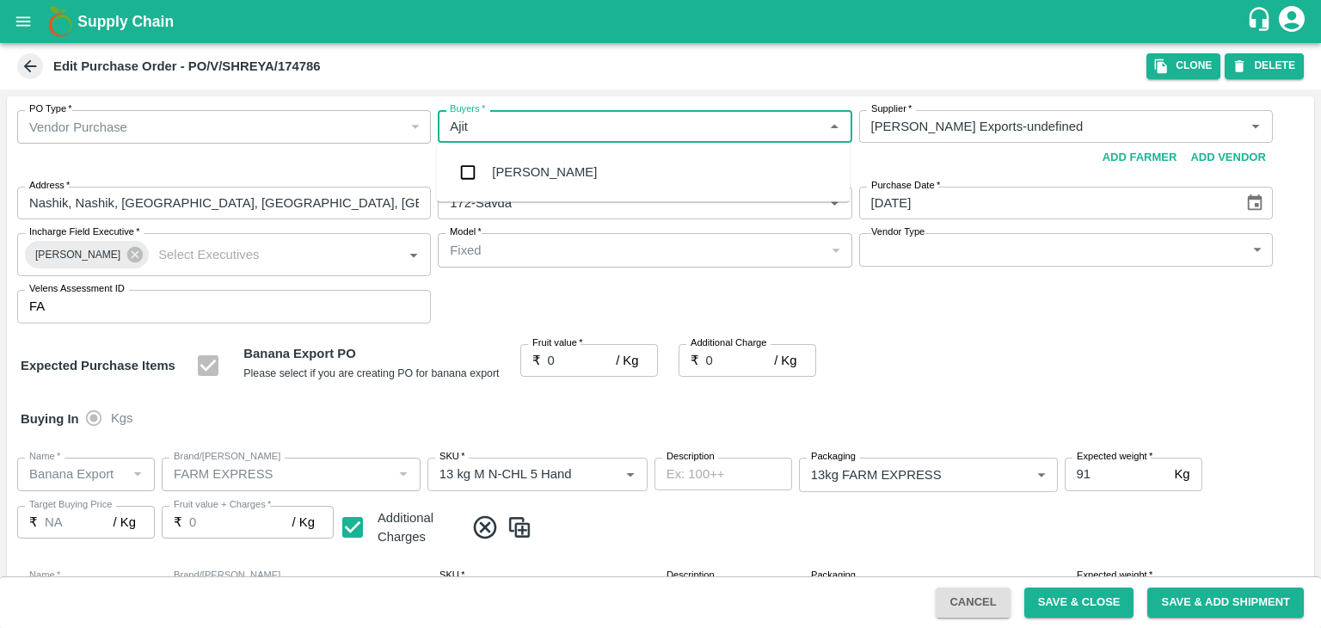
click at [529, 166] on div "[PERSON_NAME]" at bounding box center [544, 172] width 105 height 19
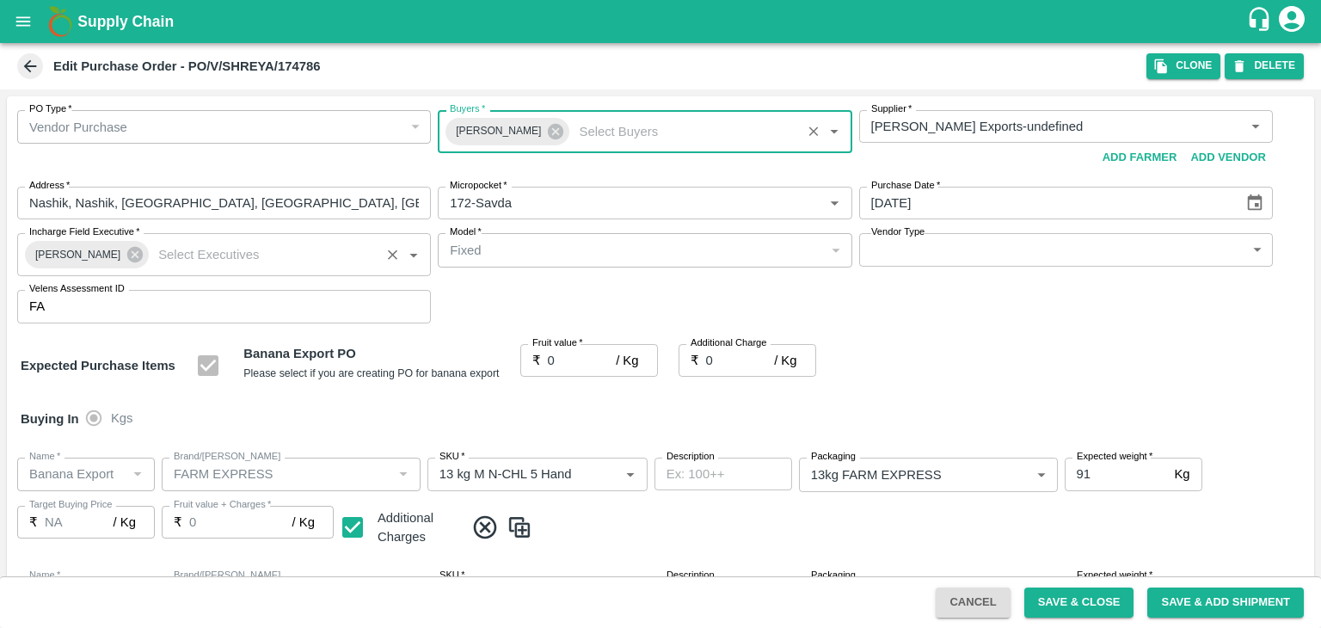
click at [128, 244] on div "[PERSON_NAME]" at bounding box center [87, 255] width 124 height 28
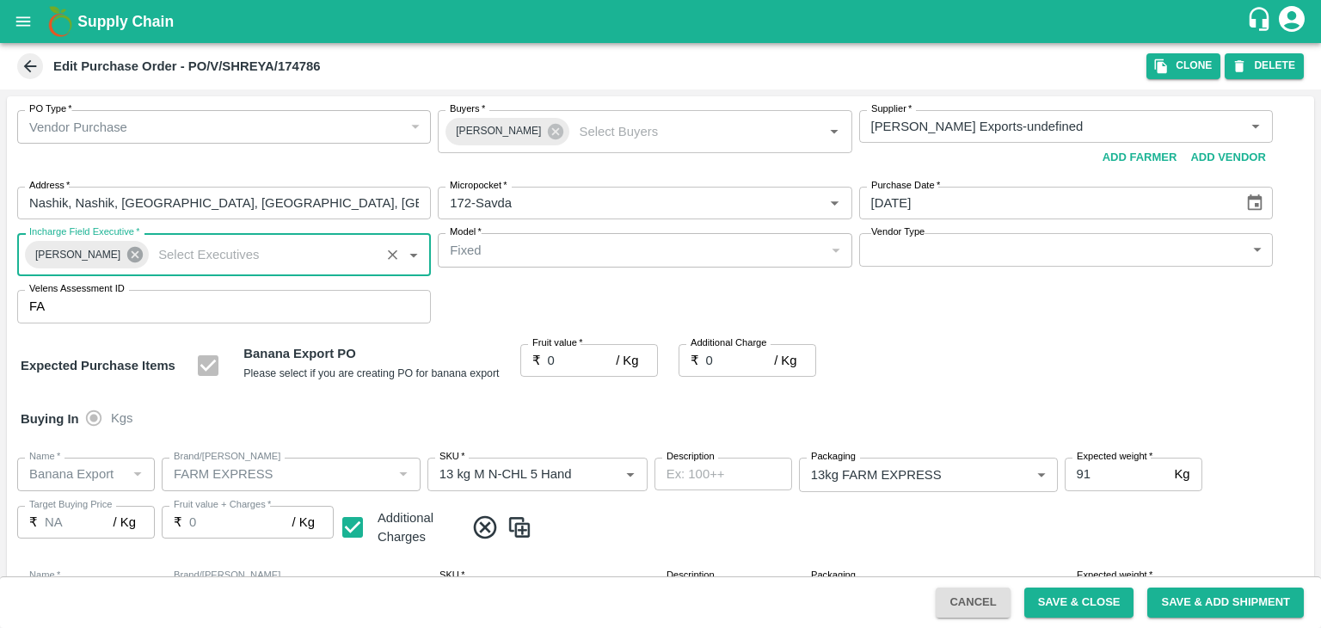
click at [127, 250] on icon at bounding box center [134, 254] width 15 height 15
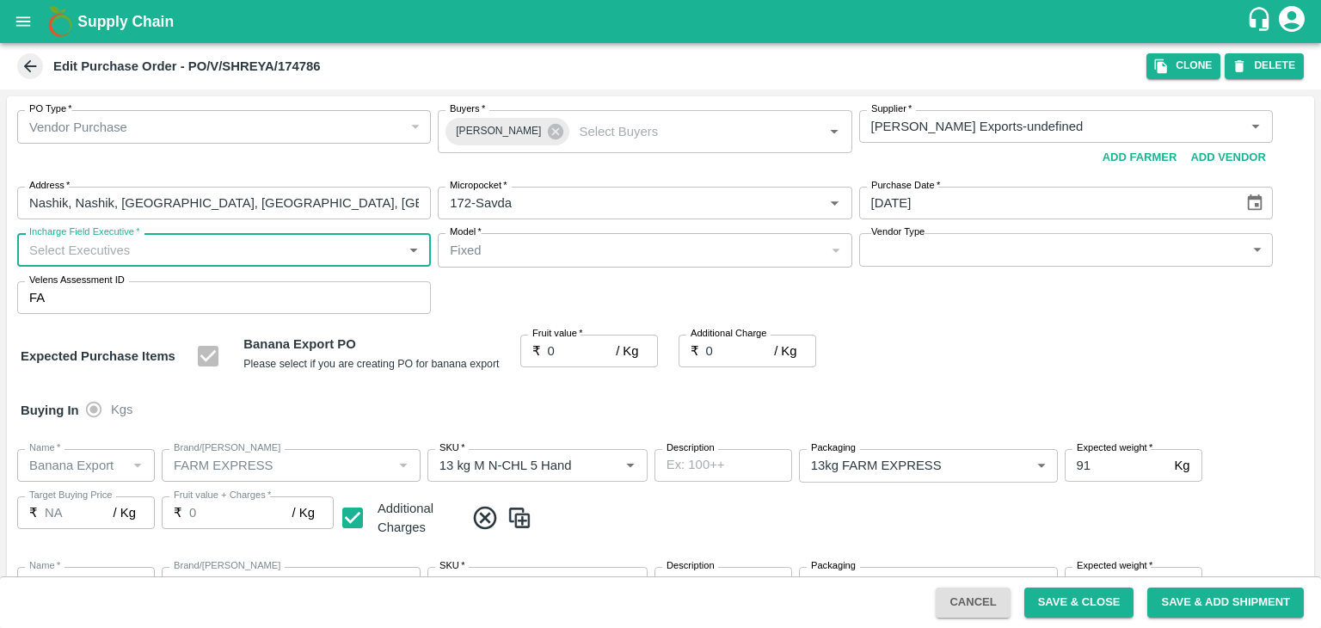
click at [175, 244] on input "Incharge Field Executive   *" at bounding box center [209, 249] width 375 height 22
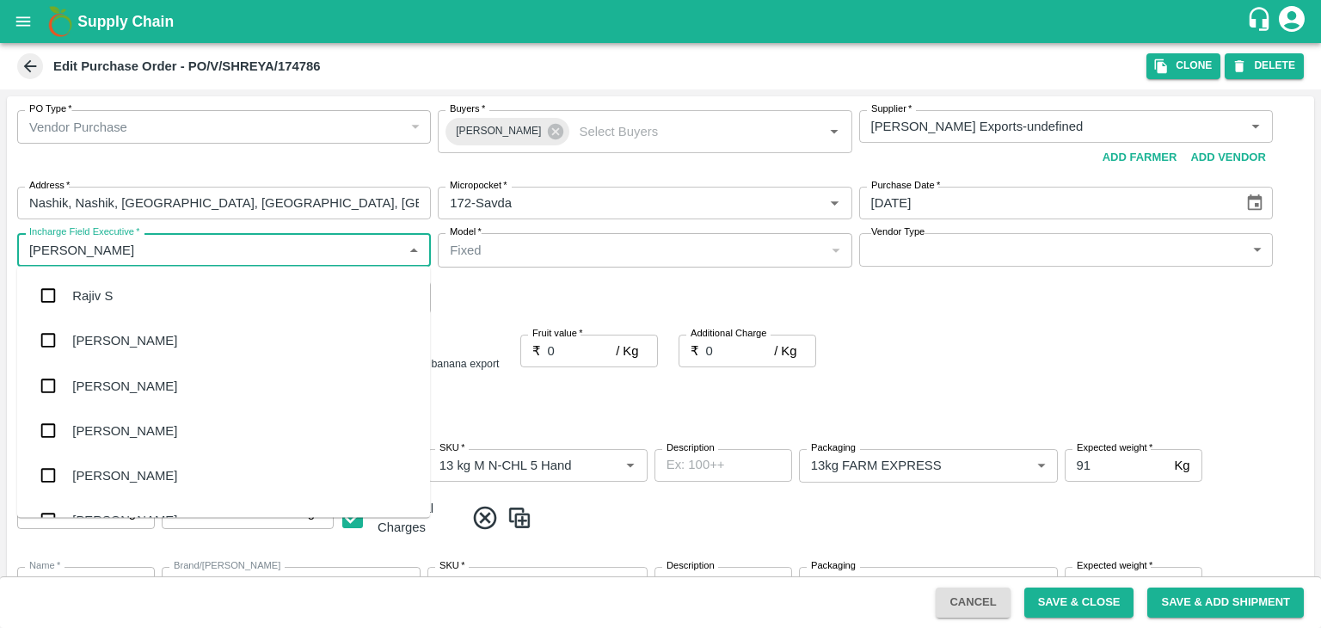
type input "[PERSON_NAME]"
click at [124, 380] on div "jaydip Tale" at bounding box center [102, 385] width 60 height 19
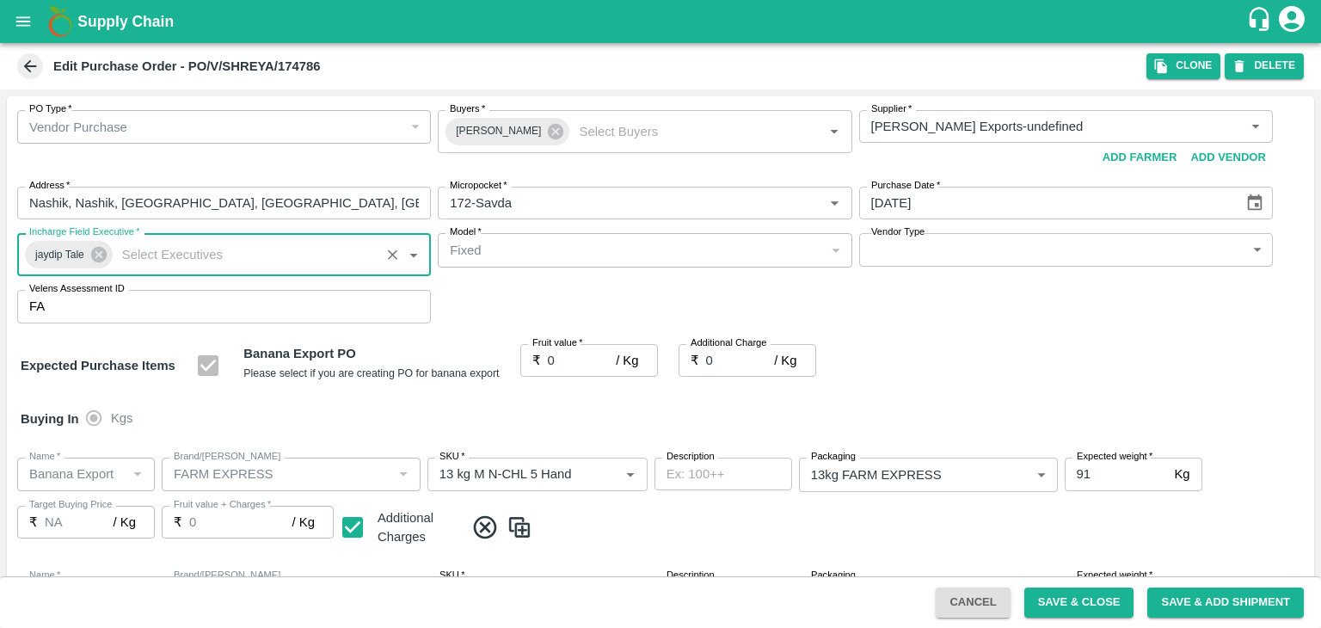
click at [1198, 251] on body "Supply Chain Edit Purchase Order - PO/V/SHREYA/174786 Clone DELETE PO Type   * …" at bounding box center [660, 314] width 1321 height 628
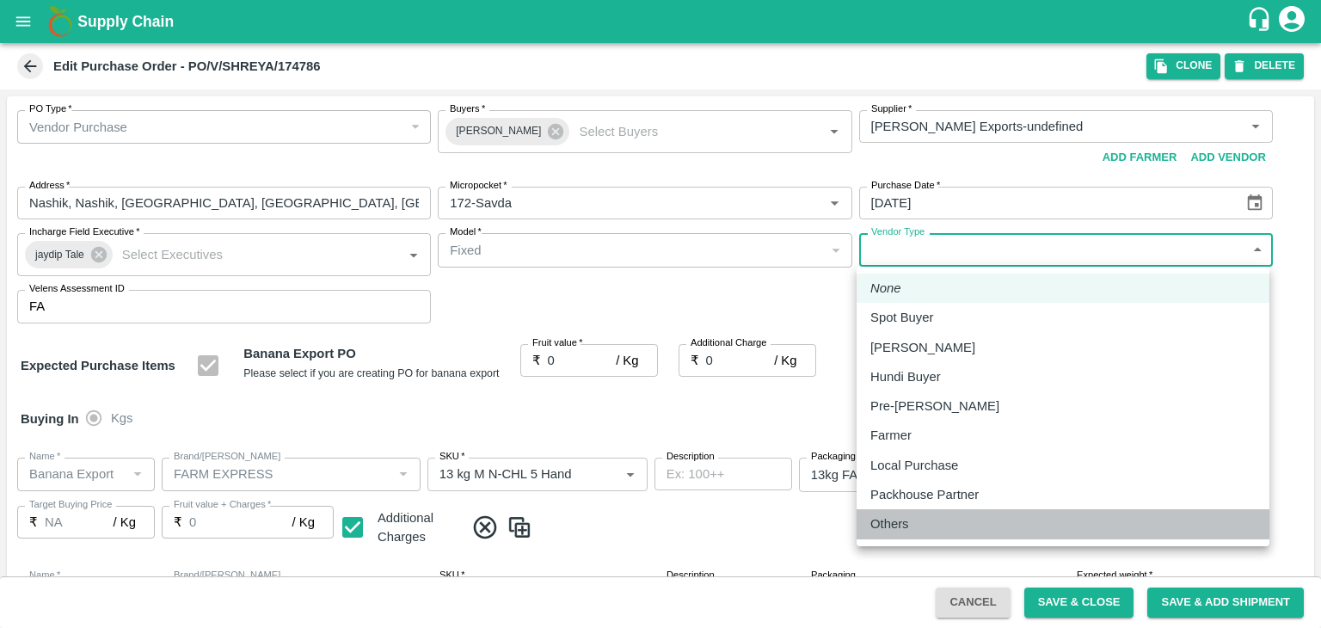
click at [898, 523] on p "Others" at bounding box center [889, 523] width 39 height 19
type input "OTHER"
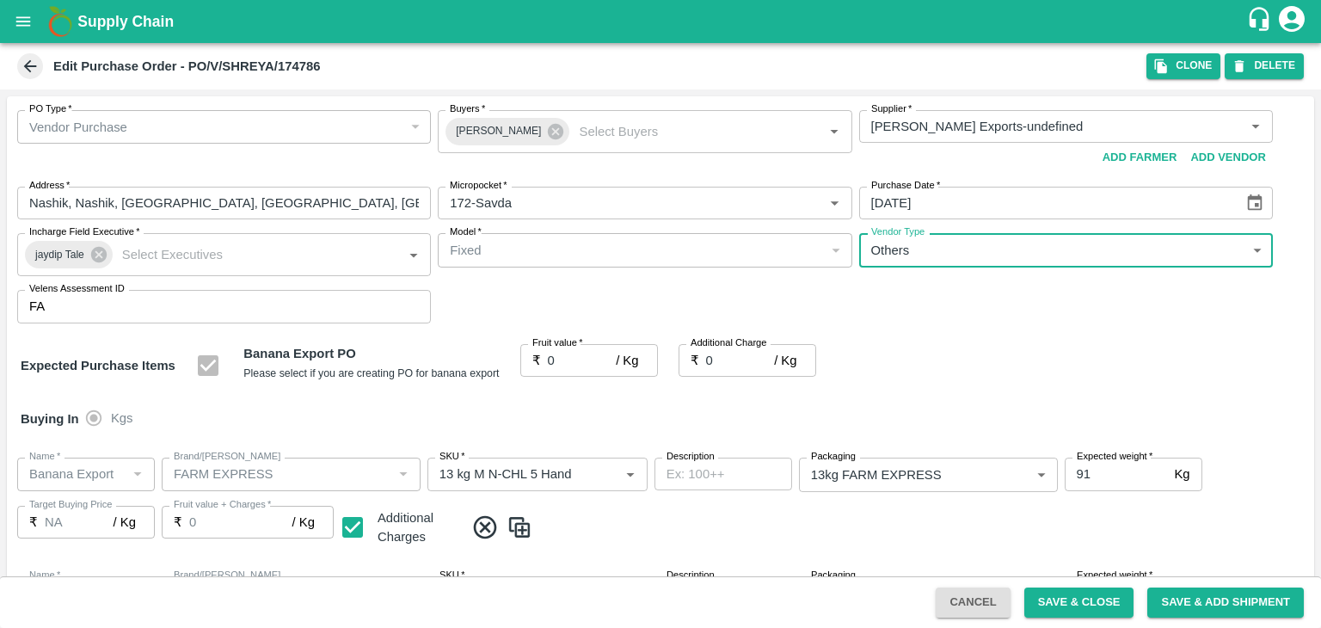
click at [569, 360] on input "0" at bounding box center [582, 360] width 69 height 33
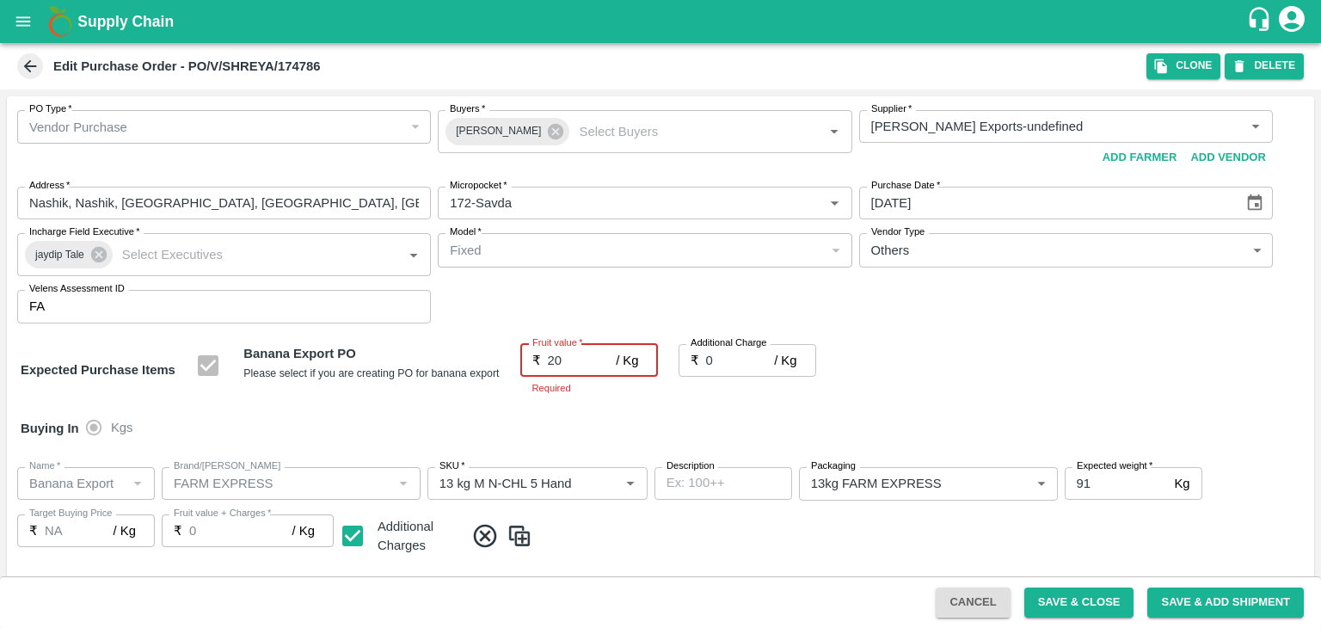
type input "20"
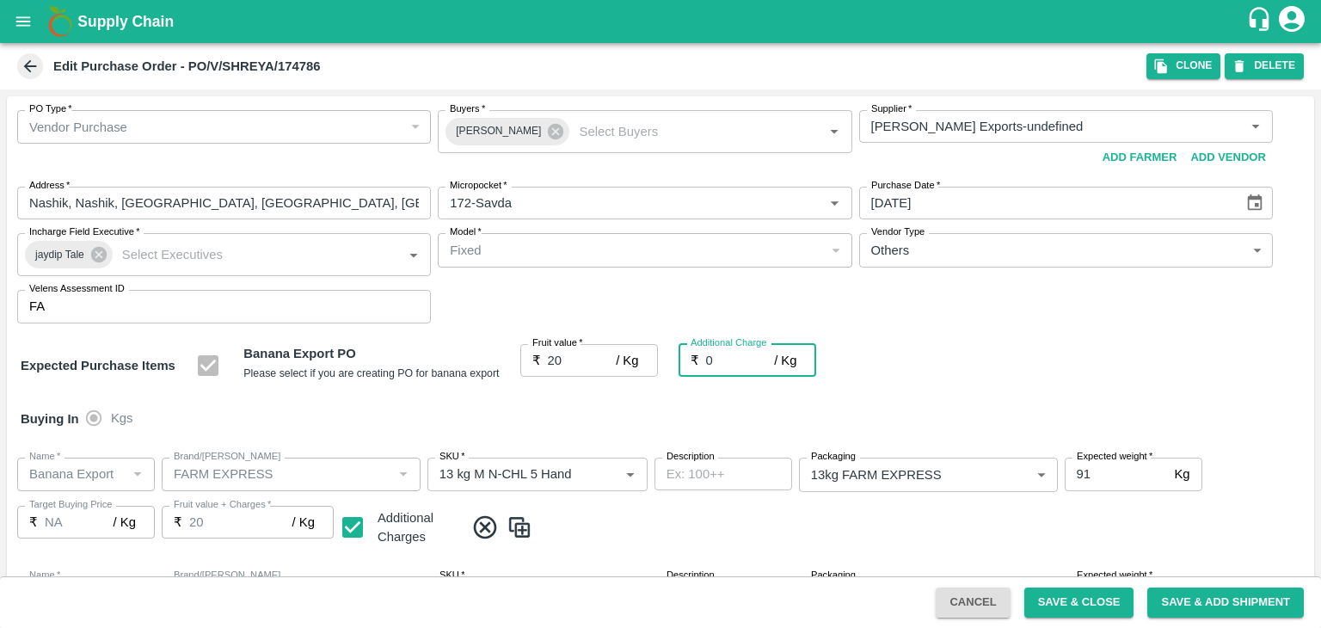
type input "20"
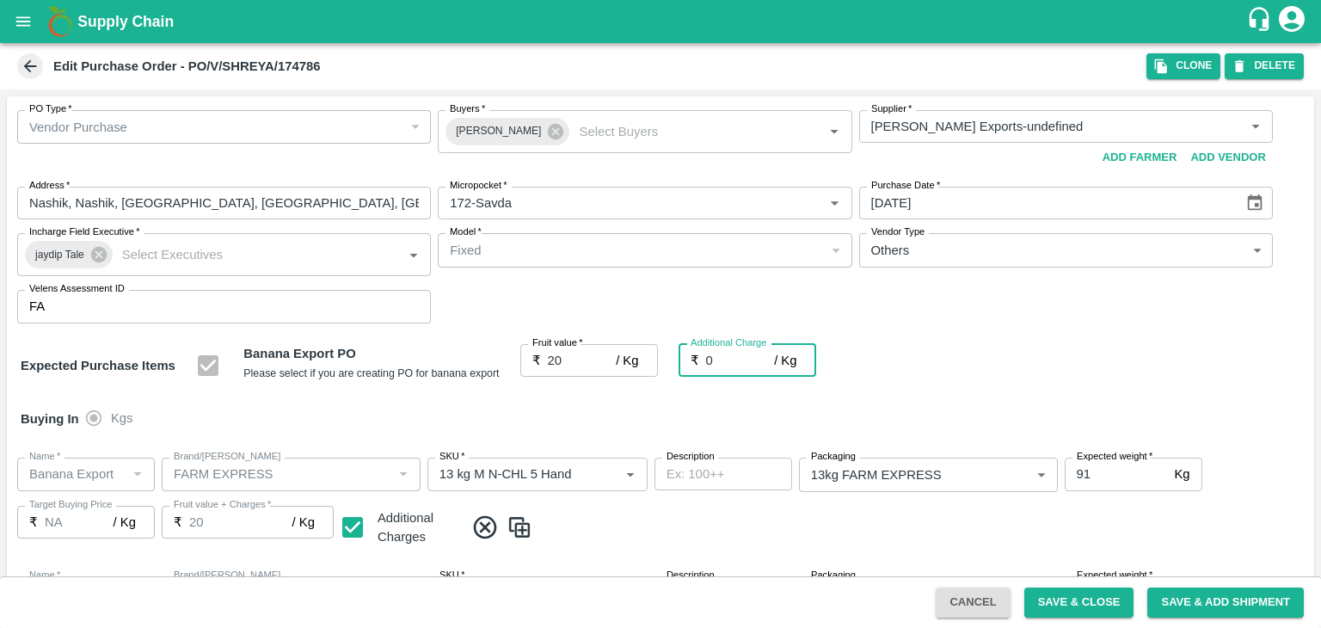
type input "20"
type input "2"
type input "22"
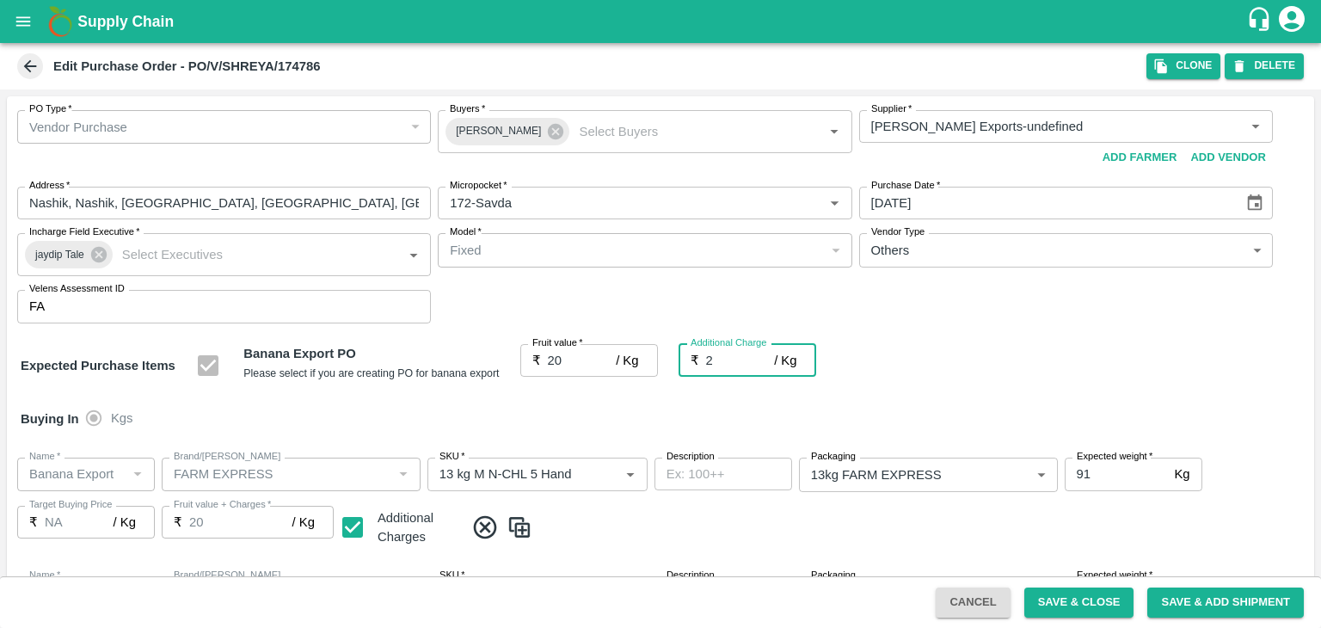
type input "22"
type input "2.75"
type input "22.75"
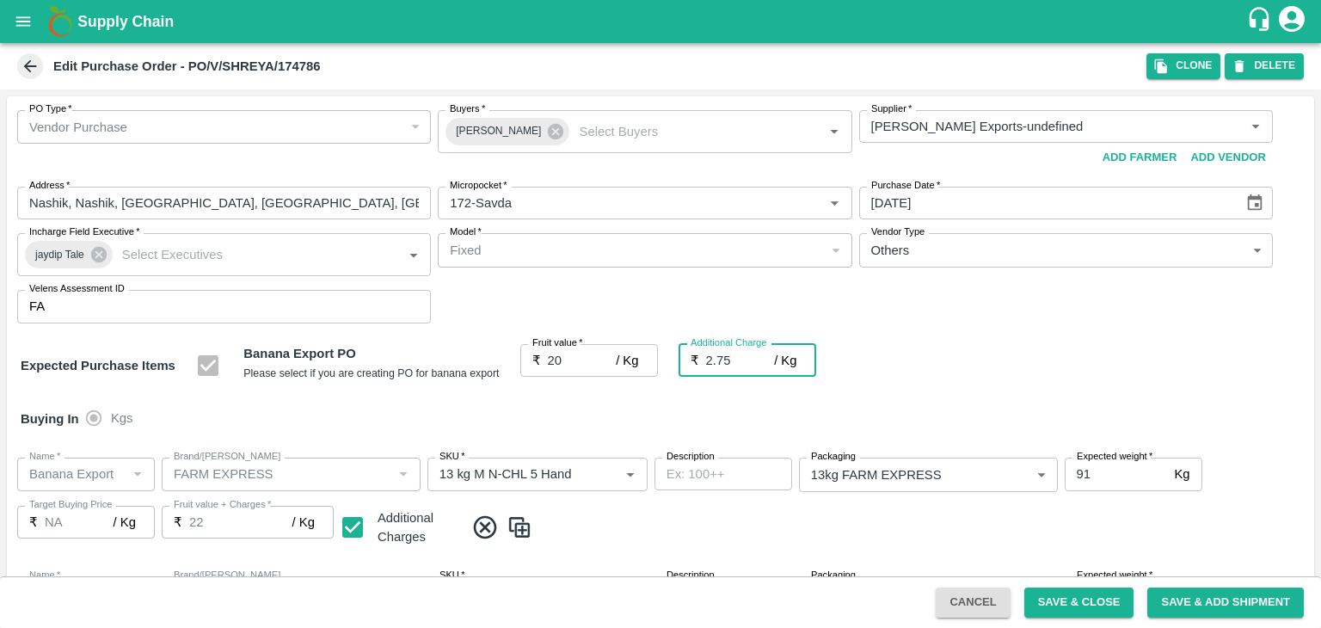
type input "22.75"
type input "2.75"
click at [581, 414] on div "Buying In Kgs" at bounding box center [660, 419] width 1307 height 50
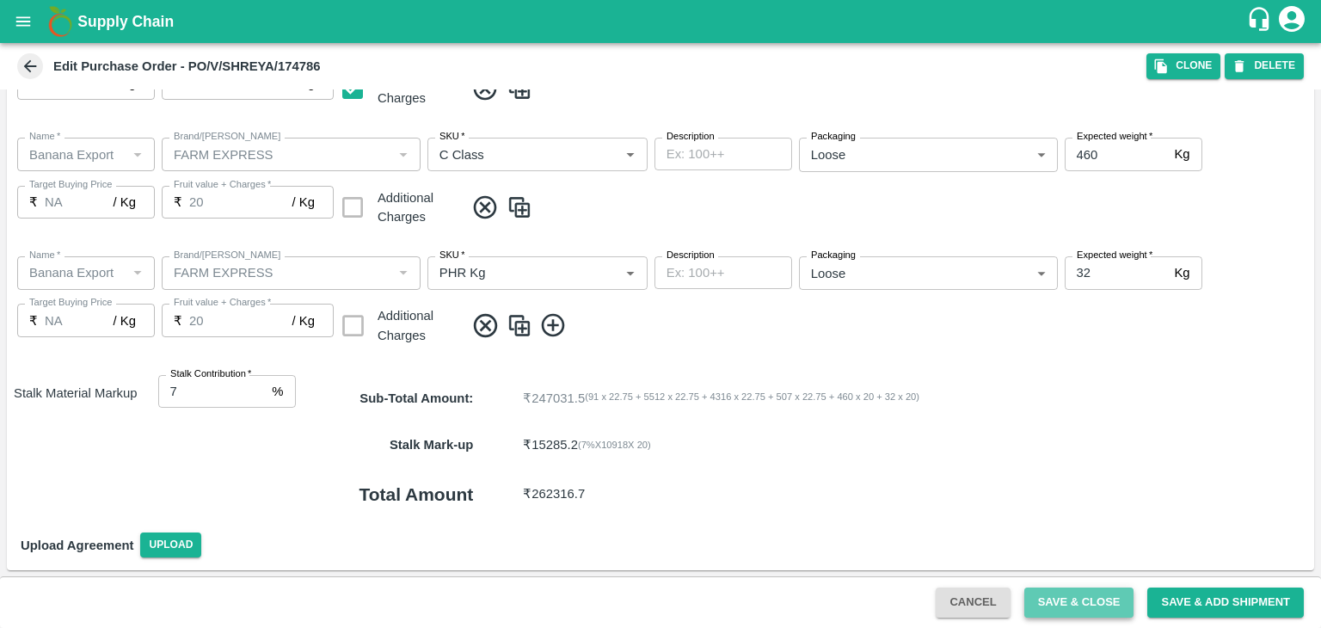
click at [1065, 597] on button "Save & Close" at bounding box center [1079, 602] width 110 height 30
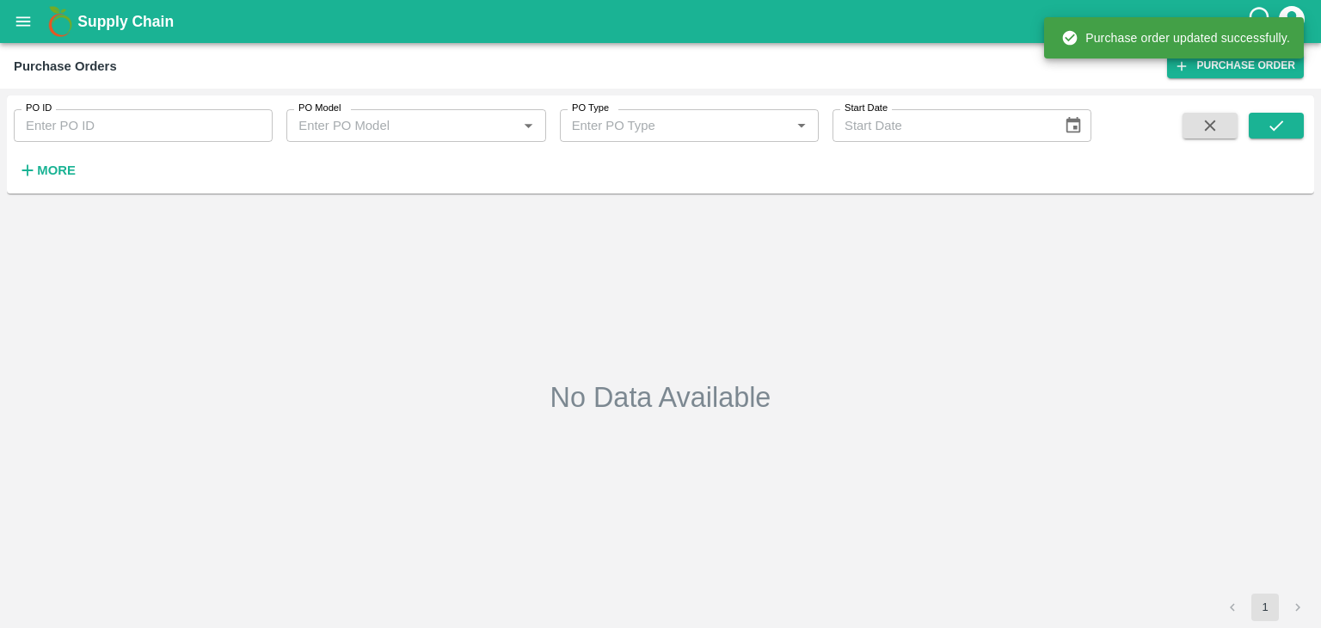
type input "174786"
